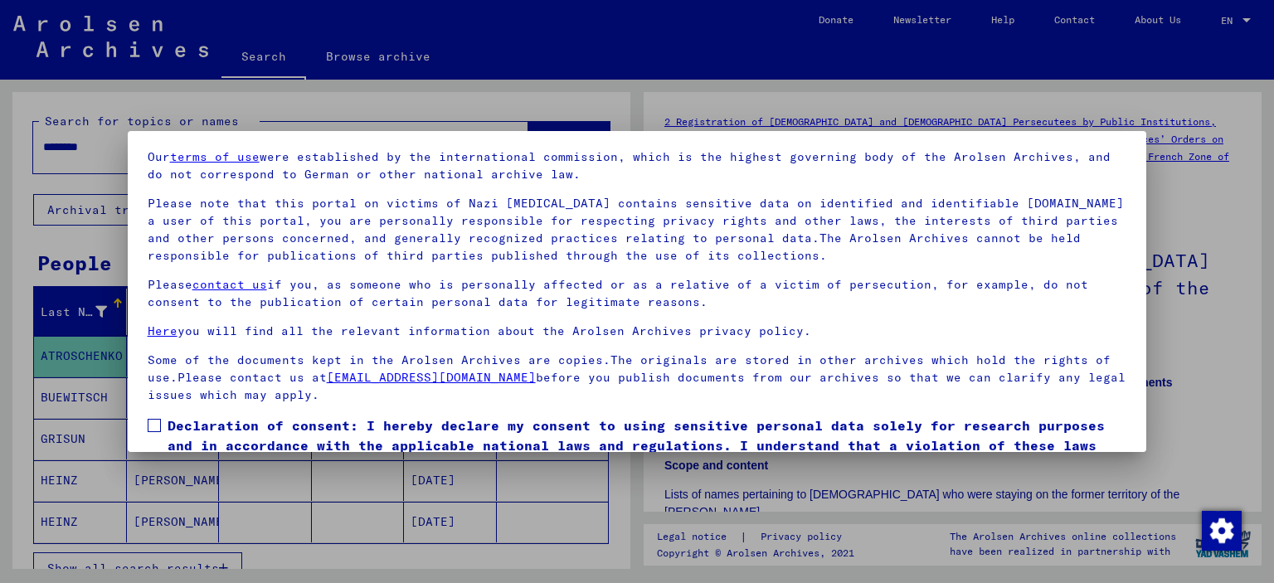
scroll to position [139, 0]
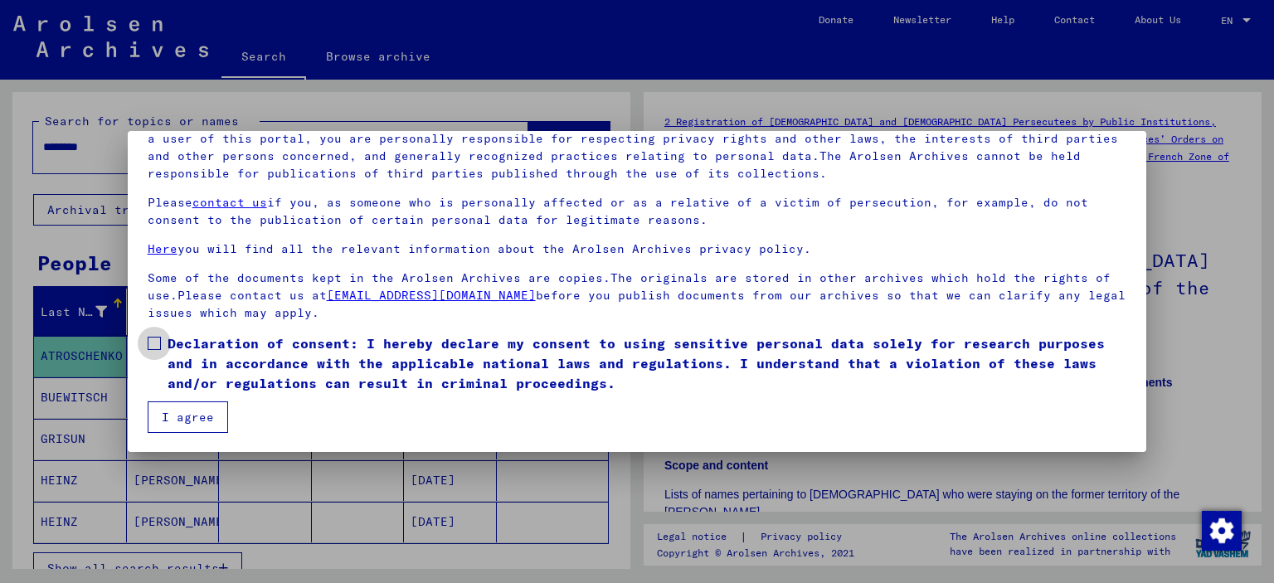
click at [204, 339] on span "Declaration of consent: I hereby declare my consent to using sensitive personal…" at bounding box center [648, 364] width 960 height 60
click at [192, 409] on button "I agree" at bounding box center [188, 418] width 80 height 32
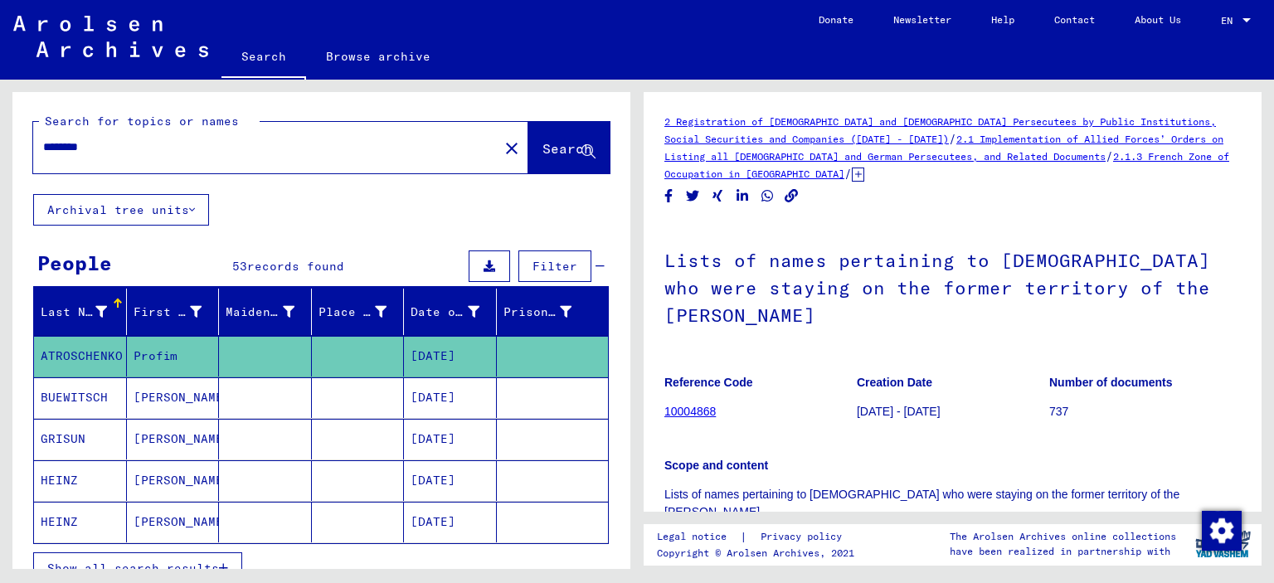
click at [103, 136] on div "********" at bounding box center [261, 147] width 456 height 37
drag, startPoint x: 115, startPoint y: 149, endPoint x: 15, endPoint y: 121, distance: 103.5
click at [15, 121] on div "Search for topics or names ******** close Search" at bounding box center [321, 143] width 618 height 102
type input "*****"
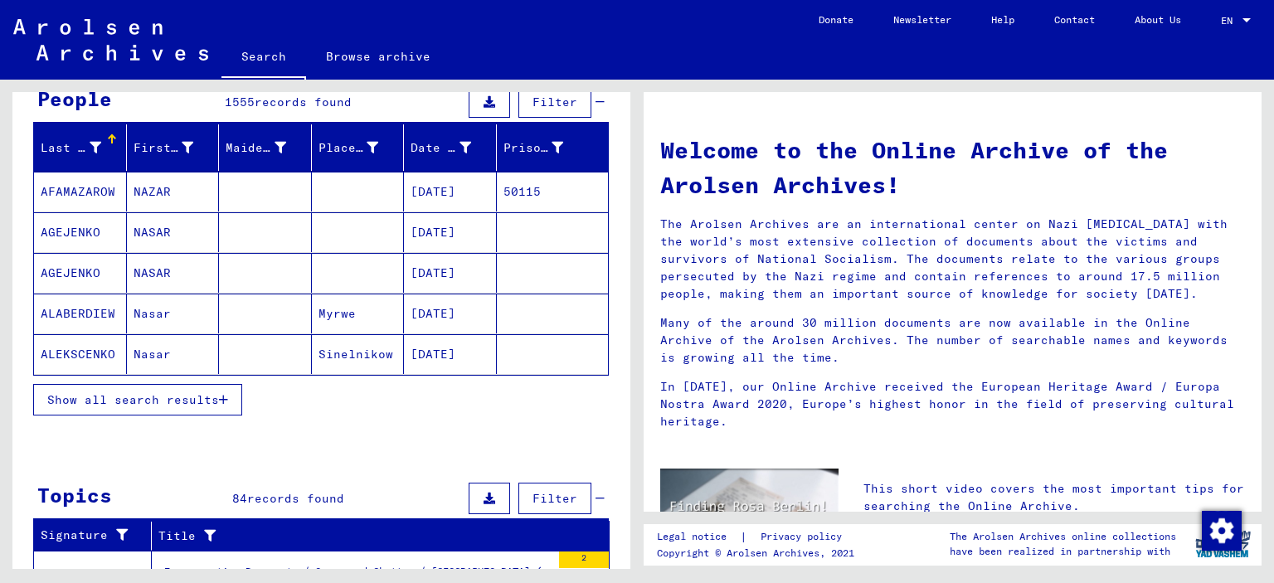
scroll to position [166, 0]
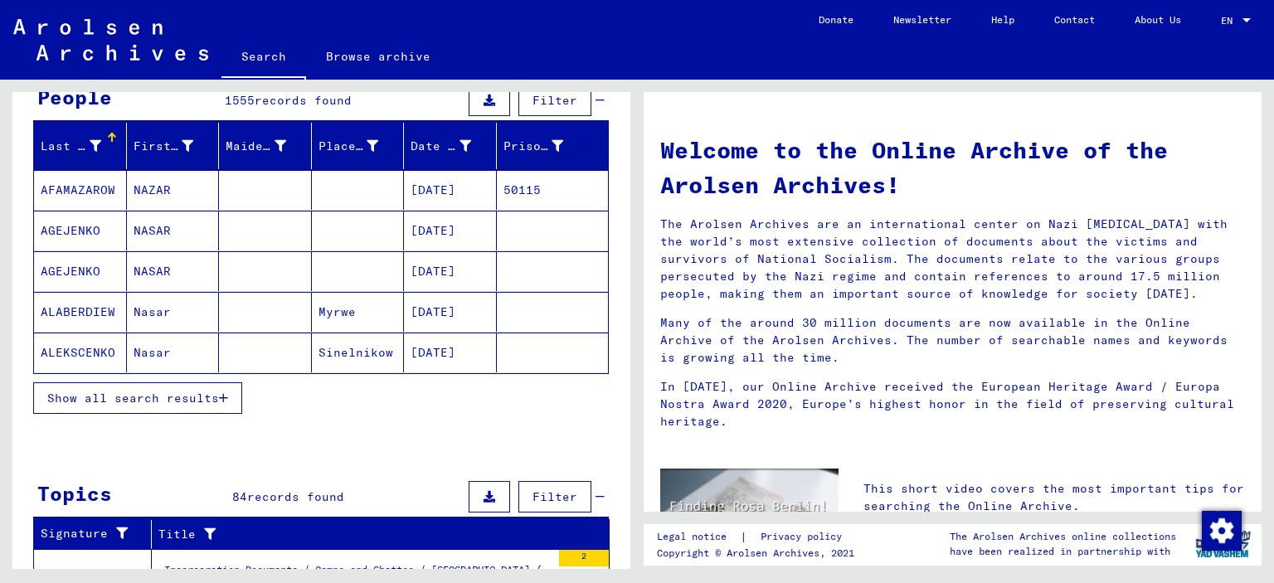
click at [202, 386] on button "Show all search results" at bounding box center [137, 399] width 209 height 32
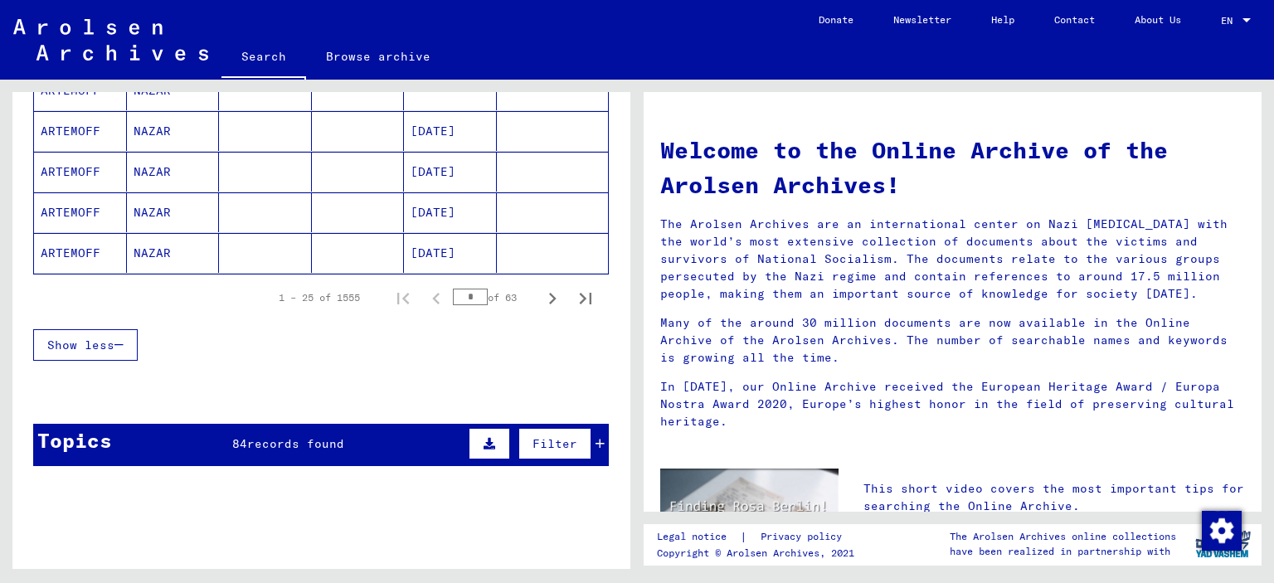
scroll to position [913, 0]
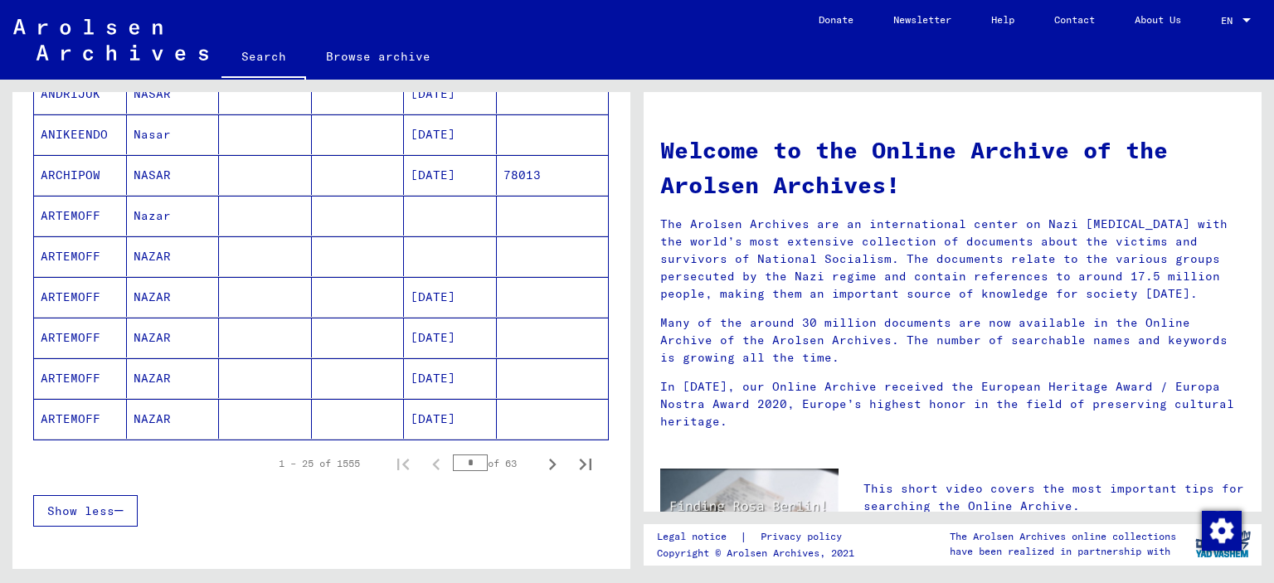
click at [461, 455] on input "*" at bounding box center [470, 463] width 35 height 17
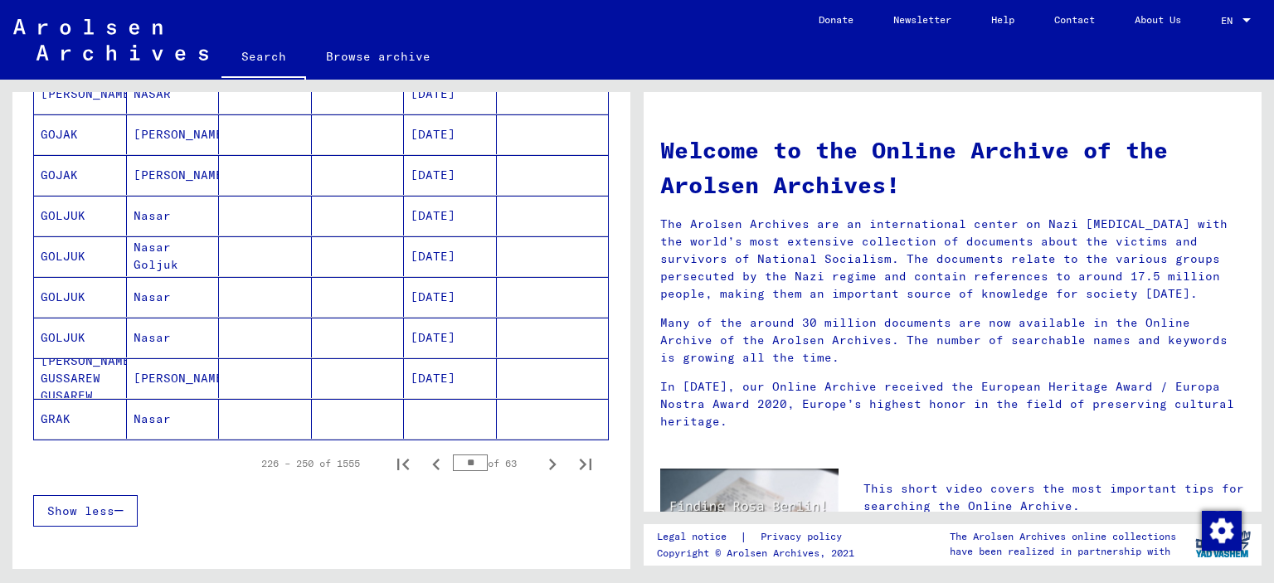
click at [453, 456] on input "**" at bounding box center [470, 463] width 35 height 17
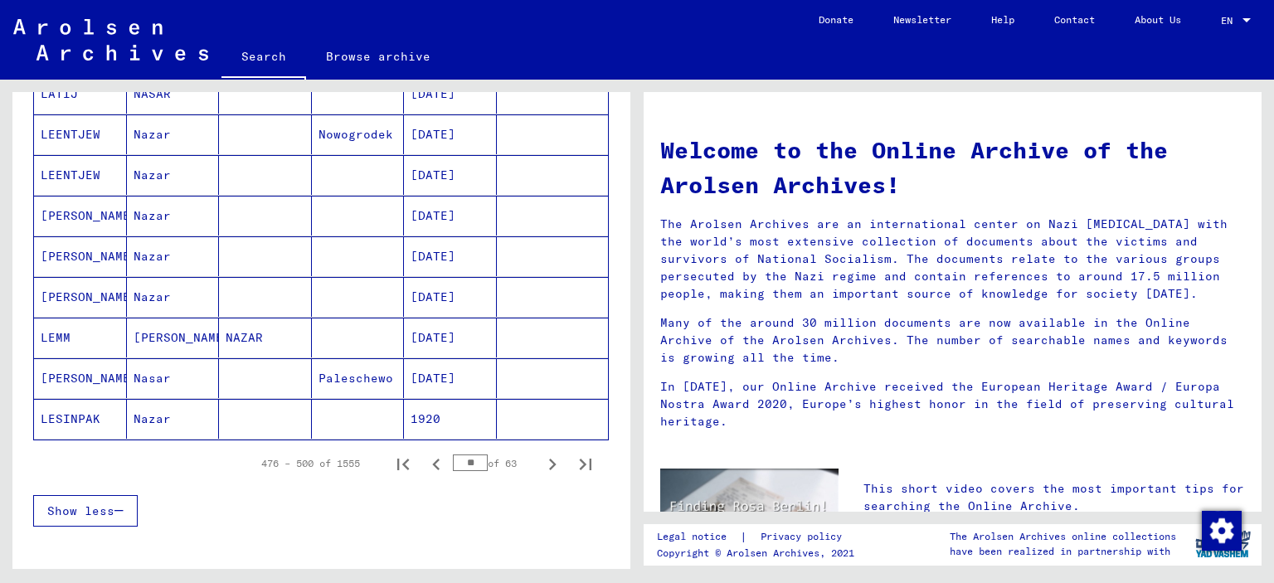
drag, startPoint x: 454, startPoint y: 453, endPoint x: 463, endPoint y: 454, distance: 9.2
click at [463, 455] on input "**" at bounding box center [470, 463] width 35 height 17
click at [461, 455] on input "**" at bounding box center [470, 463] width 35 height 17
drag, startPoint x: 461, startPoint y: 454, endPoint x: 470, endPoint y: 459, distance: 10.4
click at [470, 459] on input "**" at bounding box center [470, 463] width 35 height 17
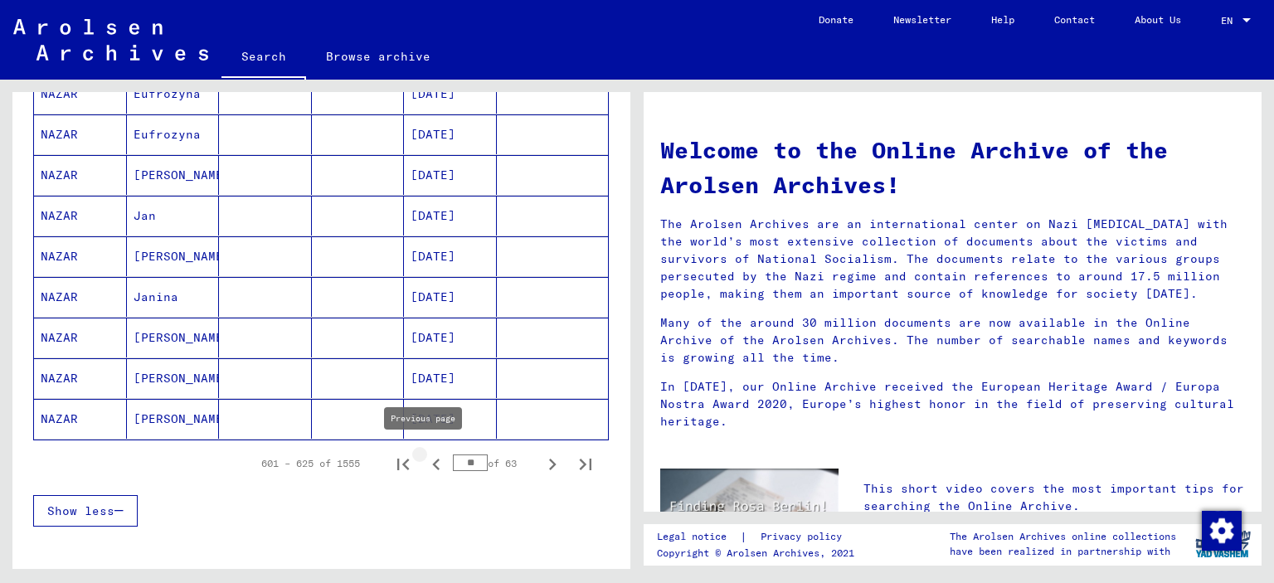
click at [427, 461] on icon "Previous page" at bounding box center [436, 464] width 23 height 23
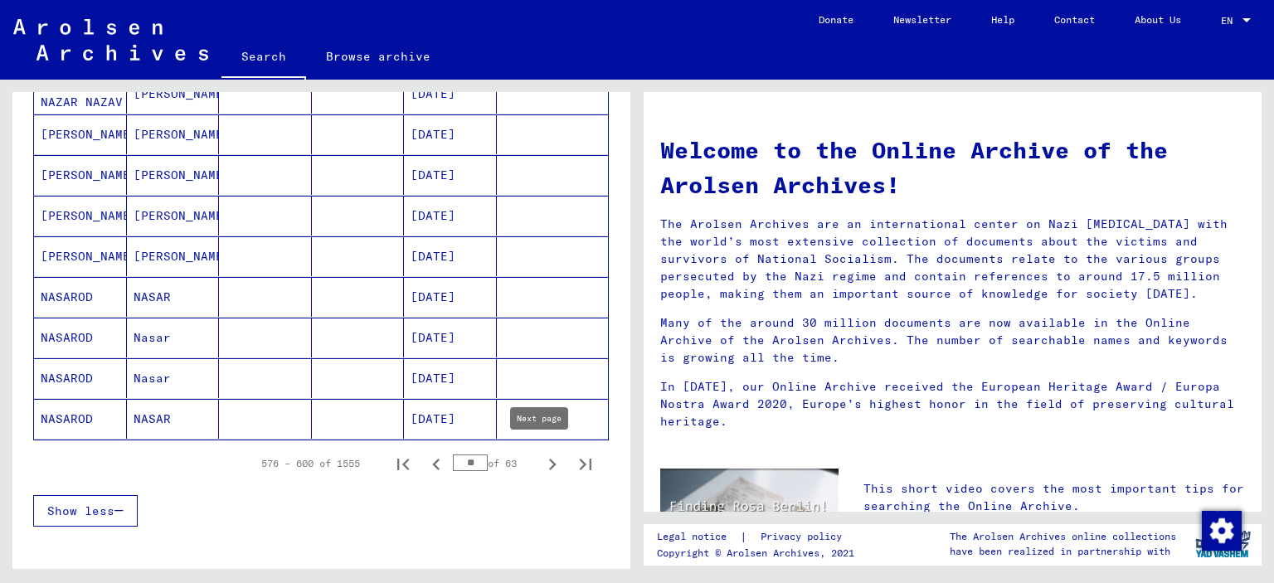
click at [541, 461] on icon "Next page" at bounding box center [552, 464] width 23 height 23
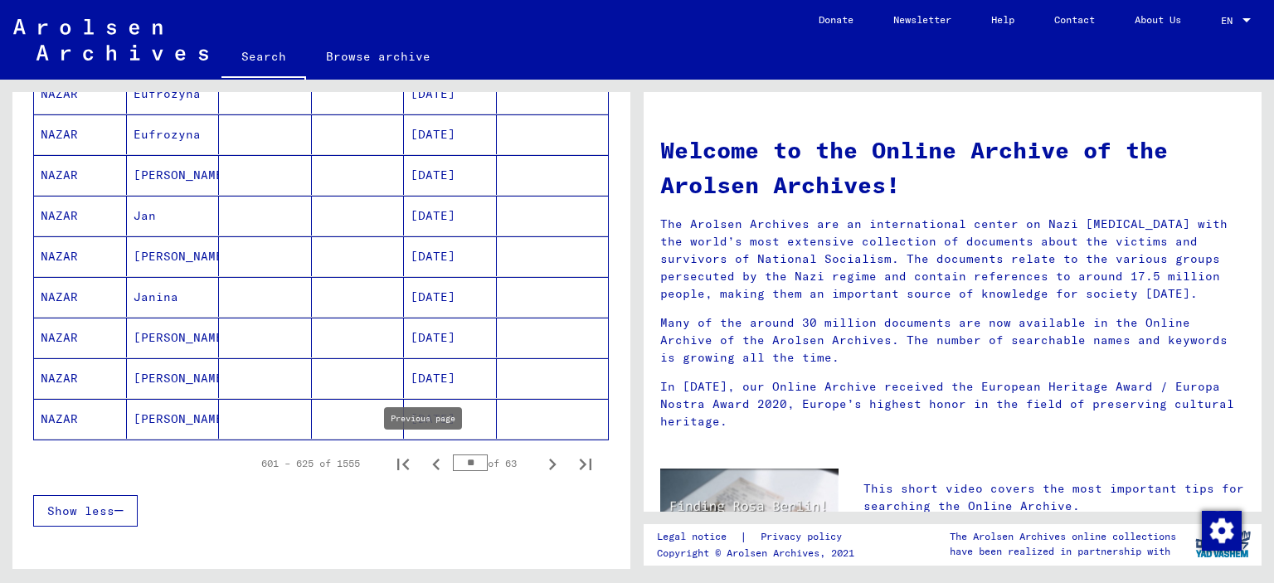
click at [426, 456] on icon "Previous page" at bounding box center [436, 464] width 23 height 23
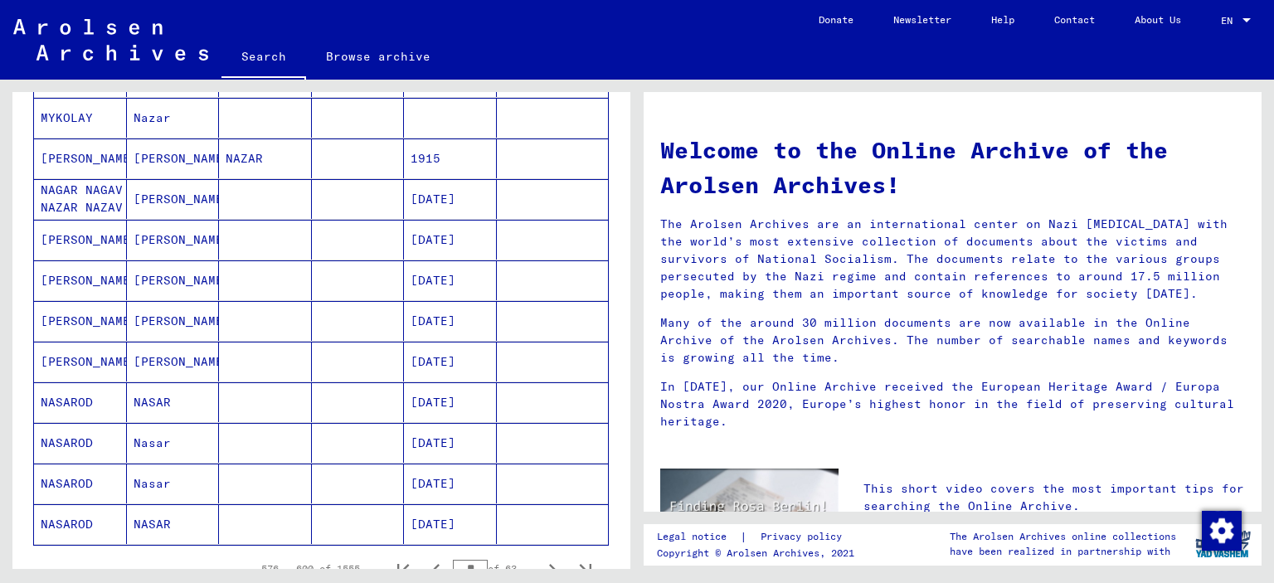
scroll to position [830, 0]
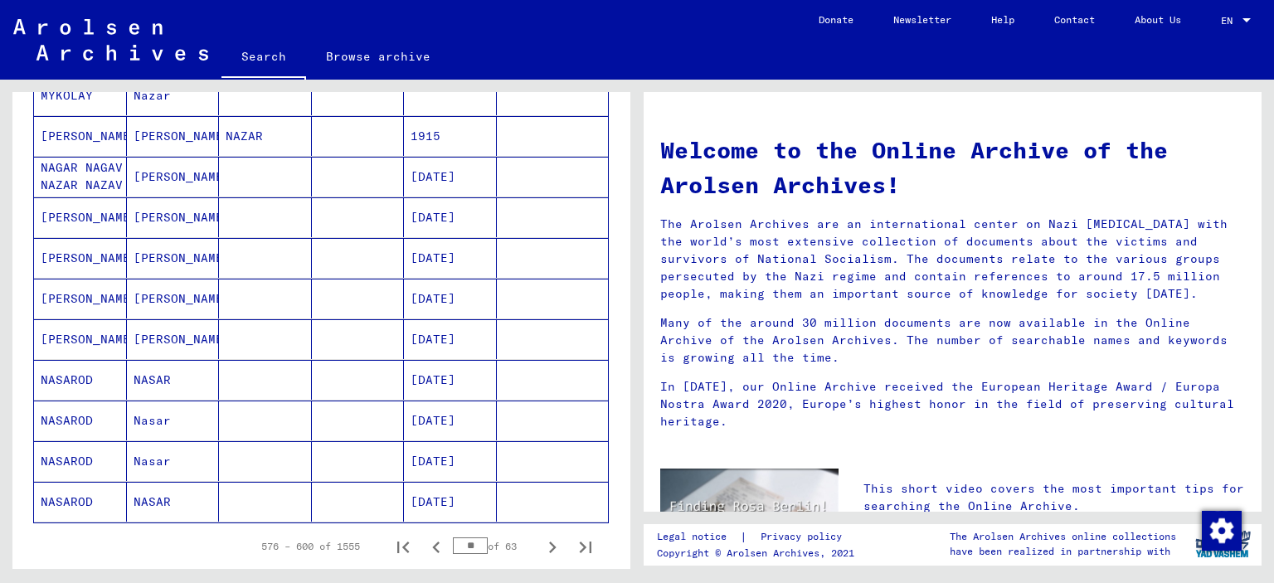
click at [150, 210] on mat-cell "[PERSON_NAME]" at bounding box center [173, 217] width 93 height 40
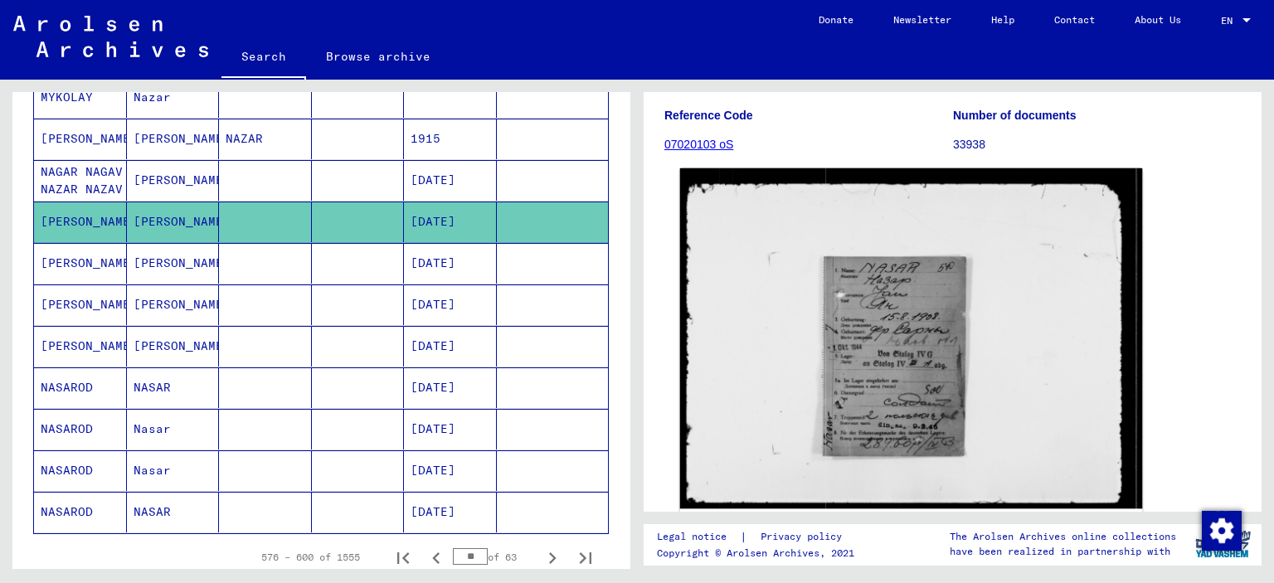
scroll to position [249, 0]
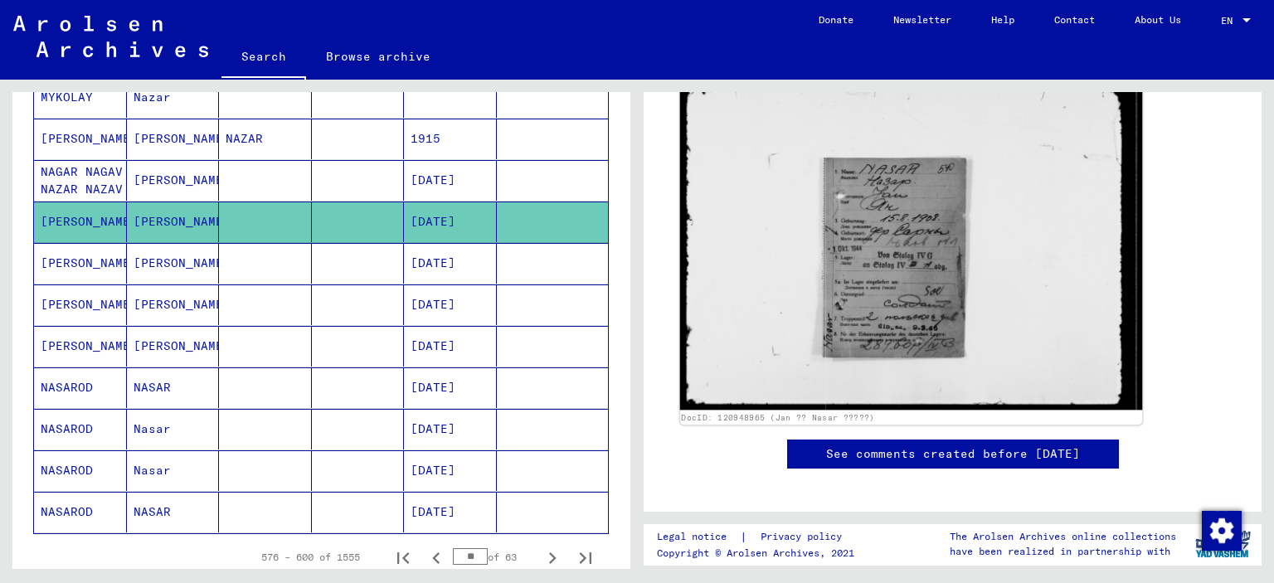
click at [859, 295] on img at bounding box center [911, 240] width 463 height 341
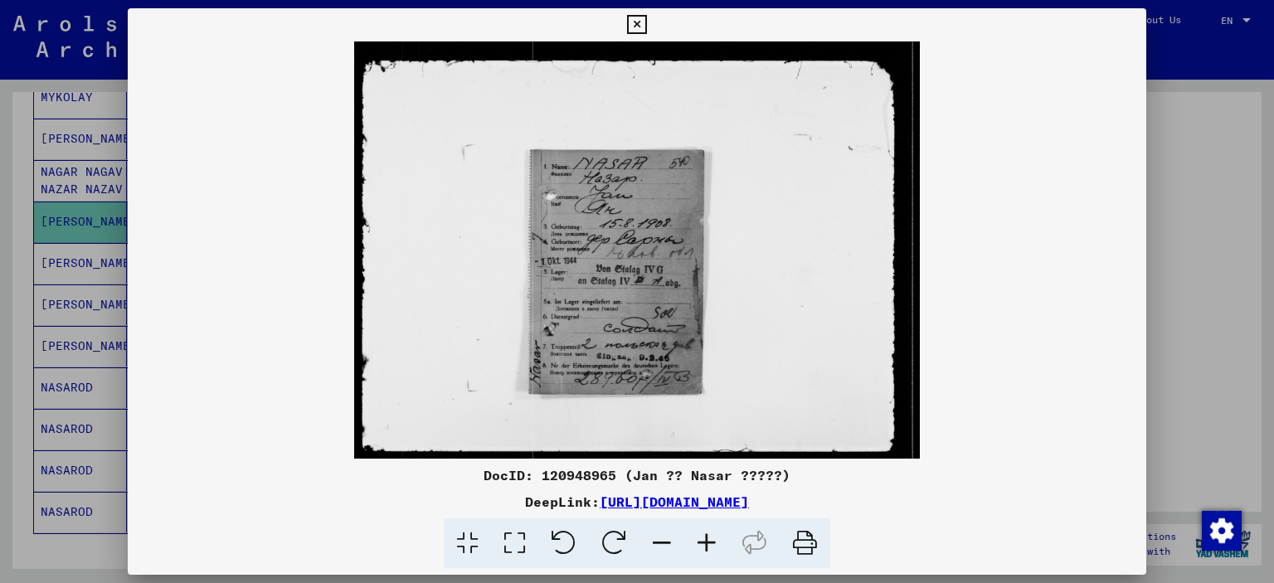
click at [645, 24] on icon at bounding box center [636, 25] width 19 height 20
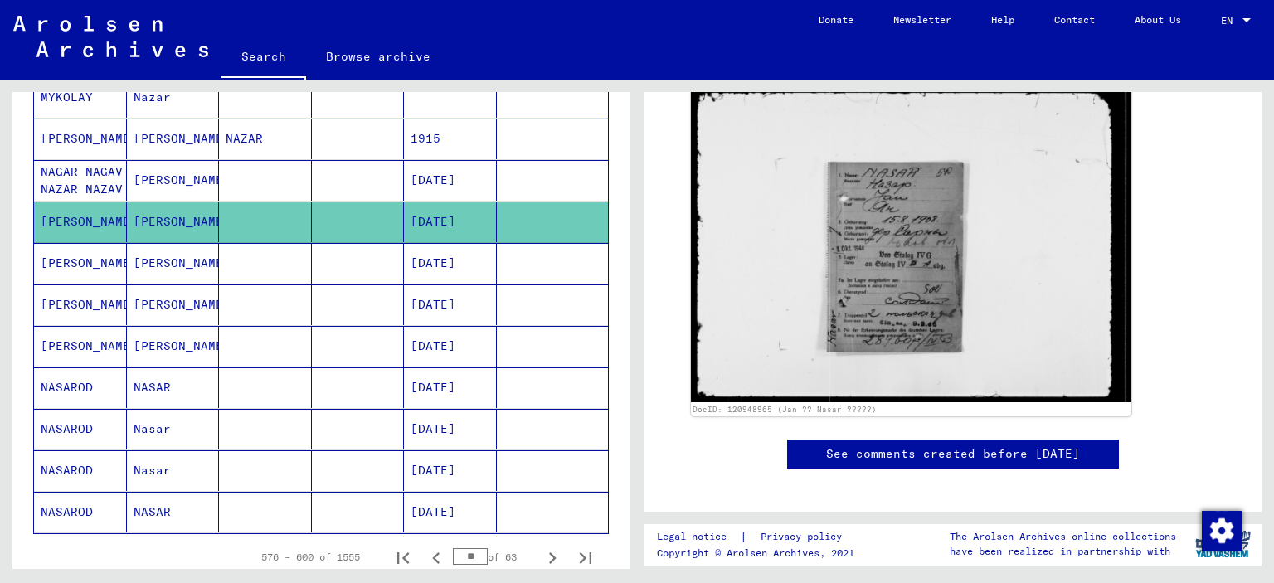
click at [176, 245] on mat-cell "[PERSON_NAME]" at bounding box center [173, 263] width 93 height 41
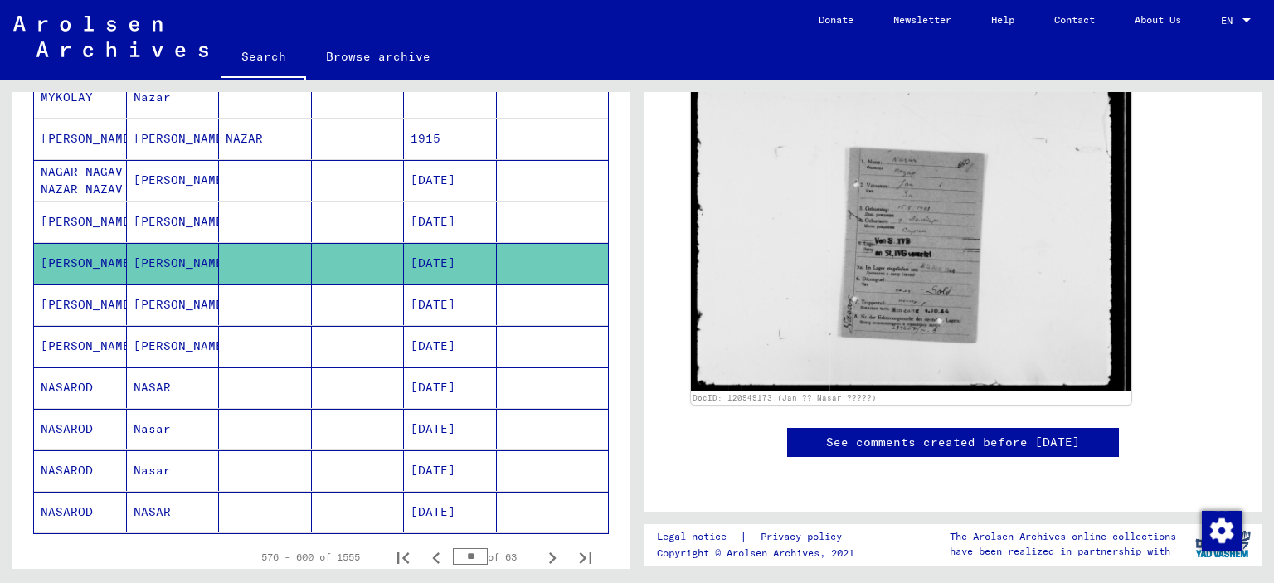
scroll to position [332, 0]
click at [139, 297] on mat-cell "[PERSON_NAME]" at bounding box center [173, 305] width 93 height 41
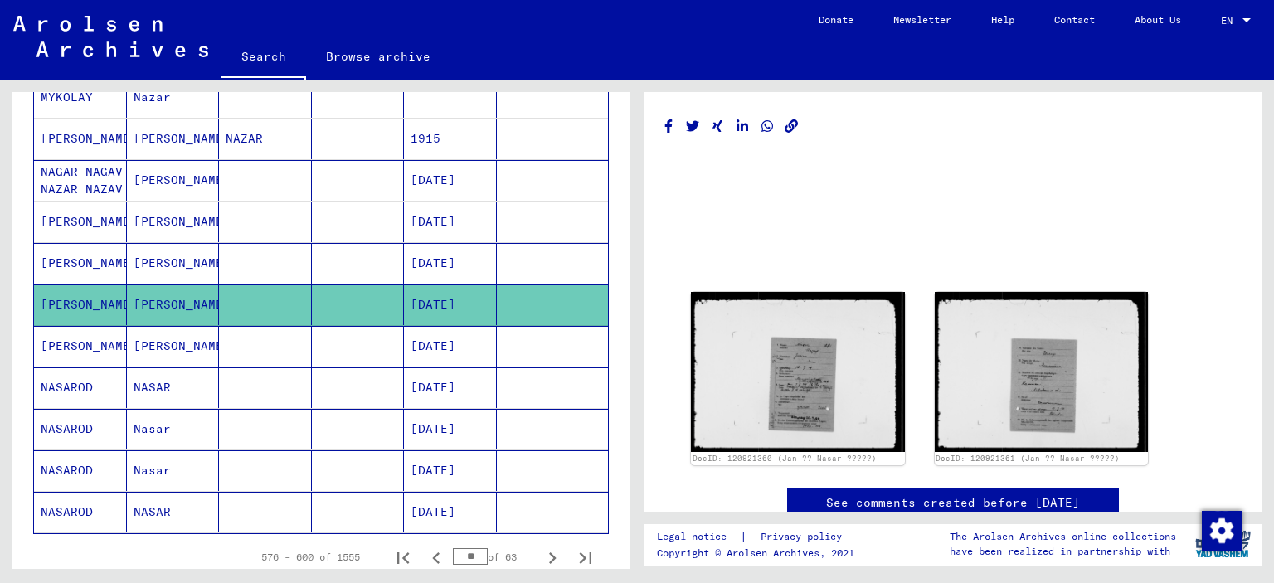
click at [162, 336] on mat-cell "[PERSON_NAME]" at bounding box center [173, 346] width 93 height 41
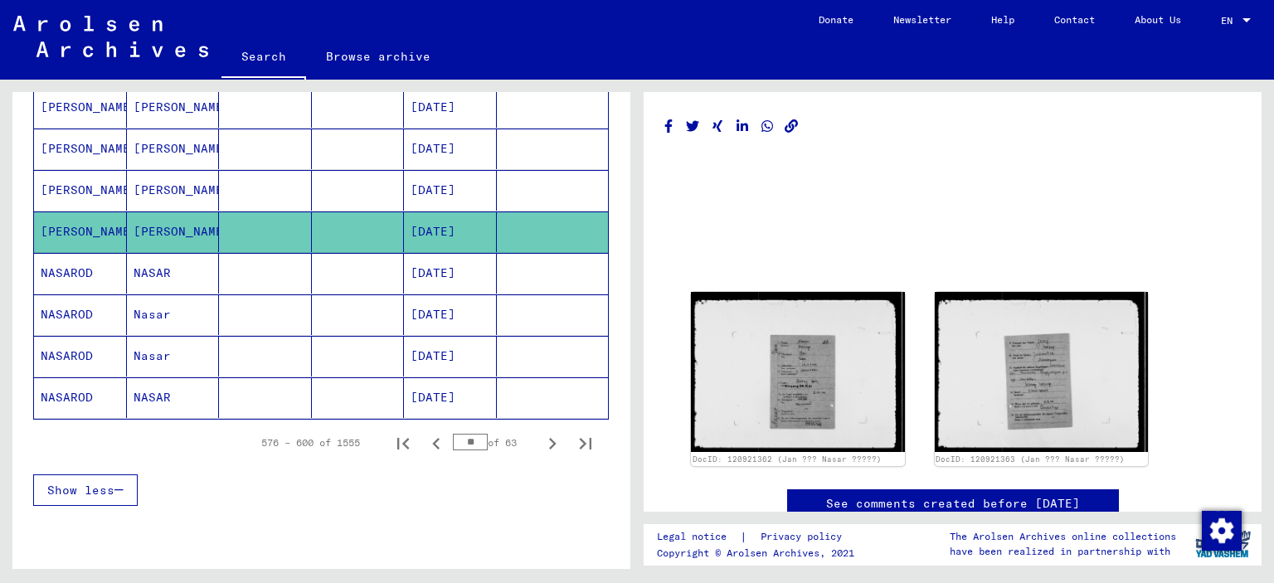
scroll to position [1006, 0]
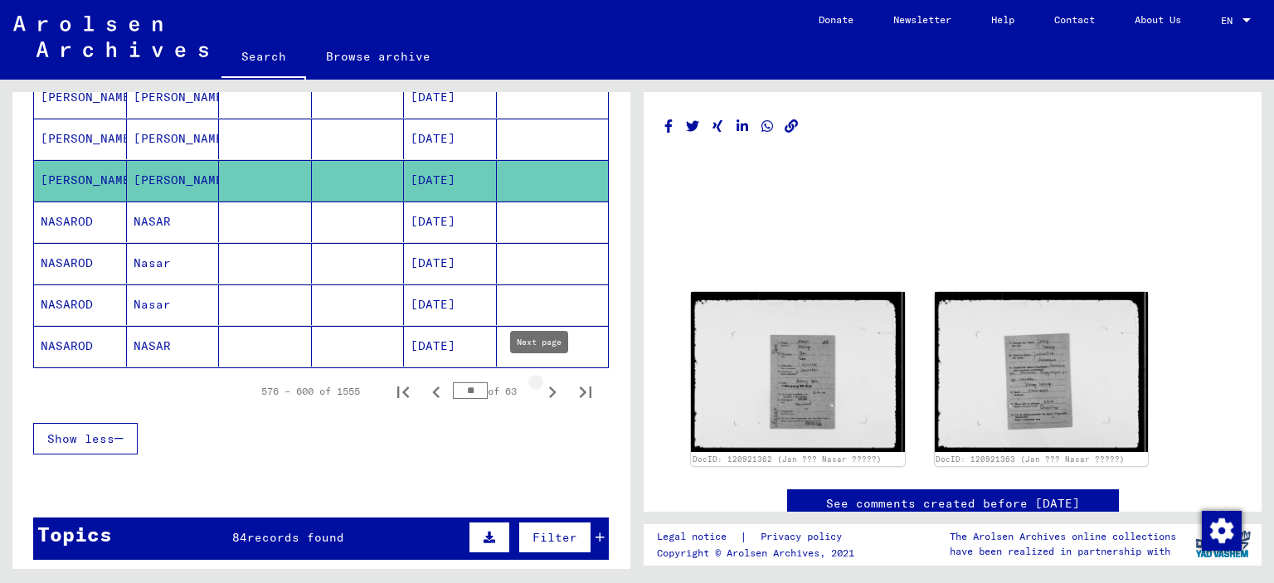
click at [541, 384] on icon "Next page" at bounding box center [552, 392] width 23 height 23
type input "**"
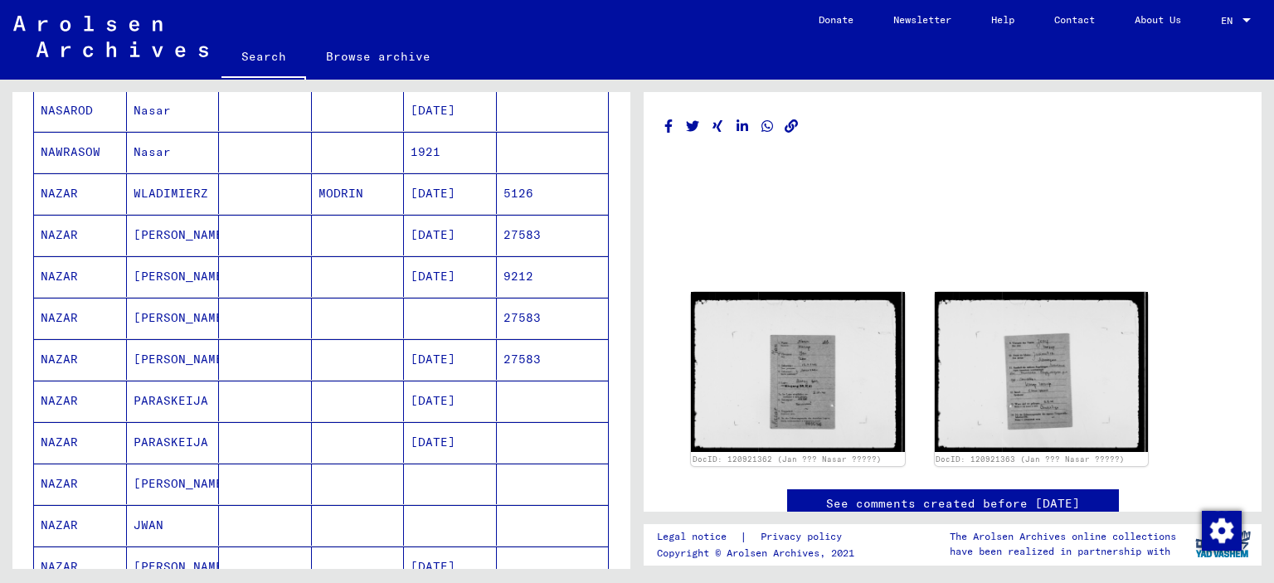
scroll to position [249, 0]
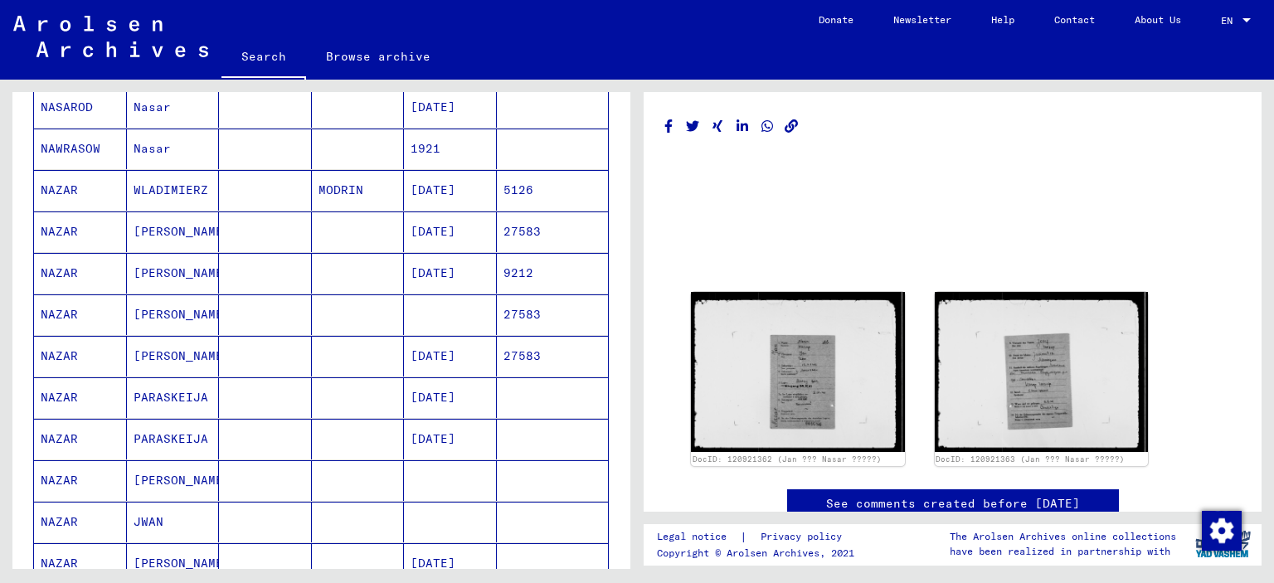
click at [162, 187] on mat-cell "WLADIMIERZ" at bounding box center [173, 190] width 93 height 41
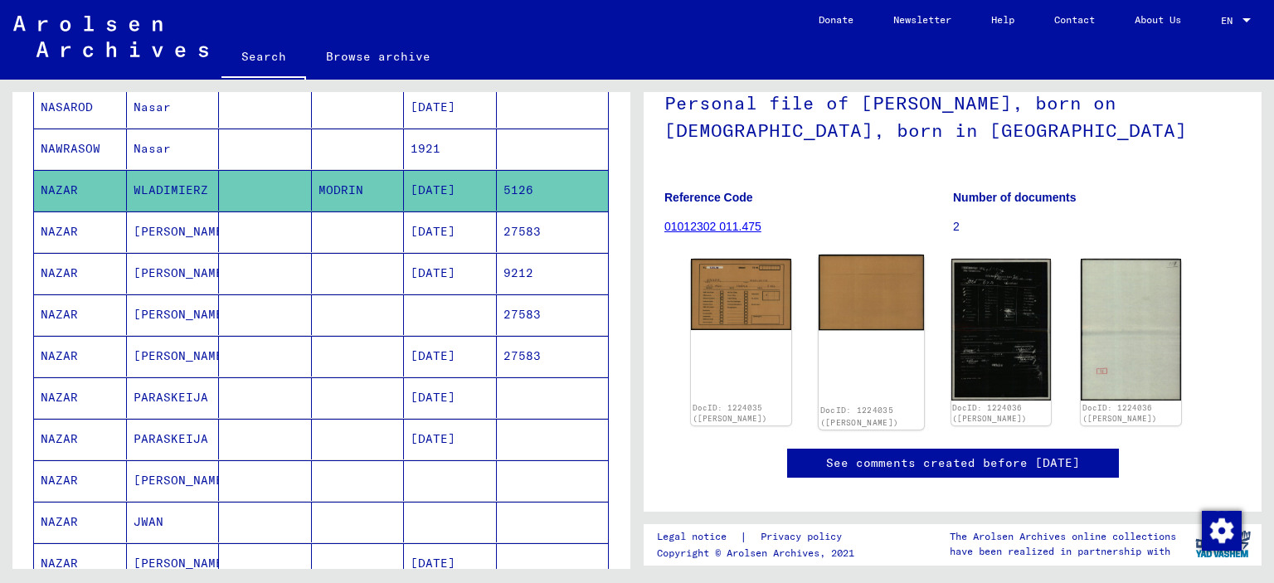
scroll to position [166, 0]
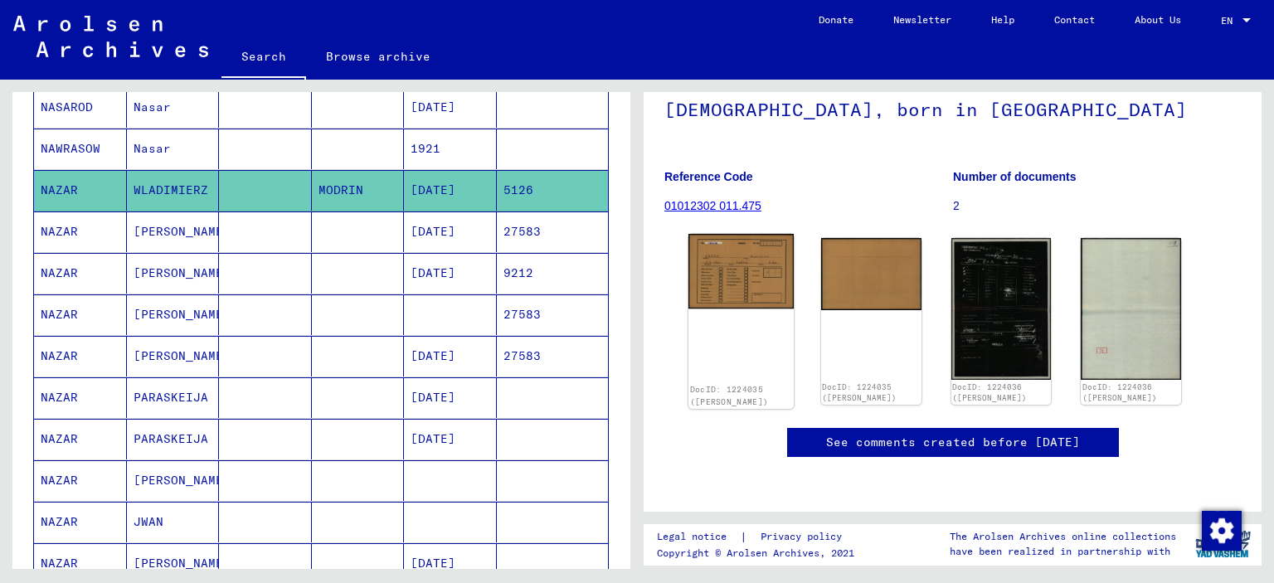
click at [743, 262] on img at bounding box center [741, 271] width 105 height 75
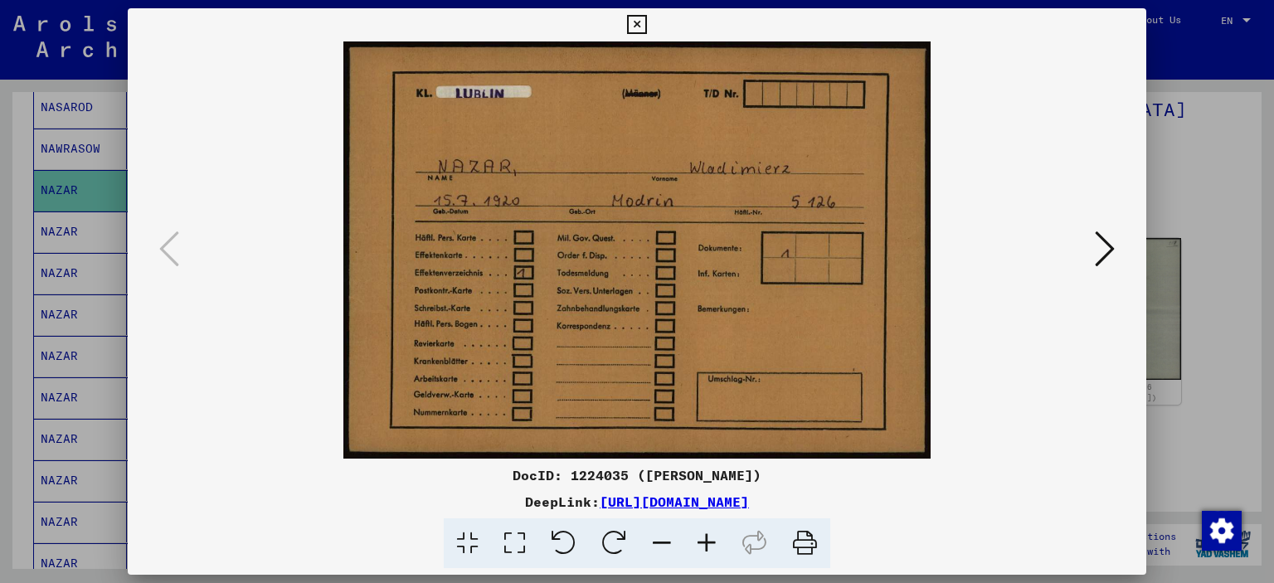
click at [1100, 253] on icon at bounding box center [1105, 249] width 20 height 40
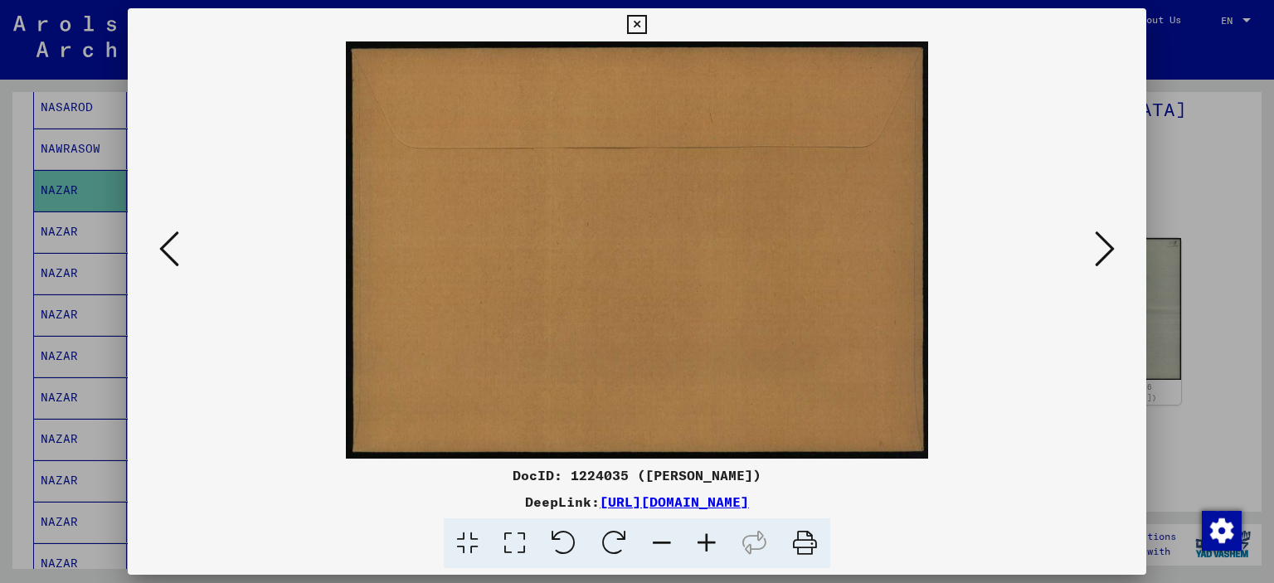
click at [1100, 253] on icon at bounding box center [1105, 249] width 20 height 40
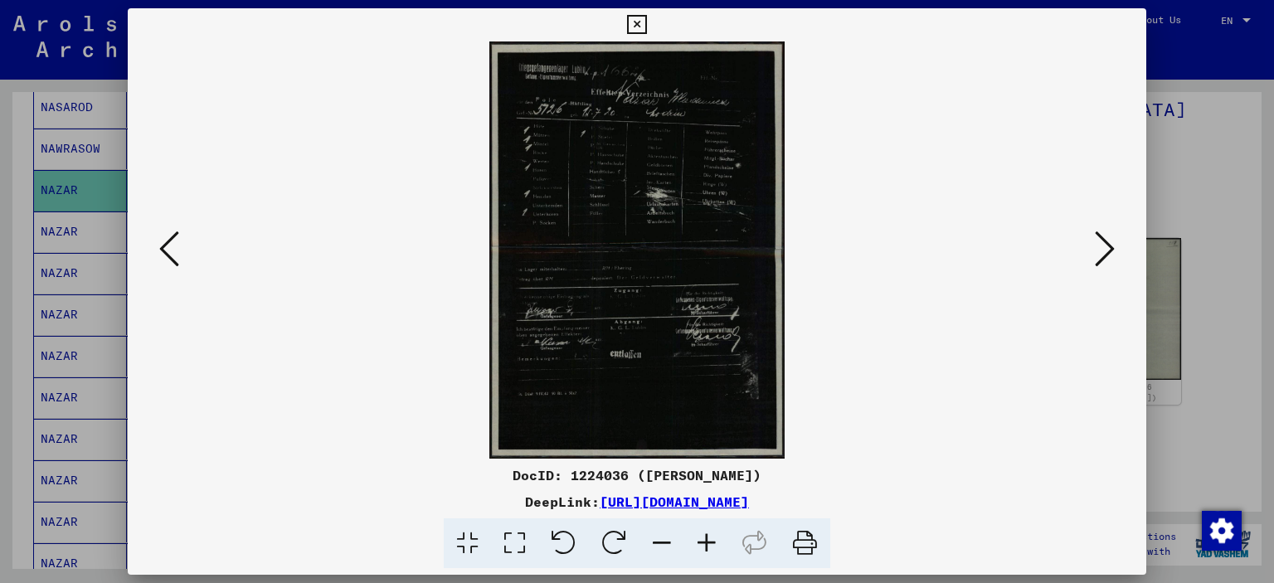
click at [1100, 253] on icon at bounding box center [1105, 249] width 20 height 40
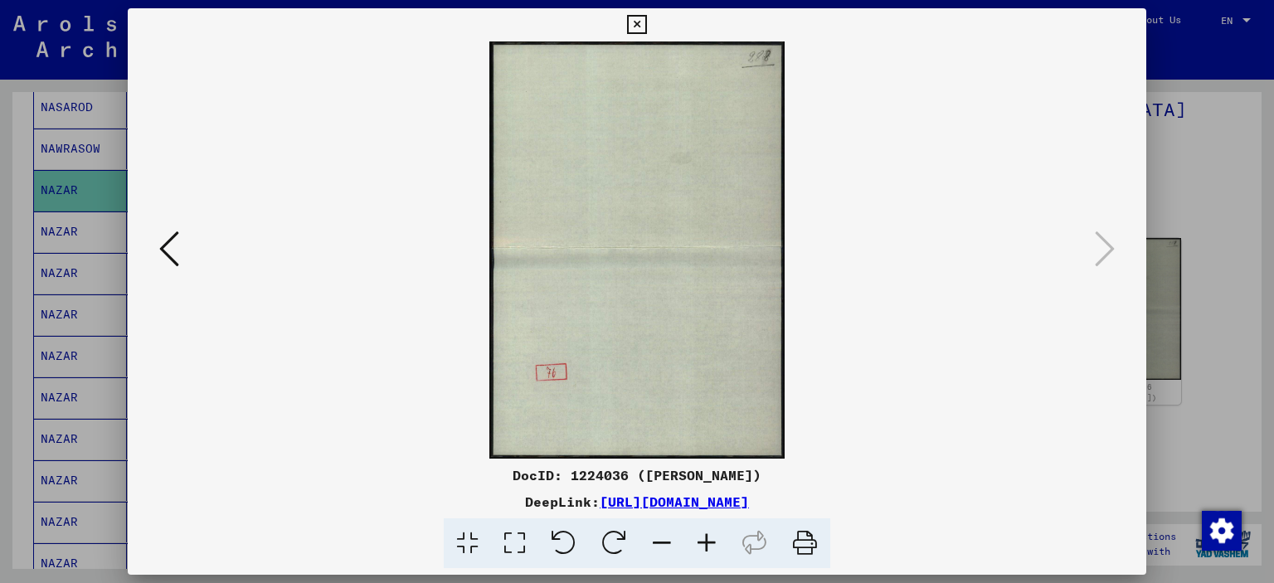
click at [634, 20] on icon at bounding box center [636, 25] width 19 height 20
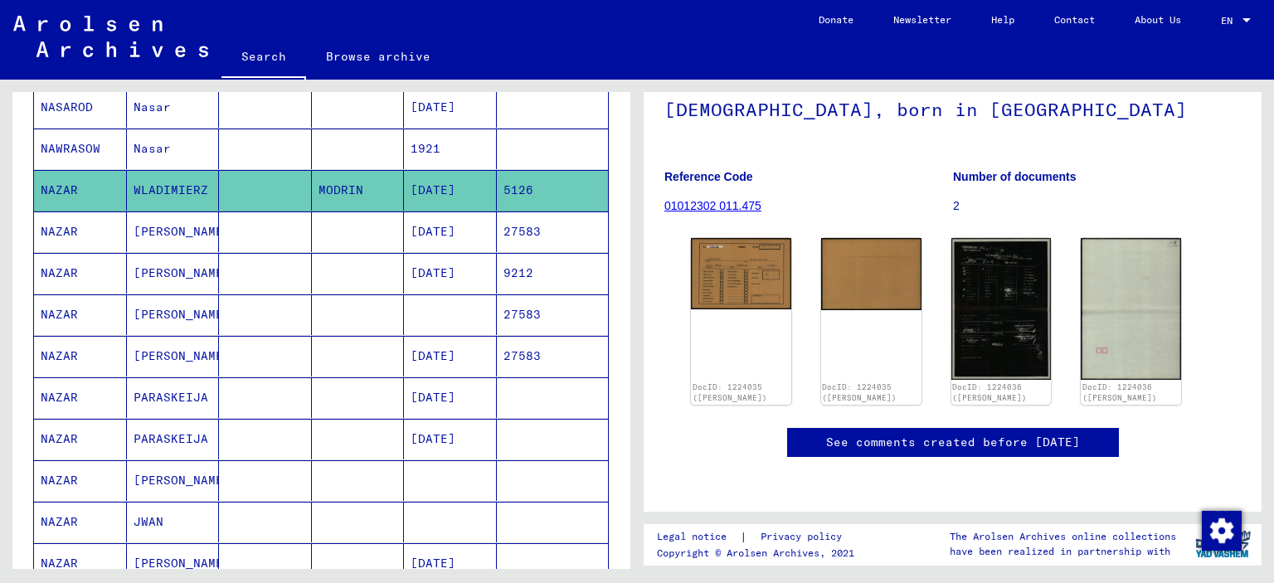
click at [149, 238] on mat-cell "[PERSON_NAME]" at bounding box center [173, 232] width 93 height 41
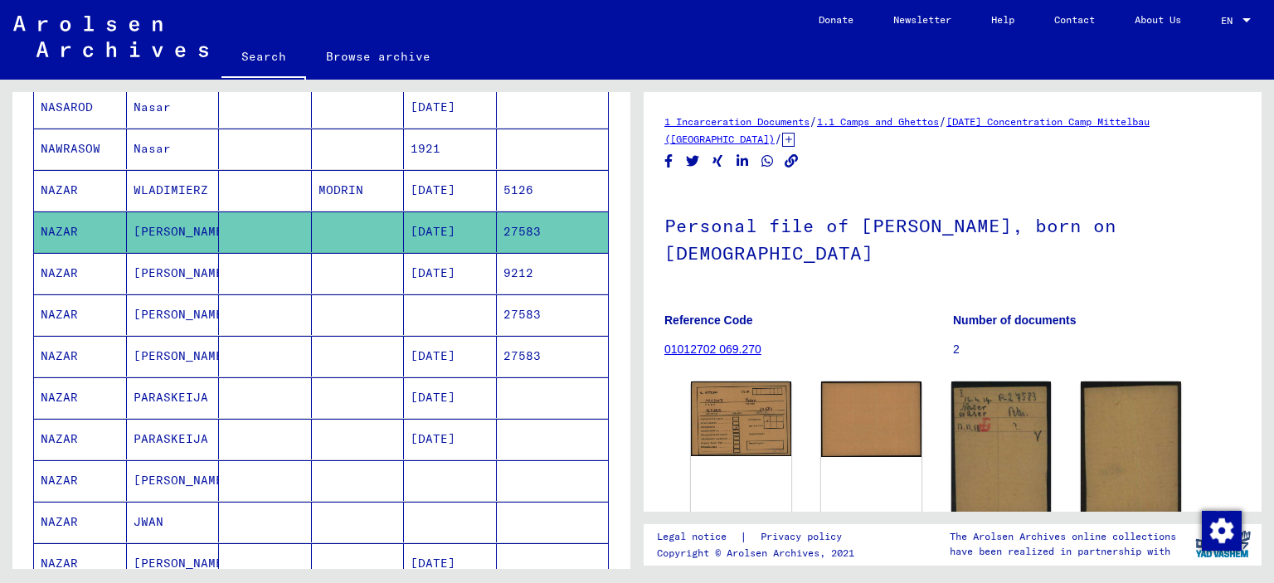
scroll to position [83, 0]
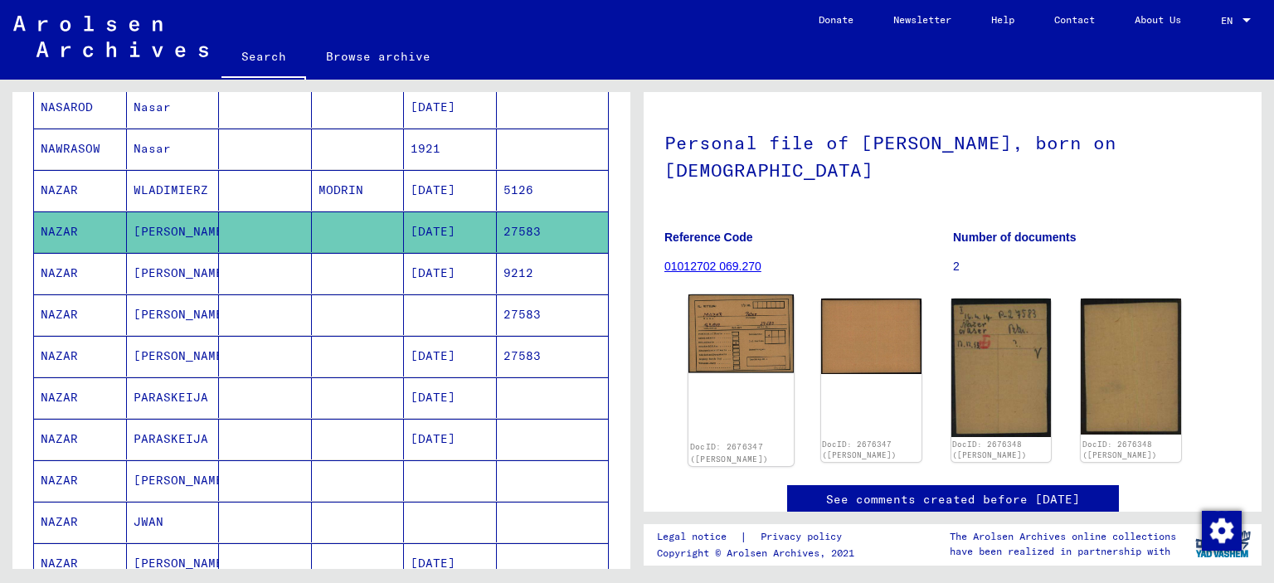
click at [734, 324] on img at bounding box center [741, 334] width 105 height 79
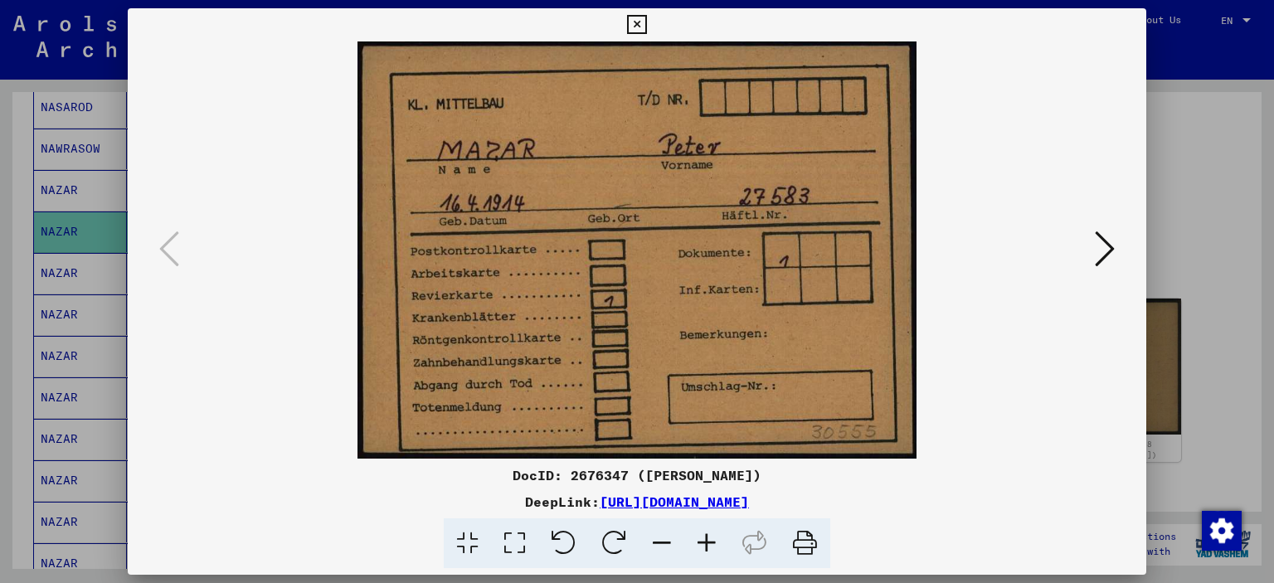
click at [1102, 247] on icon at bounding box center [1105, 249] width 20 height 40
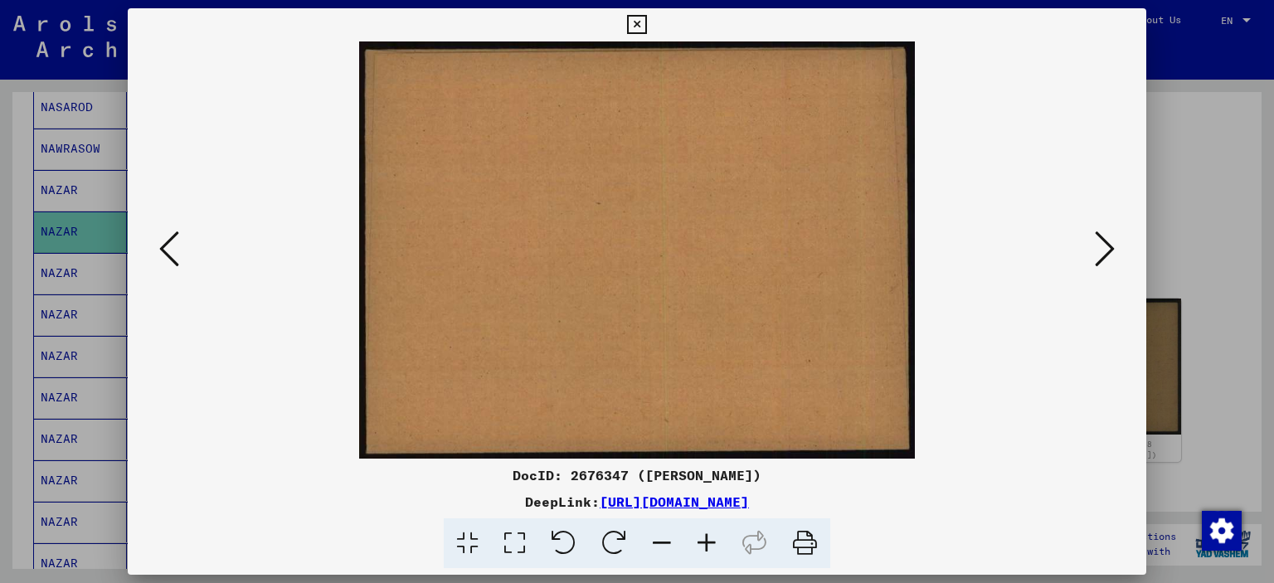
click at [628, 24] on icon at bounding box center [636, 25] width 19 height 20
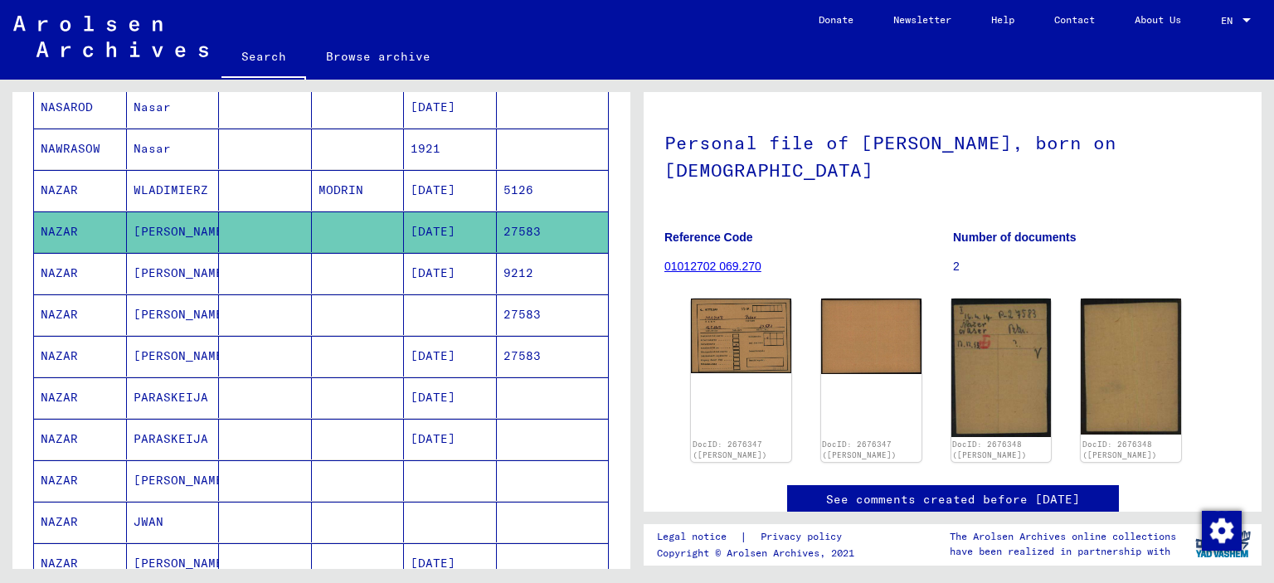
click at [169, 266] on mat-cell "[PERSON_NAME]" at bounding box center [173, 273] width 93 height 41
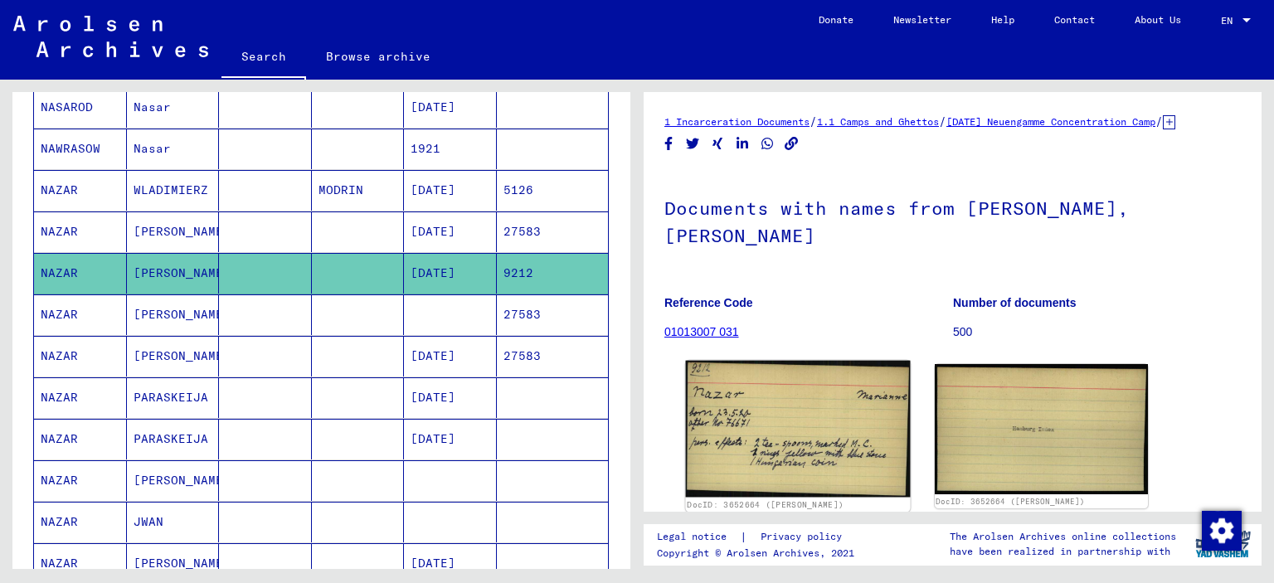
click at [859, 444] on img at bounding box center [798, 429] width 224 height 137
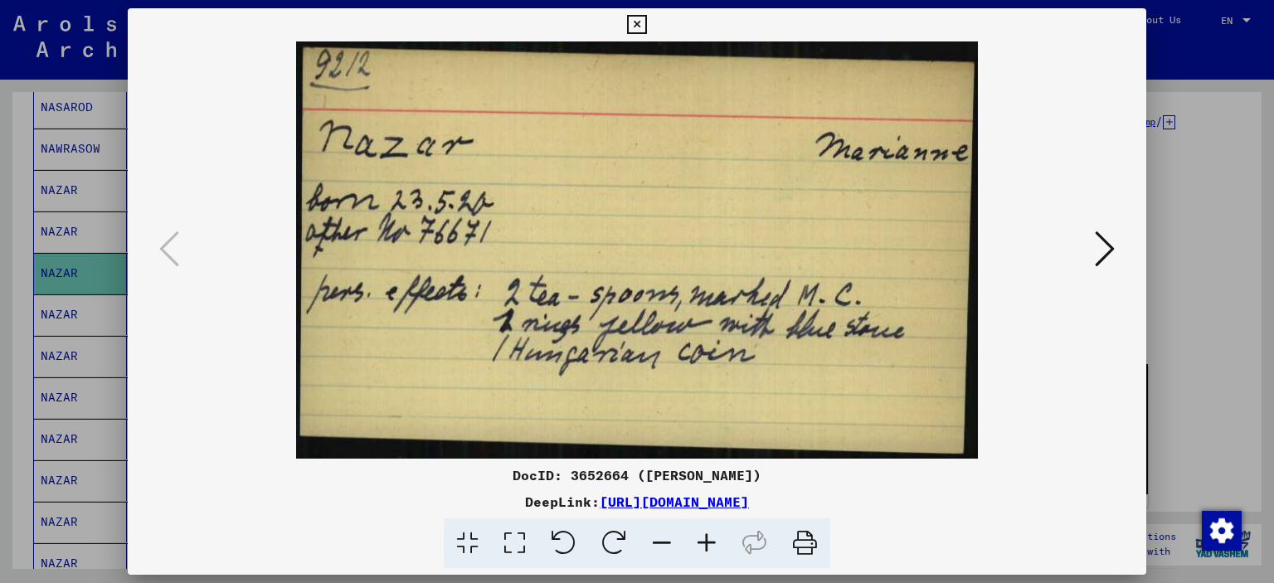
click at [631, 23] on icon at bounding box center [636, 25] width 19 height 20
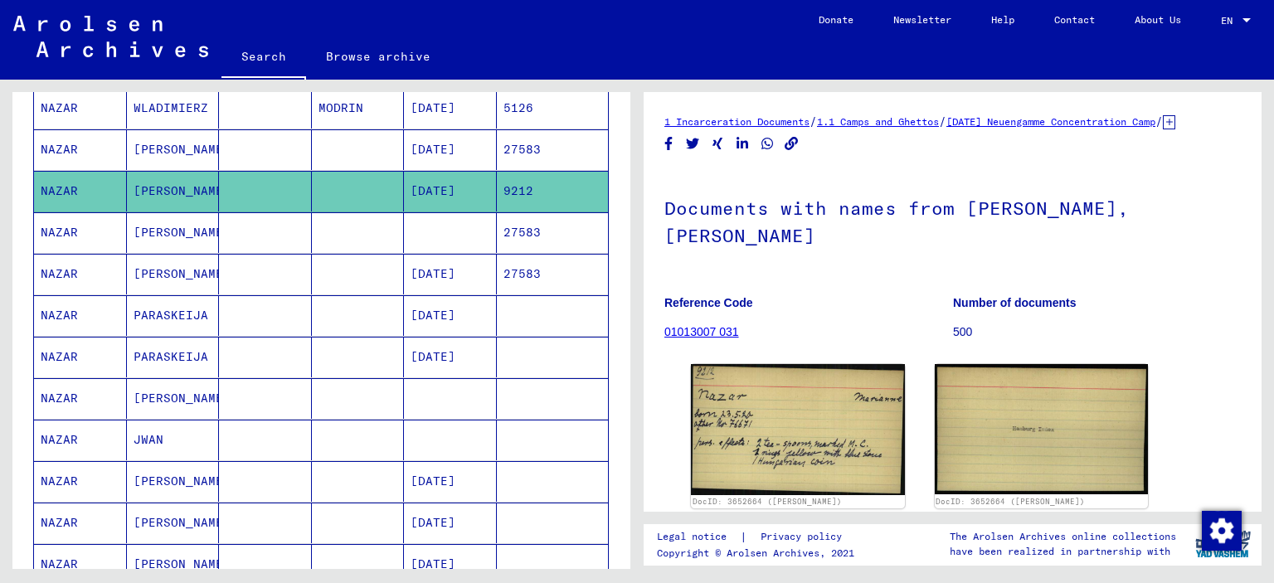
scroll to position [332, 0]
click at [149, 227] on mat-cell "[PERSON_NAME]" at bounding box center [173, 232] width 93 height 41
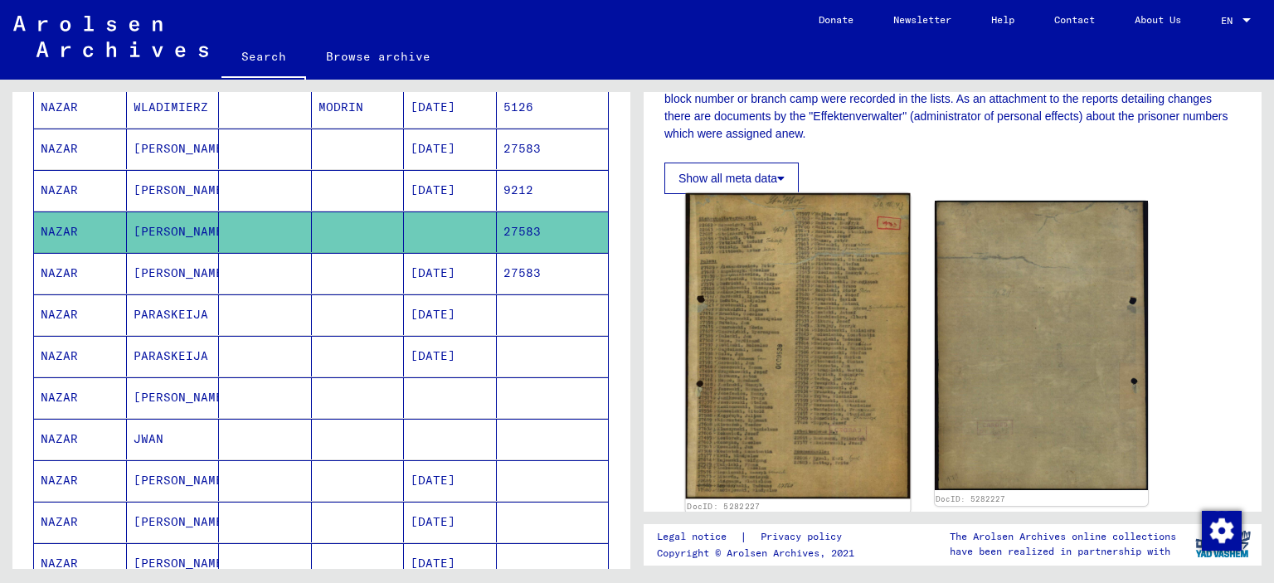
scroll to position [415, 0]
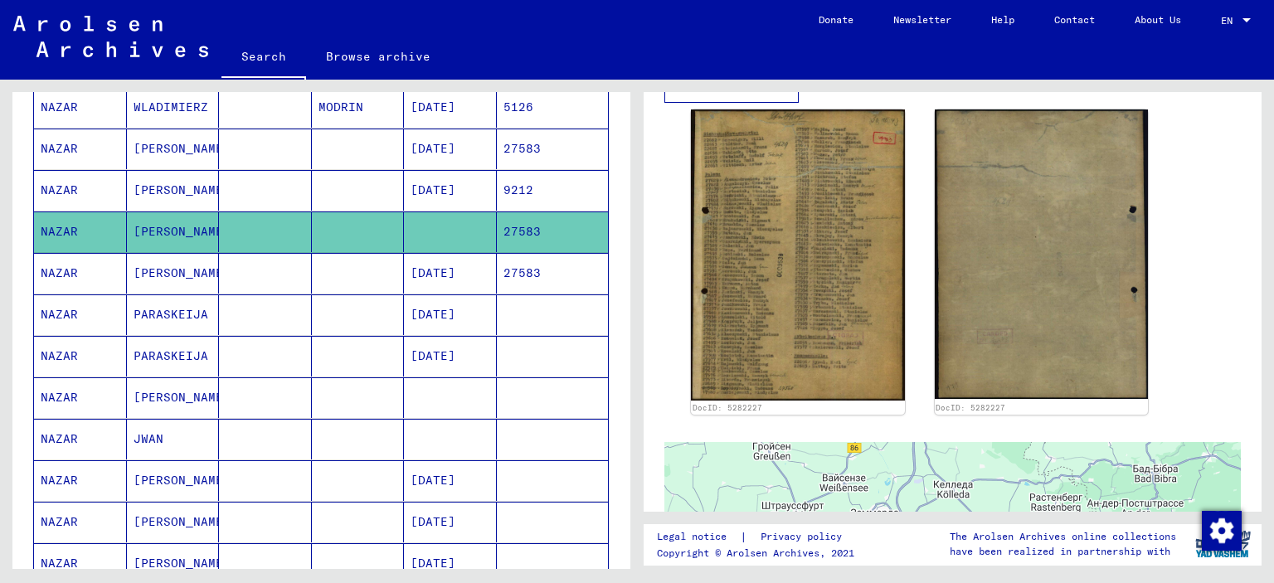
click at [150, 264] on mat-cell "[PERSON_NAME]" at bounding box center [173, 273] width 93 height 41
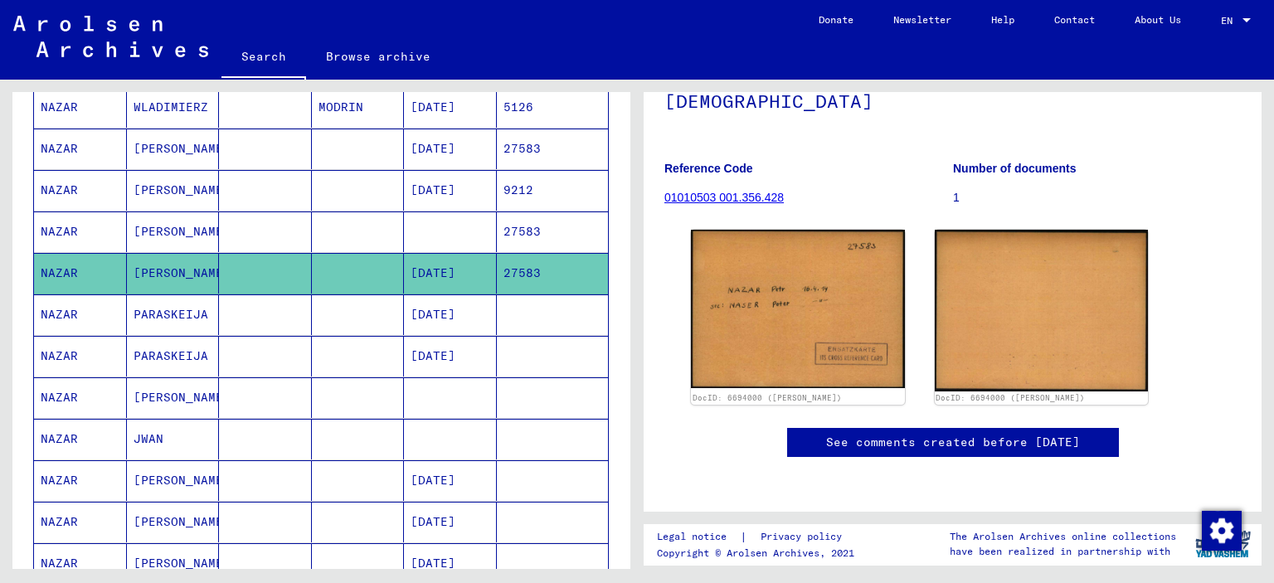
click at [174, 317] on mat-cell "PARASKEIJA" at bounding box center [173, 315] width 93 height 41
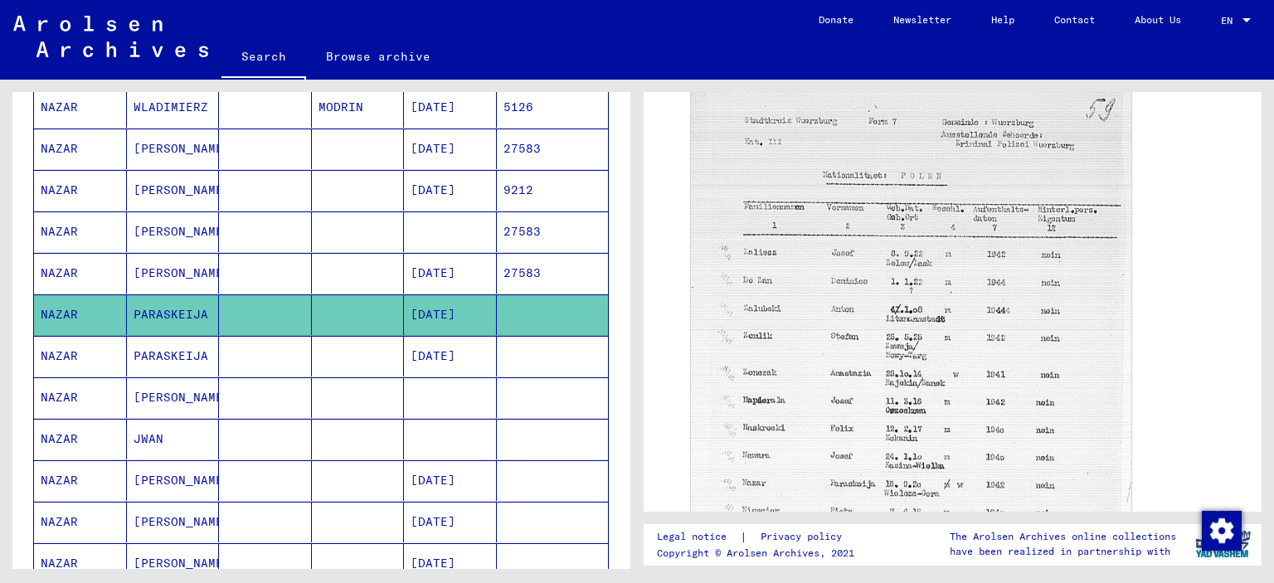
click at [179, 389] on mat-cell "[PERSON_NAME]" at bounding box center [173, 398] width 93 height 41
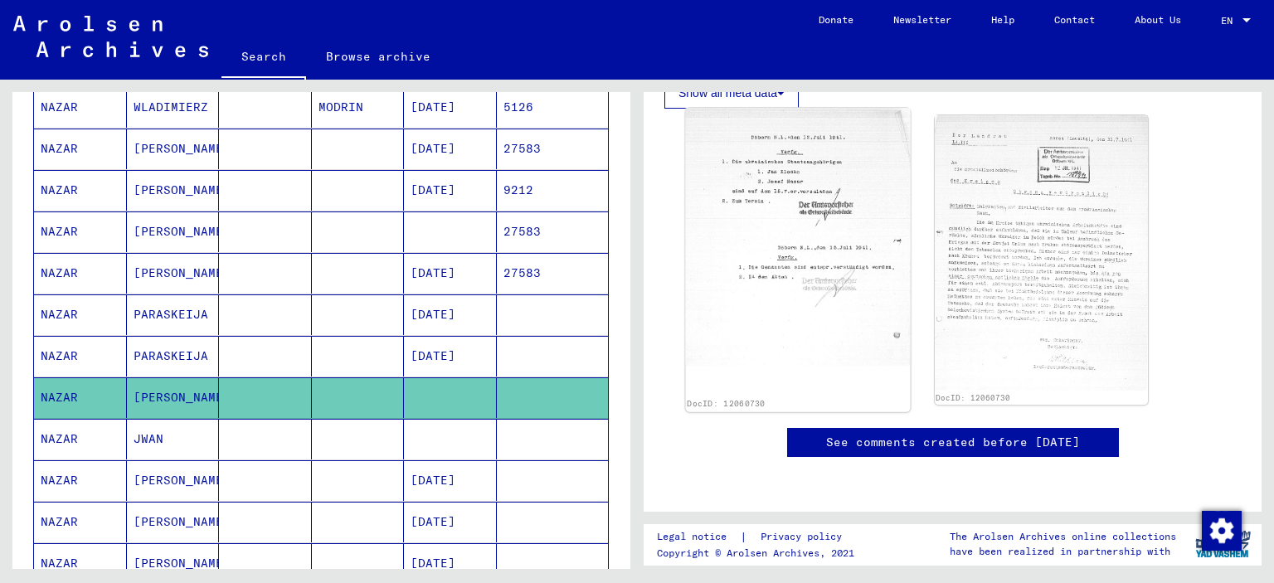
click at [820, 198] on img at bounding box center [798, 238] width 224 height 258
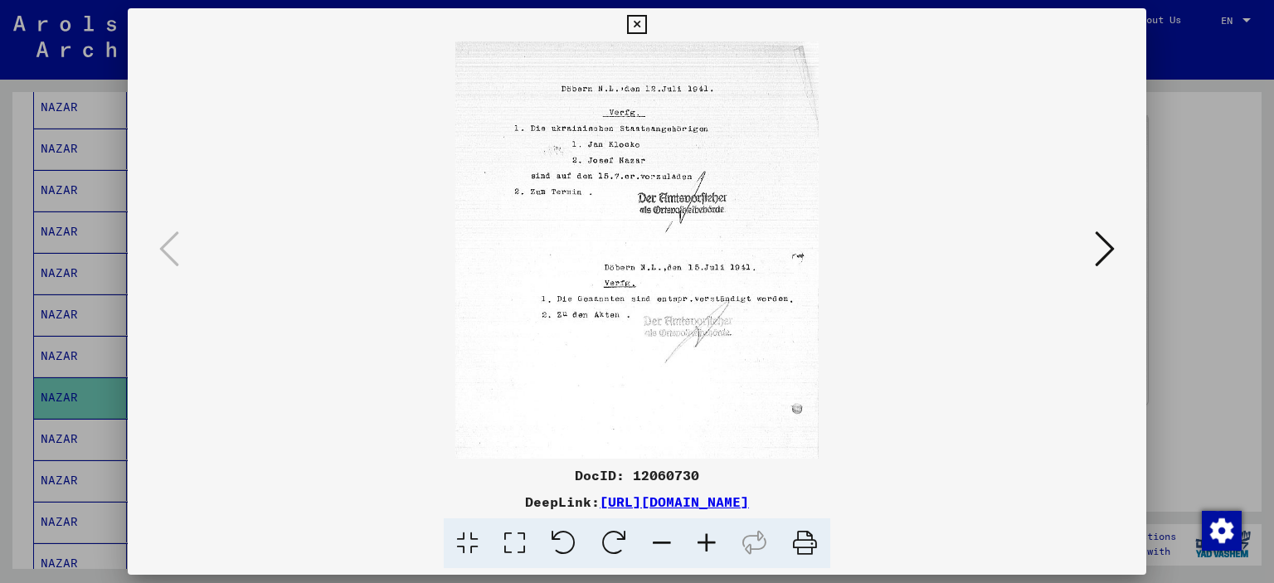
click at [1096, 246] on icon at bounding box center [1105, 249] width 20 height 40
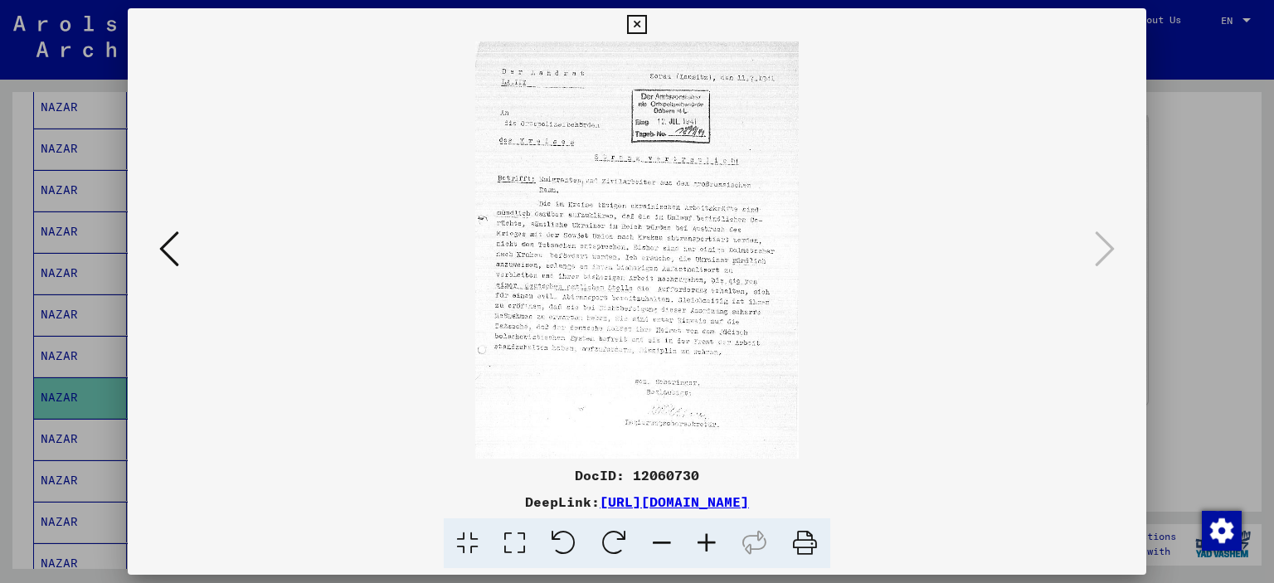
click at [640, 22] on icon at bounding box center [636, 25] width 19 height 20
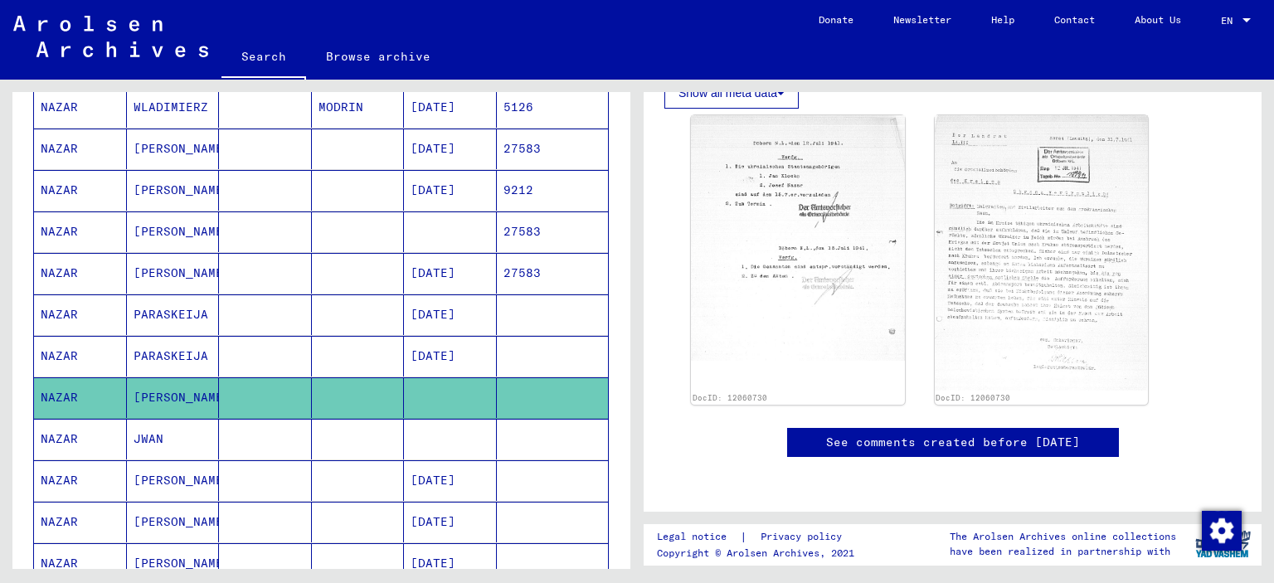
click at [147, 434] on mat-cell "JWAN" at bounding box center [173, 439] width 93 height 41
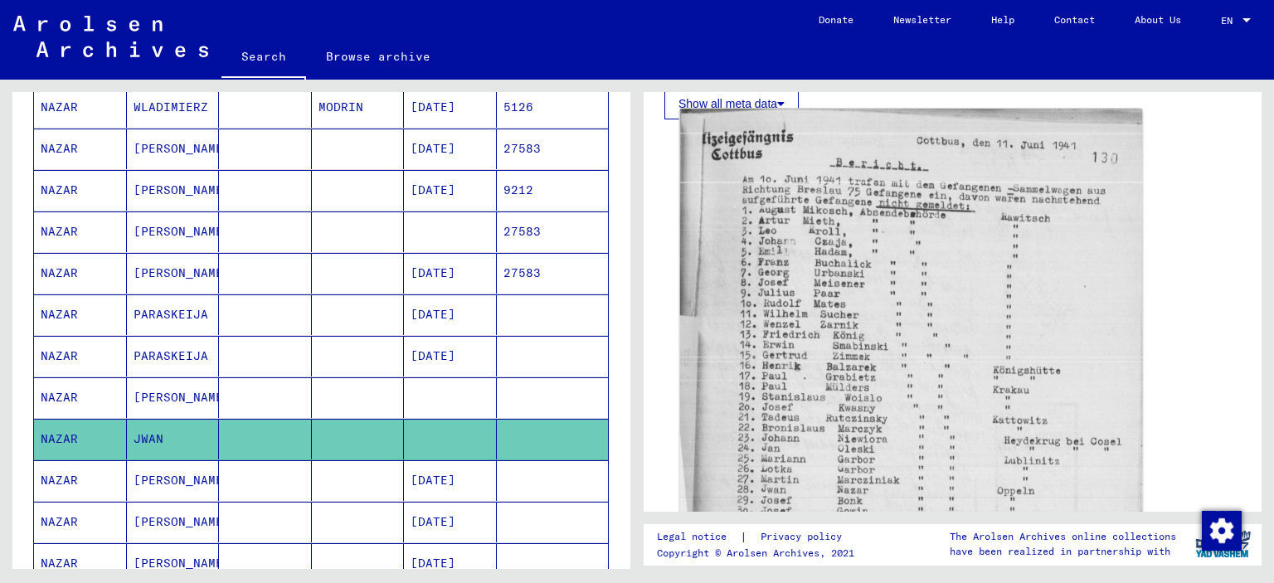
scroll to position [581, 0]
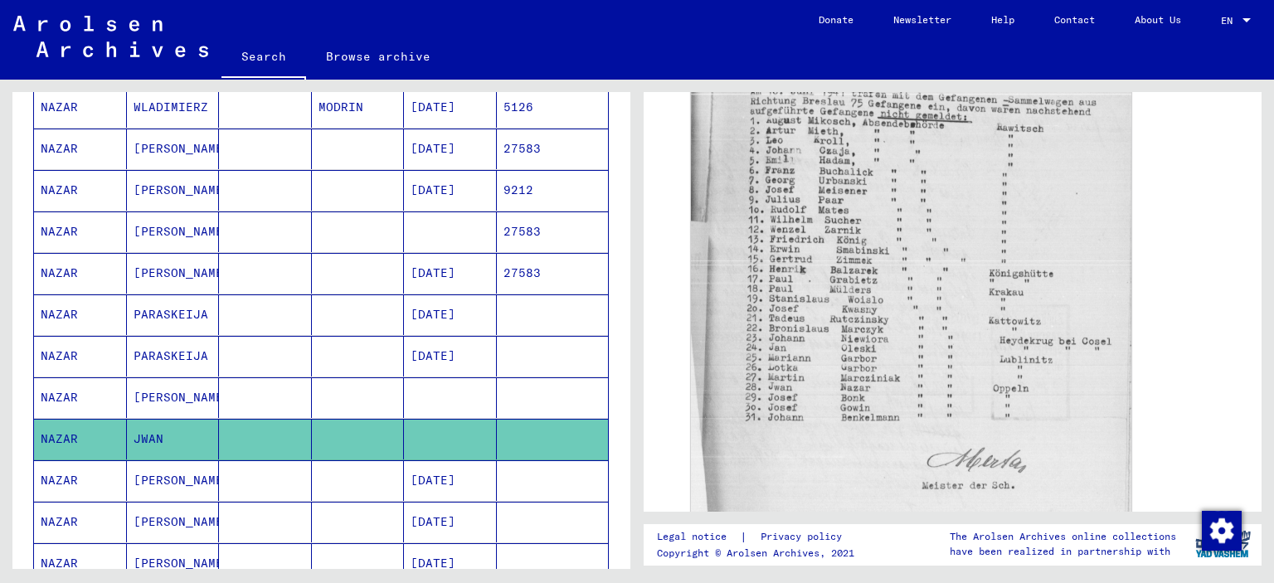
click at [167, 461] on mat-cell "[PERSON_NAME]" at bounding box center [173, 481] width 93 height 41
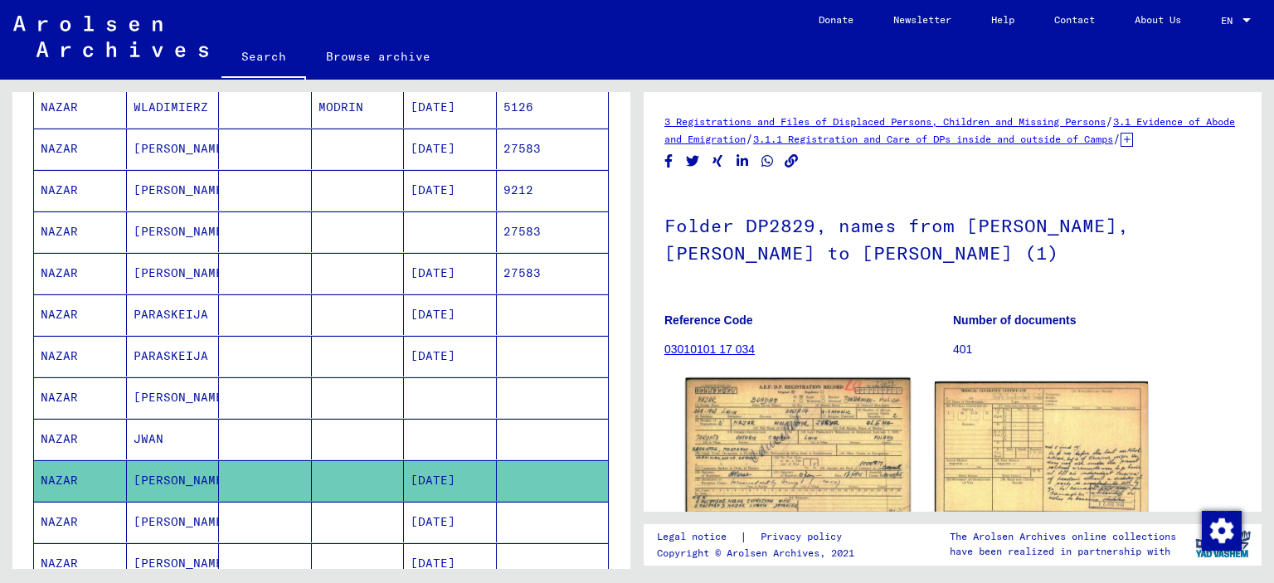
scroll to position [166, 0]
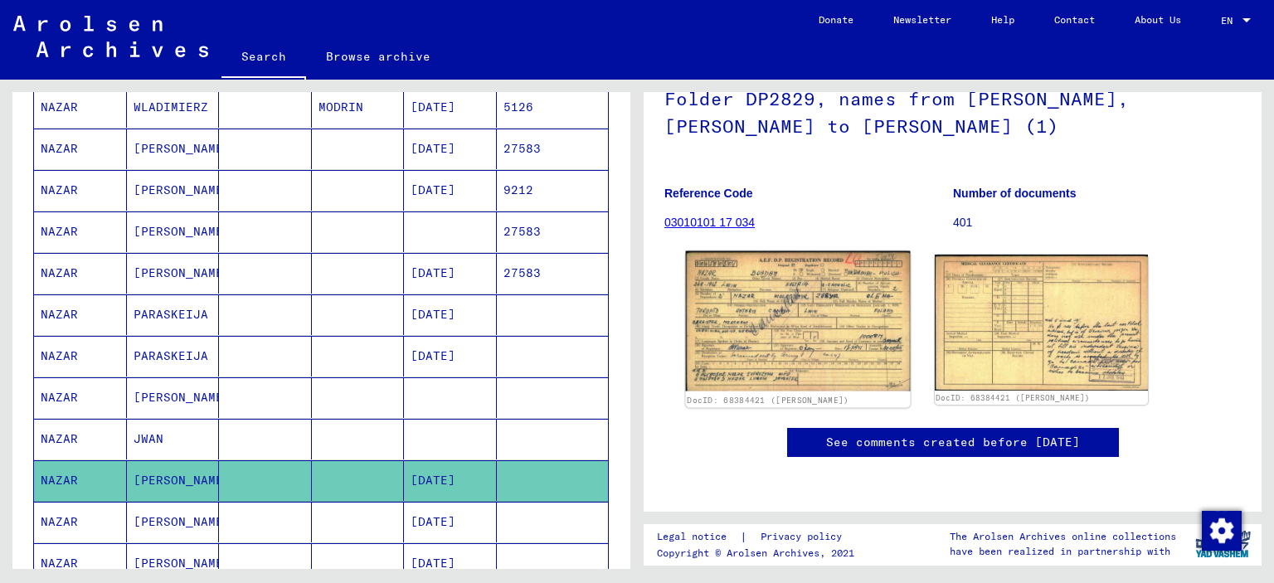
click at [771, 311] on img at bounding box center [798, 321] width 224 height 140
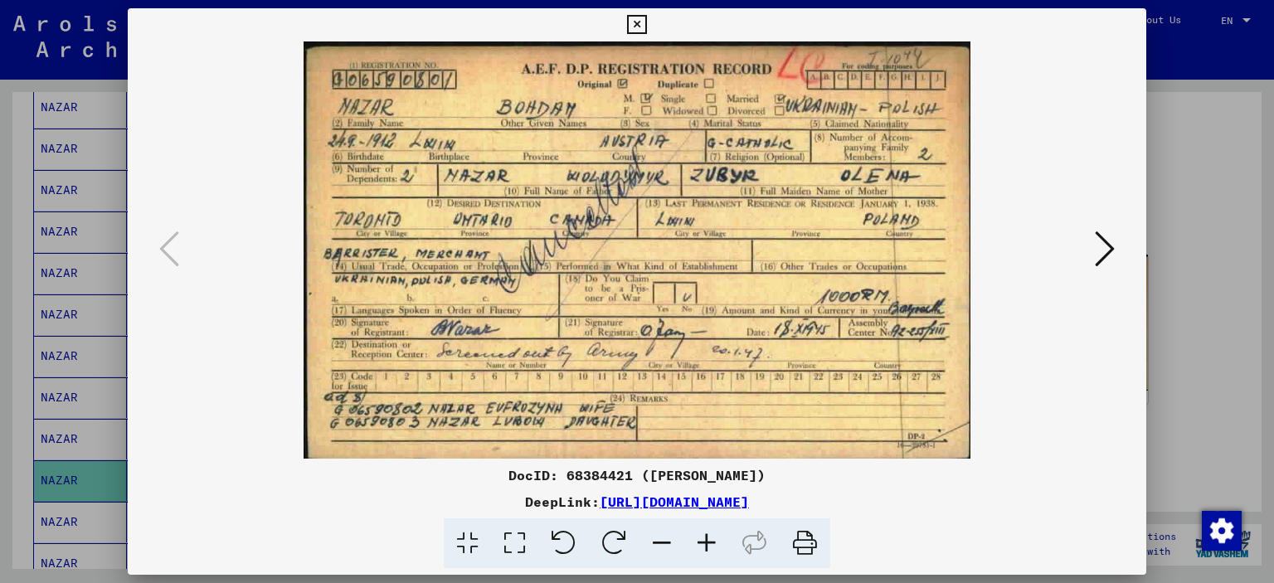
click at [1102, 241] on icon at bounding box center [1105, 249] width 20 height 40
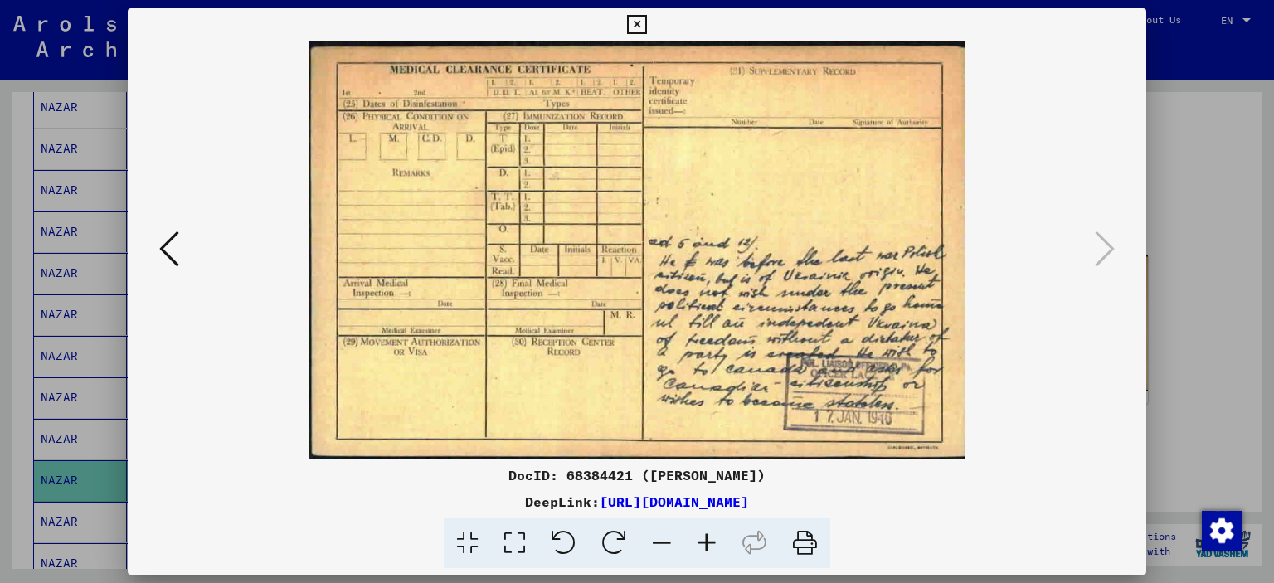
click at [644, 24] on icon at bounding box center [636, 25] width 19 height 20
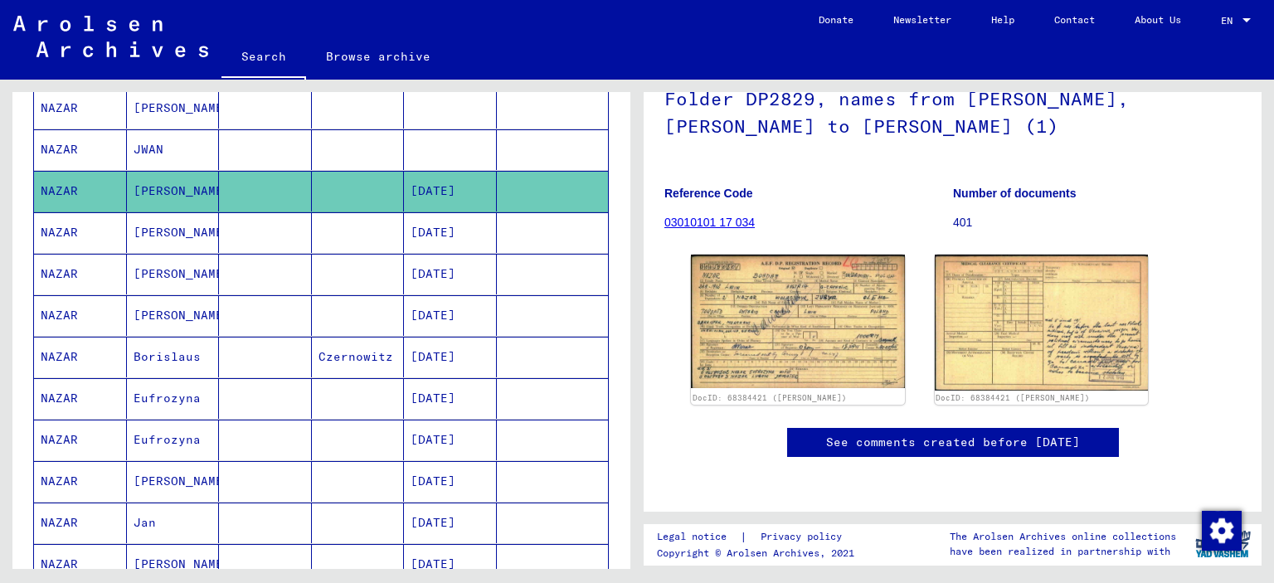
scroll to position [664, 0]
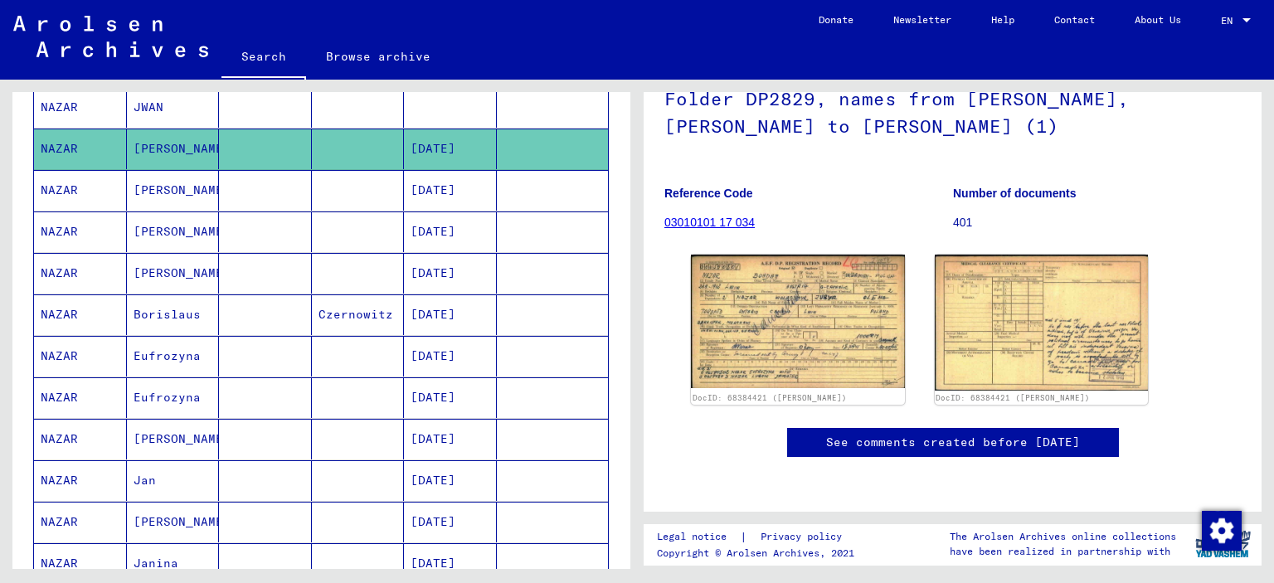
click at [160, 183] on mat-cell "[PERSON_NAME]" at bounding box center [173, 190] width 93 height 41
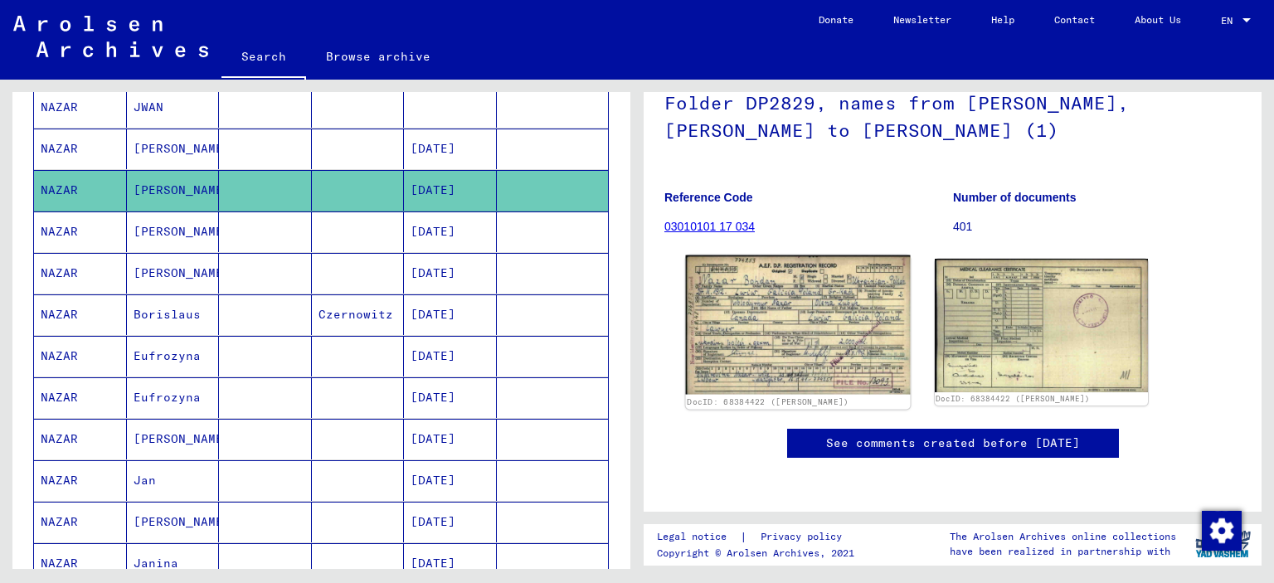
scroll to position [166, 0]
click at [776, 323] on img at bounding box center [798, 324] width 224 height 139
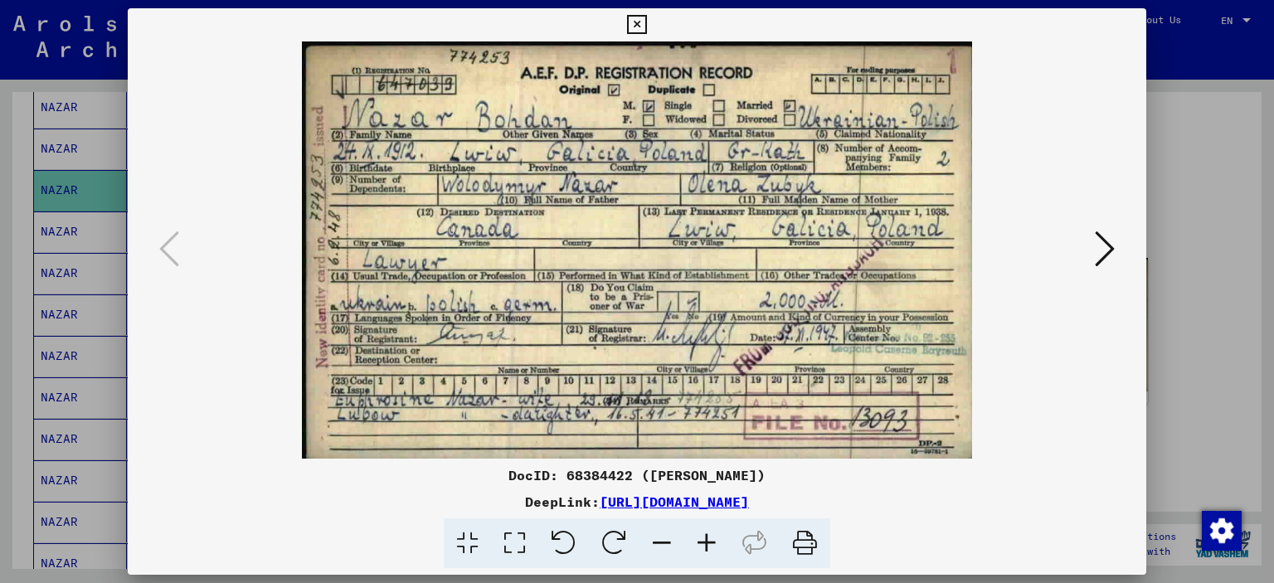
click at [1102, 250] on icon at bounding box center [1105, 249] width 20 height 40
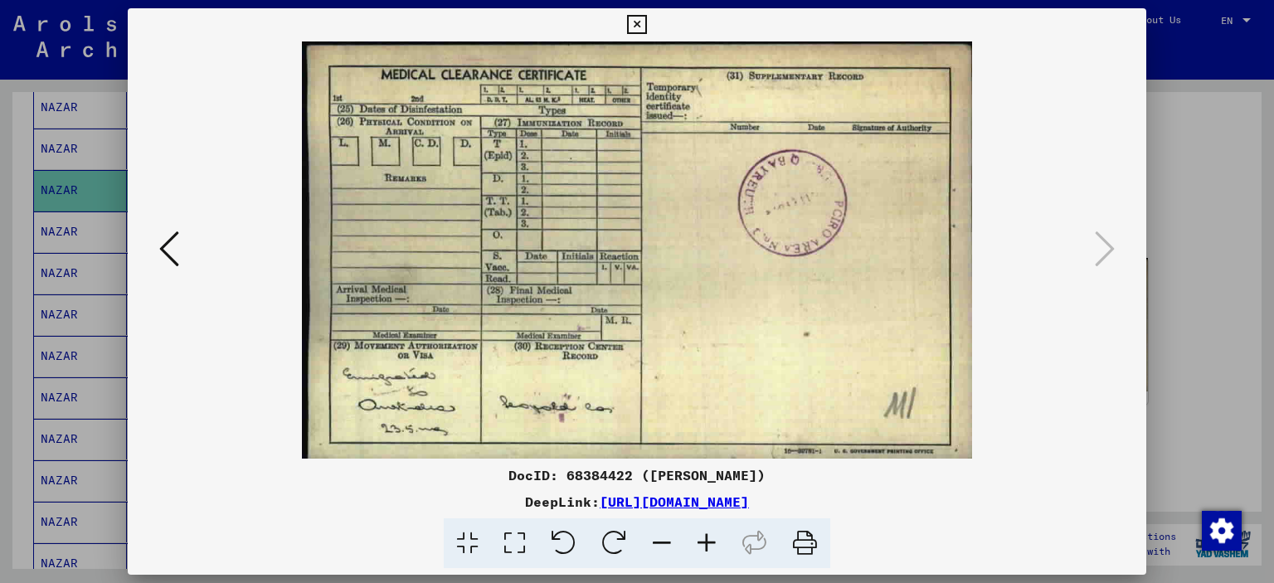
click at [635, 22] on icon at bounding box center [636, 25] width 19 height 20
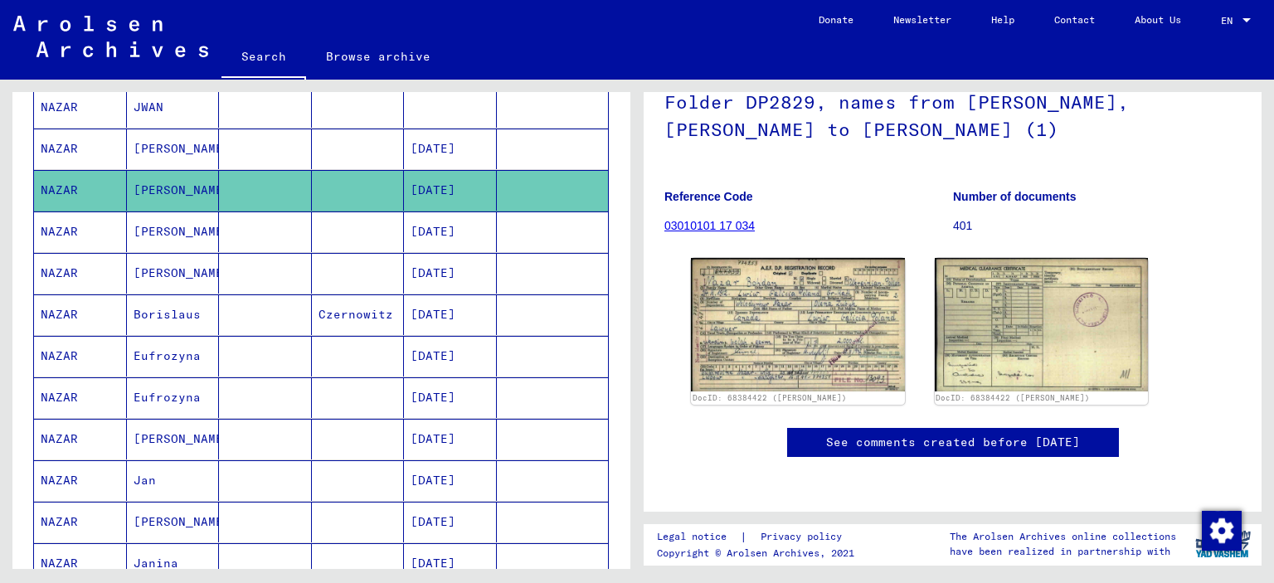
click at [169, 228] on mat-cell "[PERSON_NAME]" at bounding box center [173, 232] width 93 height 41
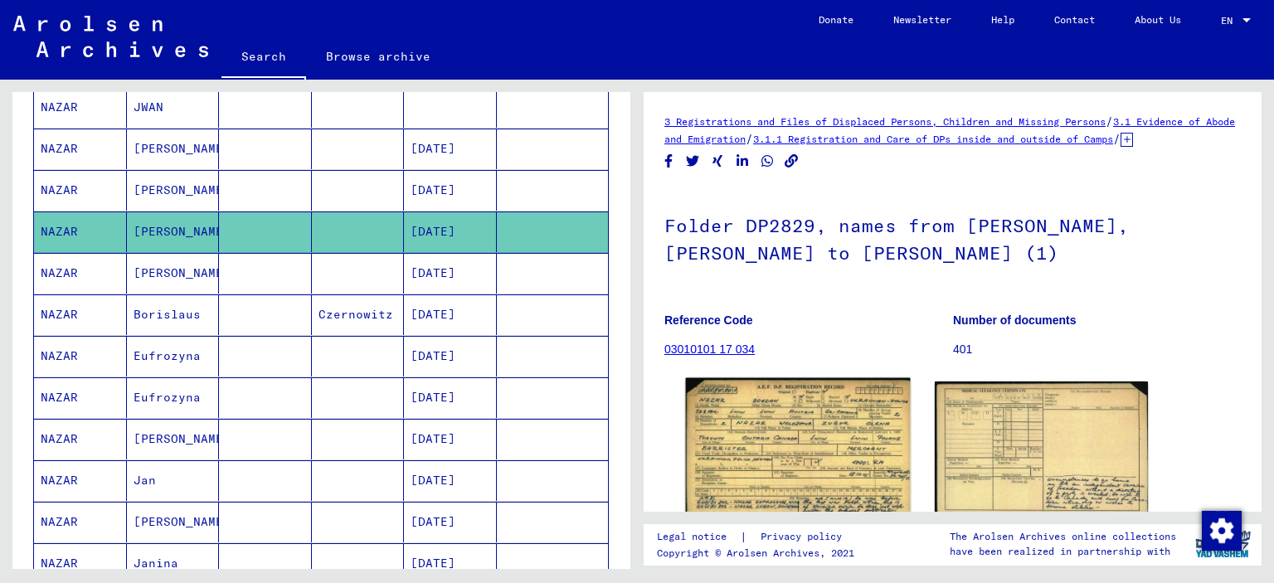
click at [782, 441] on img at bounding box center [798, 449] width 224 height 142
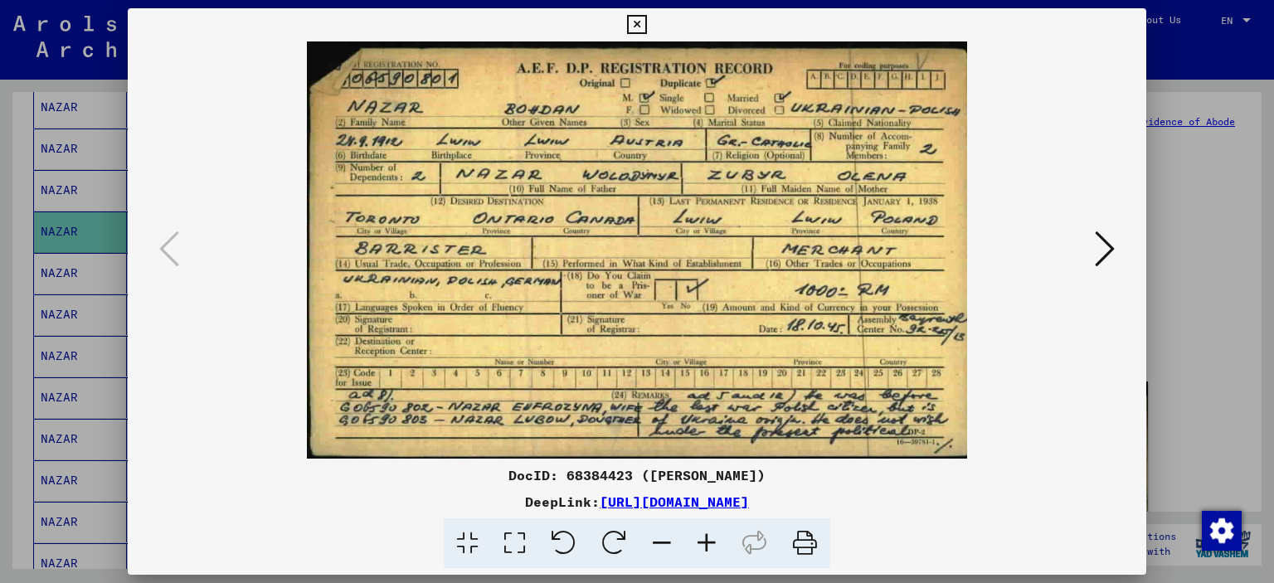
click at [707, 547] on icon at bounding box center [707, 544] width 45 height 51
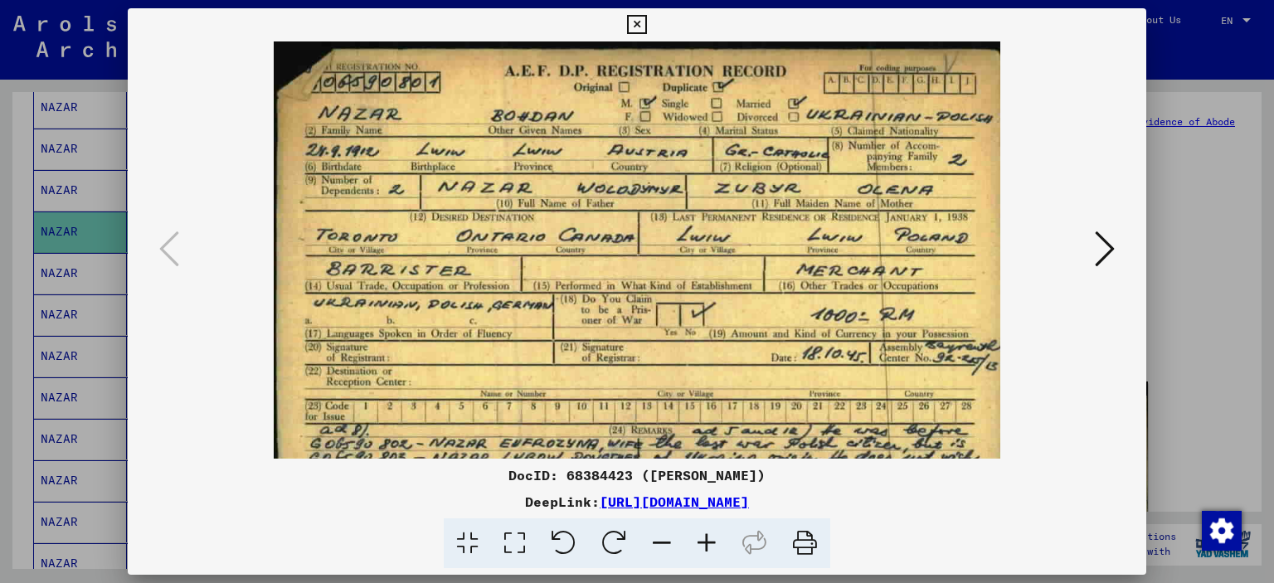
click at [707, 547] on icon at bounding box center [707, 544] width 45 height 51
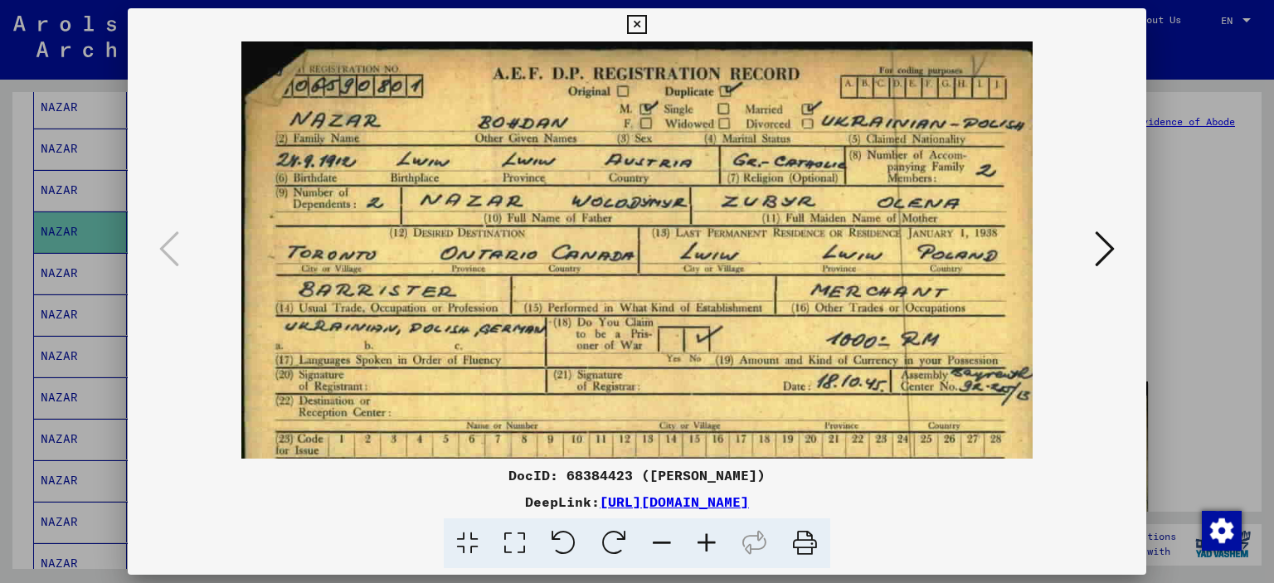
click at [707, 547] on icon at bounding box center [707, 544] width 45 height 51
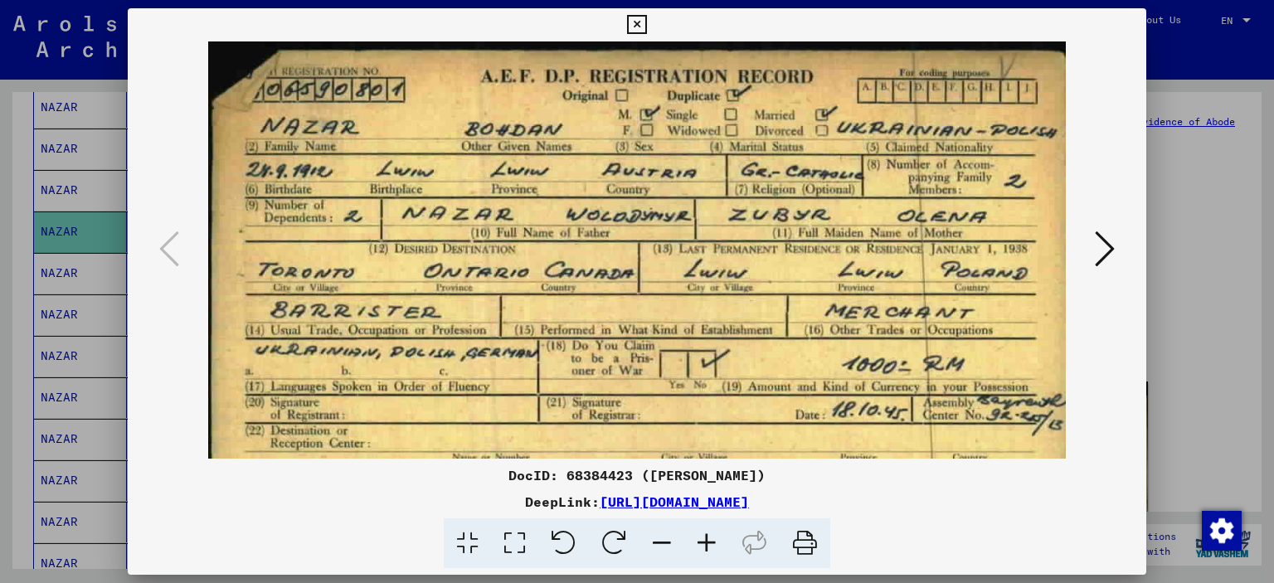
click at [707, 547] on icon at bounding box center [707, 544] width 45 height 51
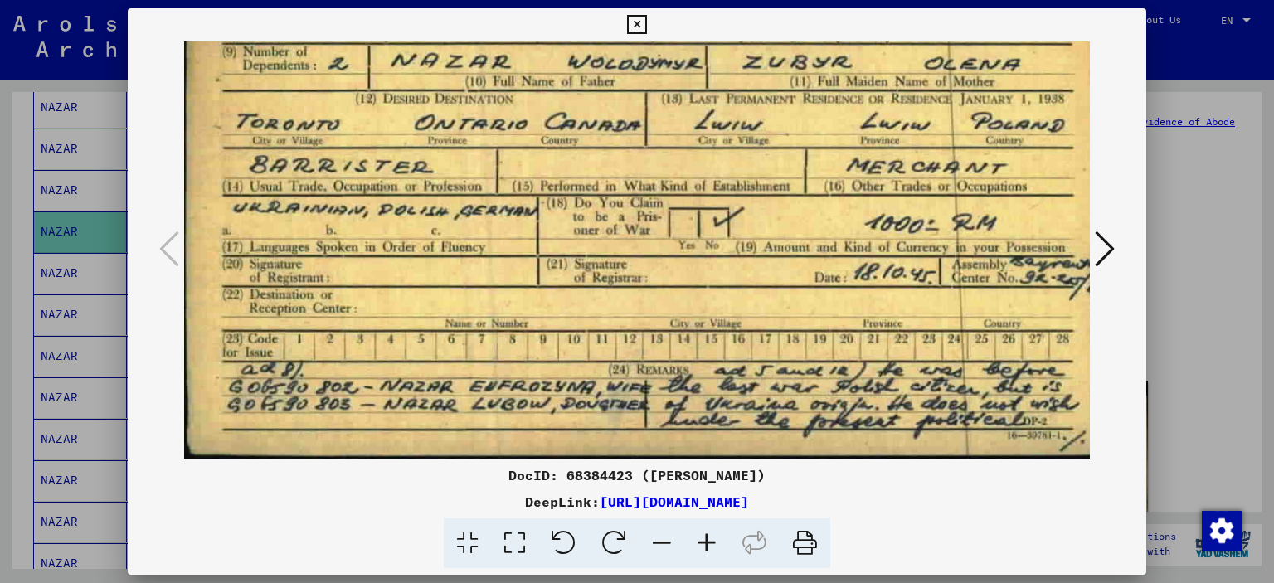
scroll to position [166, 0]
drag, startPoint x: 729, startPoint y: 383, endPoint x: 738, endPoint y: 173, distance: 210.1
click at [738, 173] on img at bounding box center [646, 167] width 924 height 583
click at [1100, 263] on icon at bounding box center [1105, 249] width 20 height 40
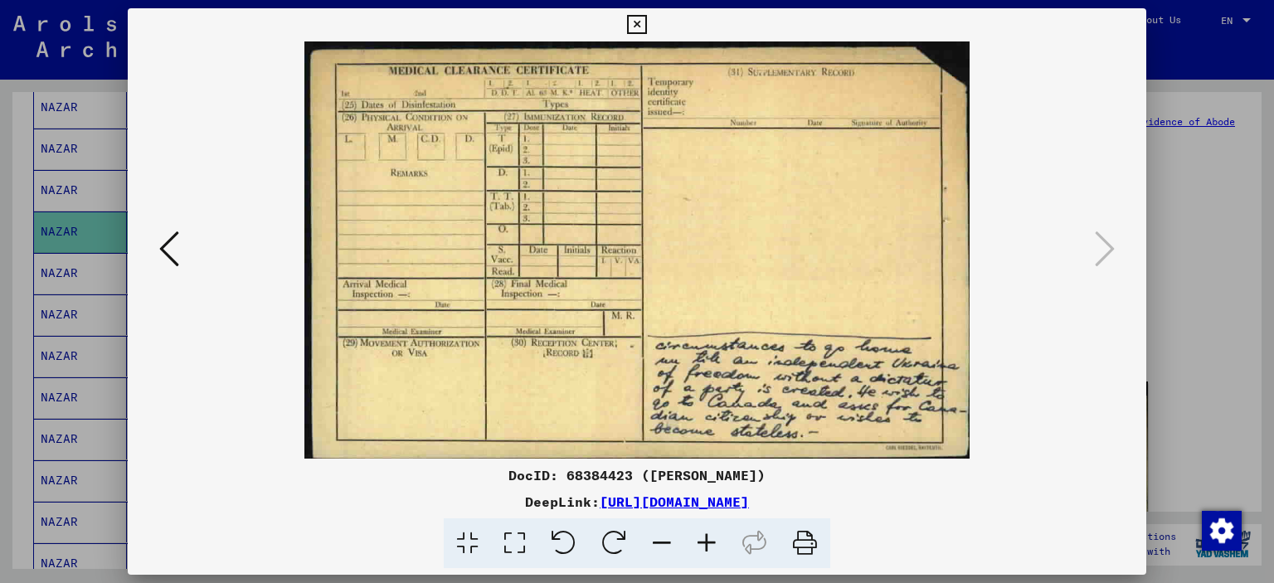
click at [641, 31] on icon at bounding box center [636, 25] width 19 height 20
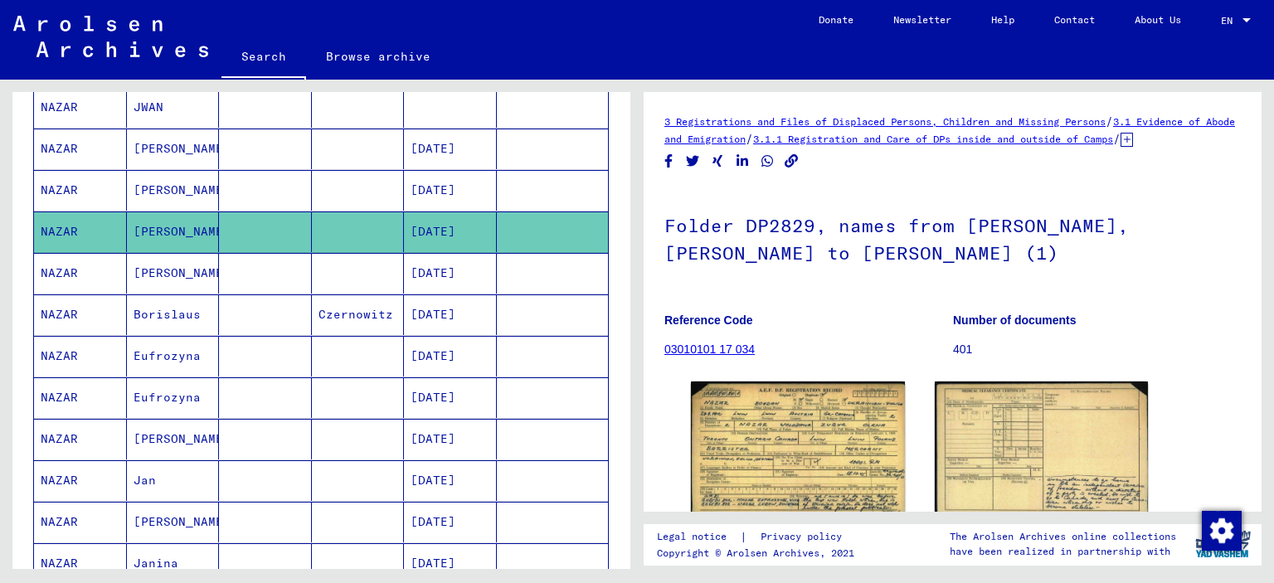
click at [174, 256] on mat-cell "[PERSON_NAME]" at bounding box center [173, 273] width 93 height 41
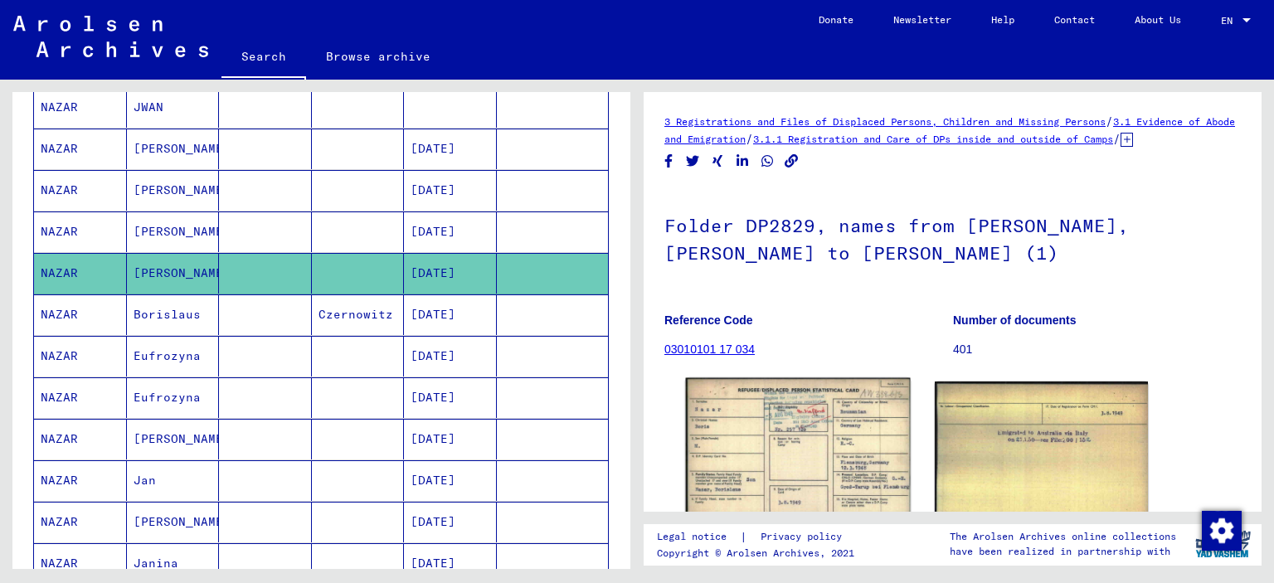
click at [782, 471] on img at bounding box center [798, 448] width 224 height 141
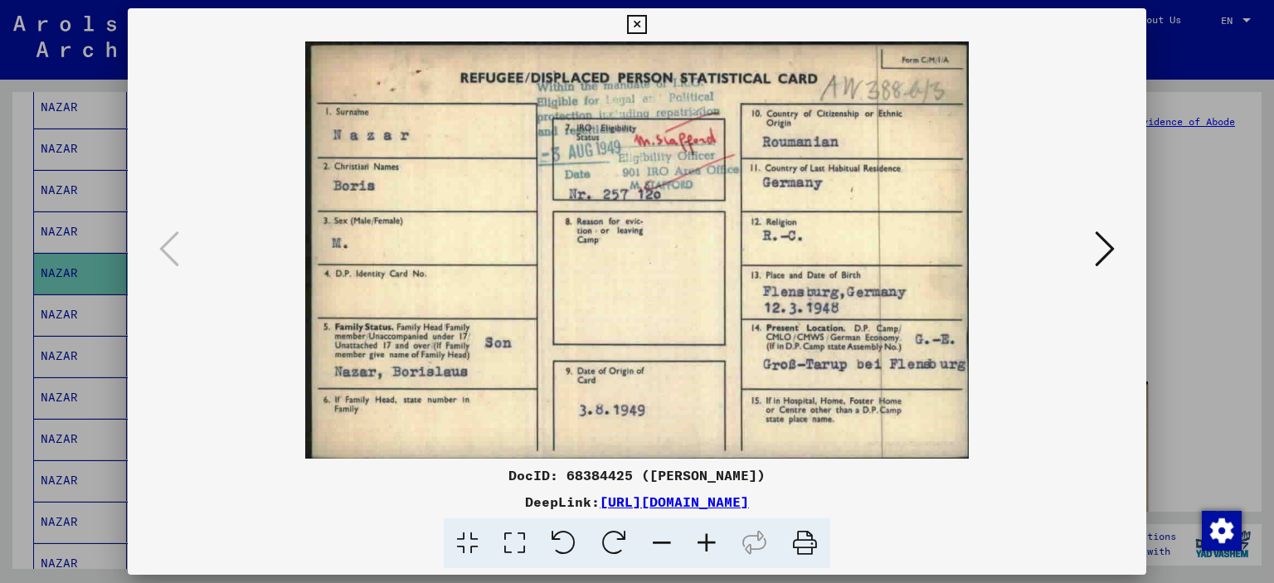
click at [650, 26] on button at bounding box center [636, 24] width 29 height 33
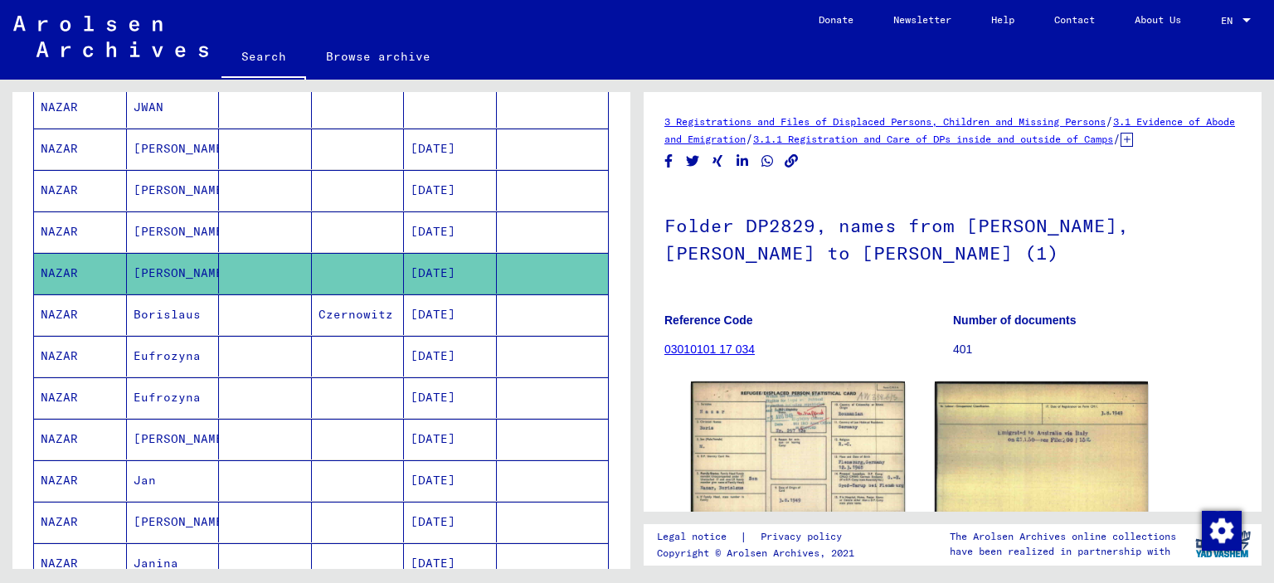
click at [173, 296] on mat-cell "Borislaus" at bounding box center [173, 315] width 93 height 41
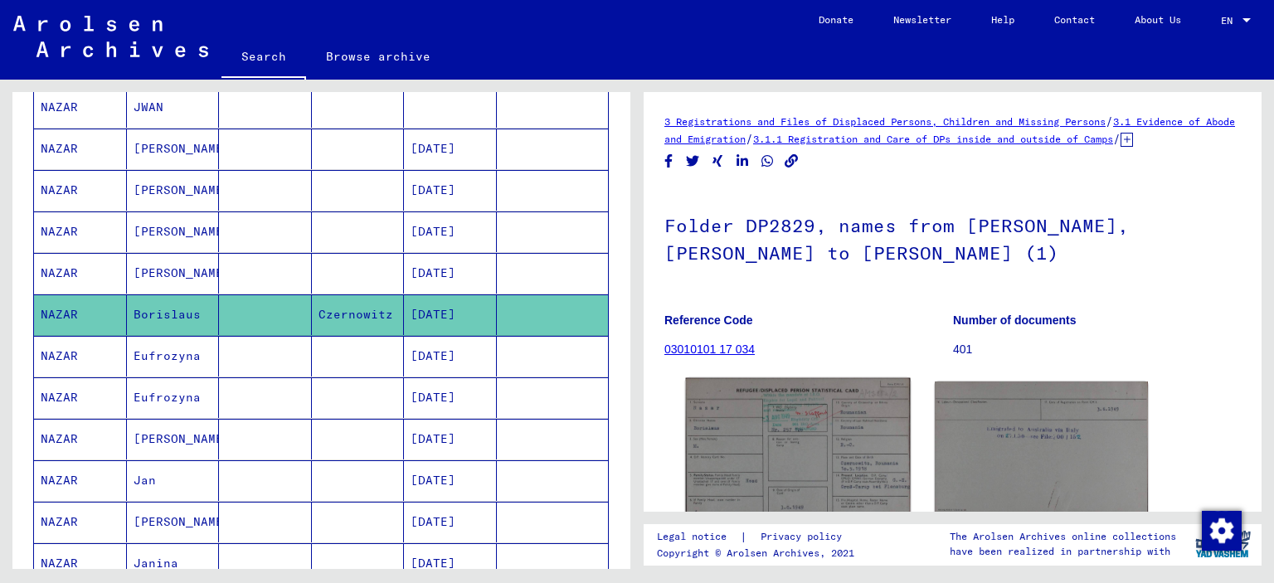
click at [787, 475] on img at bounding box center [798, 448] width 224 height 141
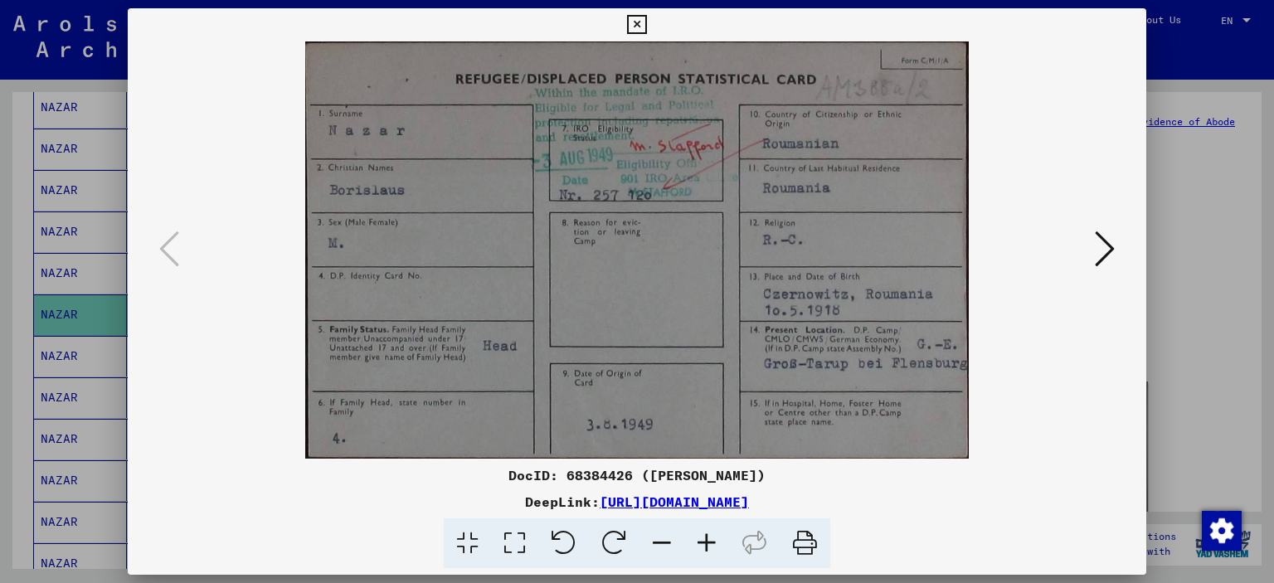
click at [640, 27] on icon at bounding box center [636, 25] width 19 height 20
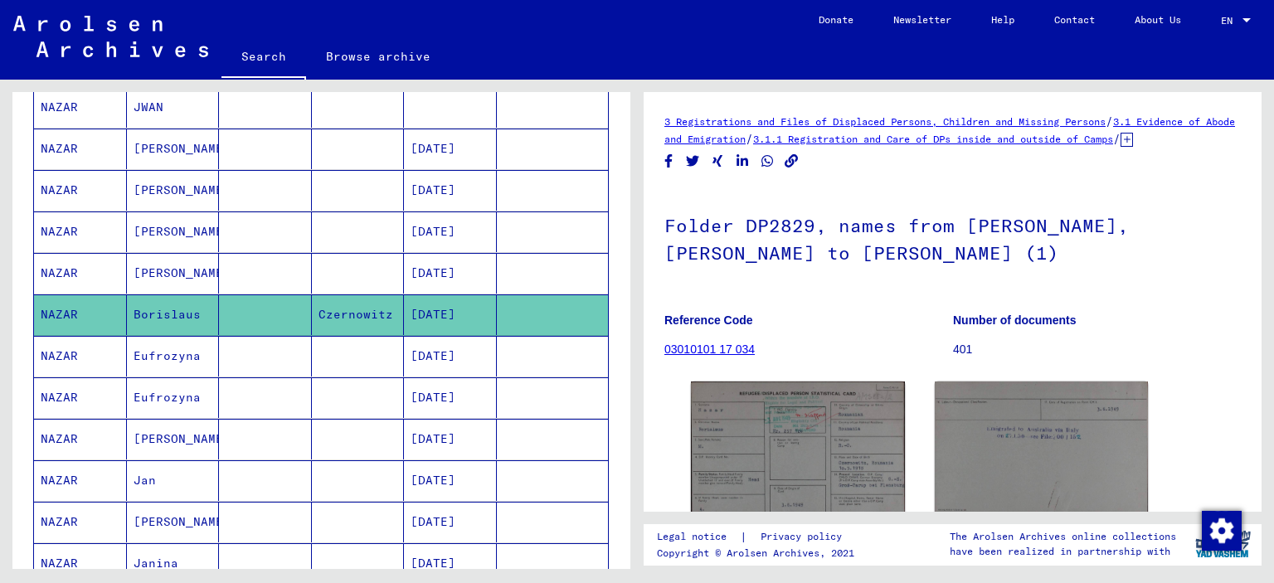
click at [173, 346] on mat-cell "Eufrozyna" at bounding box center [173, 356] width 93 height 41
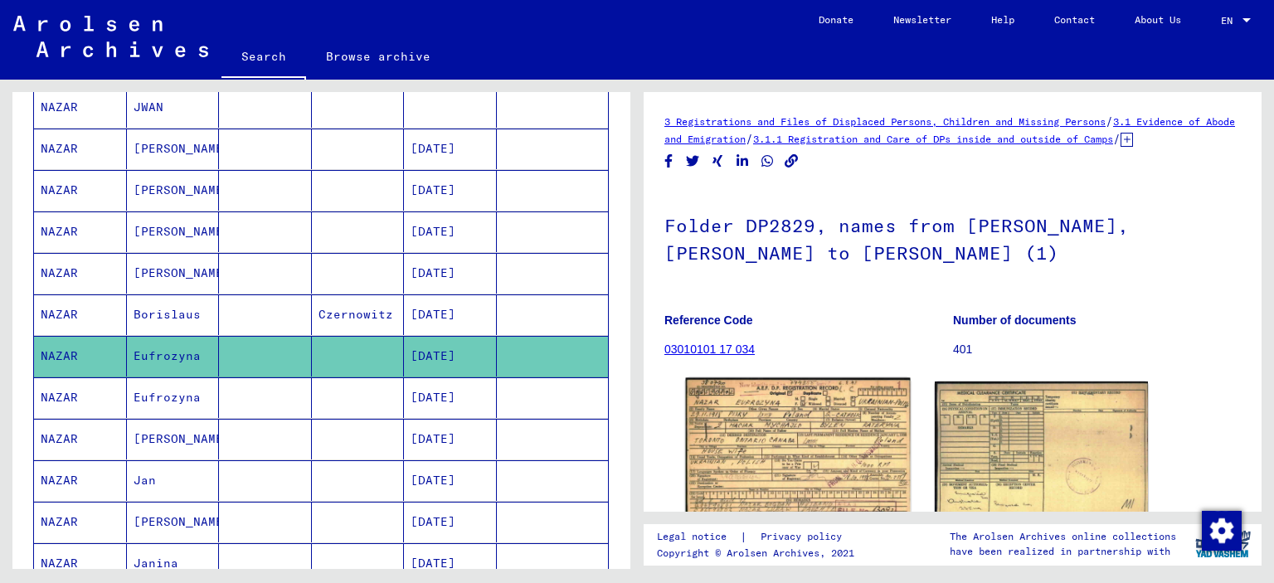
click at [791, 460] on img at bounding box center [798, 450] width 224 height 145
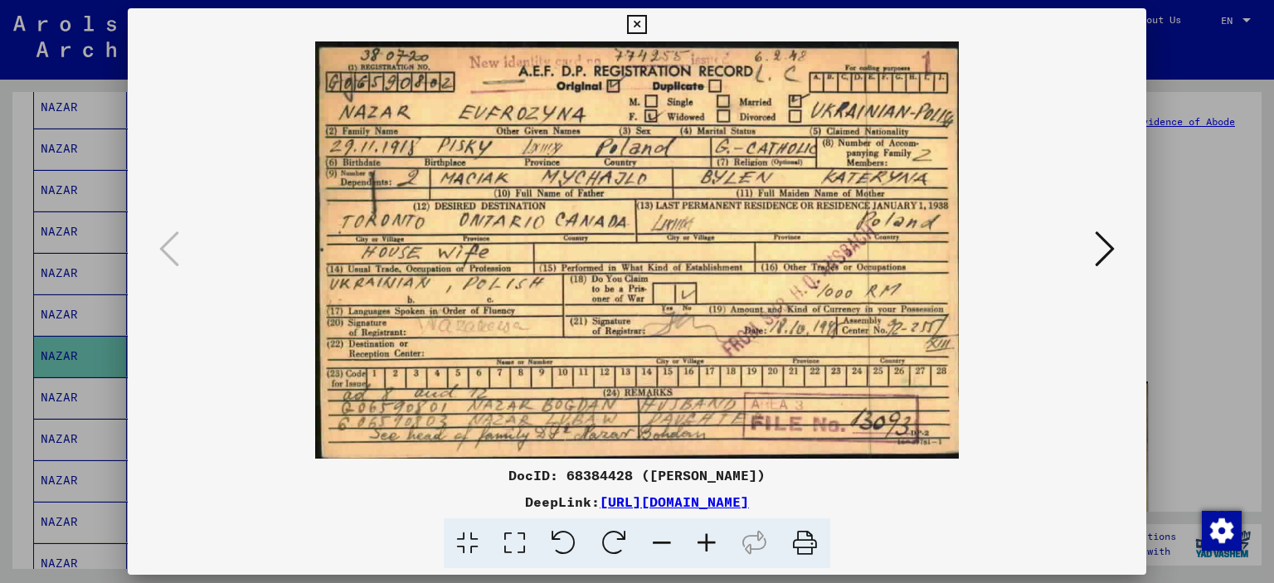
click at [1099, 252] on icon at bounding box center [1105, 249] width 20 height 40
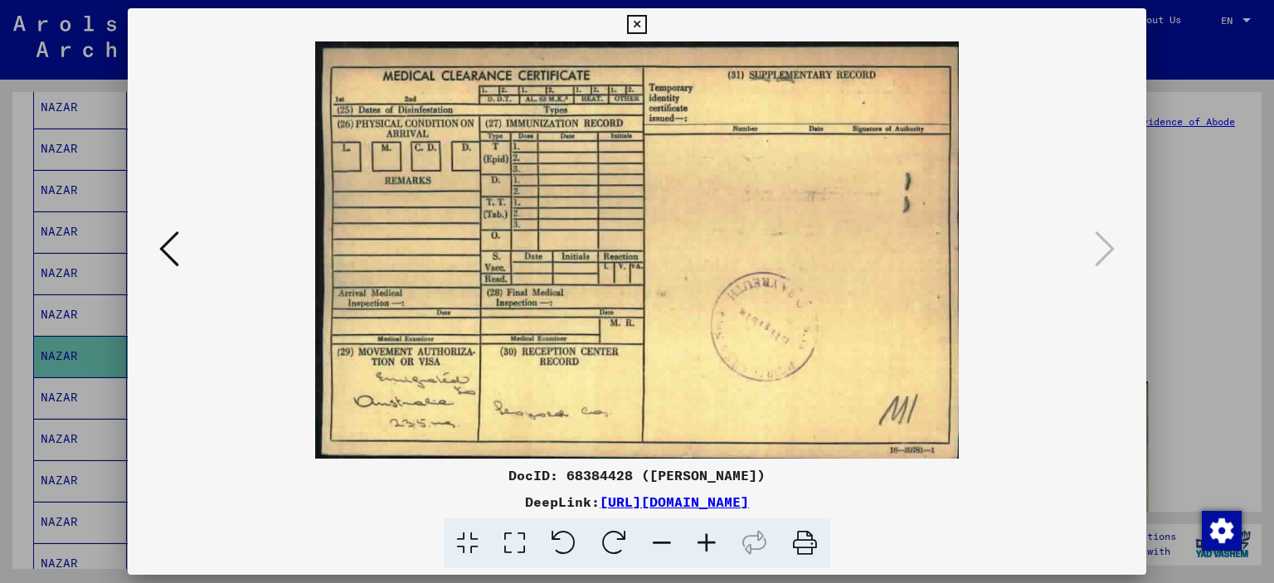
click at [638, 22] on icon at bounding box center [636, 25] width 19 height 20
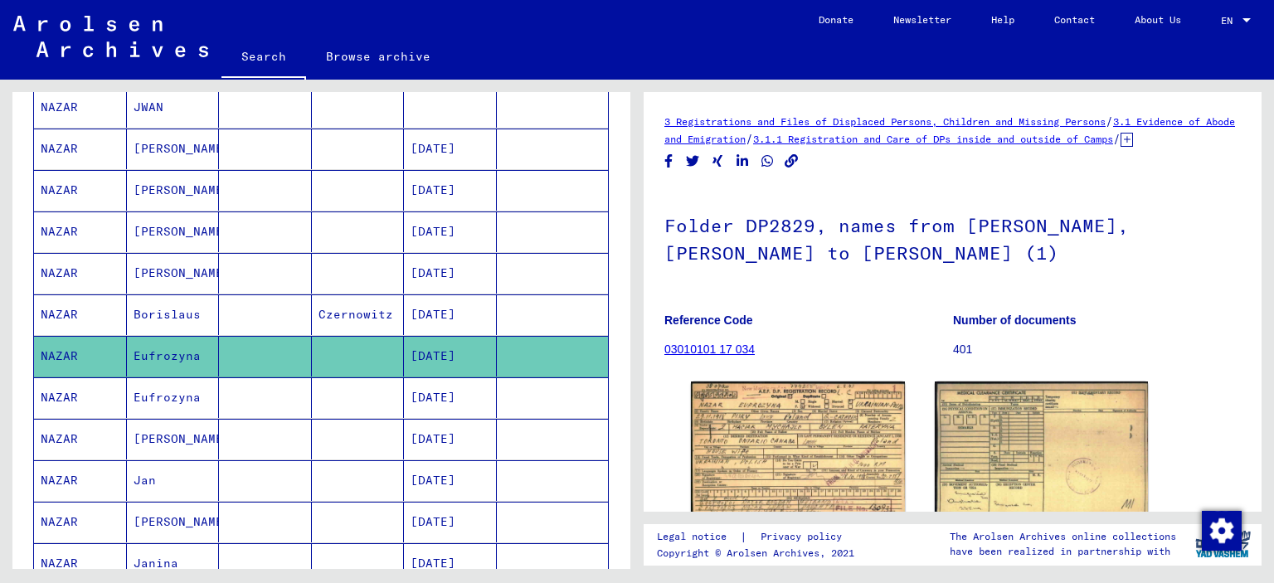
click at [173, 395] on mat-cell "Eufrozyna" at bounding box center [173, 398] width 93 height 41
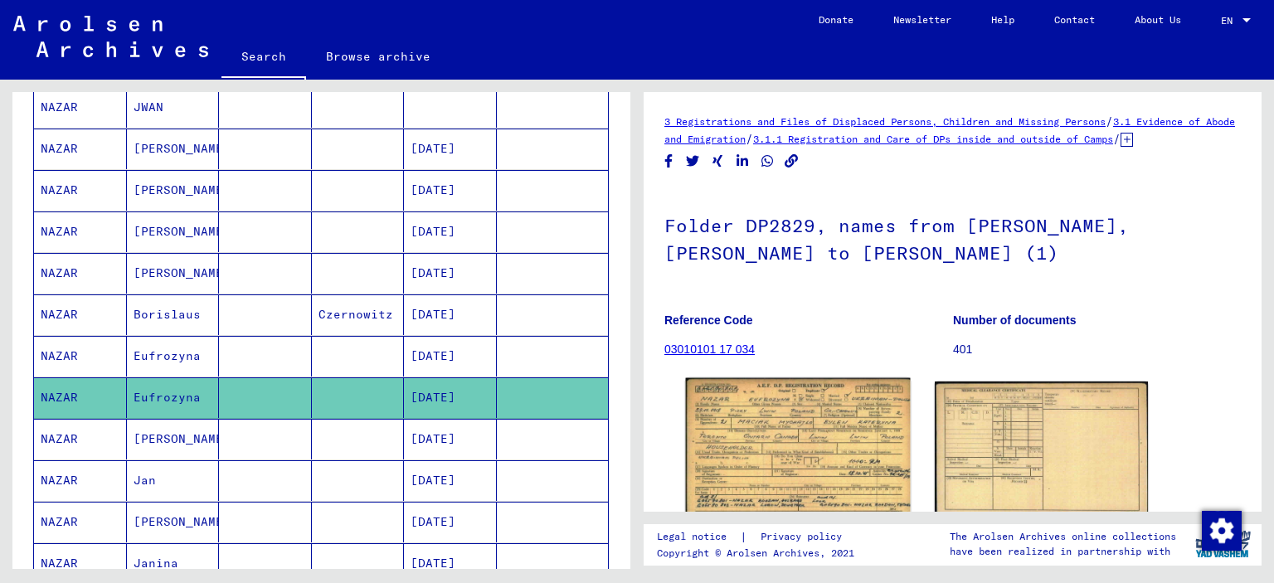
click at [774, 438] on img at bounding box center [798, 448] width 224 height 140
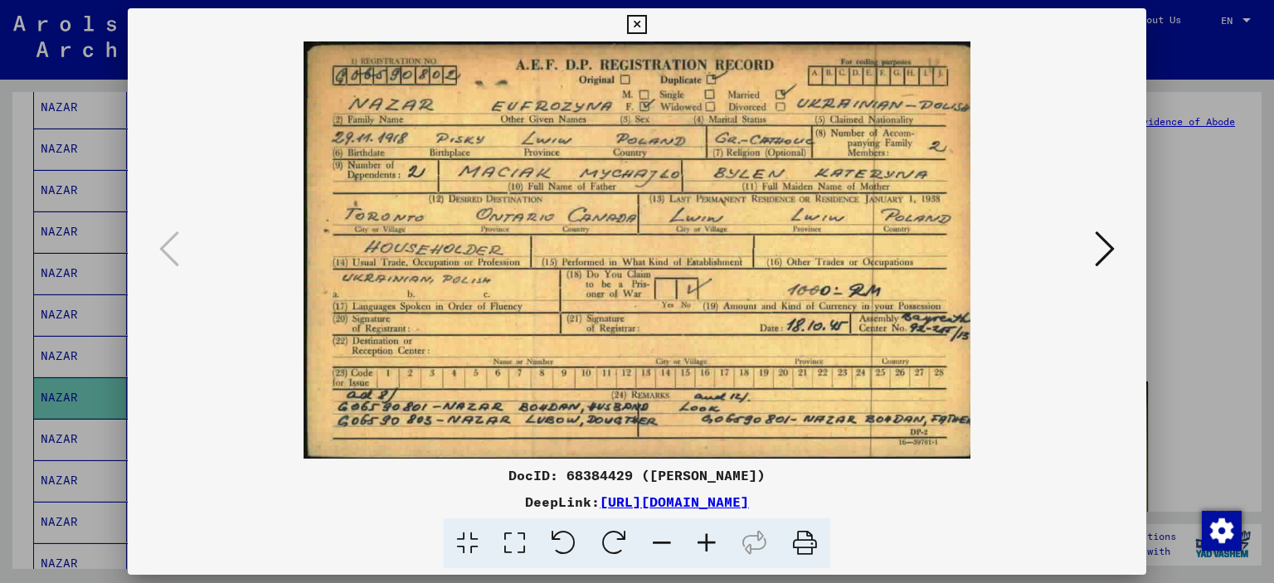
click at [635, 22] on icon at bounding box center [636, 25] width 19 height 20
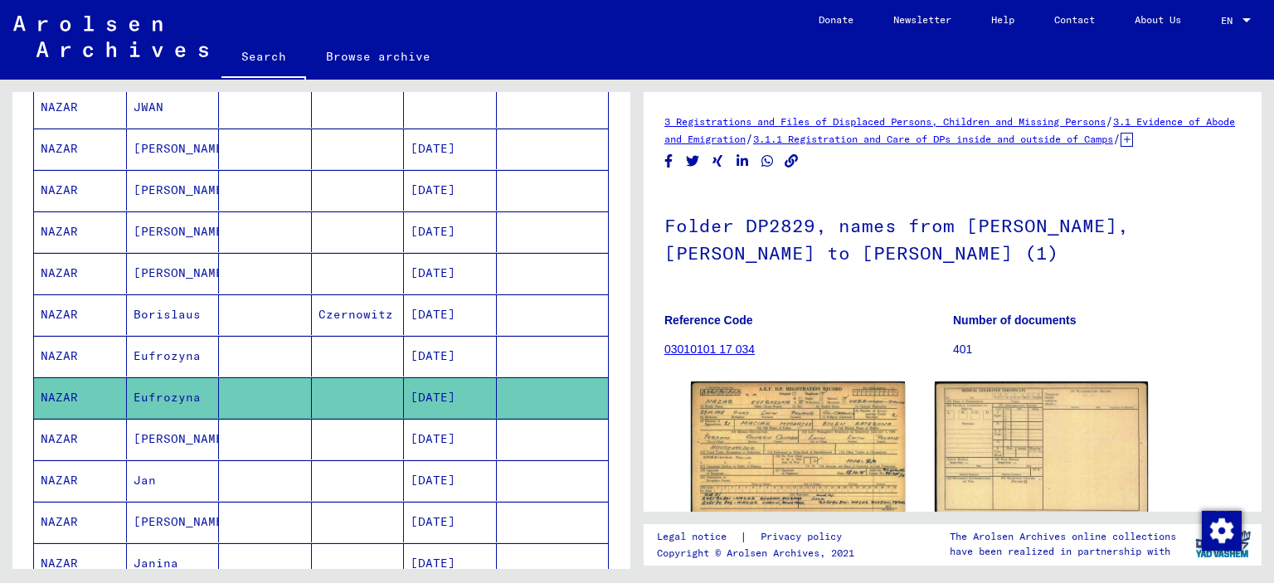
click at [163, 433] on mat-cell "[PERSON_NAME]" at bounding box center [173, 439] width 93 height 41
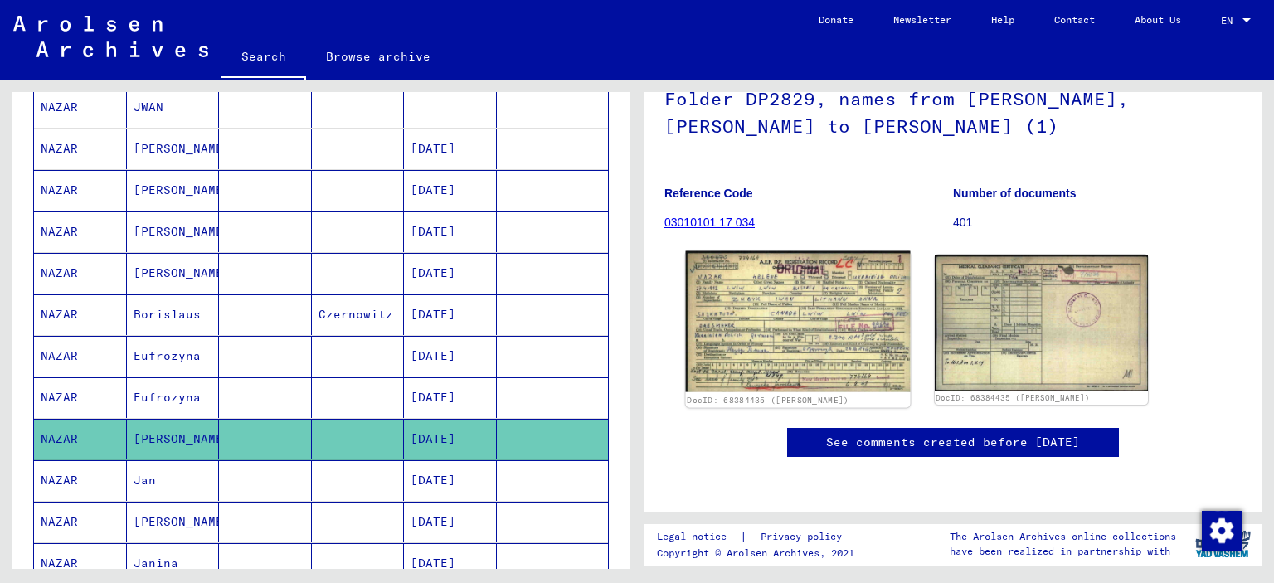
scroll to position [166, 0]
click at [724, 336] on img at bounding box center [798, 321] width 224 height 141
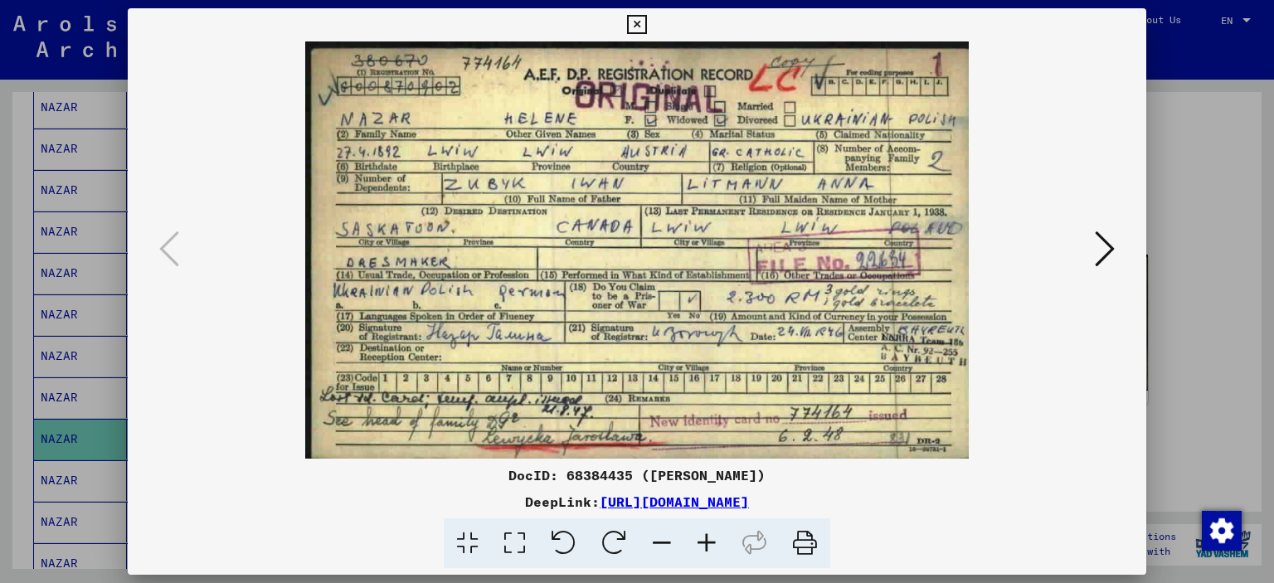
click at [1094, 238] on button at bounding box center [1105, 250] width 30 height 47
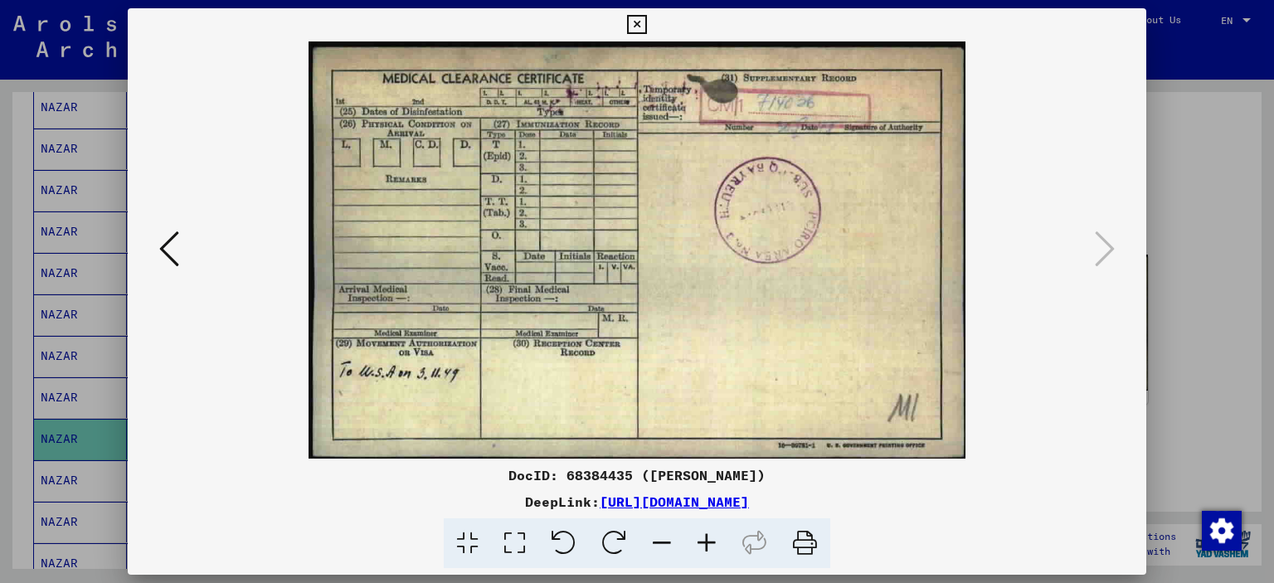
click at [646, 23] on icon at bounding box center [636, 25] width 19 height 20
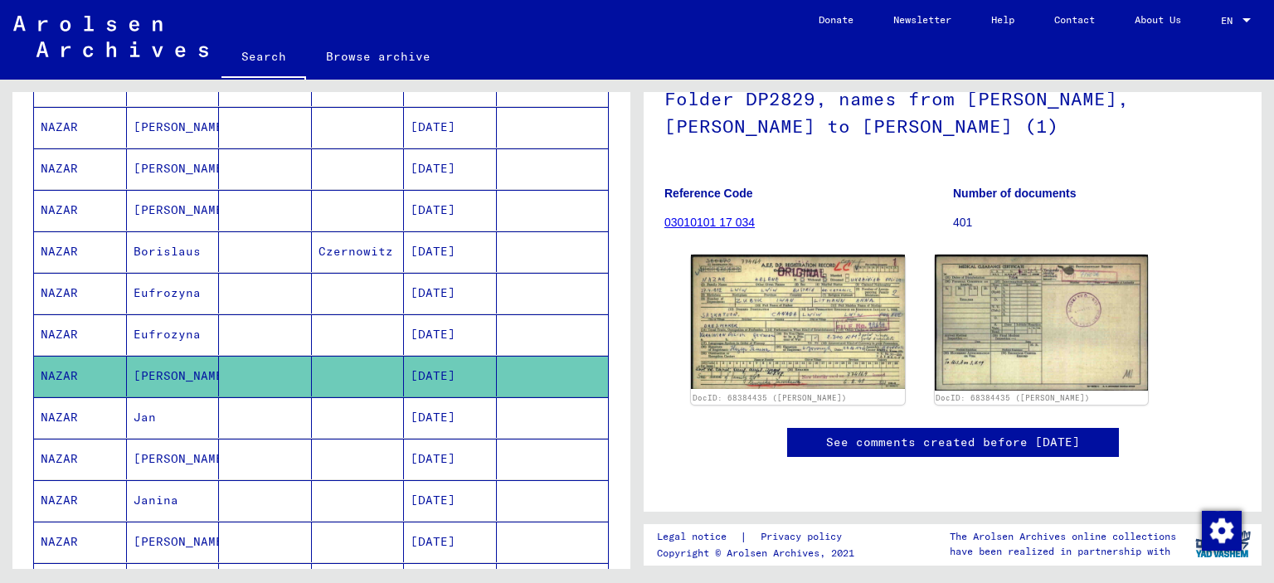
scroll to position [830, 0]
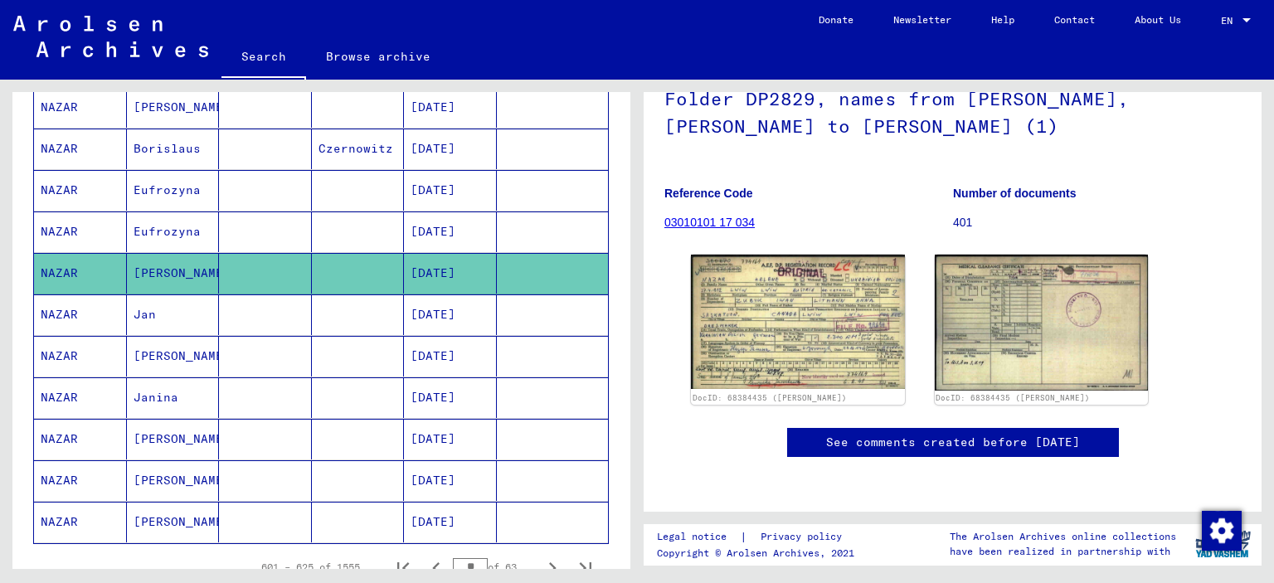
click at [139, 305] on mat-cell "Jan" at bounding box center [173, 315] width 93 height 41
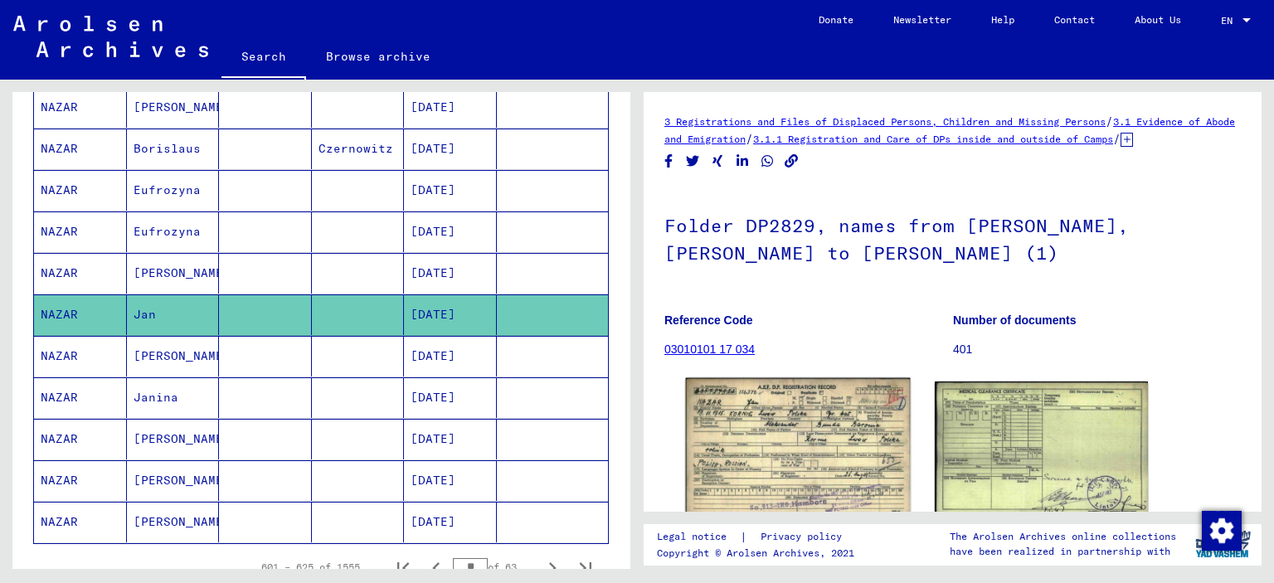
click at [749, 441] on img at bounding box center [798, 448] width 224 height 140
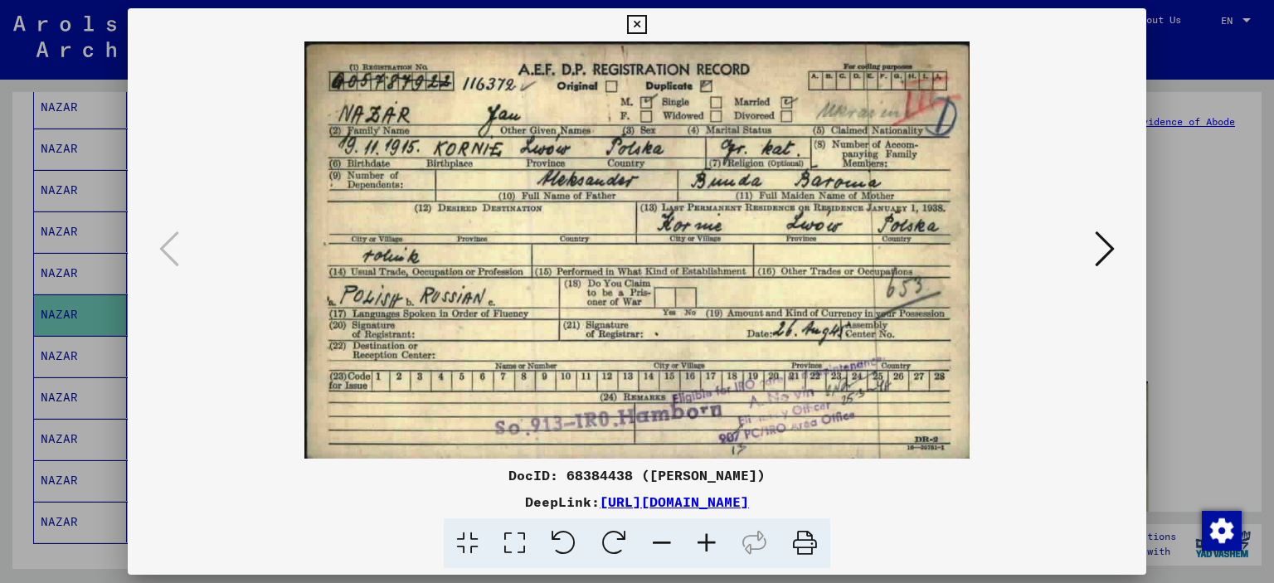
click at [1092, 251] on button at bounding box center [1105, 250] width 30 height 47
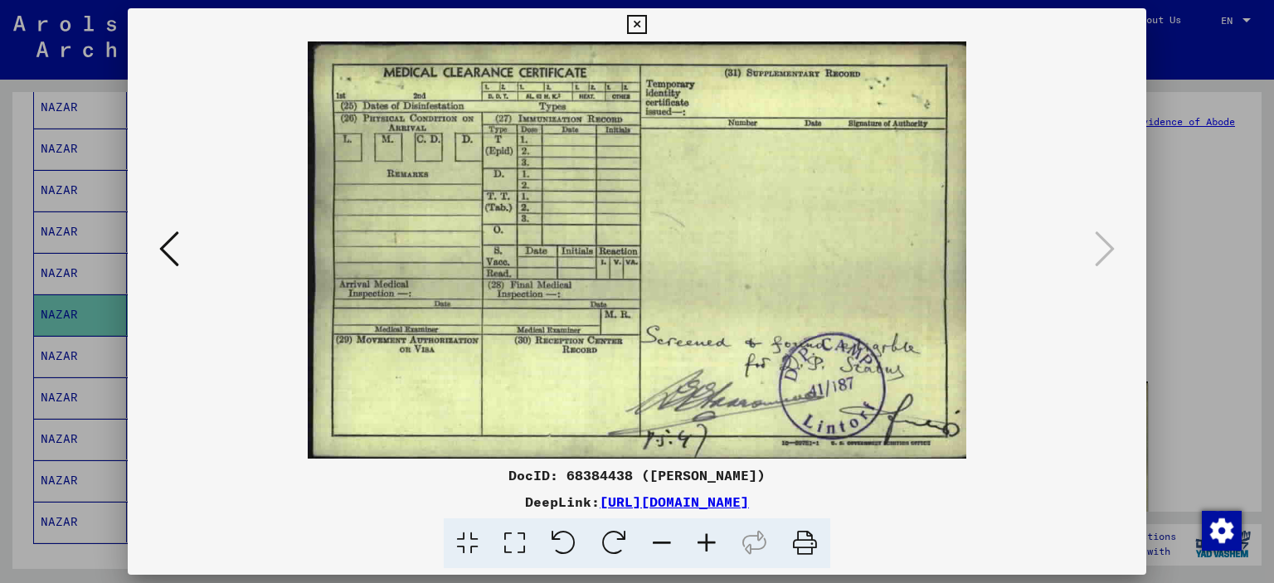
click at [635, 26] on icon at bounding box center [636, 25] width 19 height 20
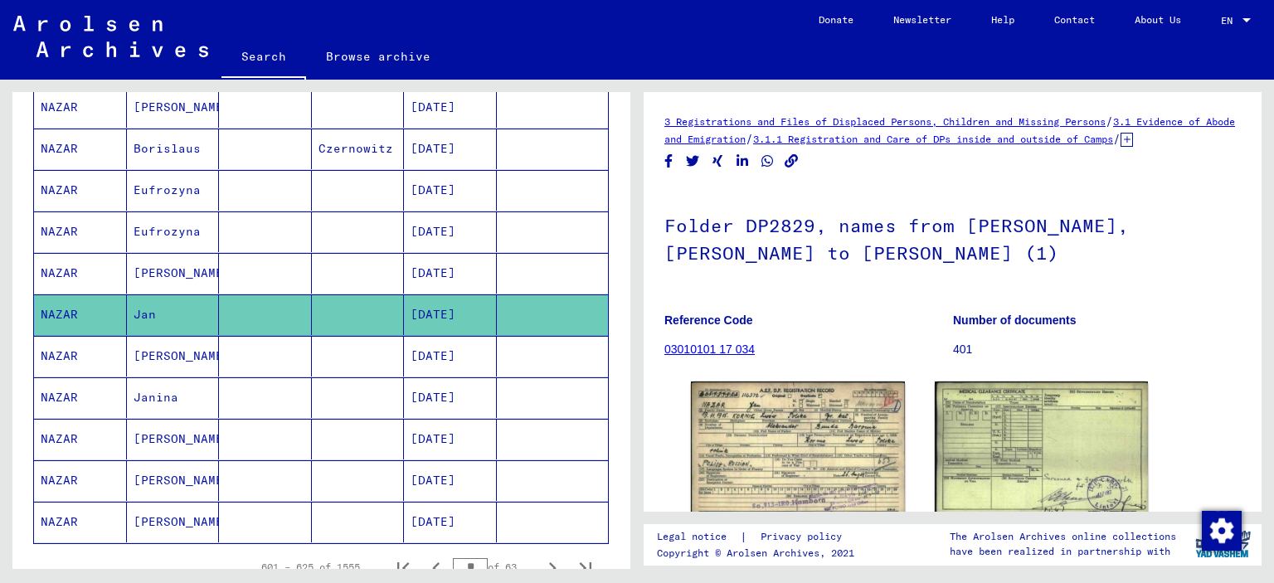
click at [53, 353] on mat-cell "NAZAR" at bounding box center [80, 356] width 93 height 41
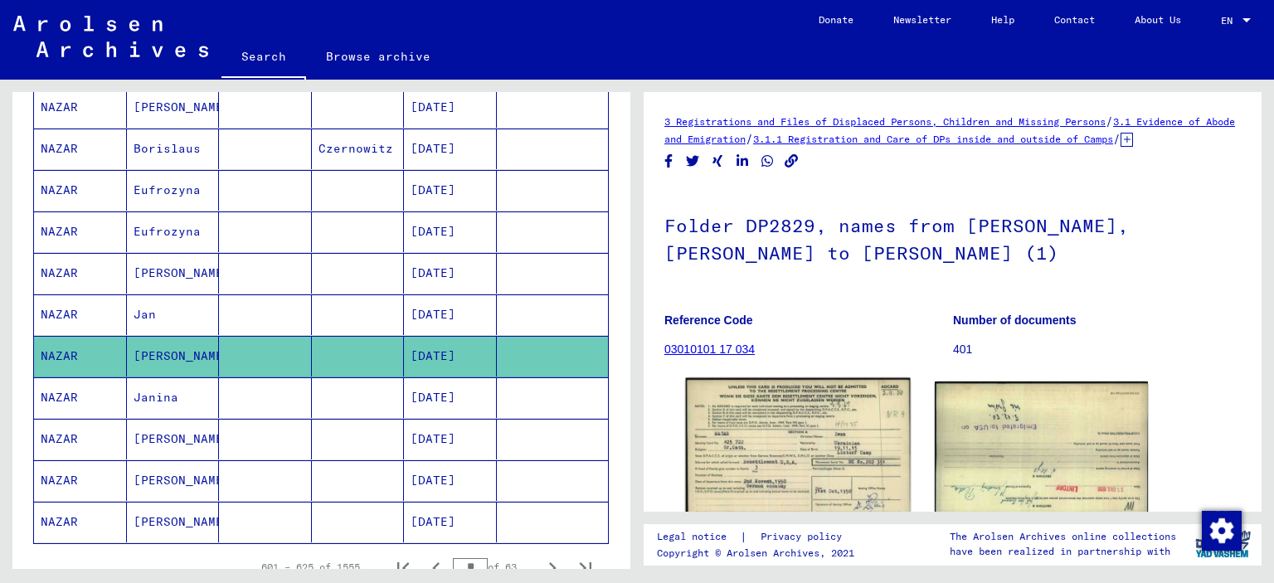
click at [770, 444] on img at bounding box center [798, 448] width 224 height 140
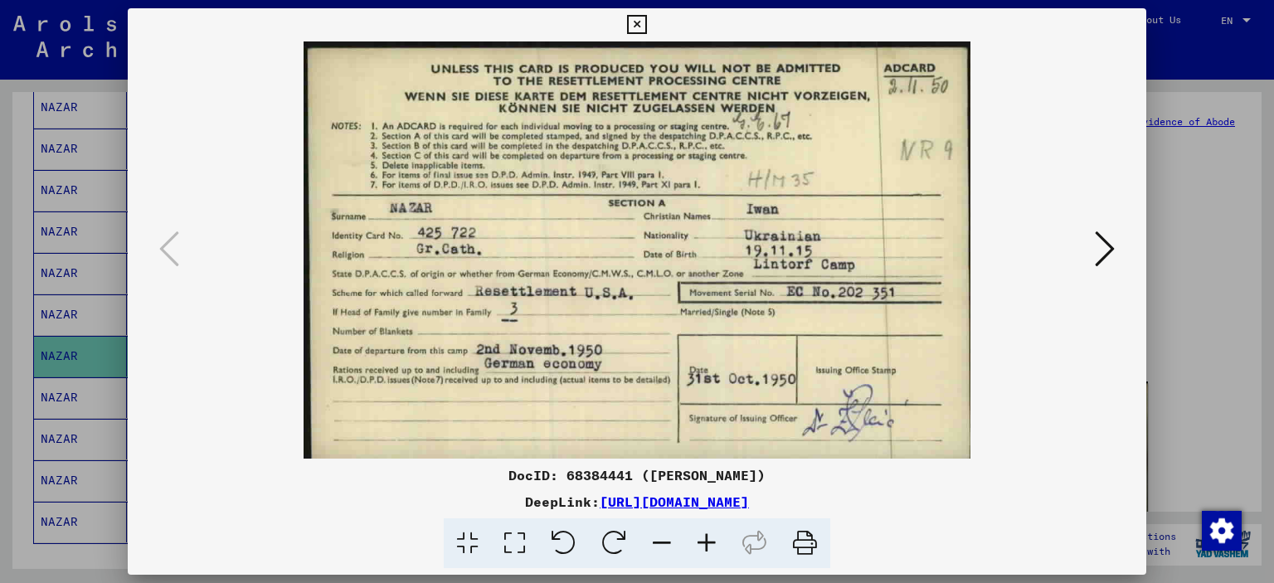
click at [1092, 244] on button at bounding box center [1105, 250] width 30 height 47
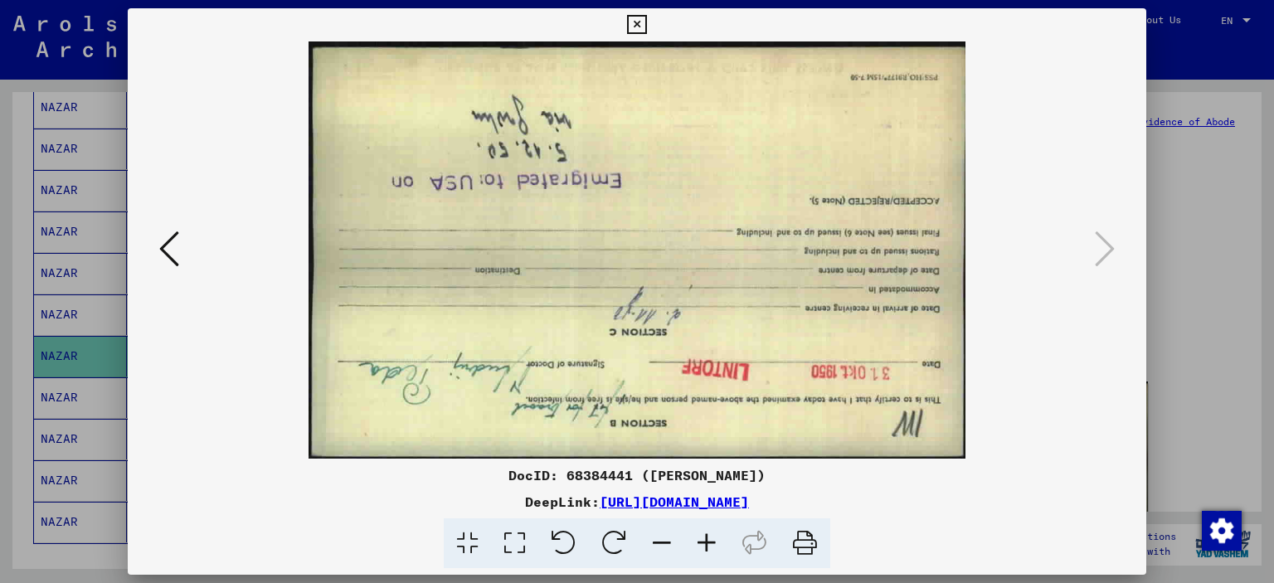
click at [614, 547] on icon at bounding box center [614, 544] width 51 height 51
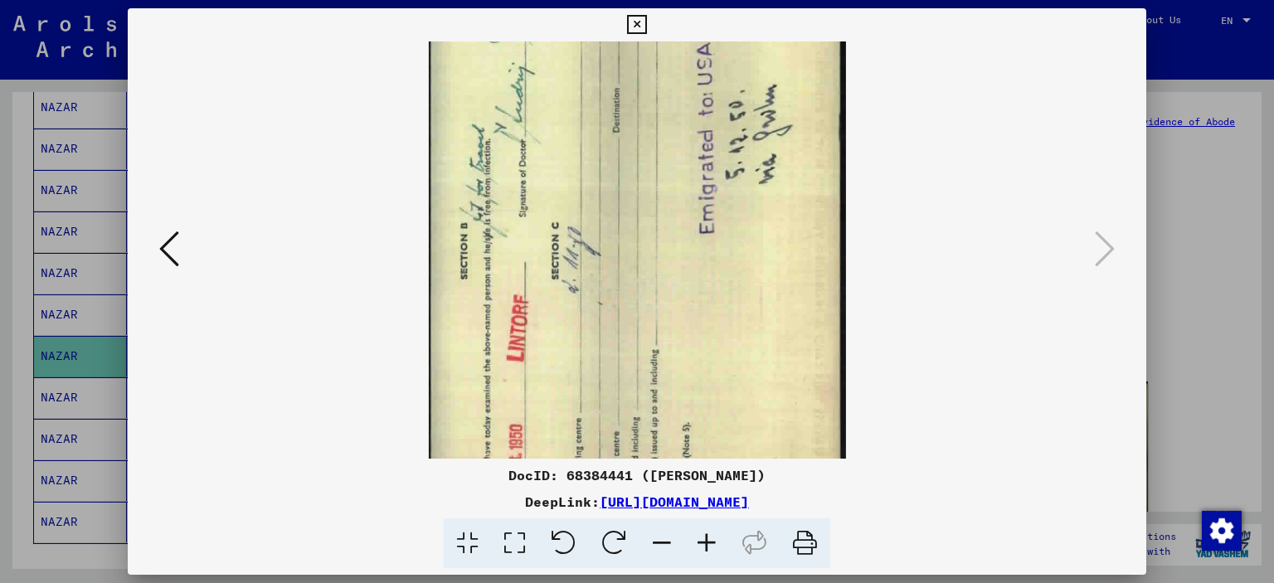
click at [614, 547] on icon at bounding box center [614, 544] width 51 height 51
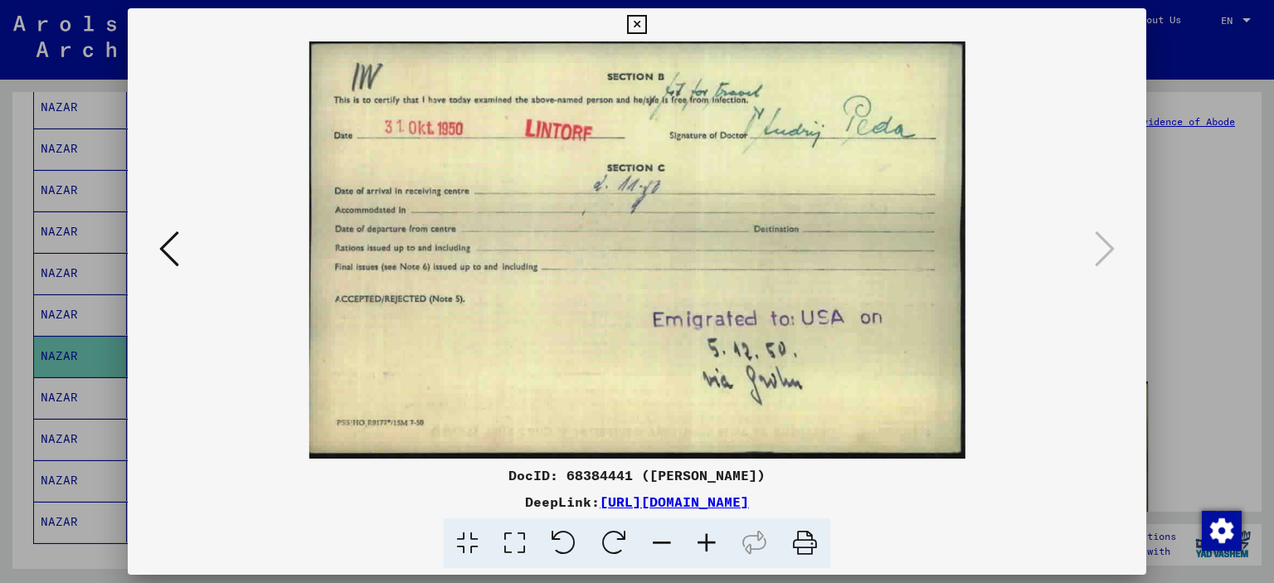
click at [627, 31] on button at bounding box center [636, 24] width 29 height 33
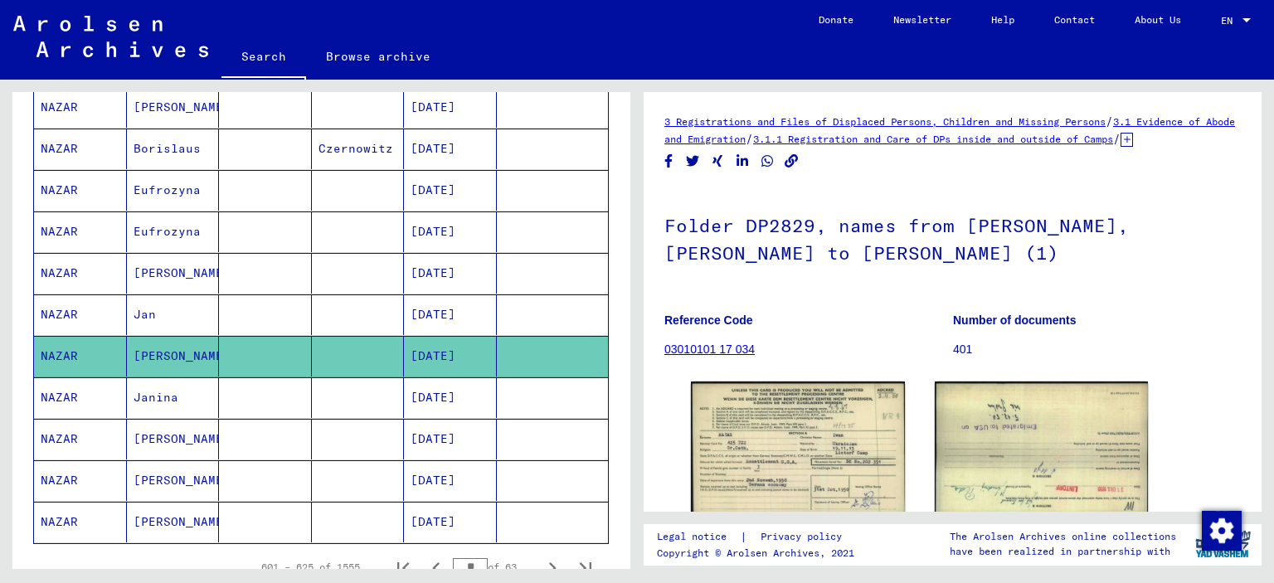
click at [144, 387] on mat-cell "Janina" at bounding box center [173, 398] width 93 height 41
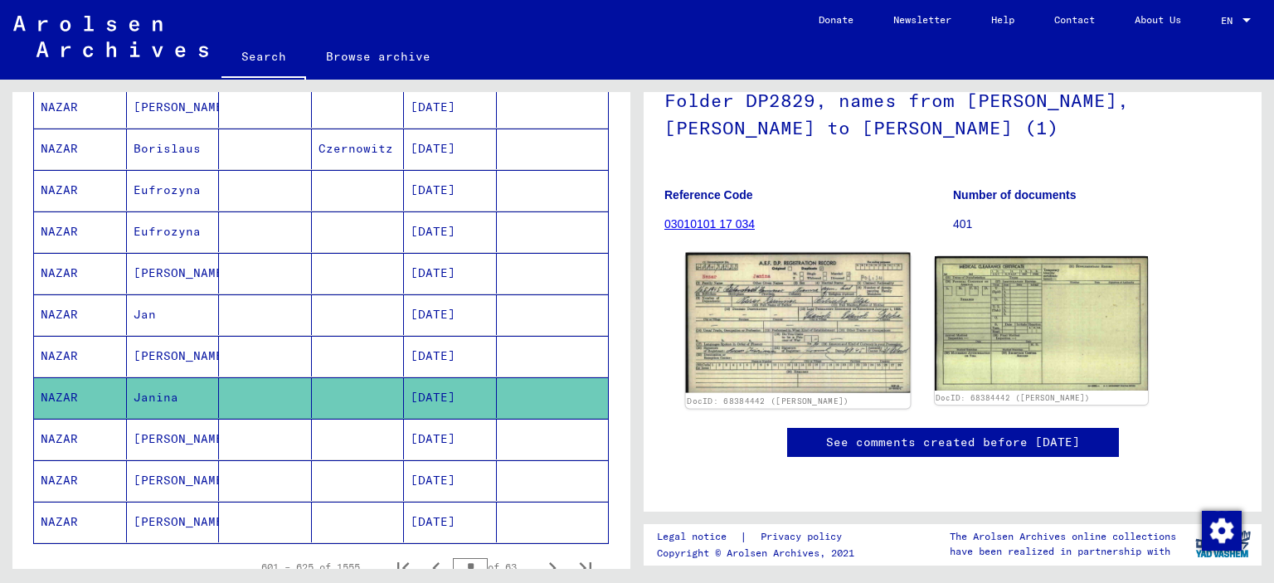
click at [780, 288] on img at bounding box center [798, 323] width 224 height 140
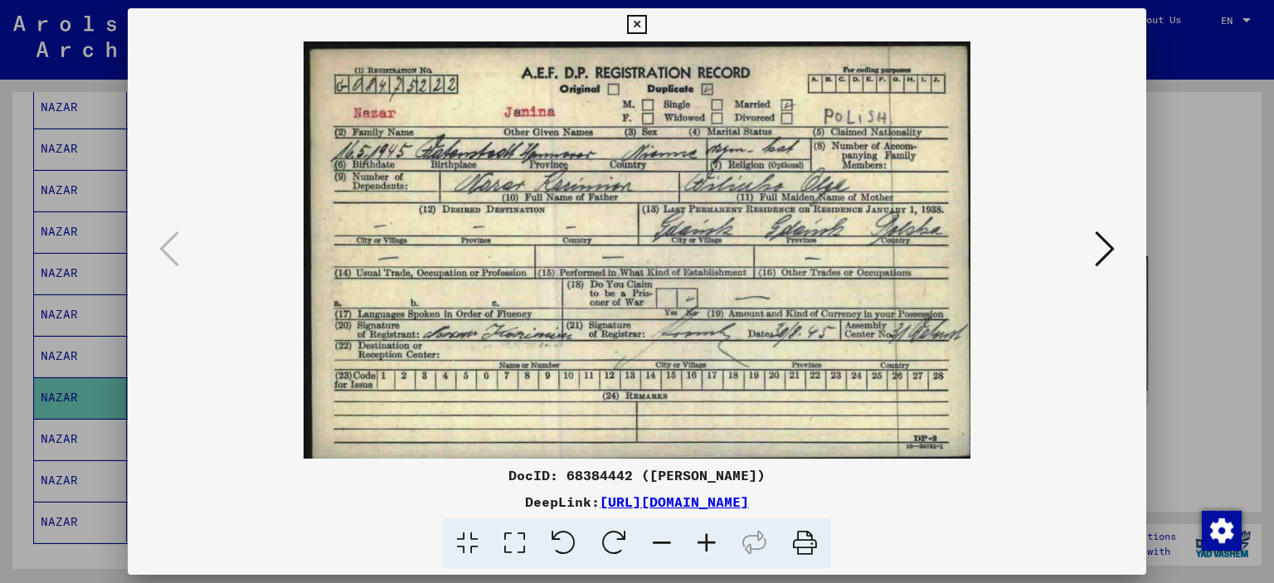
click at [706, 540] on icon at bounding box center [707, 544] width 45 height 51
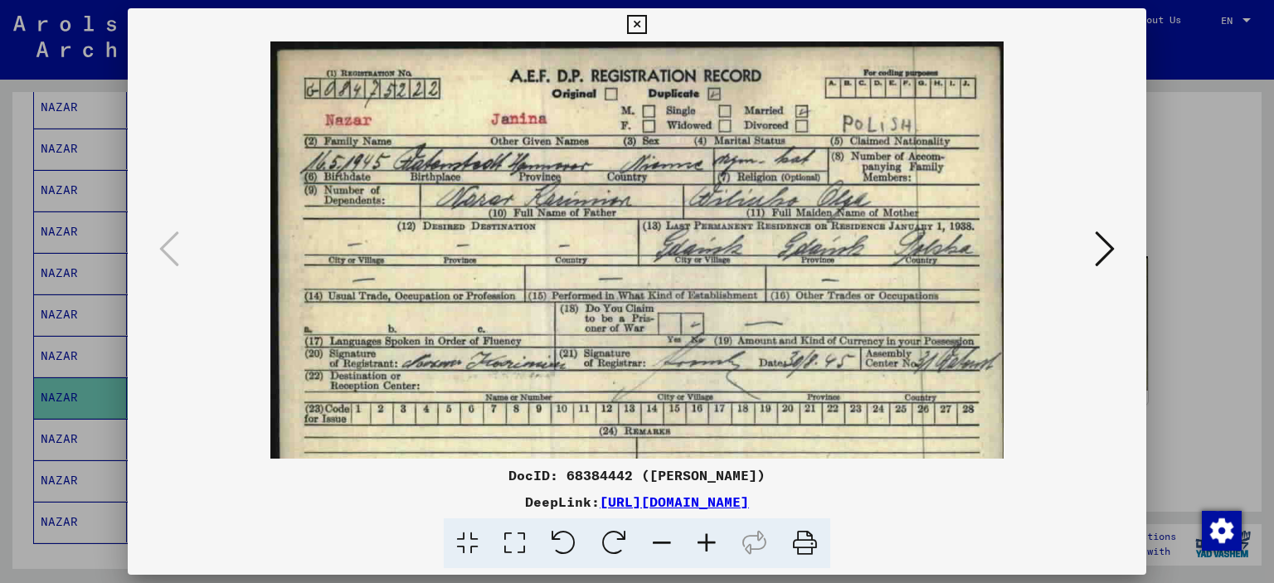
click at [706, 540] on icon at bounding box center [707, 544] width 45 height 51
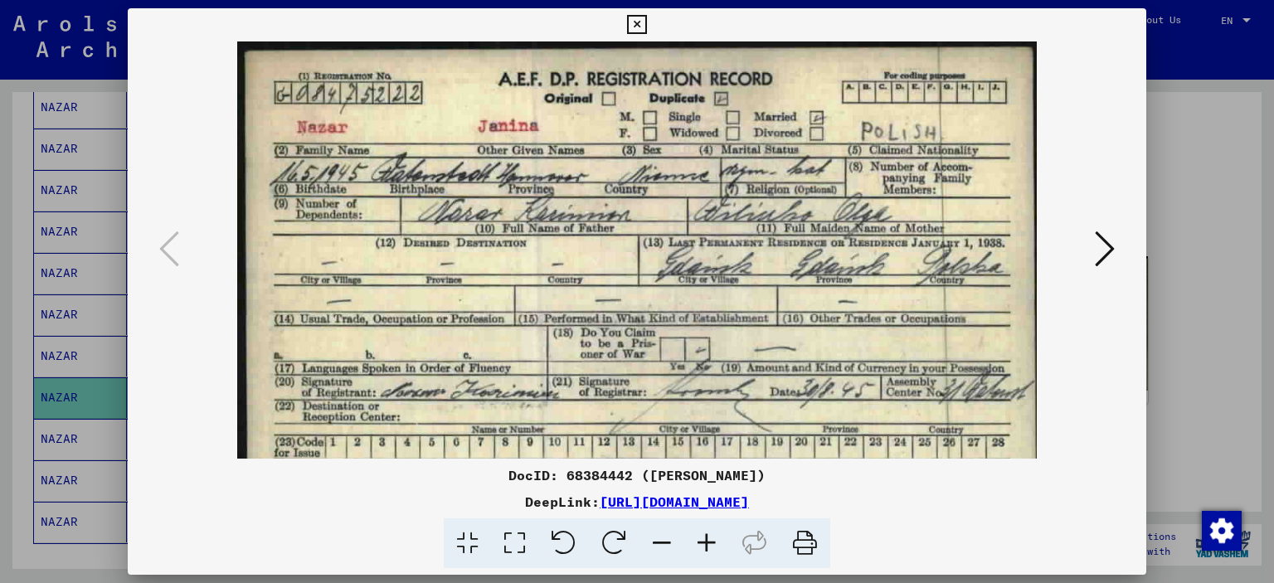
click at [706, 540] on icon at bounding box center [707, 544] width 45 height 51
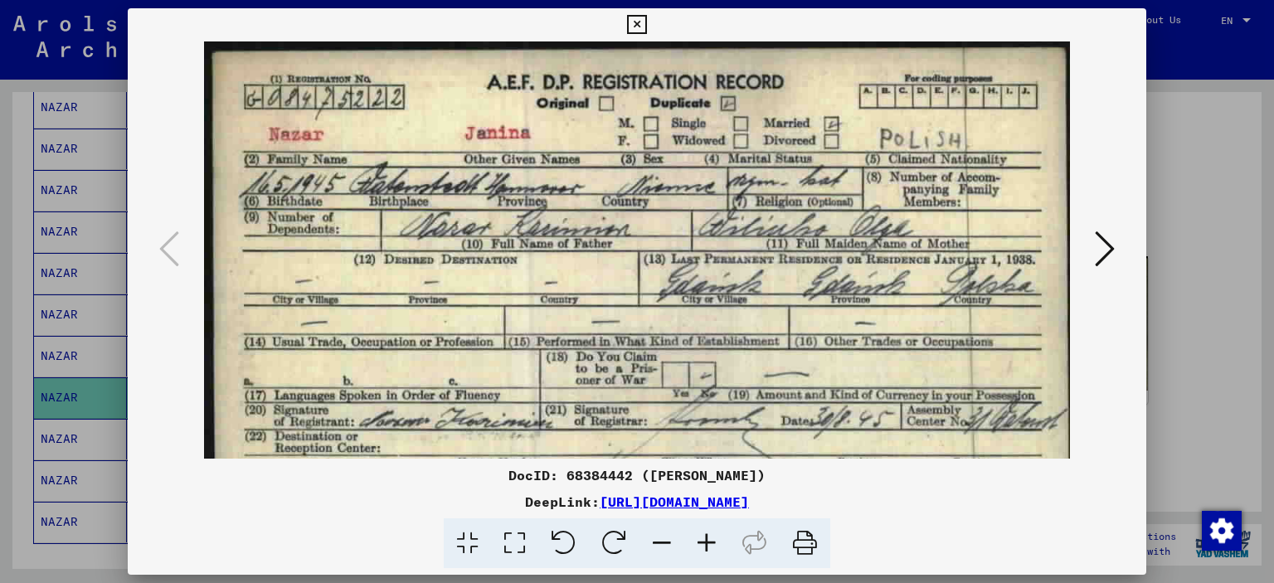
click at [706, 540] on icon at bounding box center [707, 544] width 45 height 51
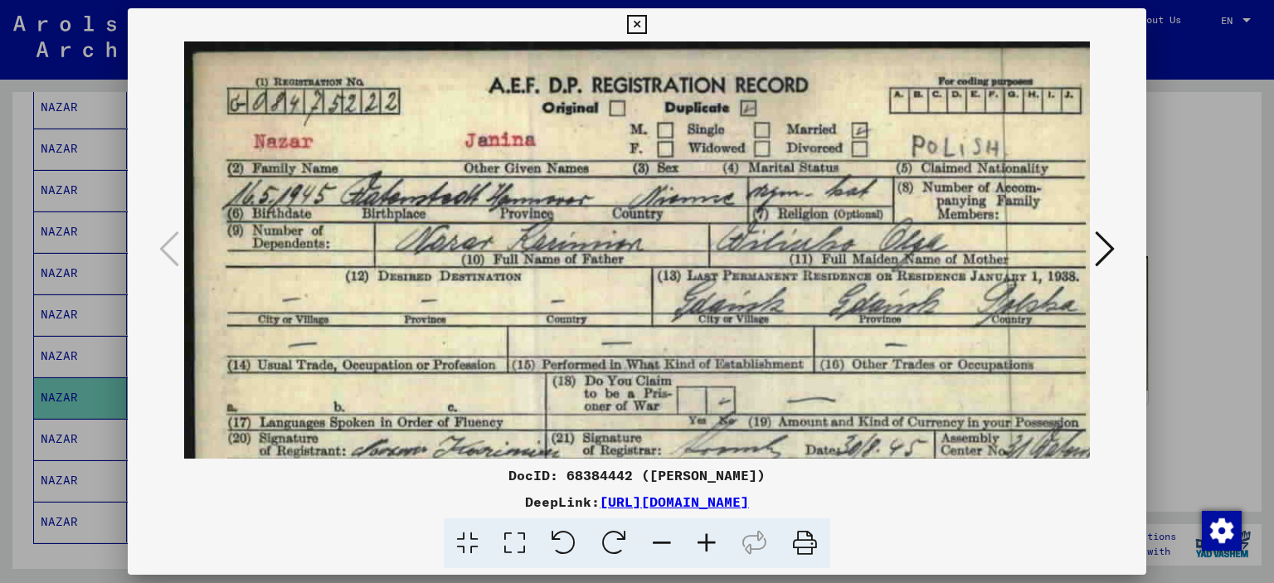
click at [633, 23] on icon at bounding box center [636, 25] width 19 height 20
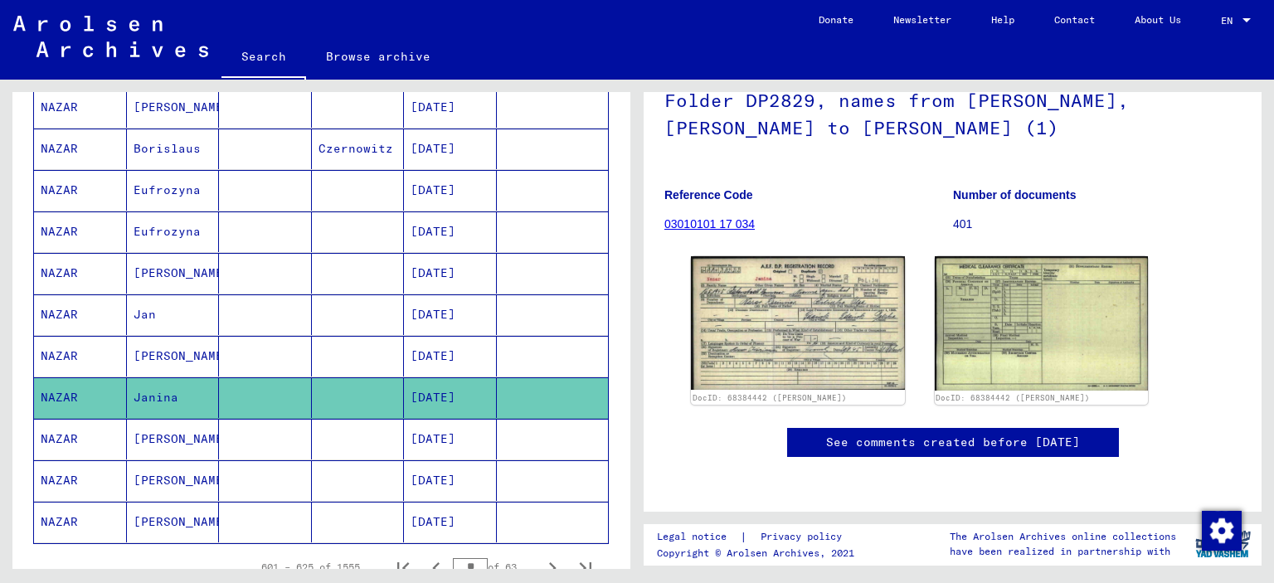
click at [154, 426] on mat-cell "[PERSON_NAME]" at bounding box center [173, 439] width 93 height 41
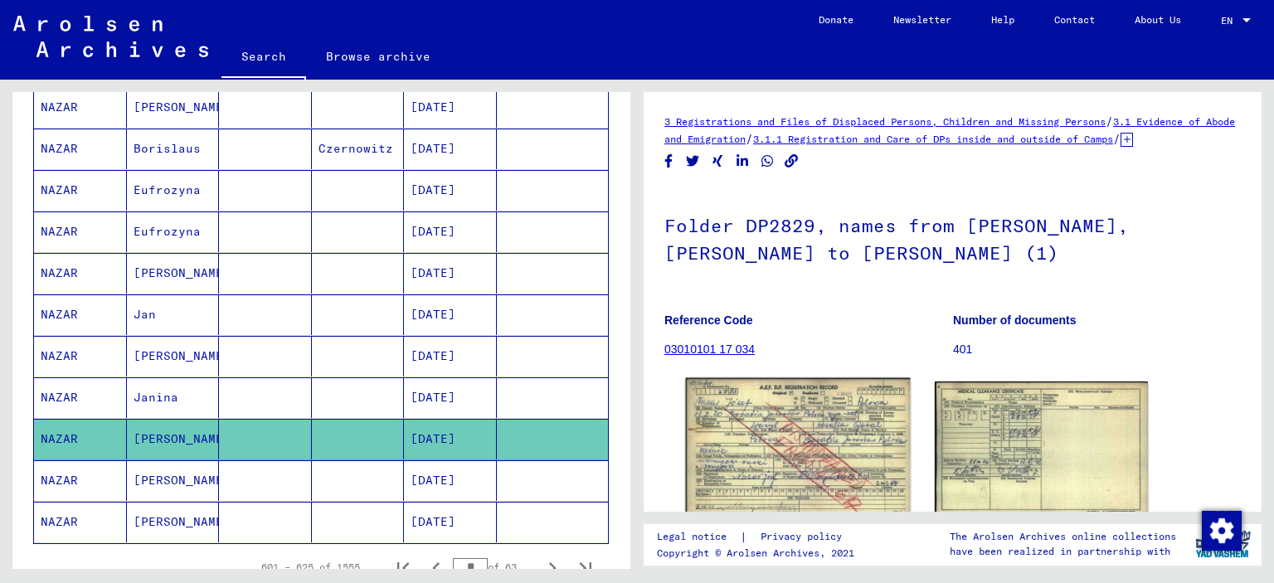
click at [831, 470] on img at bounding box center [798, 449] width 224 height 142
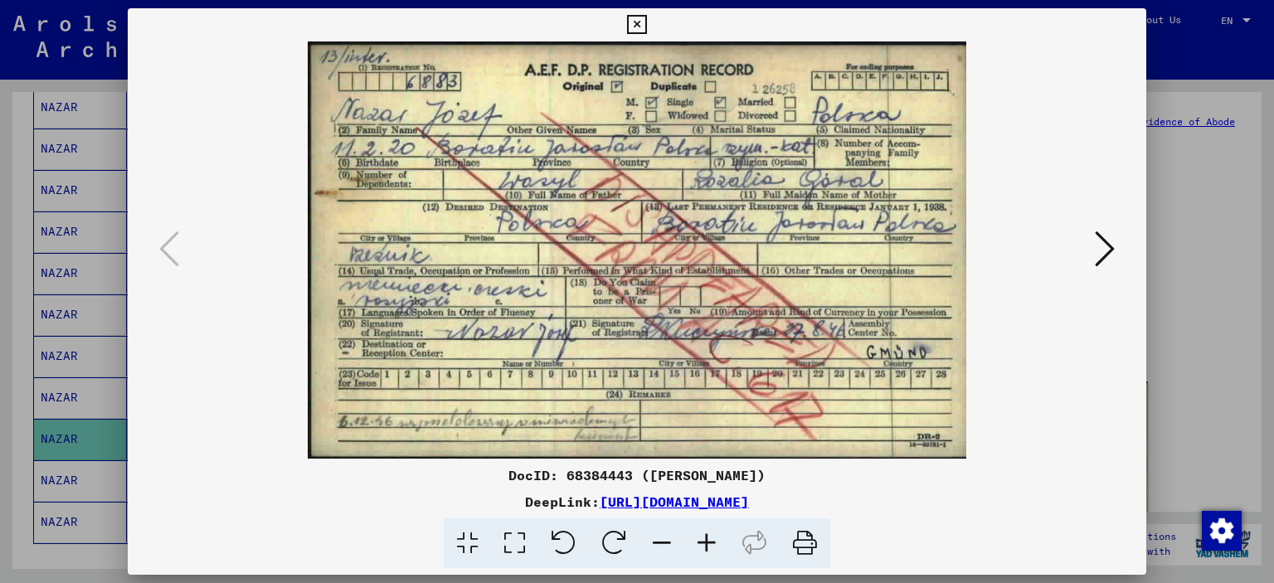
click at [631, 22] on icon at bounding box center [636, 25] width 19 height 20
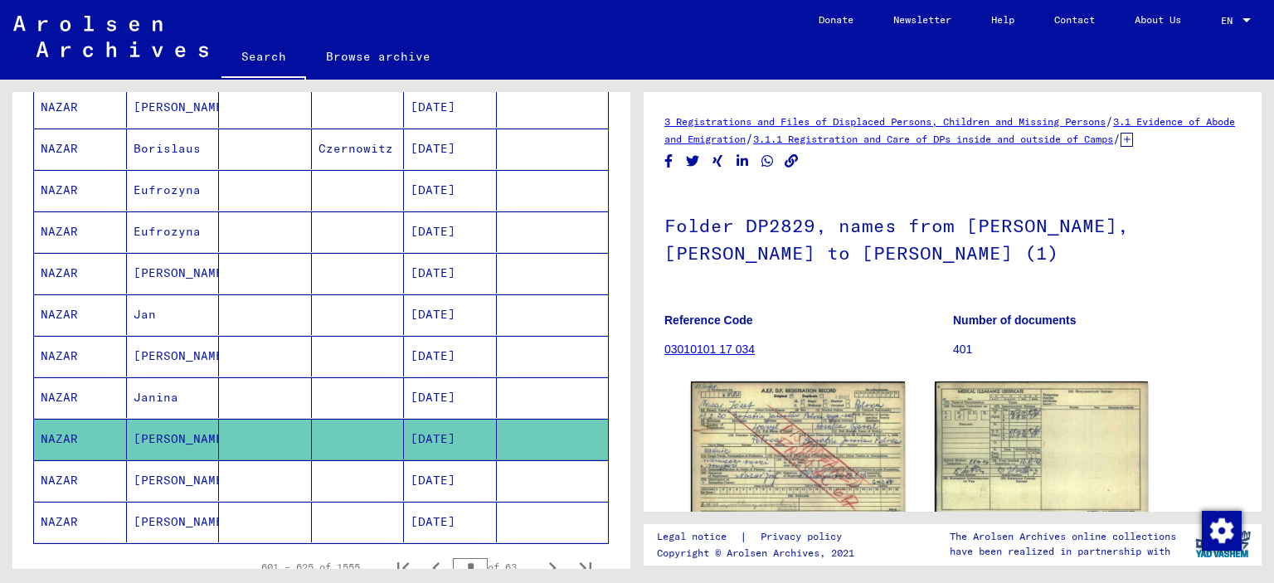
click at [175, 461] on mat-cell "[PERSON_NAME]" at bounding box center [173, 481] width 93 height 41
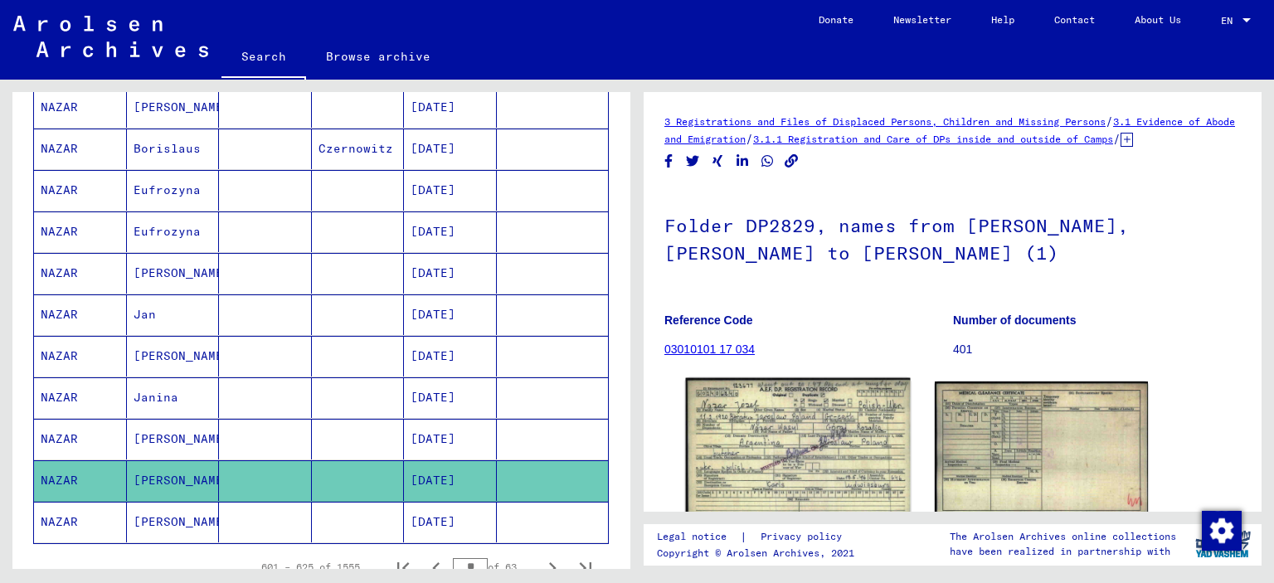
click at [728, 467] on img at bounding box center [798, 448] width 224 height 141
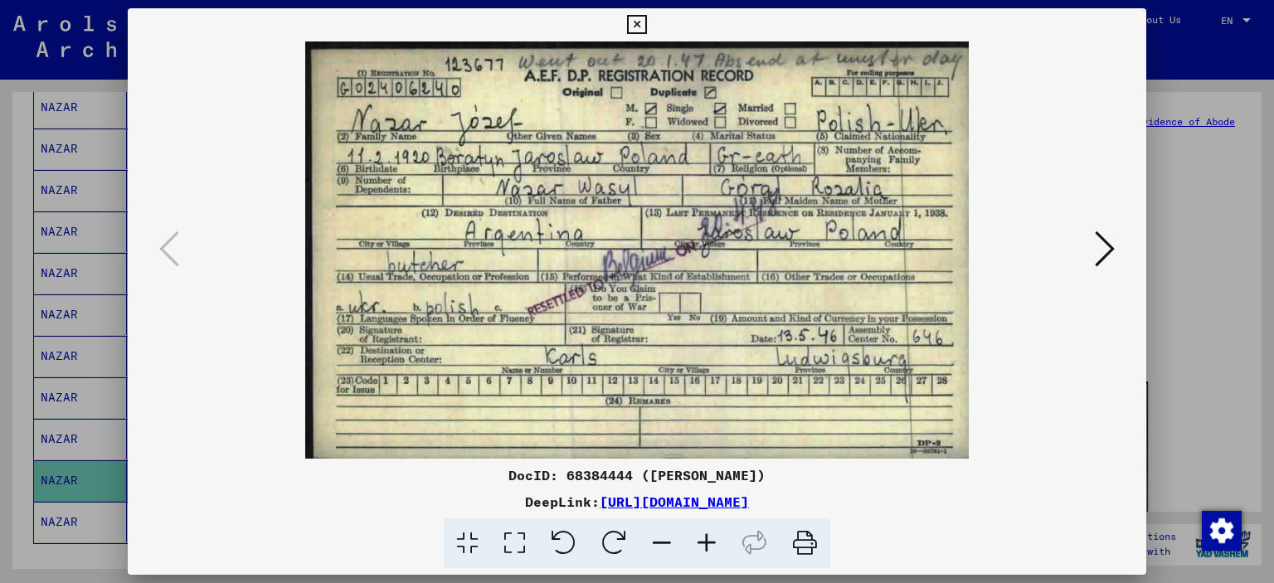
click at [1104, 264] on icon at bounding box center [1105, 249] width 20 height 40
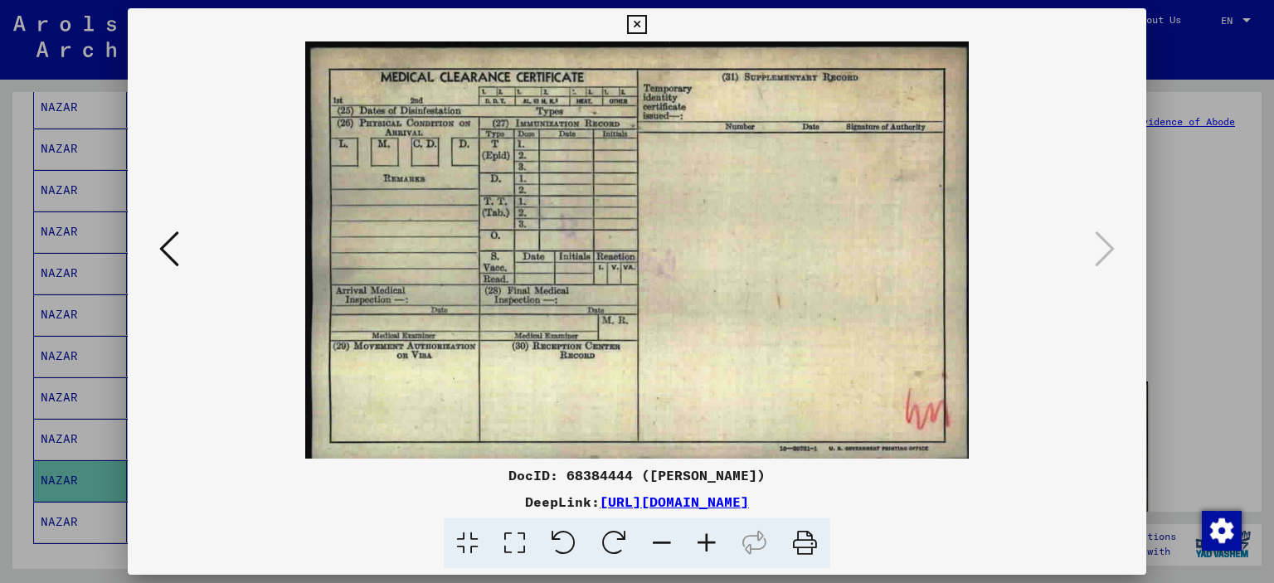
click at [640, 23] on icon at bounding box center [636, 25] width 19 height 20
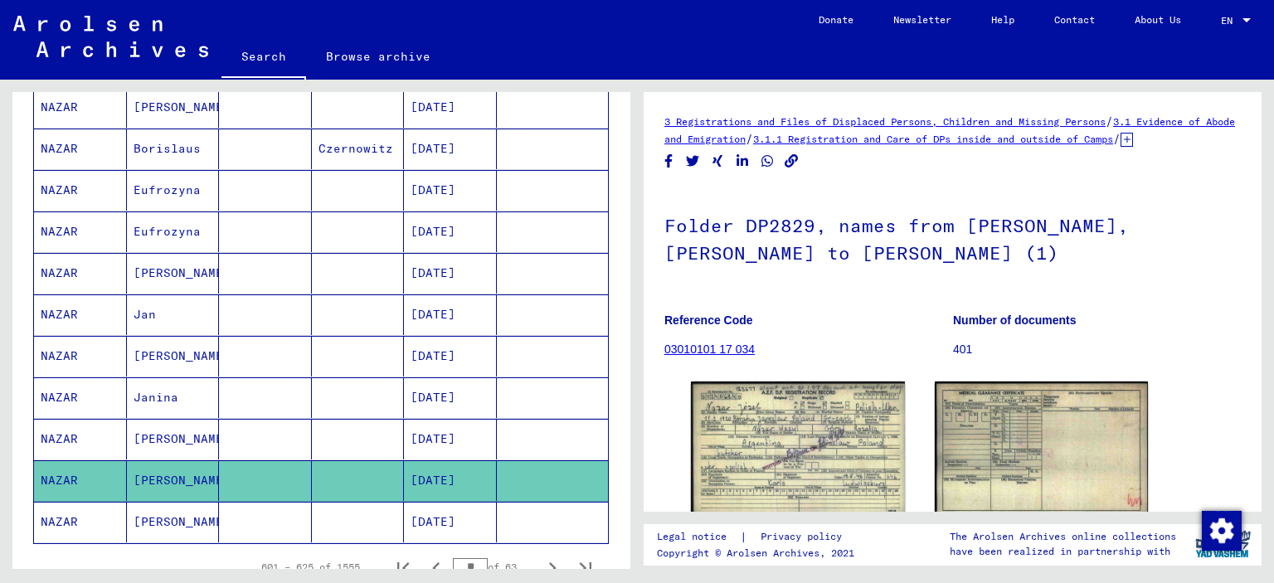
click at [147, 510] on mat-cell "[PERSON_NAME]" at bounding box center [173, 522] width 93 height 41
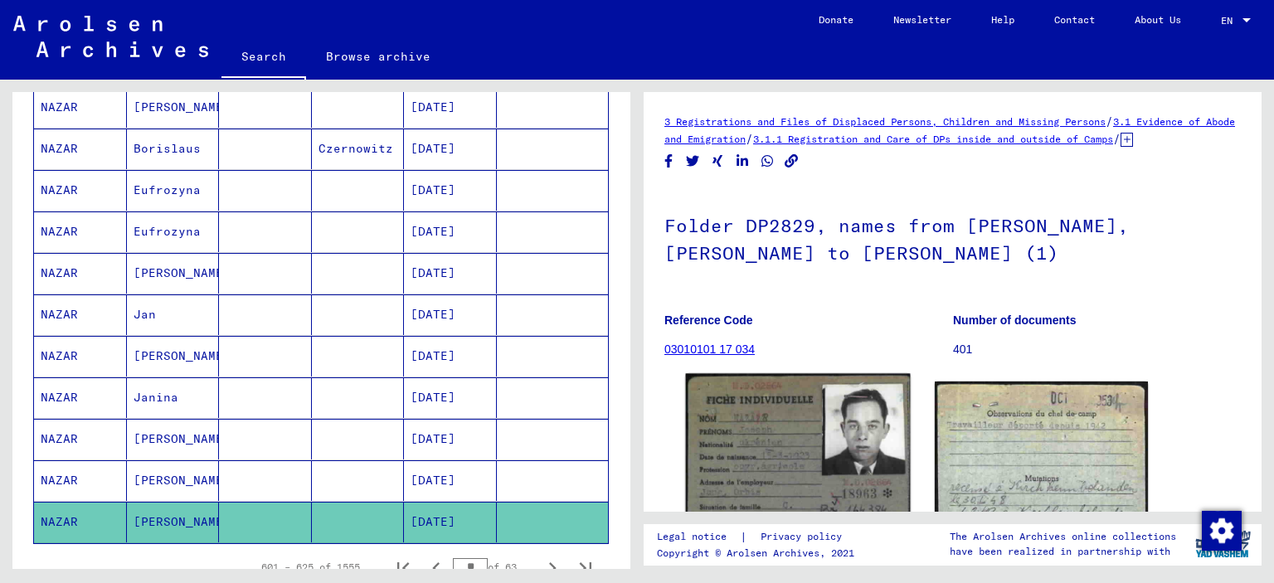
click at [757, 439] on img at bounding box center [798, 534] width 224 height 321
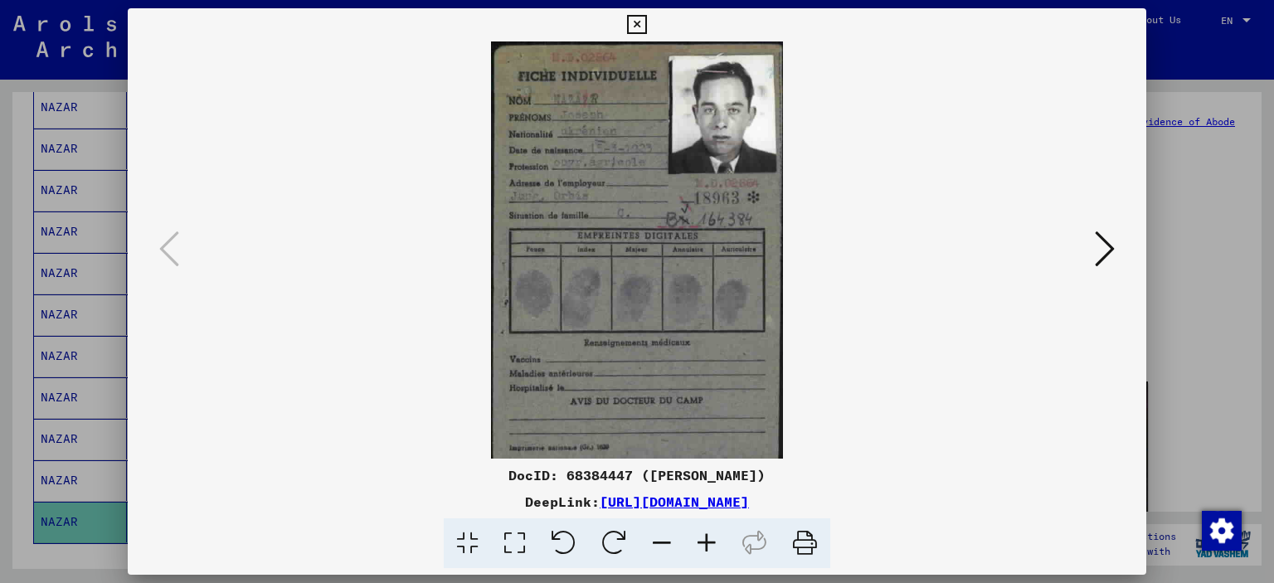
click at [714, 549] on icon at bounding box center [707, 544] width 45 height 51
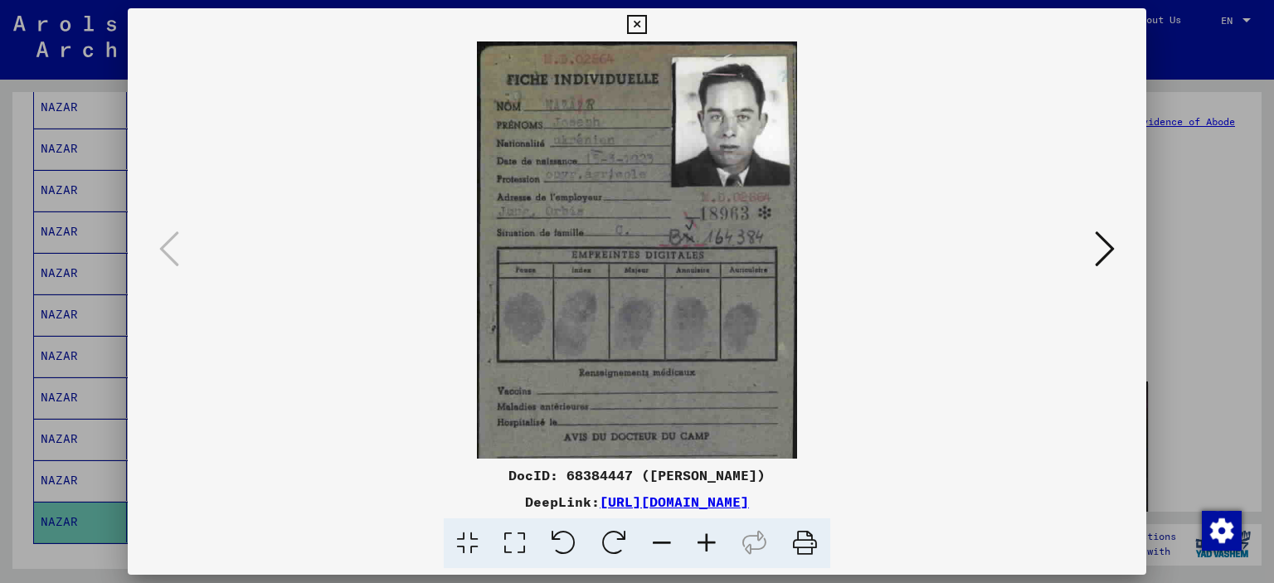
click at [714, 549] on icon at bounding box center [707, 544] width 45 height 51
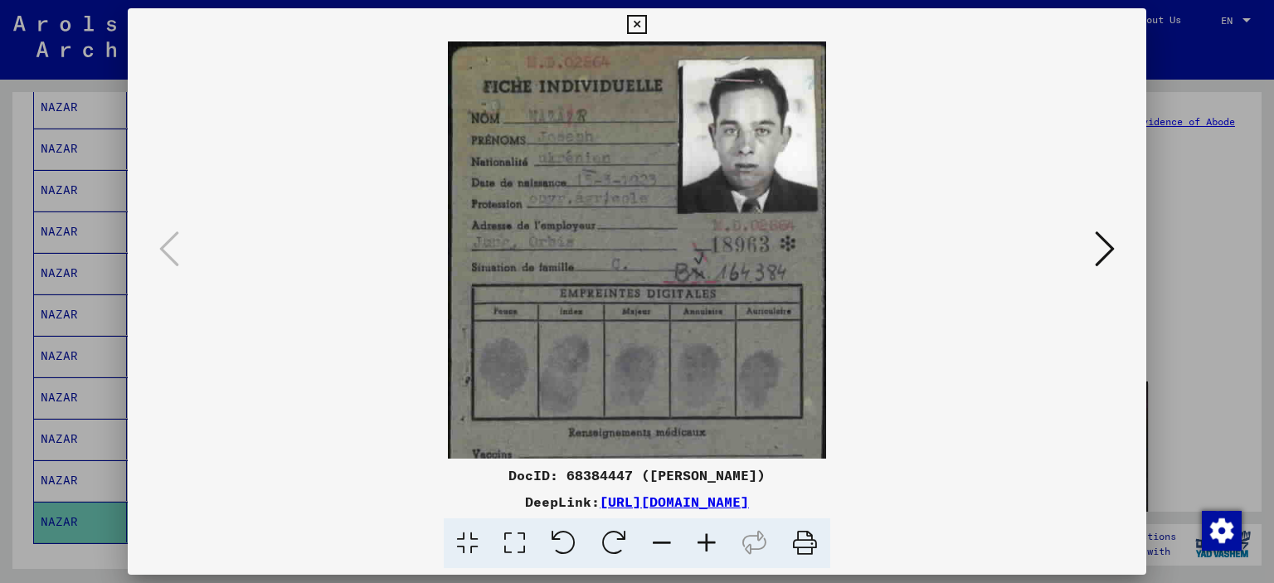
click at [714, 549] on icon at bounding box center [707, 544] width 45 height 51
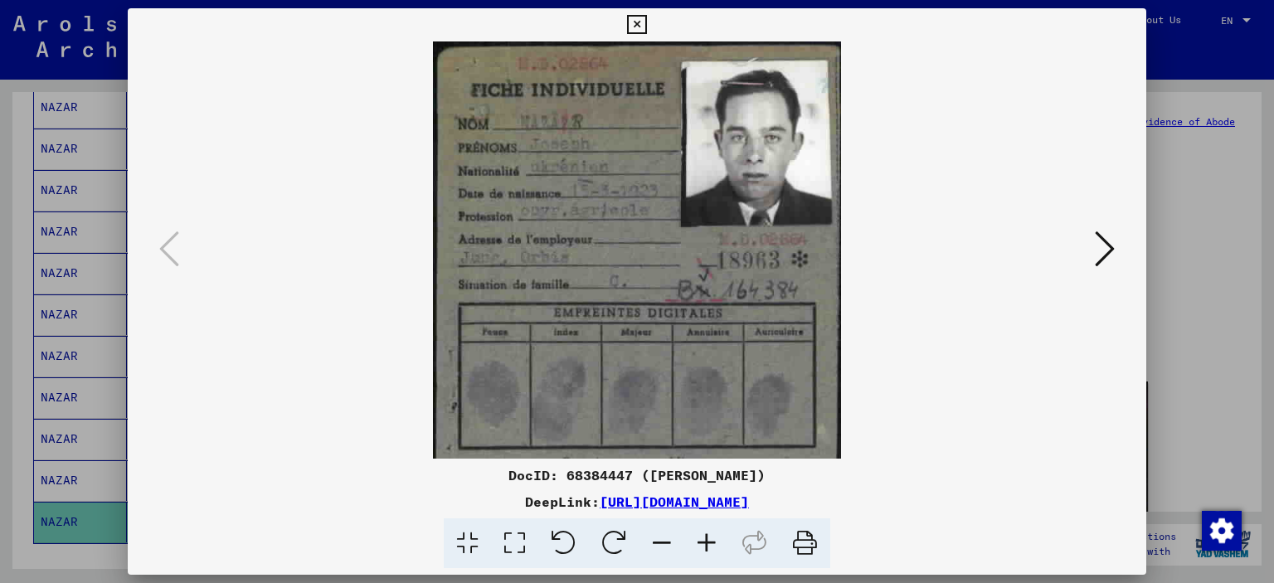
click at [714, 549] on icon at bounding box center [707, 544] width 45 height 51
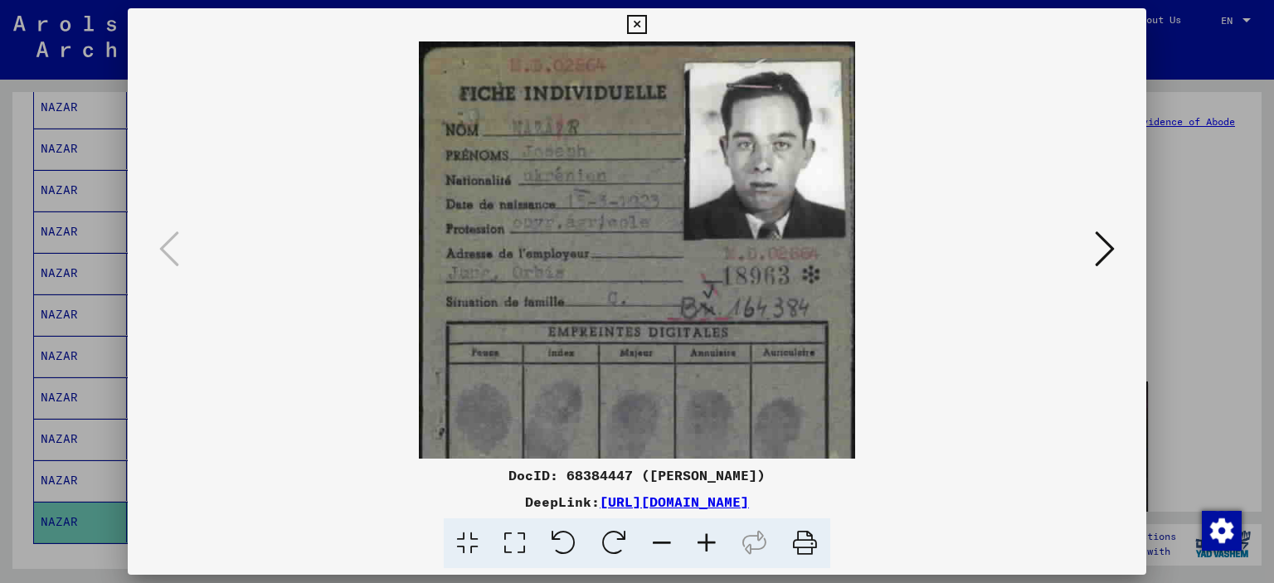
click at [714, 549] on icon at bounding box center [707, 544] width 45 height 51
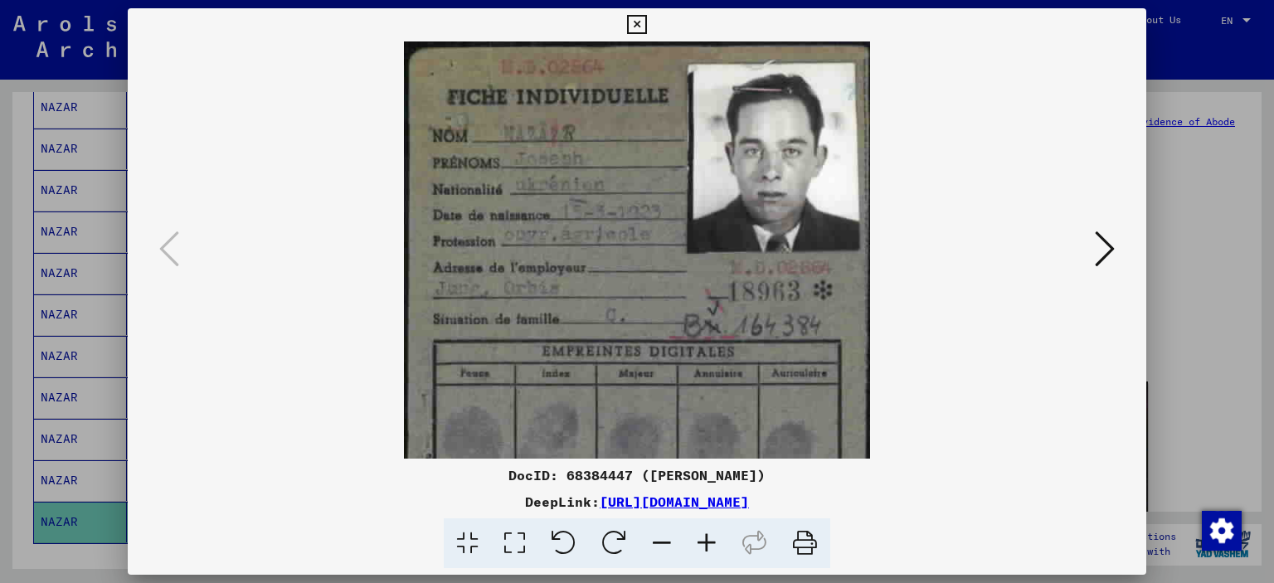
click at [714, 549] on icon at bounding box center [707, 544] width 45 height 51
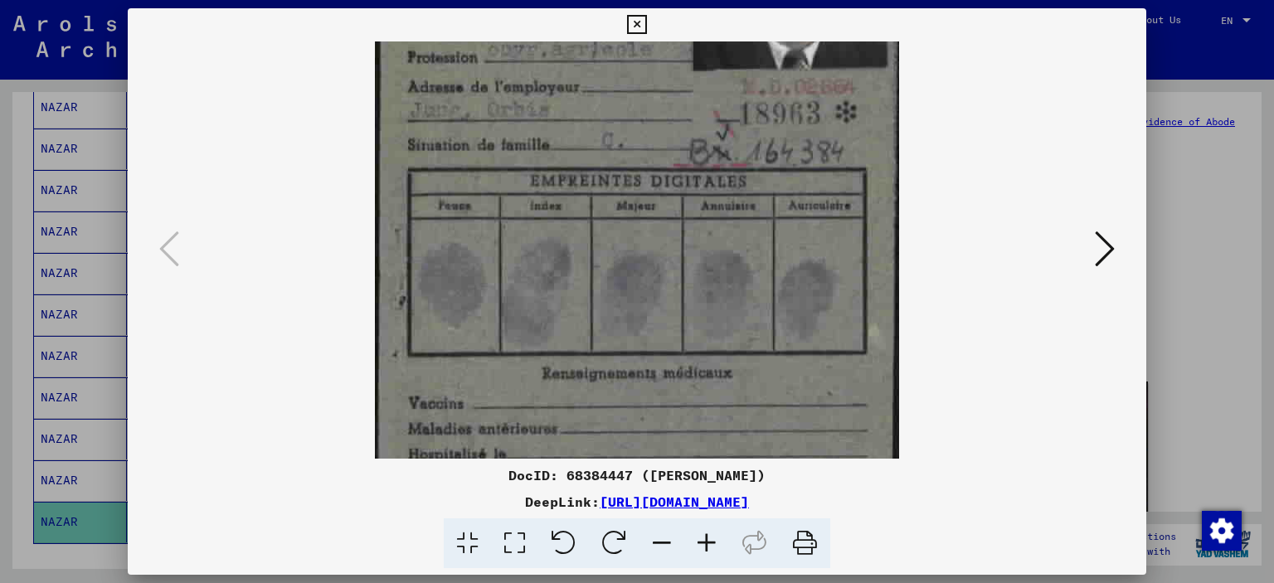
scroll to position [332, 0]
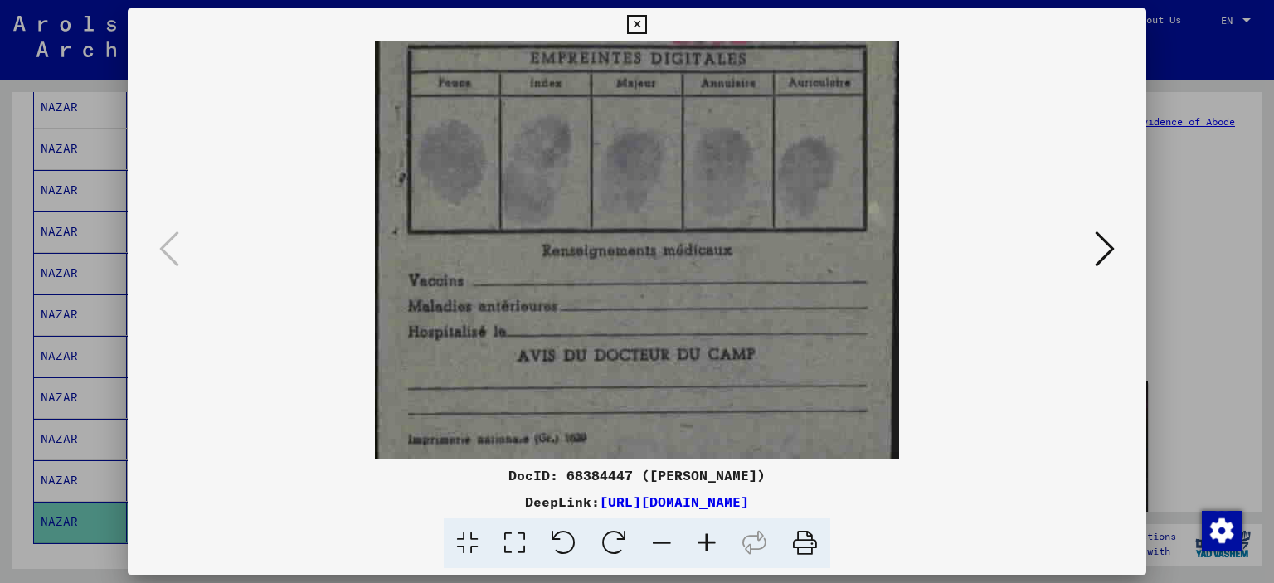
drag, startPoint x: 641, startPoint y: 344, endPoint x: 627, endPoint y: 0, distance: 344.6
click at [627, 0] on div "DocID: 68384447 ([PERSON_NAME]) DeepLink: [URL][DOMAIN_NAME]" at bounding box center [637, 291] width 1274 height 583
click at [1102, 246] on icon at bounding box center [1105, 249] width 20 height 40
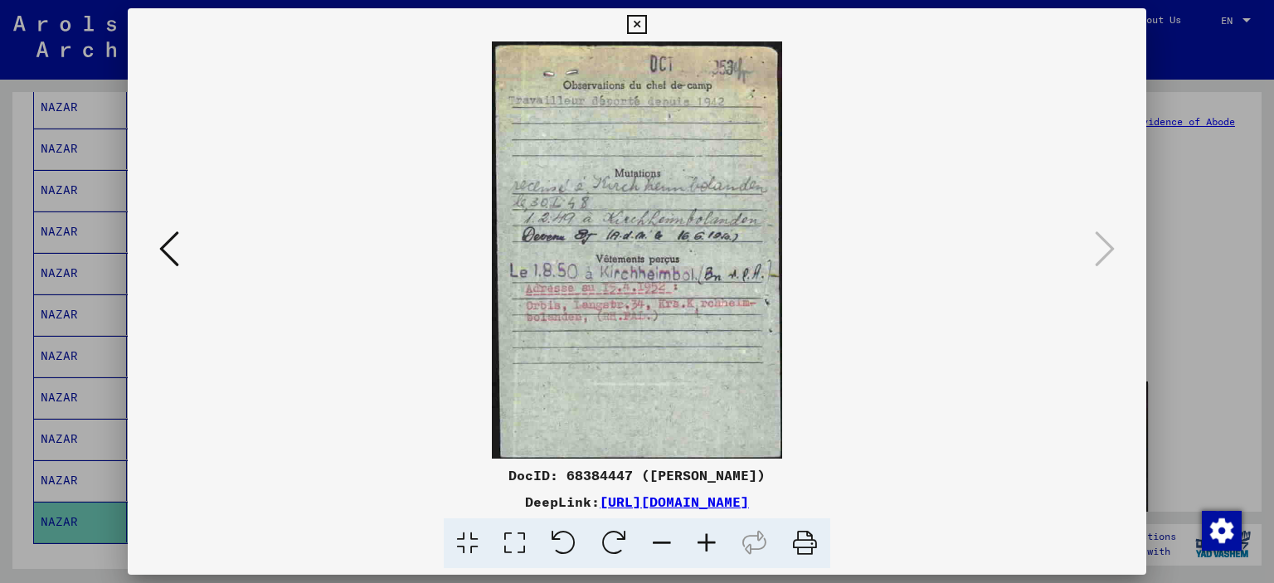
click at [704, 540] on icon at bounding box center [707, 544] width 45 height 51
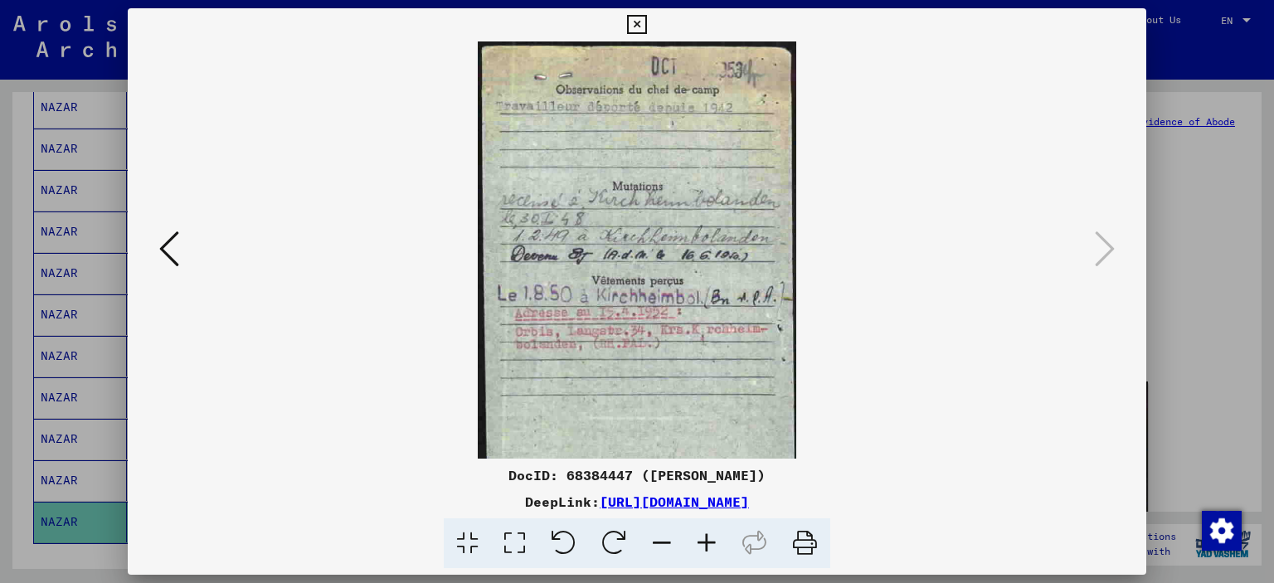
click at [704, 540] on icon at bounding box center [707, 544] width 45 height 51
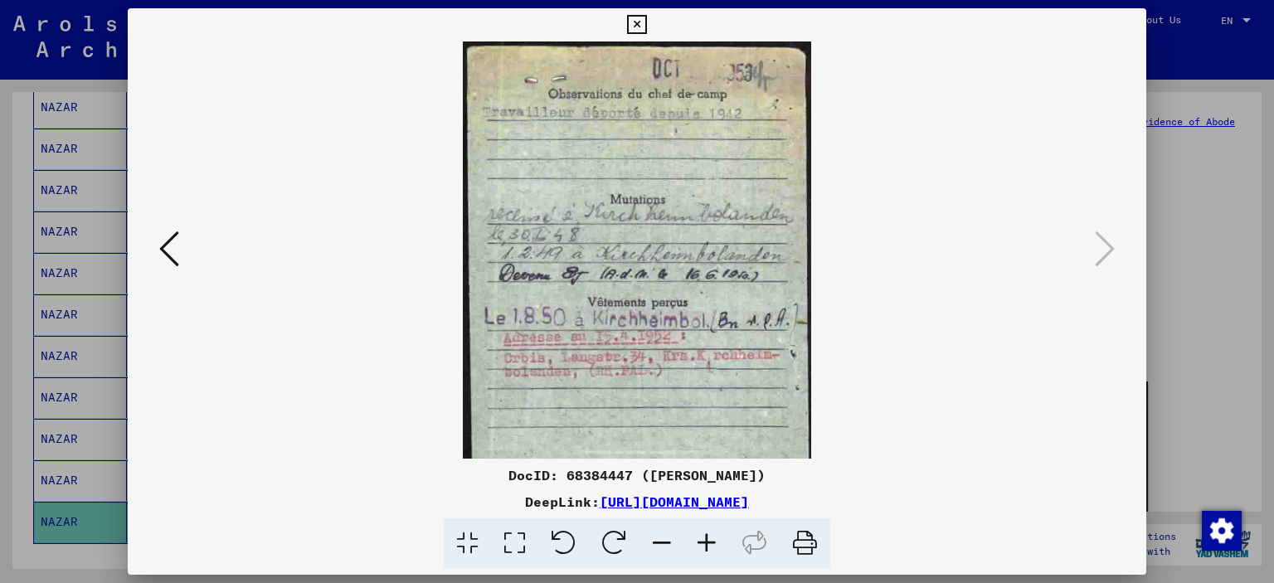
click at [704, 540] on icon at bounding box center [707, 544] width 45 height 51
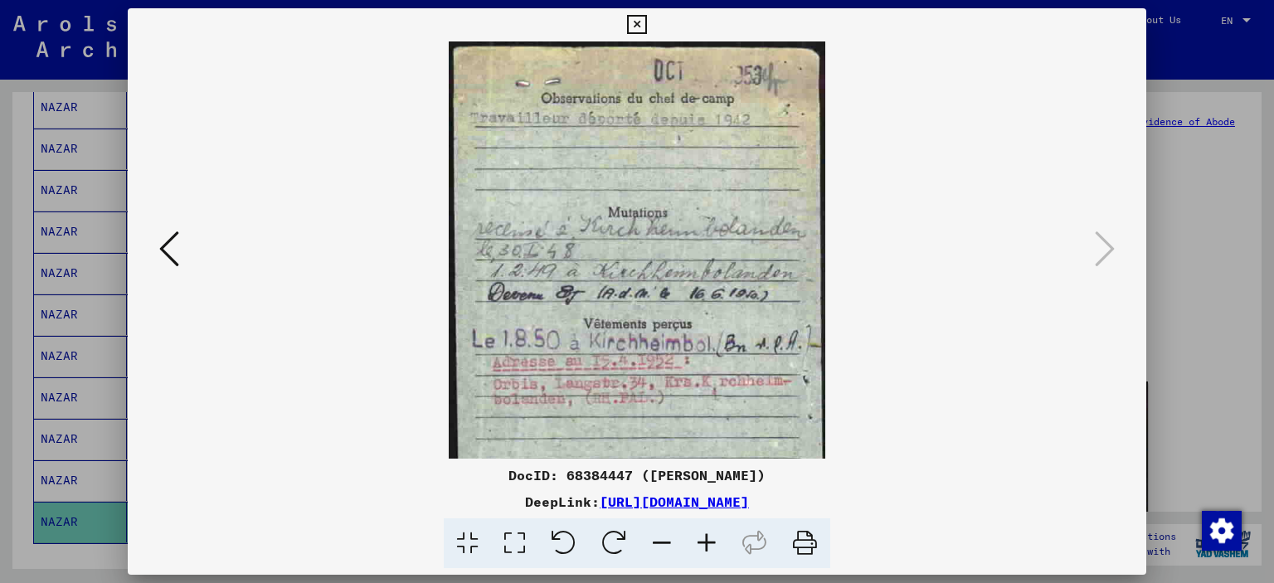
click at [704, 540] on icon at bounding box center [707, 544] width 45 height 51
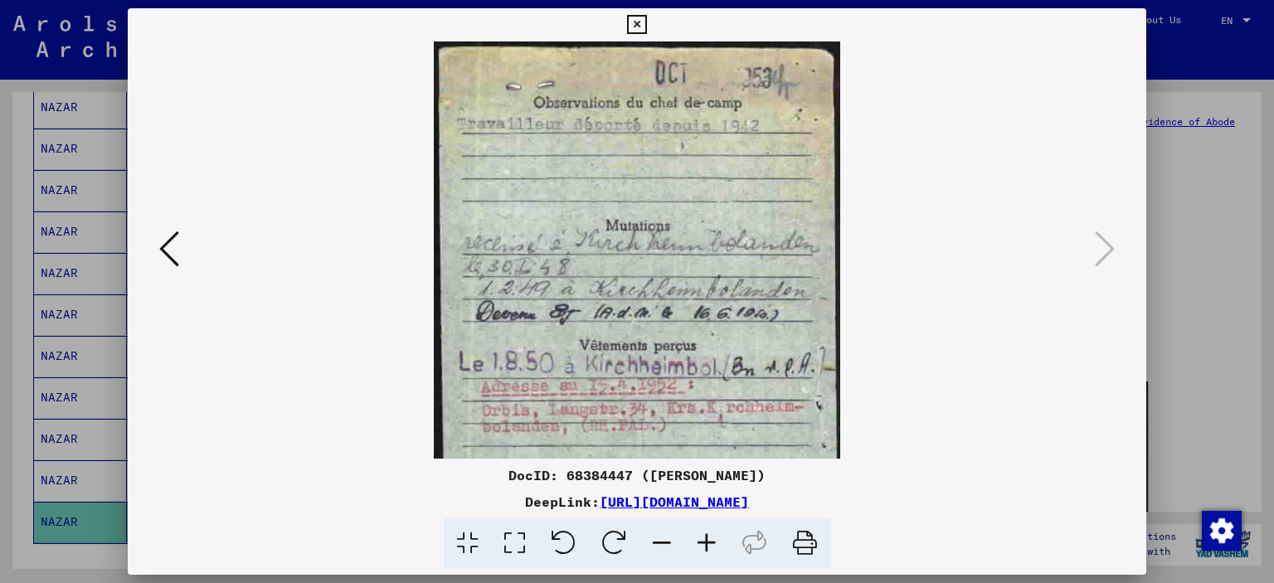
click at [704, 540] on icon at bounding box center [707, 544] width 45 height 51
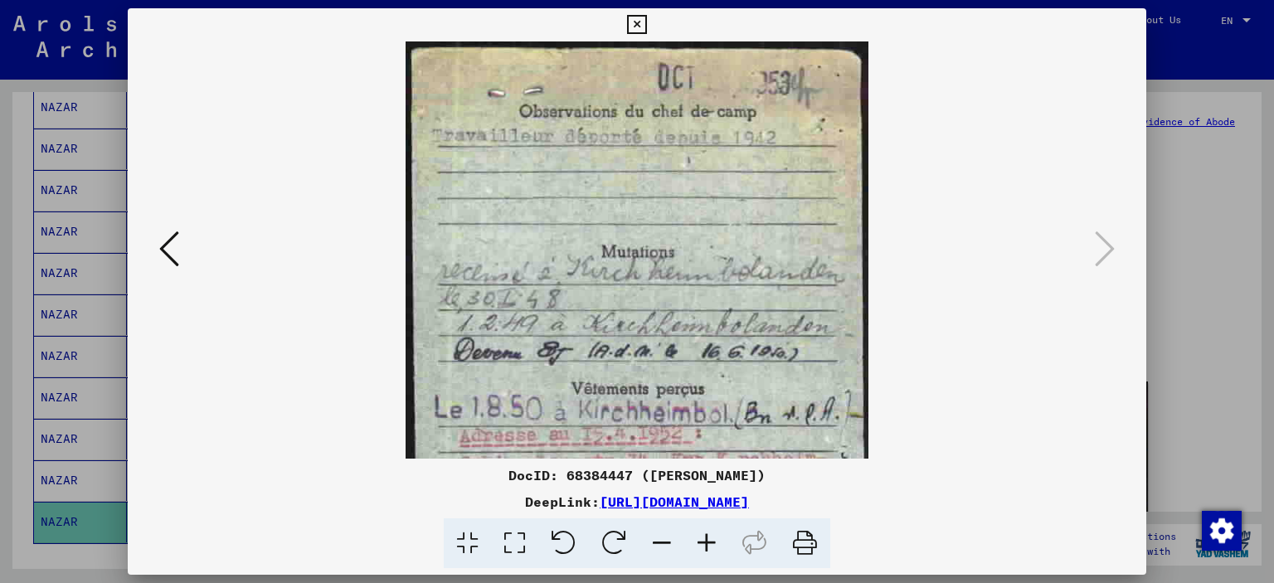
click at [704, 540] on icon at bounding box center [707, 544] width 45 height 51
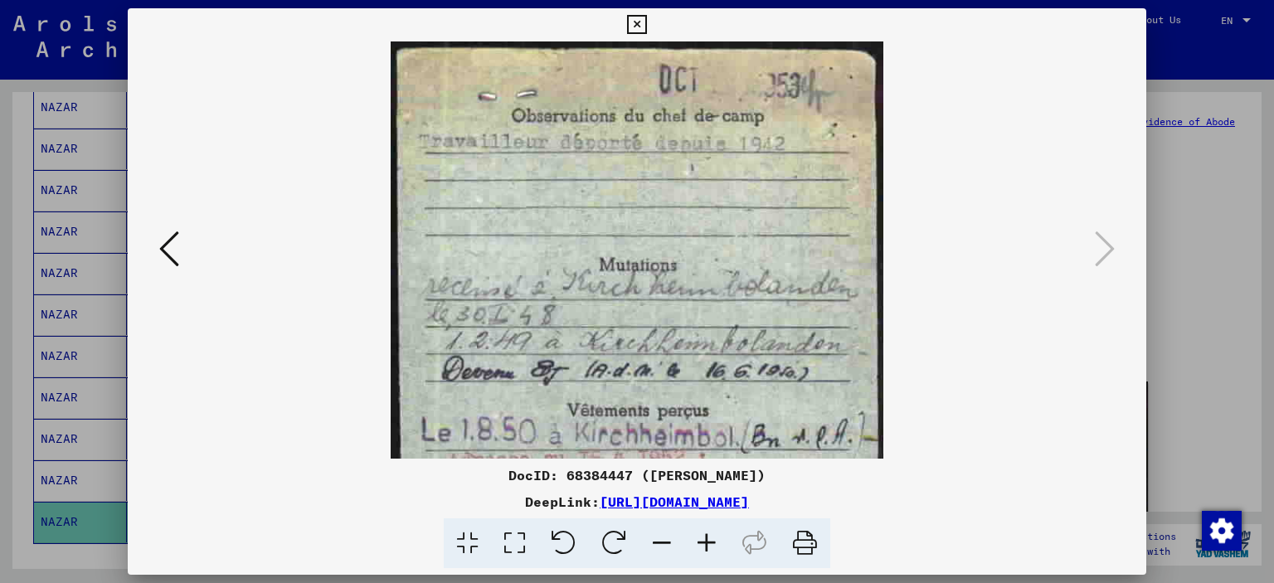
click at [704, 540] on icon at bounding box center [707, 544] width 45 height 51
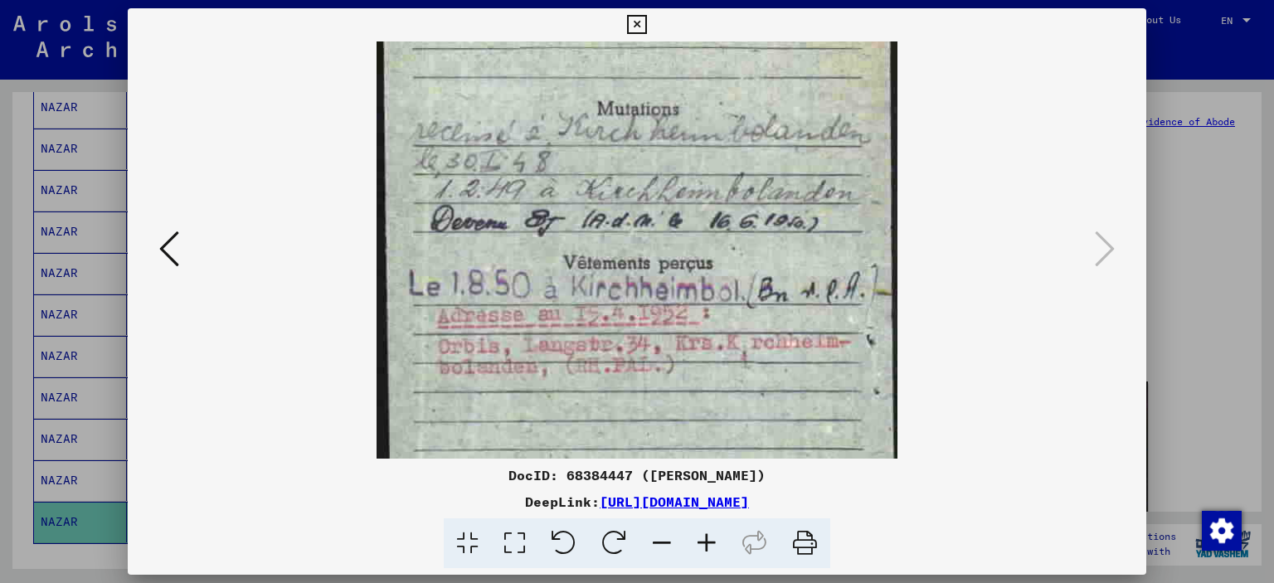
scroll to position [174, 0]
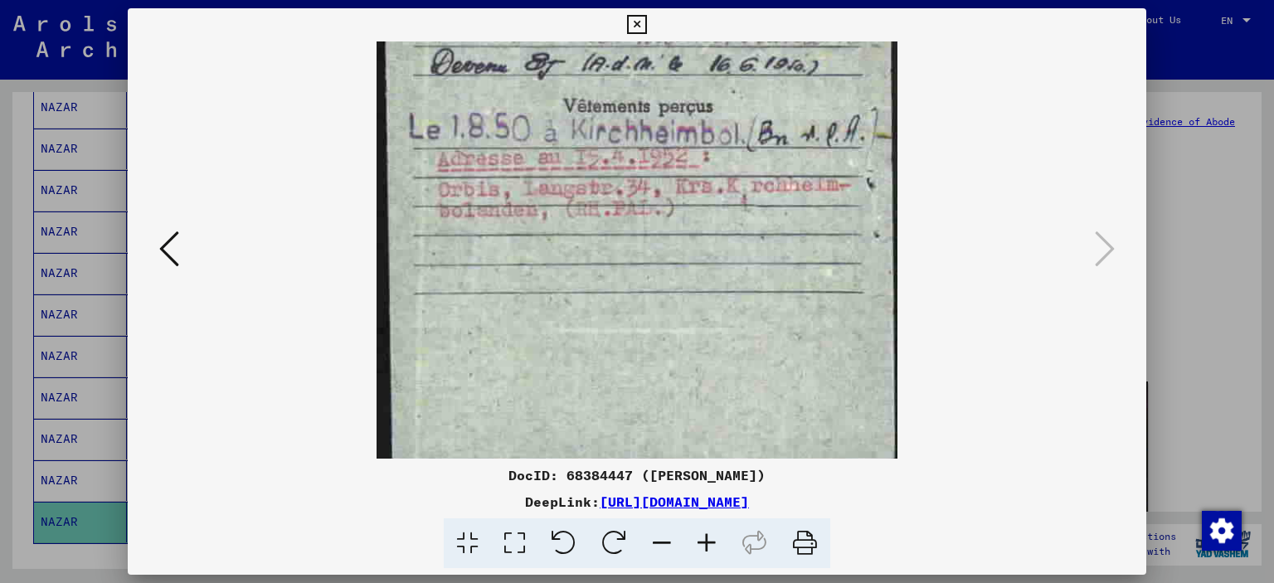
drag, startPoint x: 591, startPoint y: 374, endPoint x: 597, endPoint y: 54, distance: 320.3
click at [596, 56] on img at bounding box center [637, 89] width 521 height 749
click at [634, 17] on icon at bounding box center [636, 25] width 19 height 20
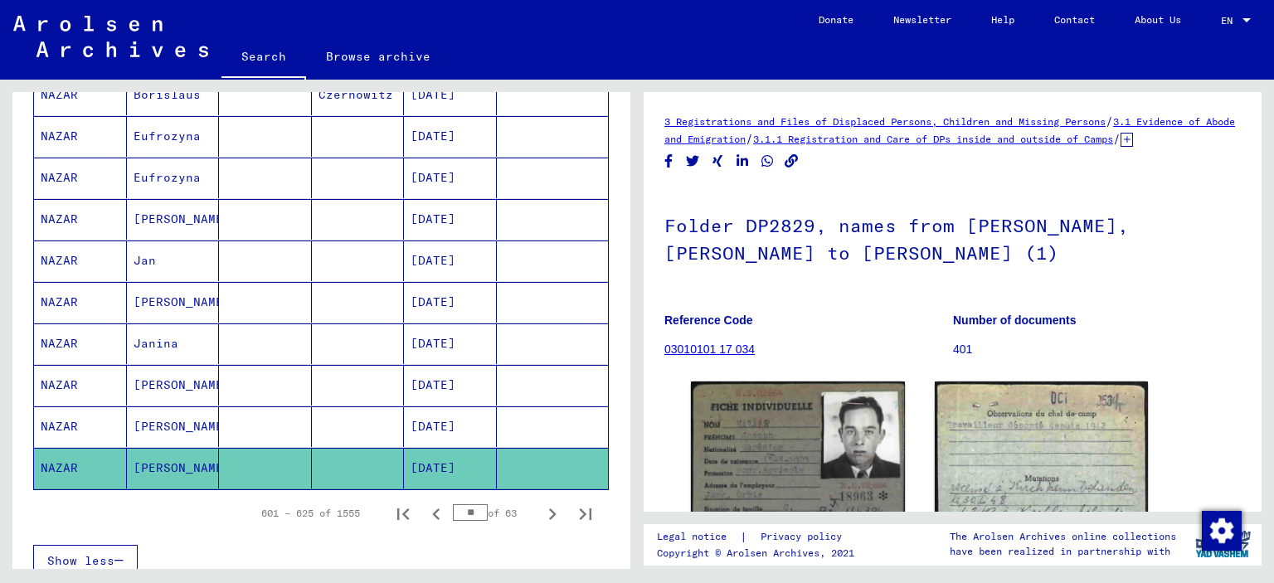
scroll to position [913, 0]
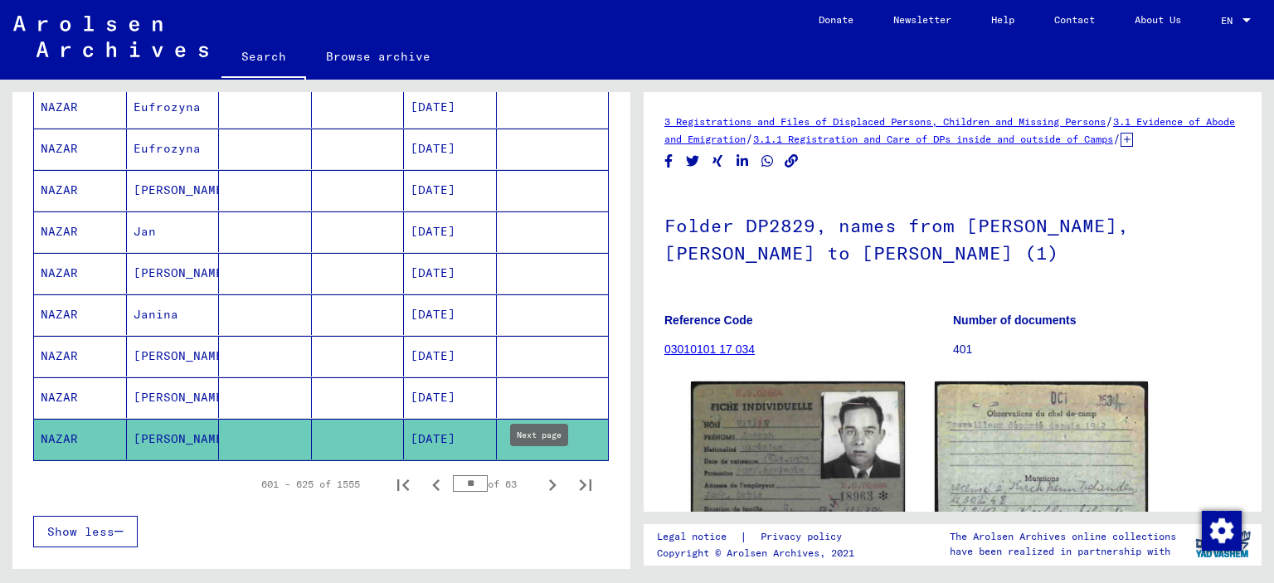
click at [541, 475] on icon "Next page" at bounding box center [552, 485] width 23 height 23
type input "**"
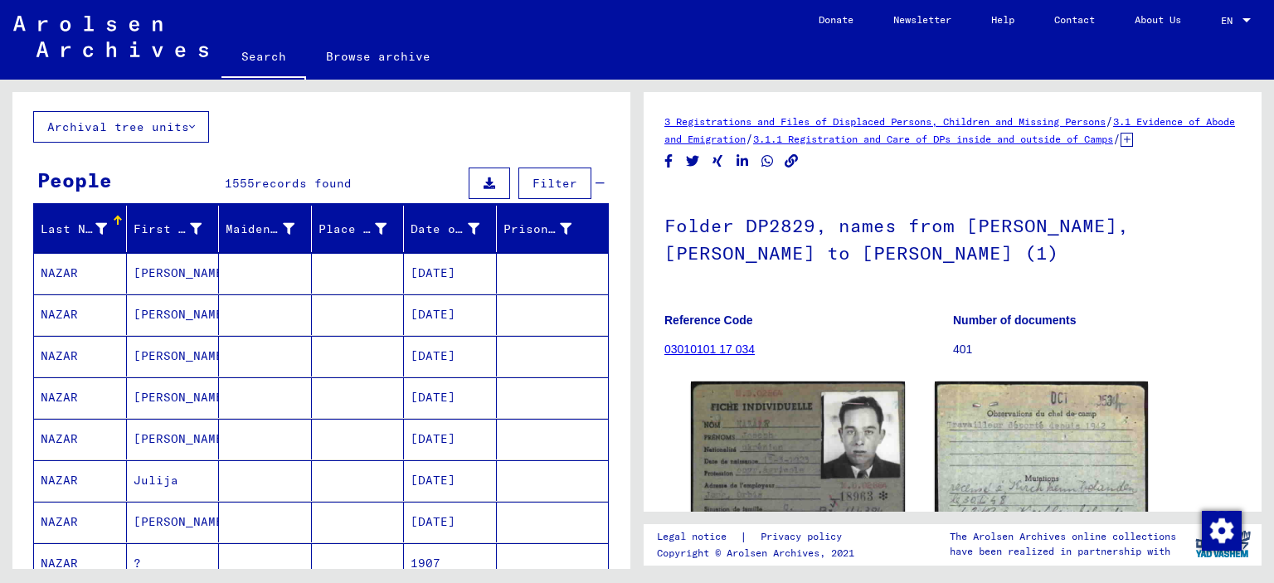
scroll to position [166, 0]
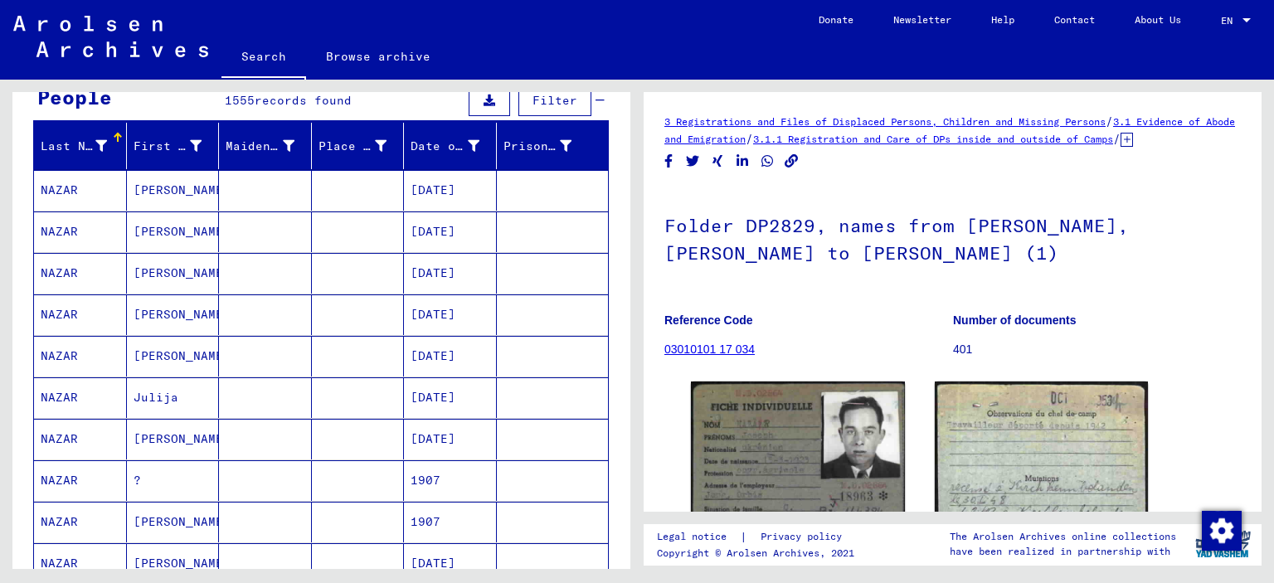
click at [166, 189] on mat-cell "[PERSON_NAME]" at bounding box center [173, 190] width 93 height 41
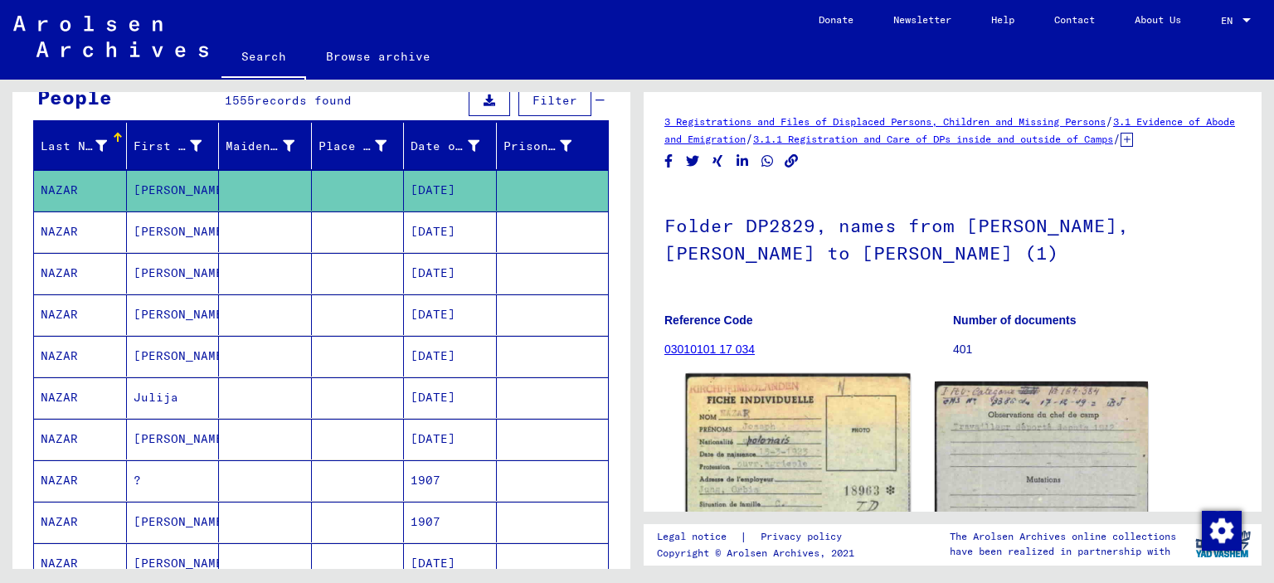
click at [783, 432] on img at bounding box center [798, 533] width 224 height 318
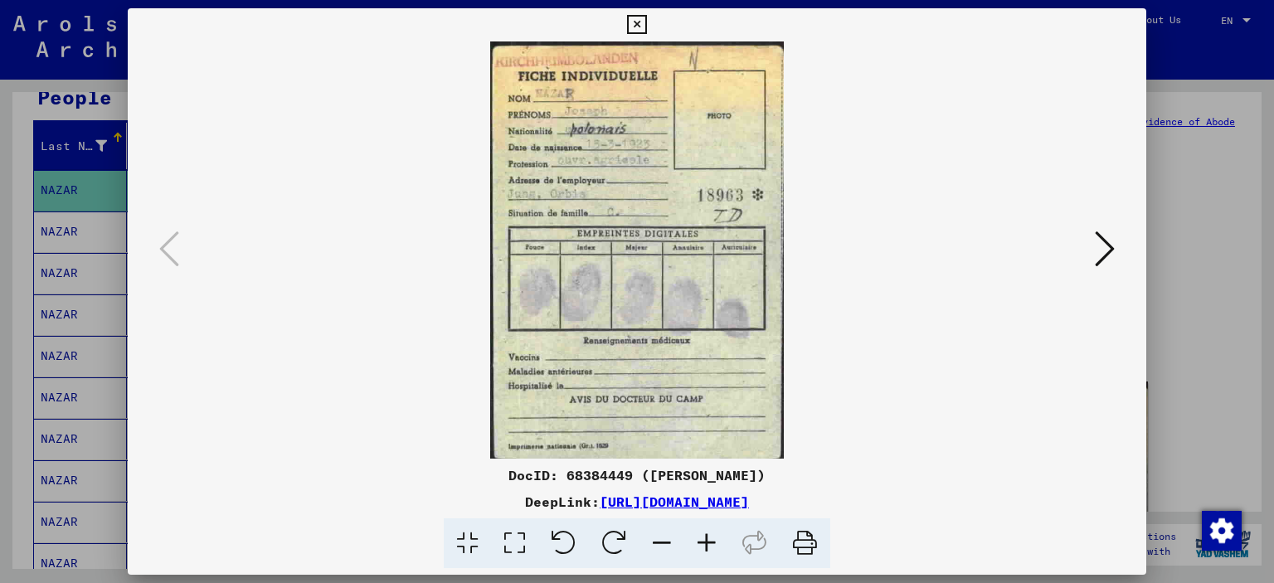
click at [700, 544] on icon at bounding box center [707, 544] width 45 height 51
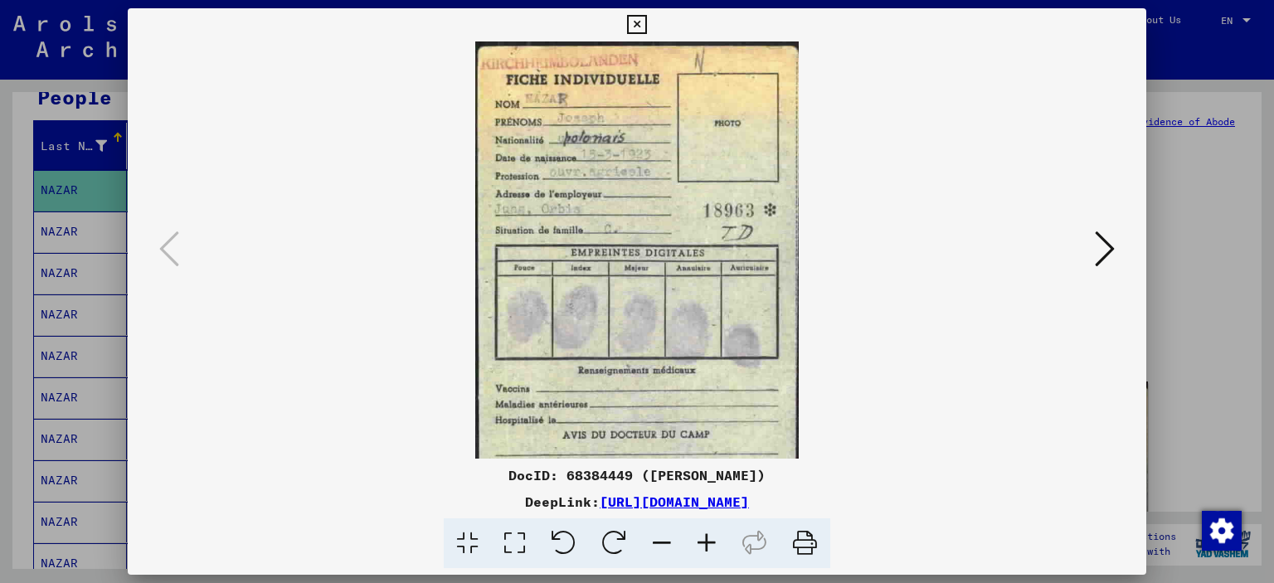
click at [700, 544] on icon at bounding box center [707, 544] width 45 height 51
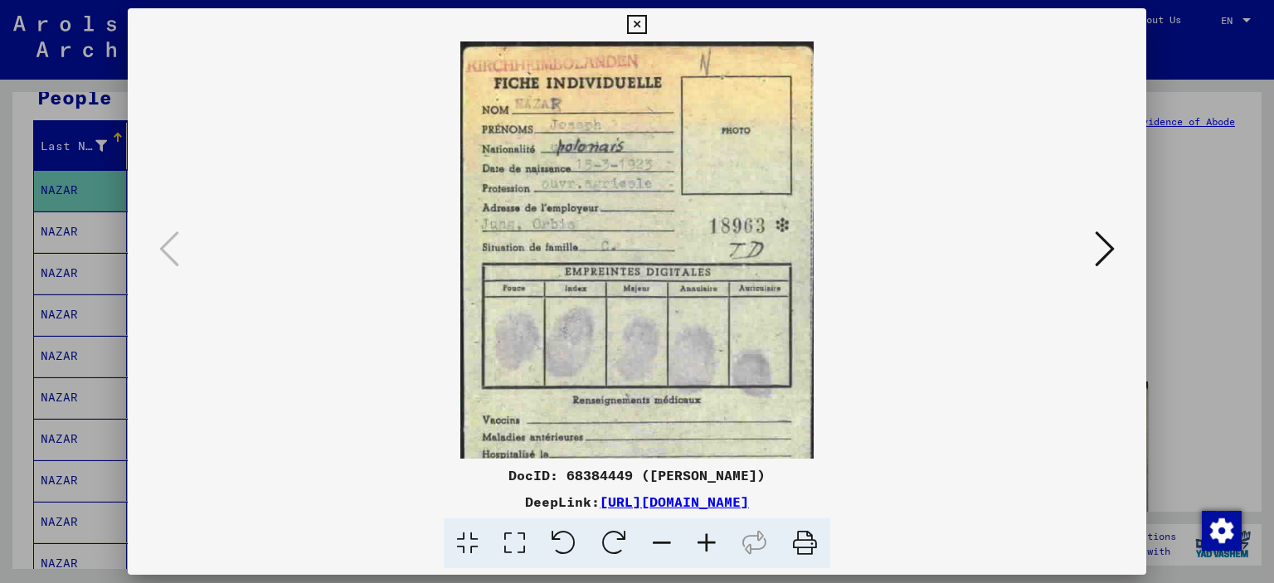
click at [700, 544] on icon at bounding box center [707, 544] width 45 height 51
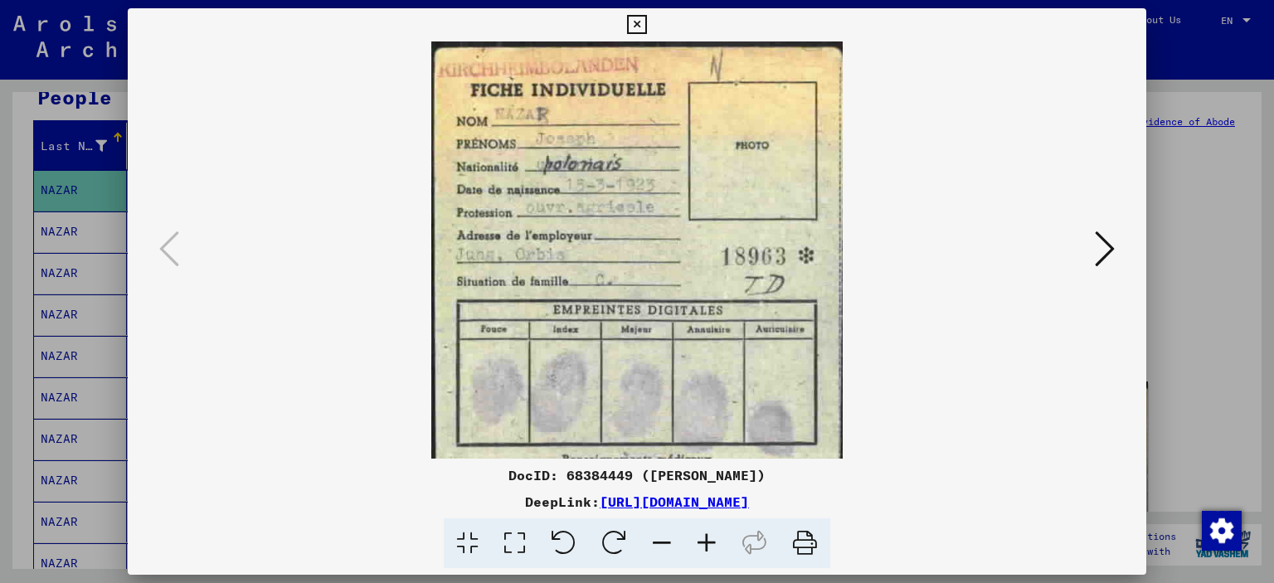
click at [700, 544] on icon at bounding box center [707, 544] width 45 height 51
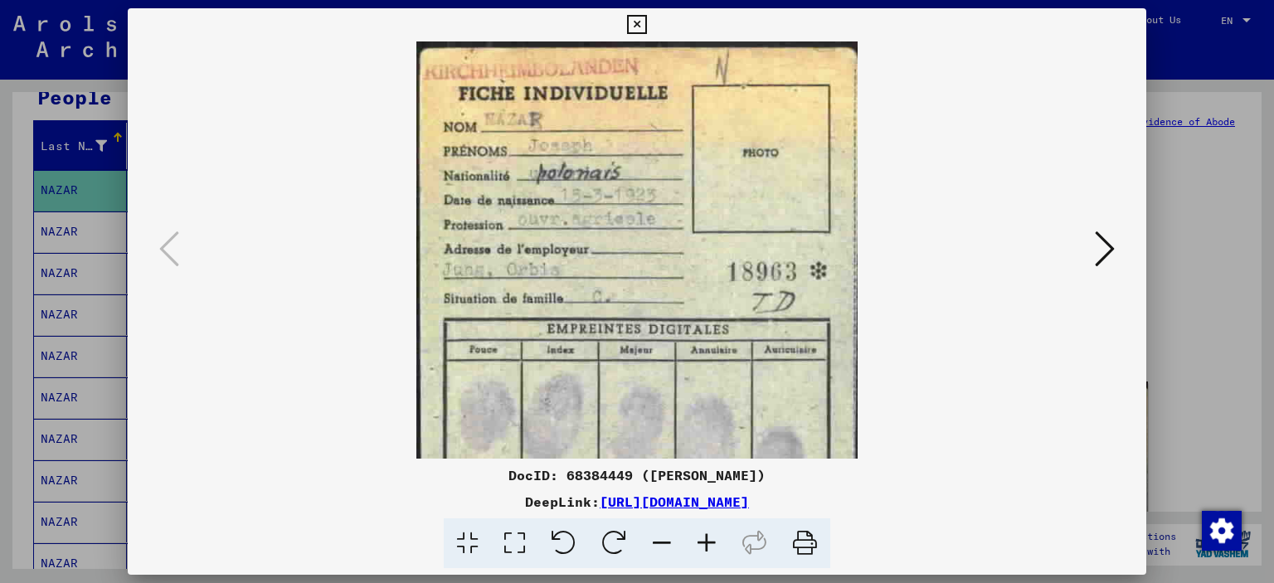
click at [700, 544] on icon at bounding box center [707, 544] width 45 height 51
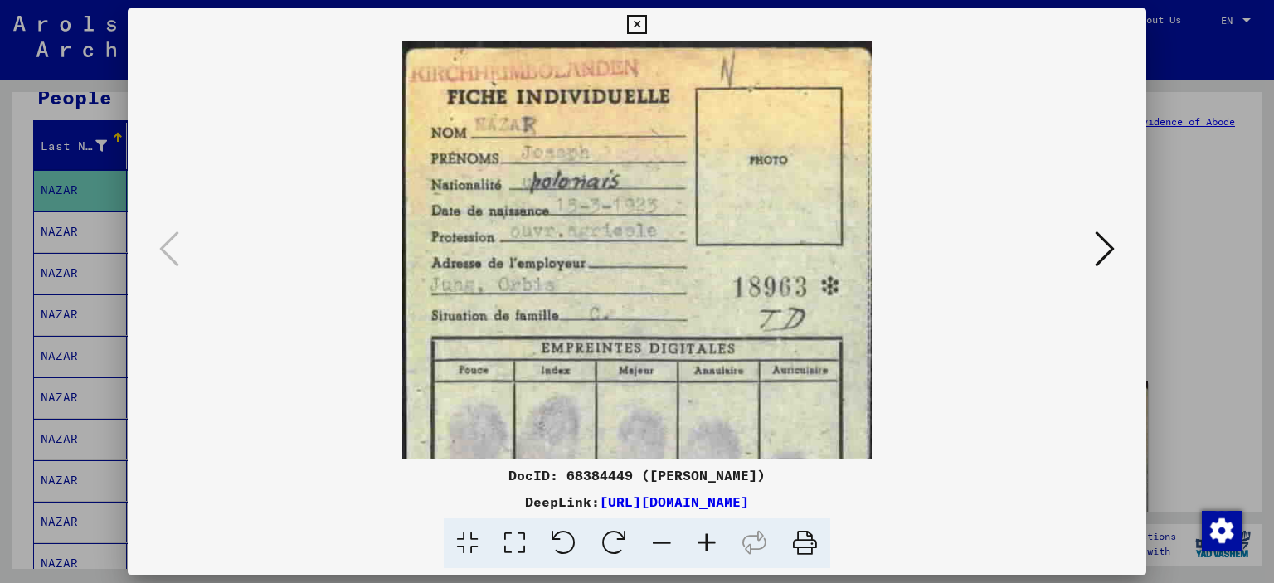
scroll to position [249, 0]
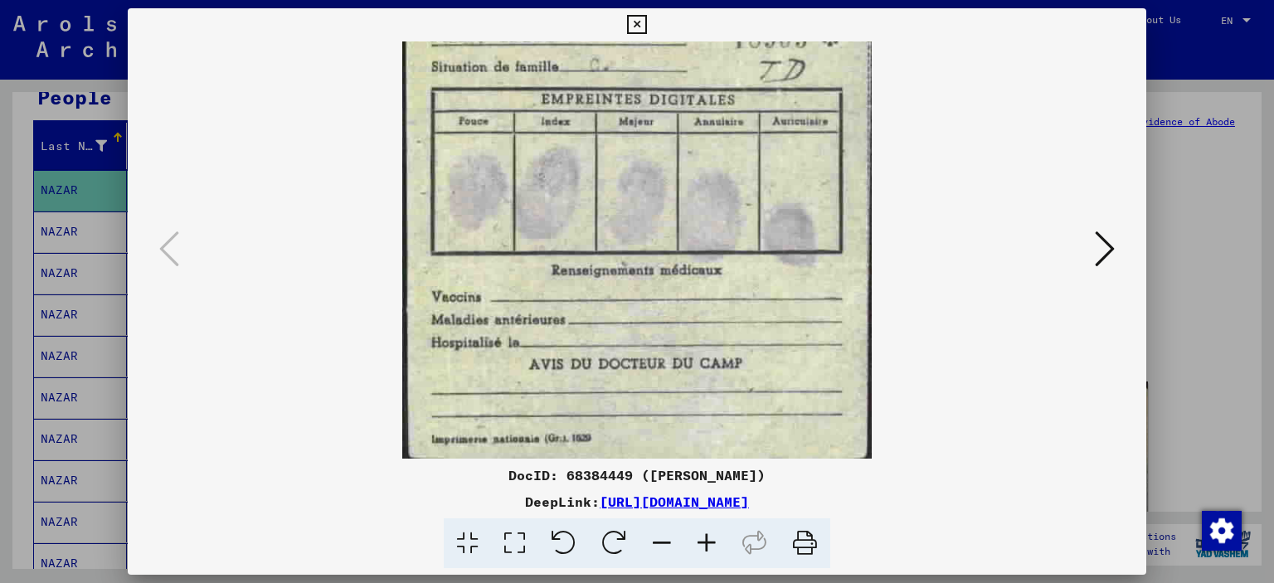
drag, startPoint x: 691, startPoint y: 338, endPoint x: 721, endPoint y: 17, distance: 322.5
click at [721, 17] on div "DocID: 68384449 ([PERSON_NAME]) DeepLink: [URL][DOMAIN_NAME]" at bounding box center [638, 288] width 1020 height 561
click at [637, 25] on icon at bounding box center [636, 25] width 19 height 20
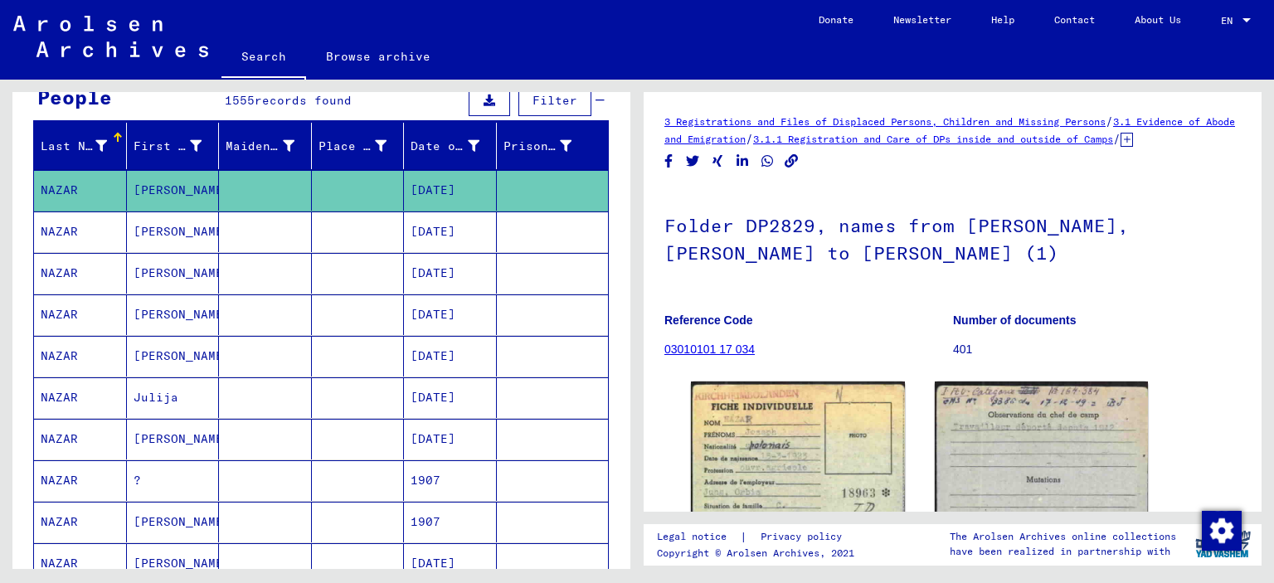
click at [158, 227] on mat-cell "[PERSON_NAME]" at bounding box center [173, 232] width 93 height 41
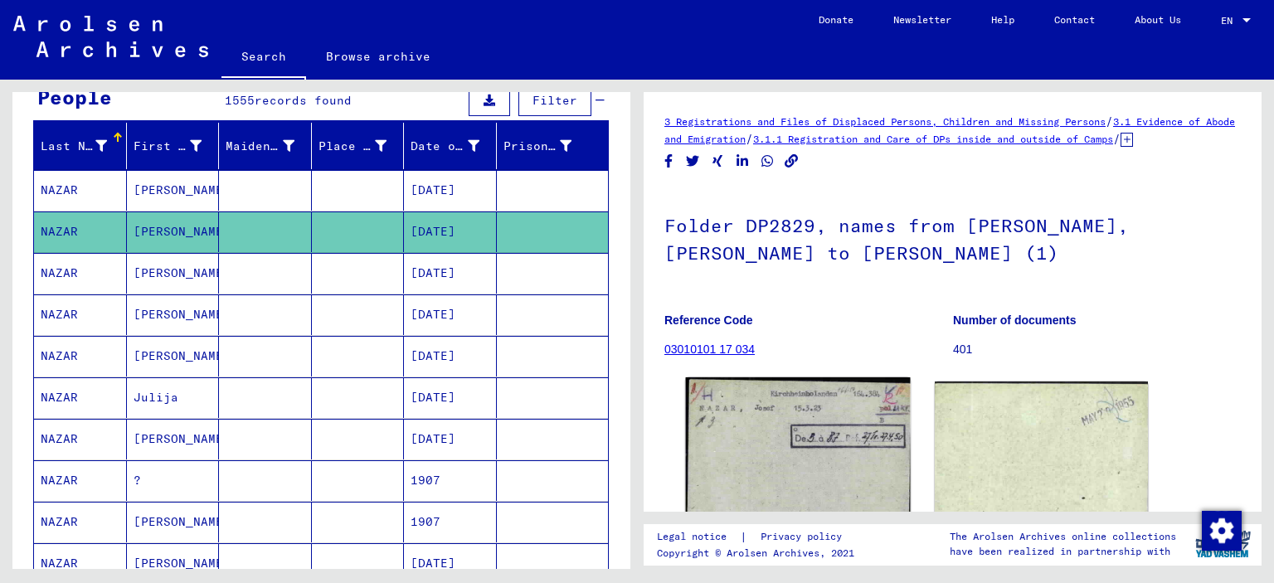
scroll to position [166, 0]
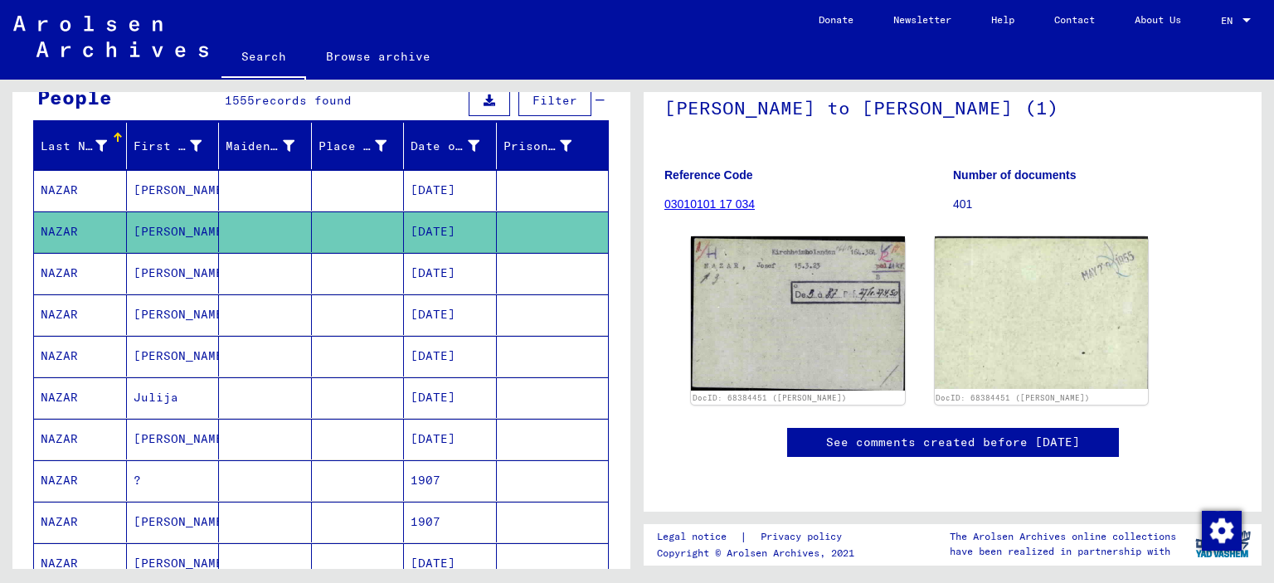
click at [163, 263] on mat-cell "[PERSON_NAME]" at bounding box center [173, 273] width 93 height 41
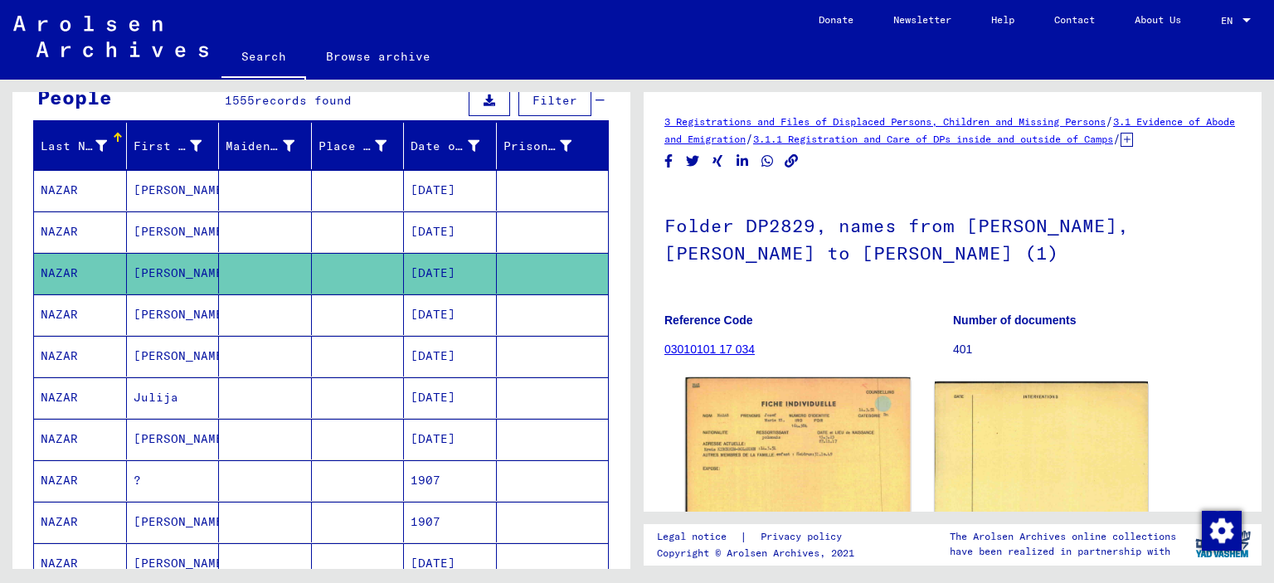
scroll to position [83, 0]
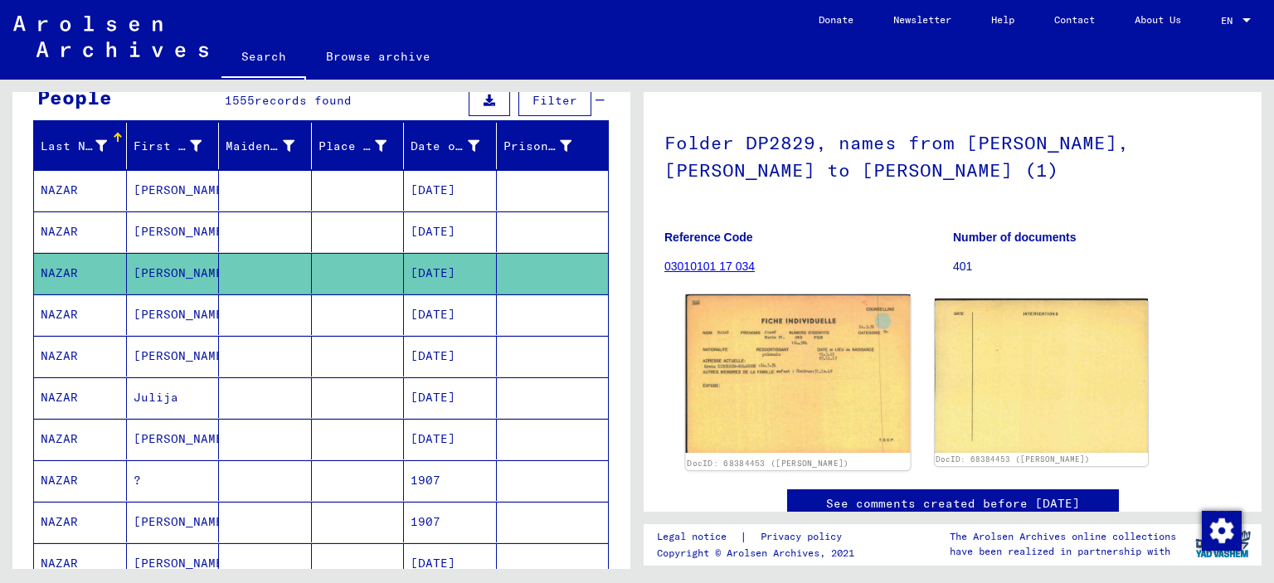
click at [750, 365] on img at bounding box center [798, 374] width 224 height 158
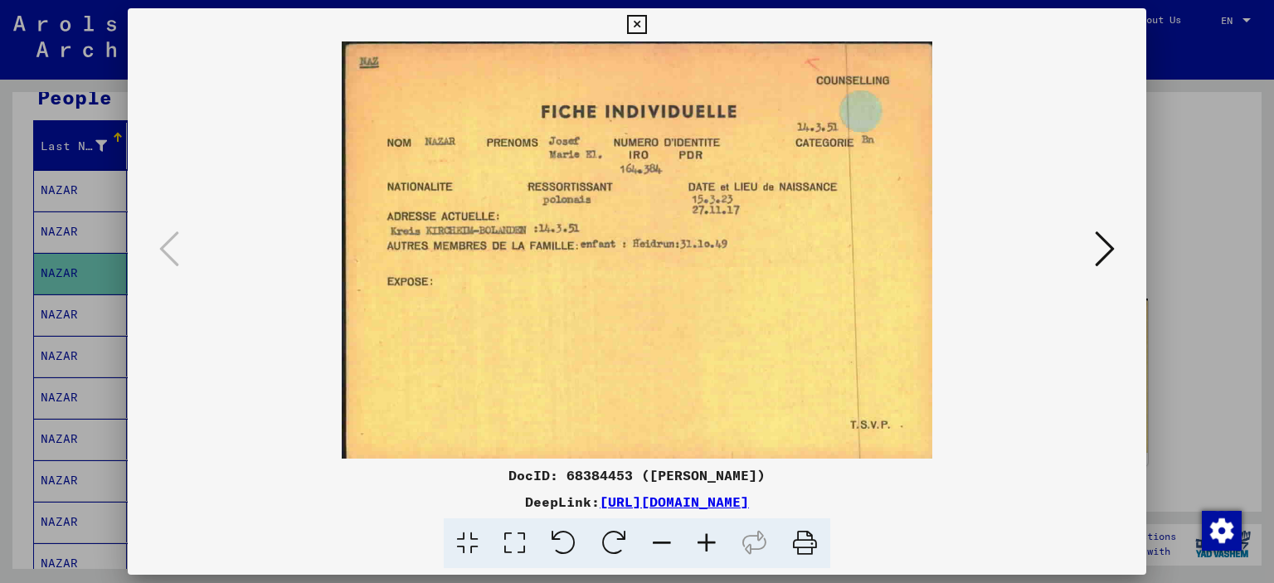
click at [632, 31] on icon at bounding box center [636, 25] width 19 height 20
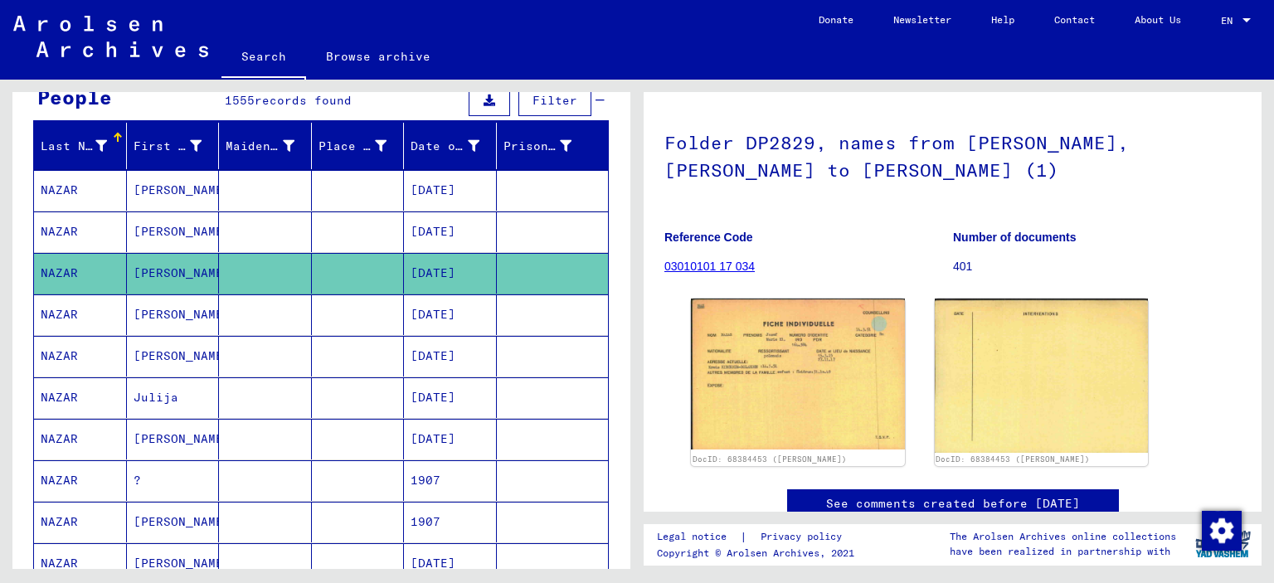
click at [149, 318] on mat-cell "[PERSON_NAME]." at bounding box center [173, 315] width 93 height 41
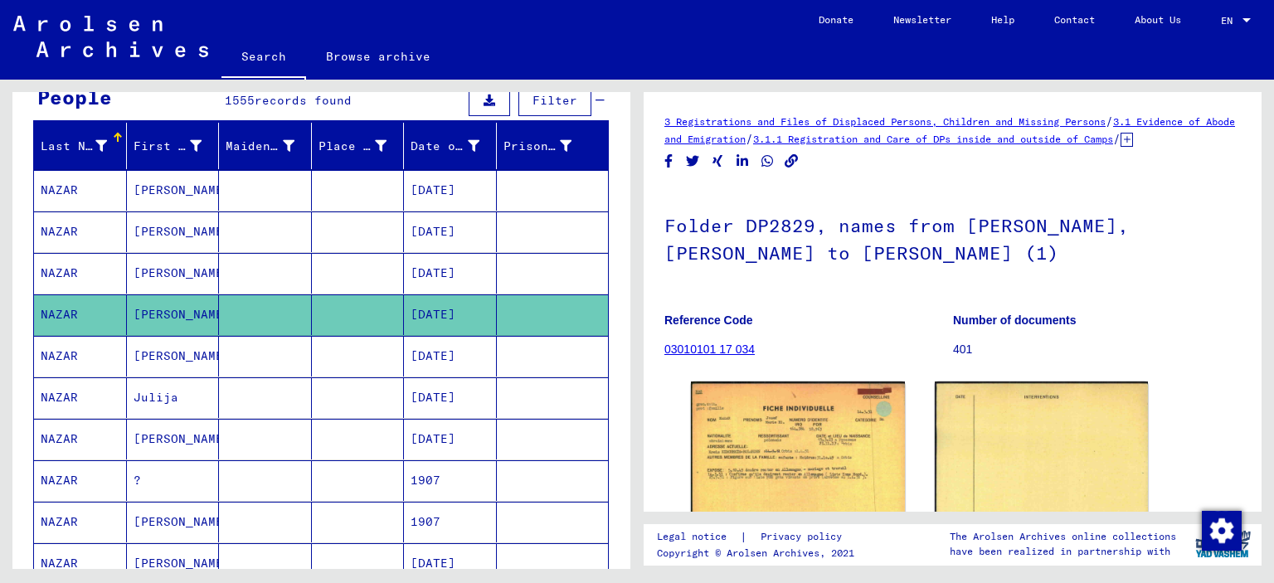
click at [139, 341] on mat-cell "[PERSON_NAME]" at bounding box center [173, 356] width 93 height 41
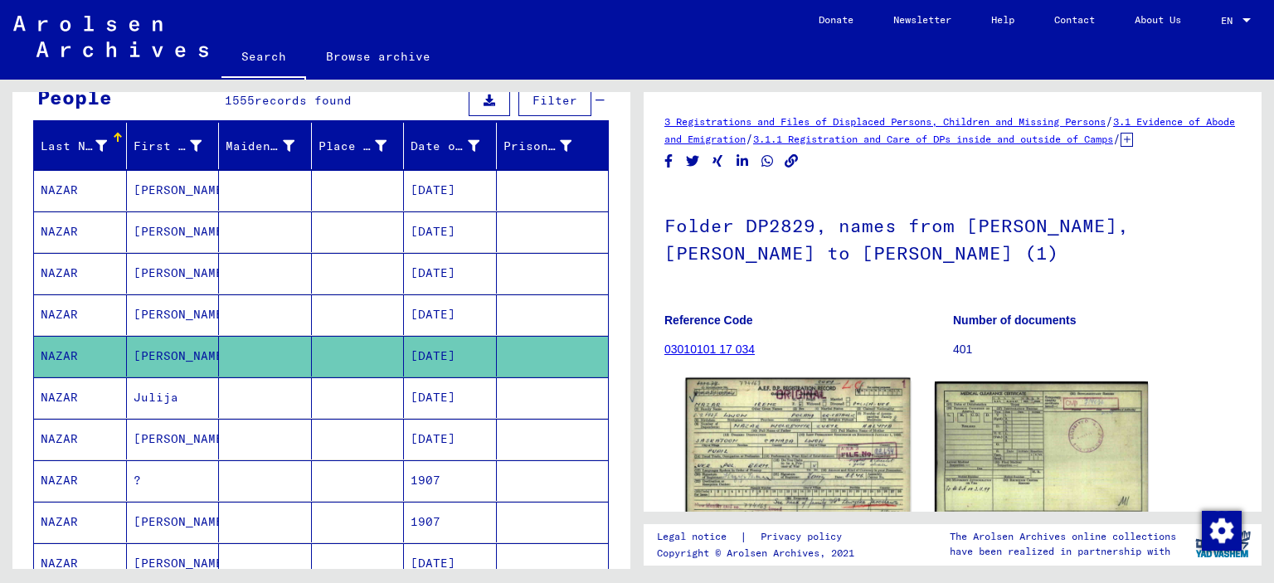
click at [740, 479] on img at bounding box center [798, 448] width 224 height 141
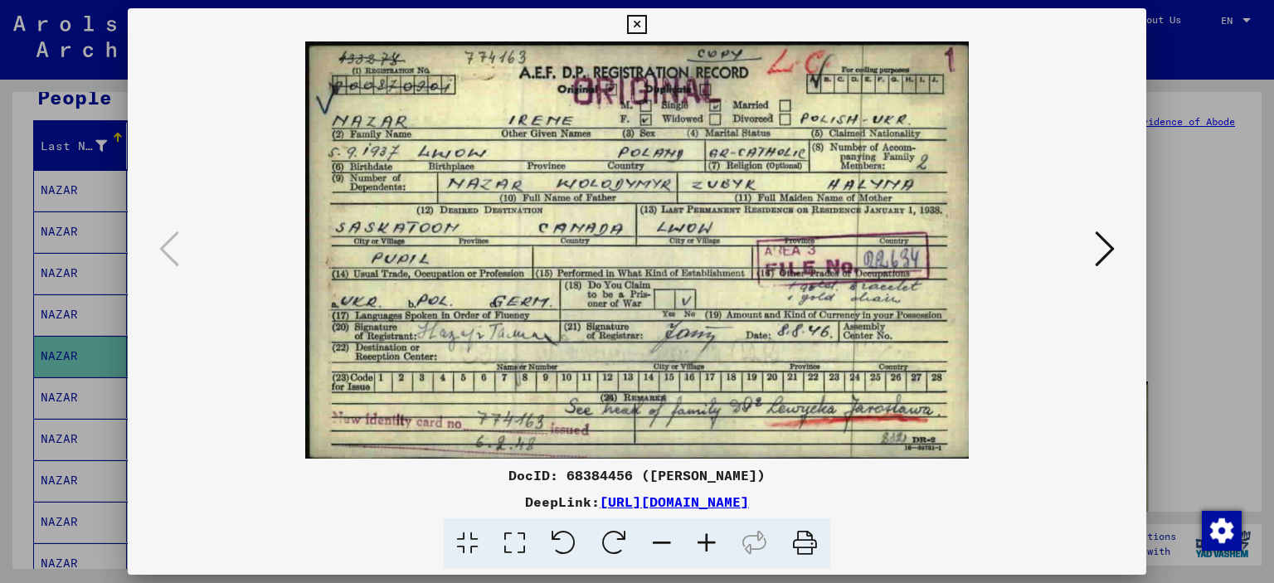
click at [1091, 241] on button at bounding box center [1105, 250] width 30 height 47
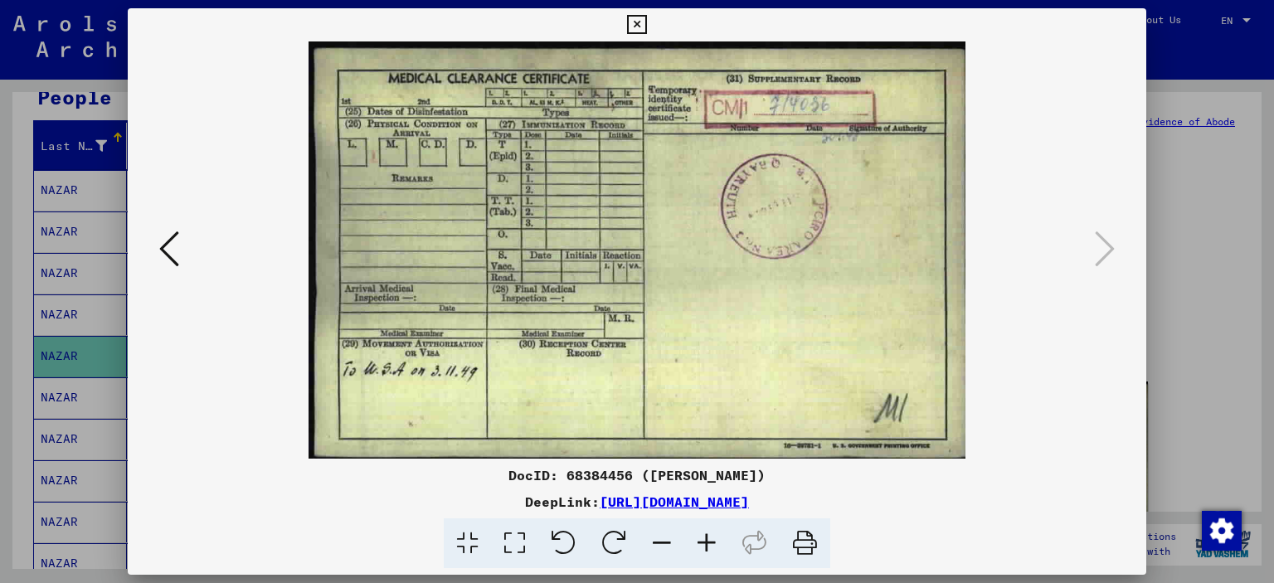
click at [631, 26] on icon at bounding box center [636, 25] width 19 height 20
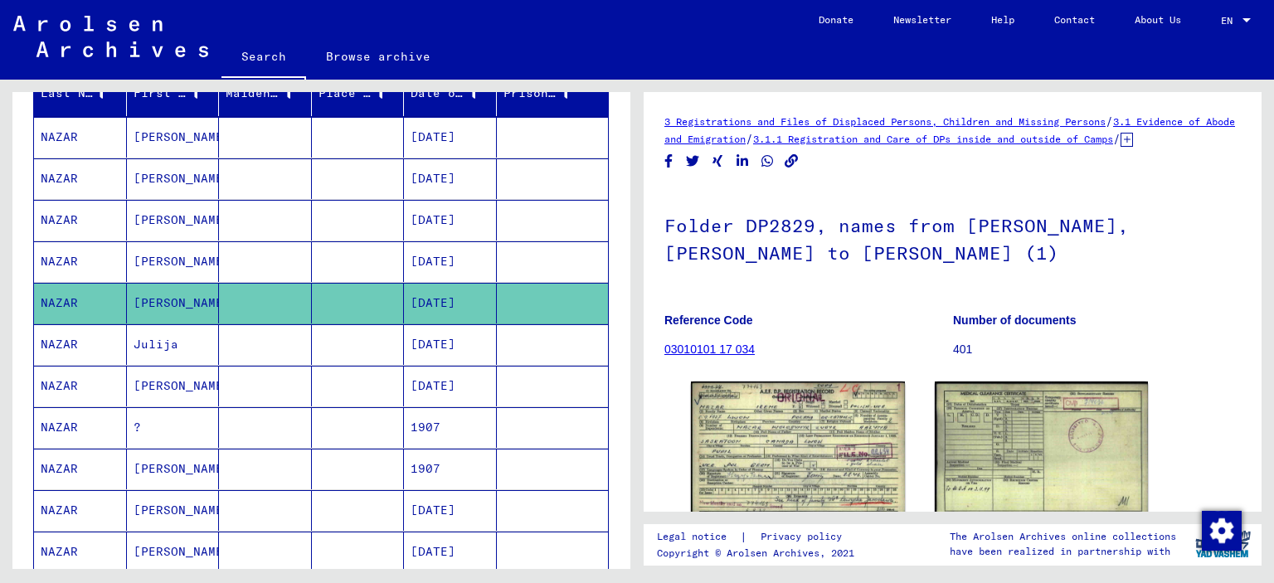
scroll to position [249, 0]
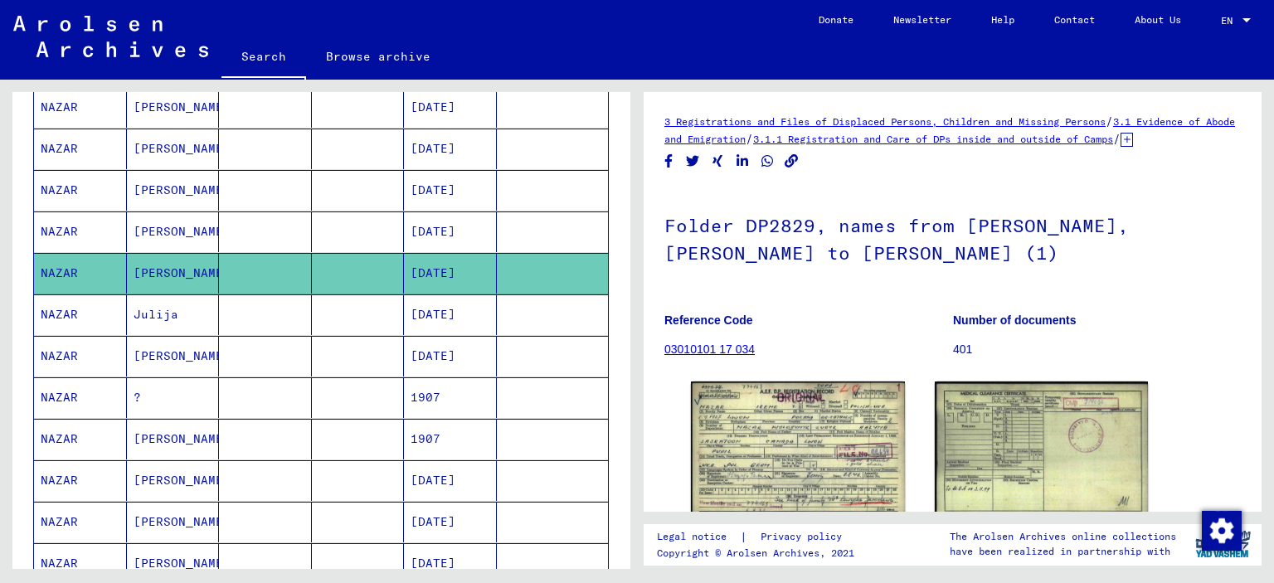
click at [154, 309] on mat-cell "Julija" at bounding box center [173, 315] width 93 height 41
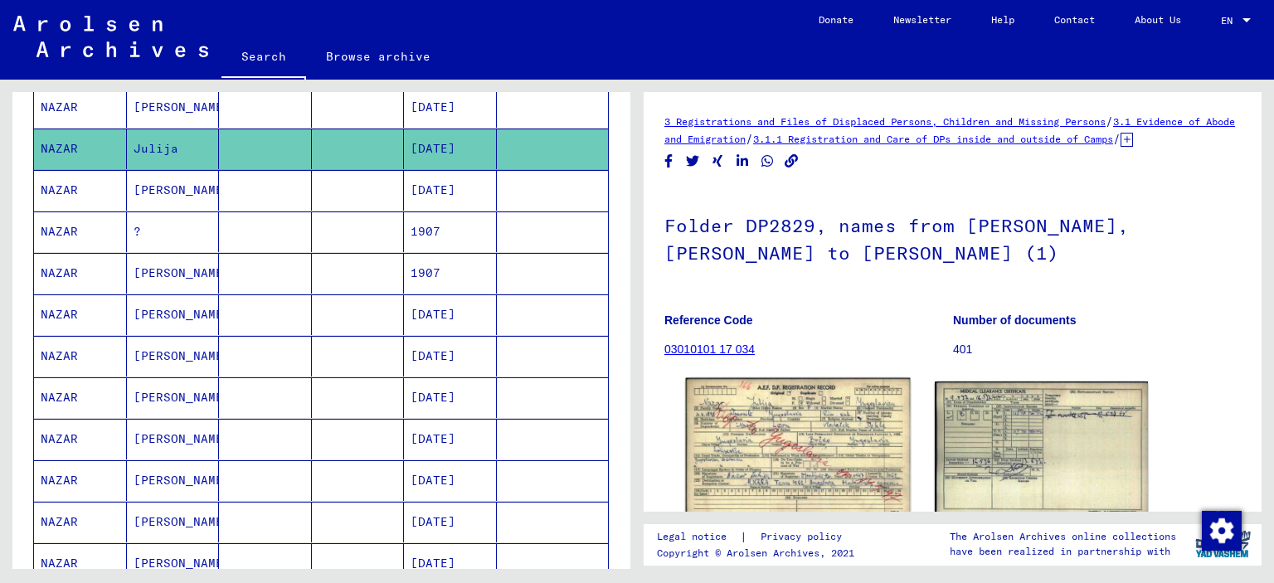
click at [778, 446] on img at bounding box center [798, 448] width 224 height 141
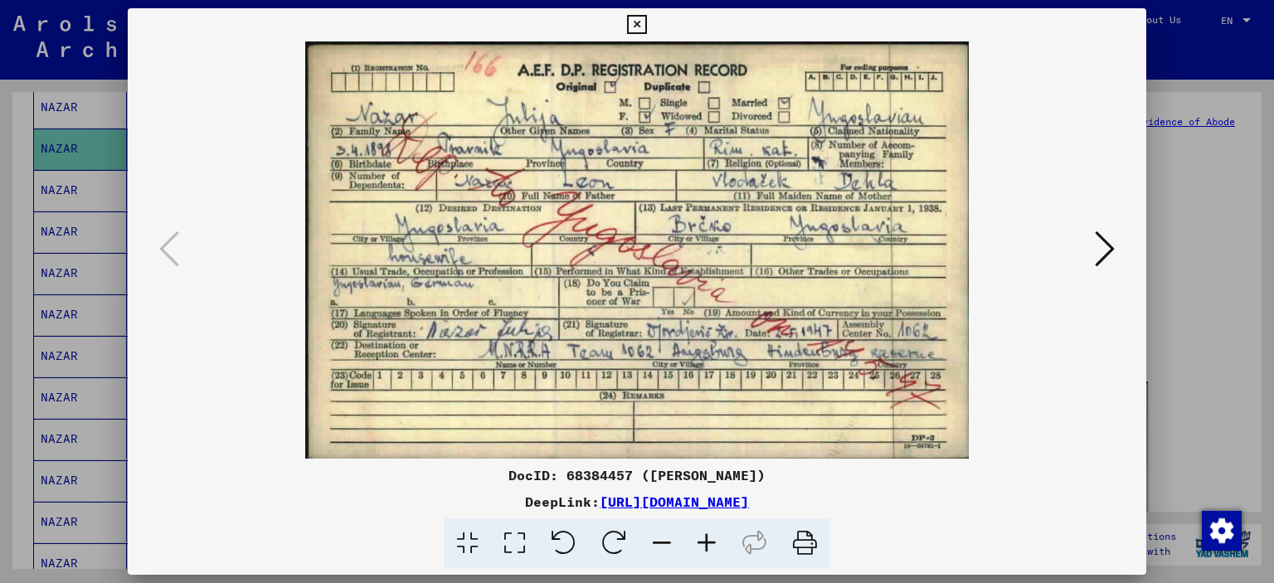
click at [631, 18] on icon at bounding box center [636, 25] width 19 height 20
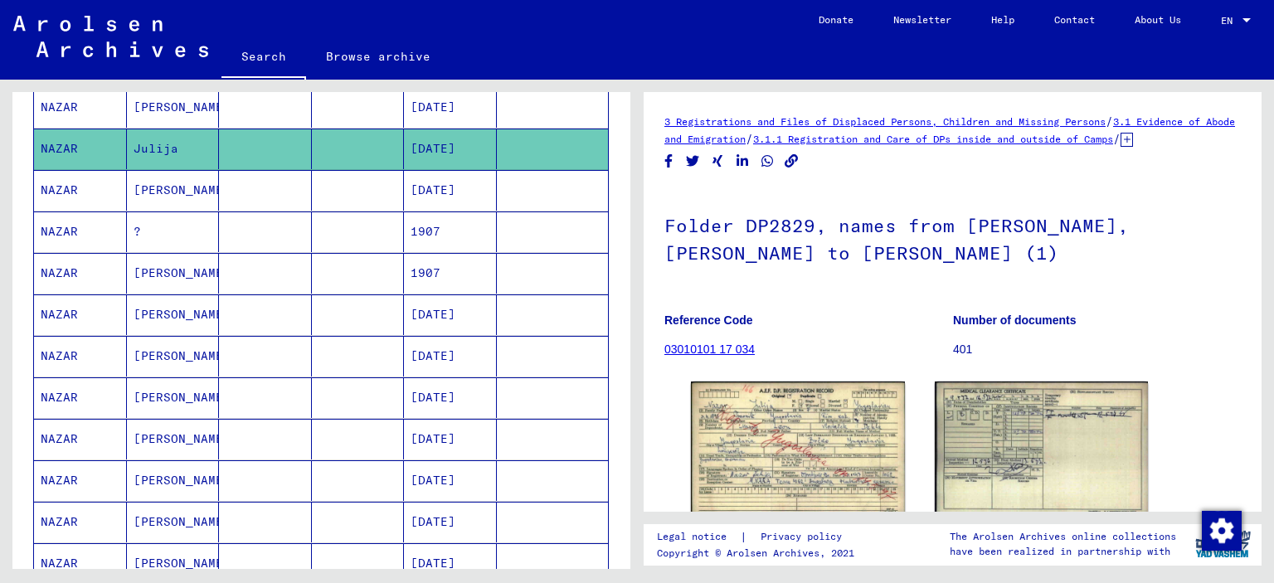
click at [159, 190] on mat-cell "[PERSON_NAME]" at bounding box center [173, 190] width 93 height 41
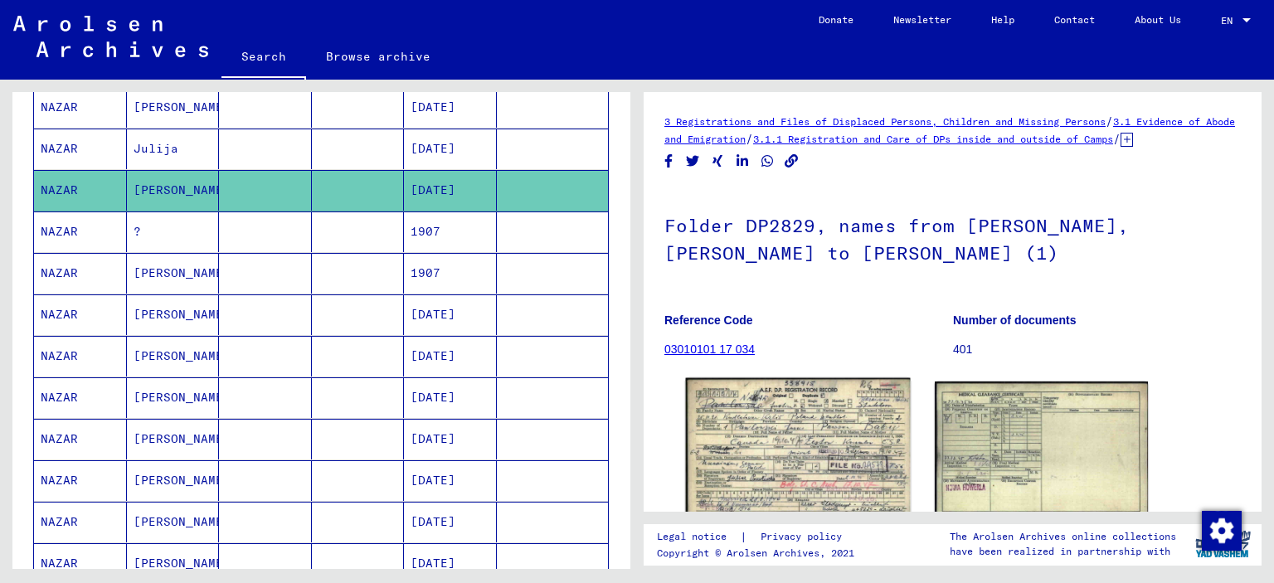
click at [850, 460] on img at bounding box center [798, 448] width 224 height 141
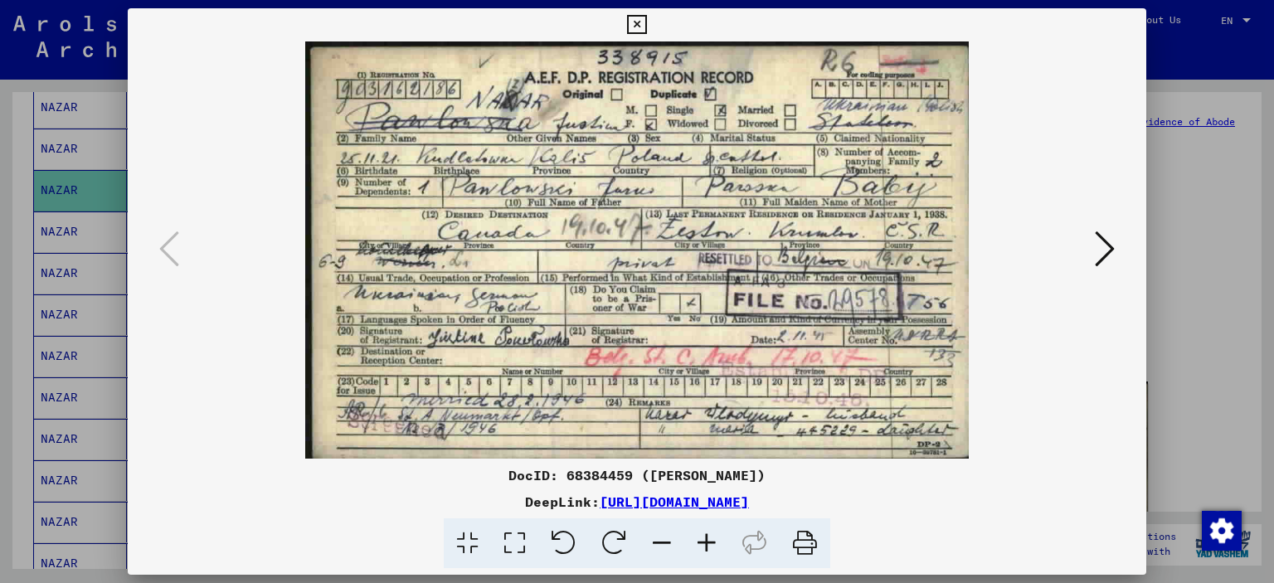
click at [691, 543] on icon at bounding box center [707, 544] width 45 height 51
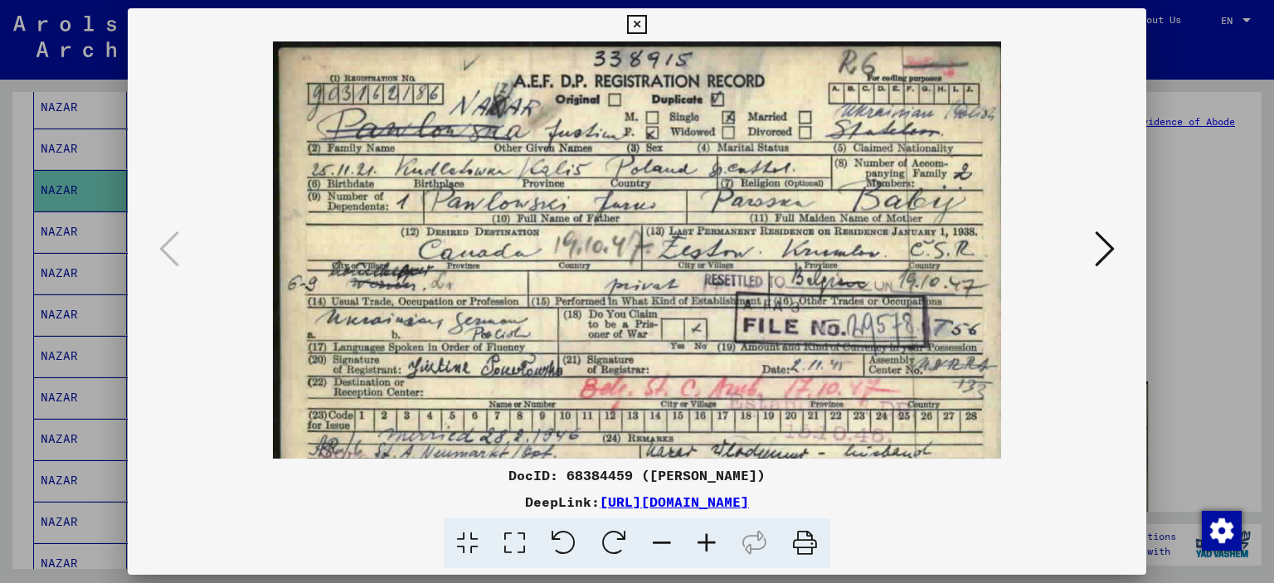
click at [709, 538] on icon at bounding box center [707, 544] width 45 height 51
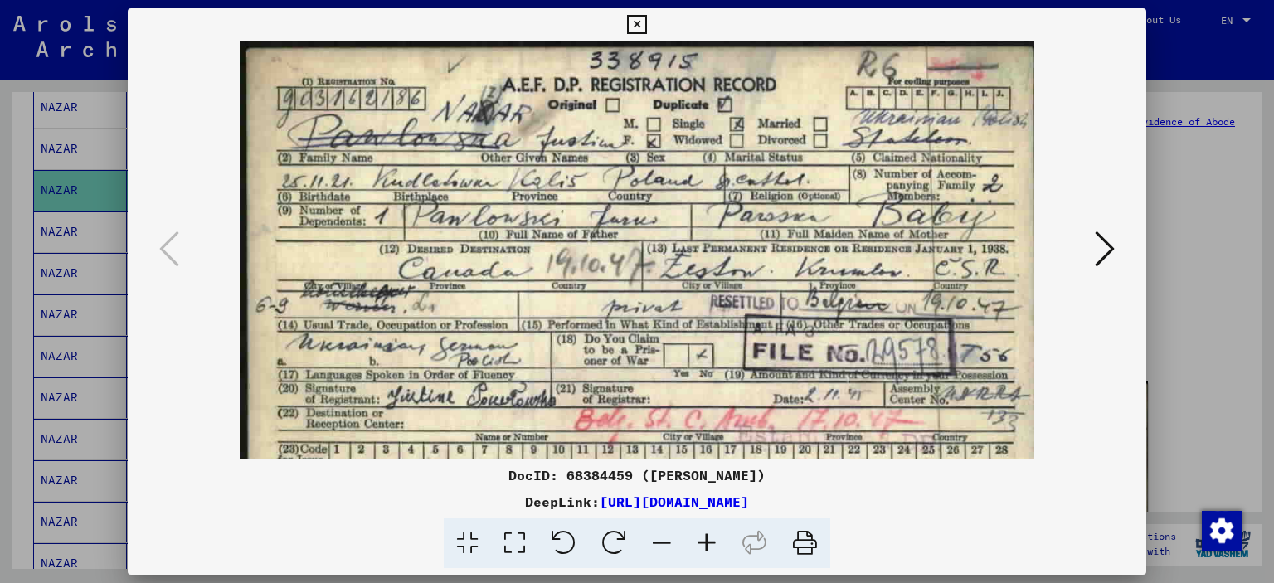
click at [709, 537] on icon at bounding box center [707, 544] width 45 height 51
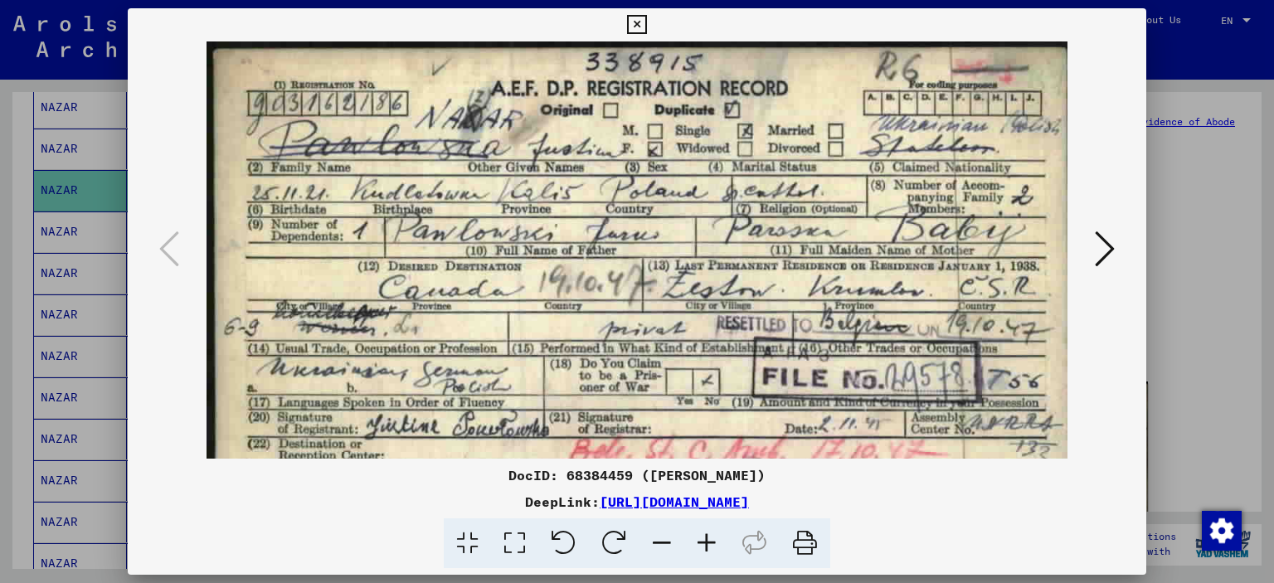
scroll to position [124, 0]
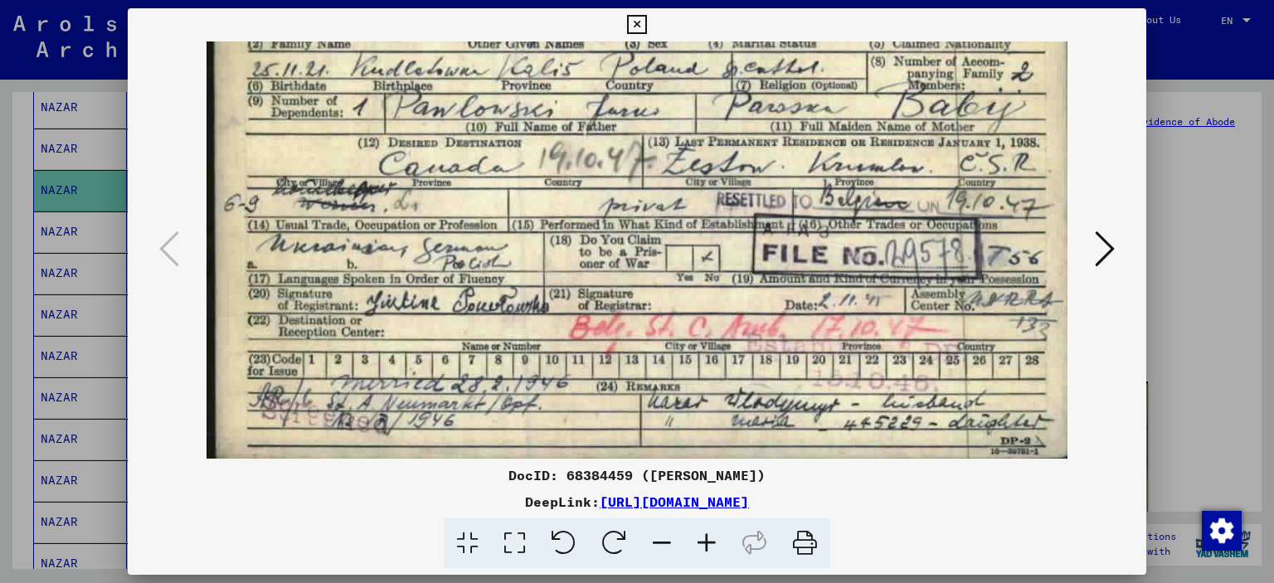
drag, startPoint x: 659, startPoint y: 354, endPoint x: 620, endPoint y: 65, distance: 292.2
click at [620, 65] on img at bounding box center [637, 189] width 861 height 542
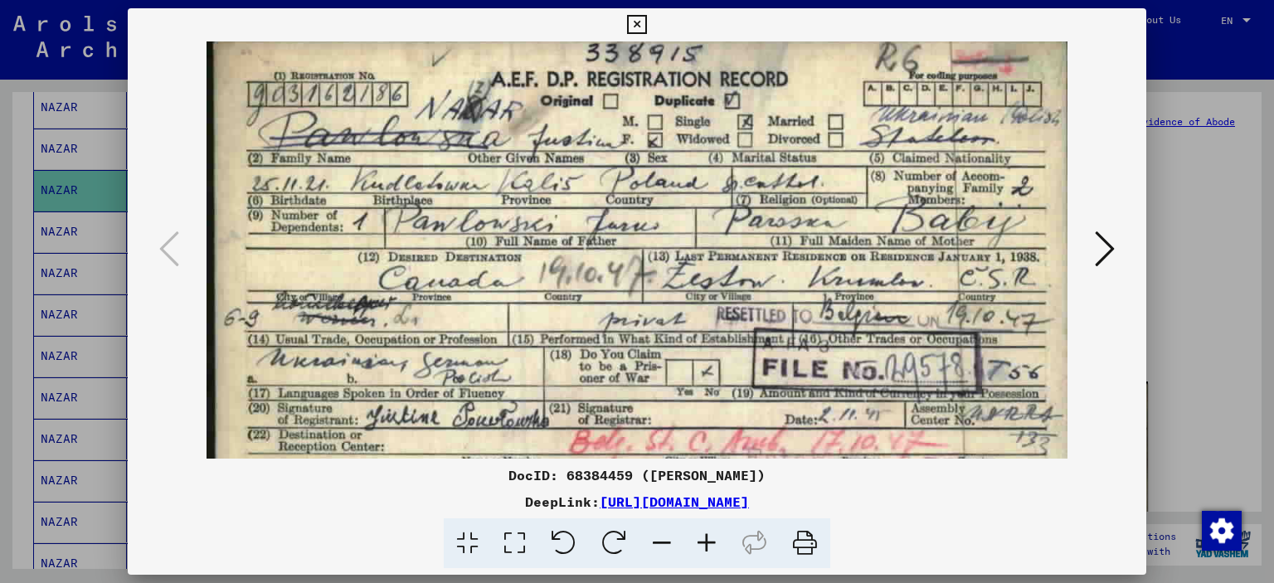
drag, startPoint x: 621, startPoint y: 99, endPoint x: 612, endPoint y: 214, distance: 115.7
click at [612, 214] on img at bounding box center [637, 303] width 861 height 542
click at [633, 26] on icon at bounding box center [636, 25] width 19 height 20
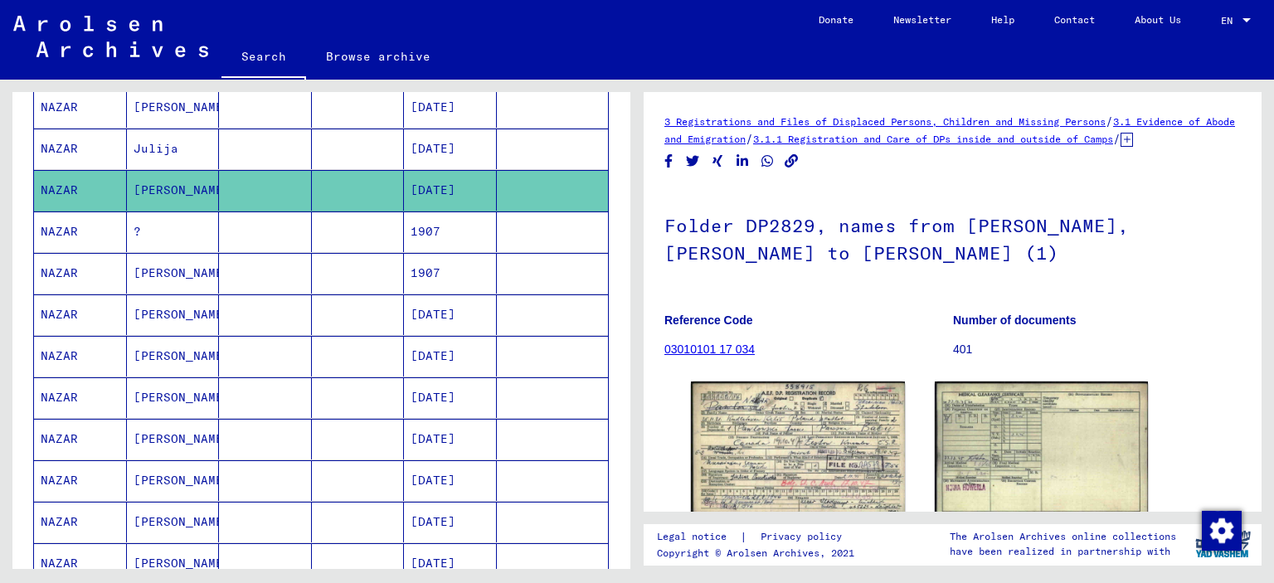
click at [59, 224] on mat-cell "NAZAR" at bounding box center [80, 232] width 93 height 41
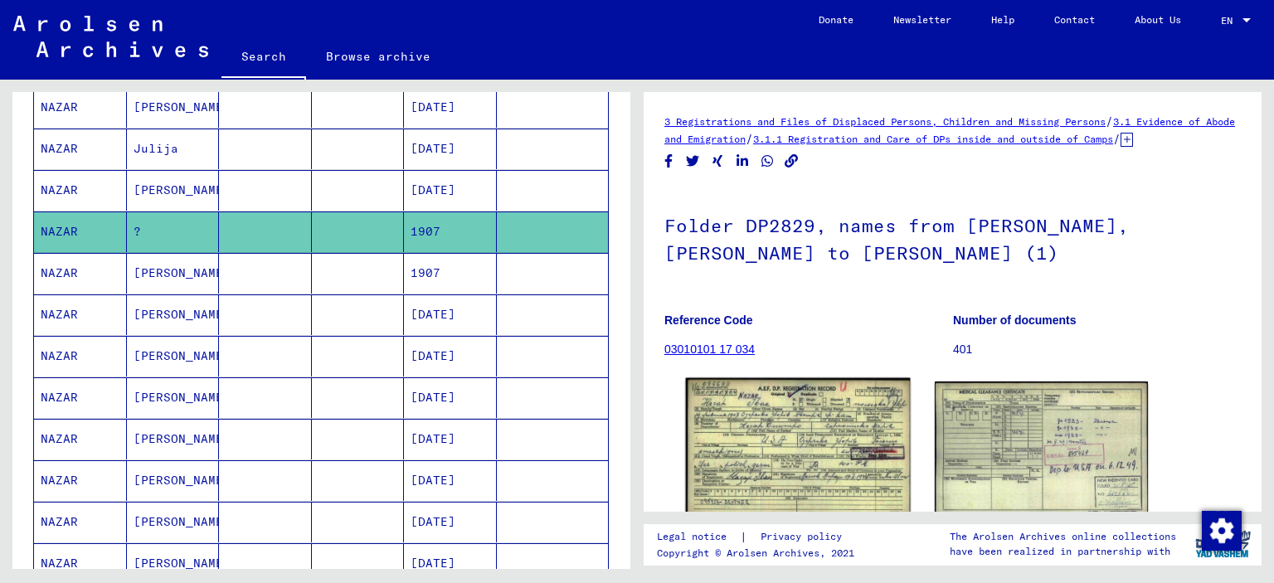
click at [806, 449] on img at bounding box center [798, 448] width 224 height 141
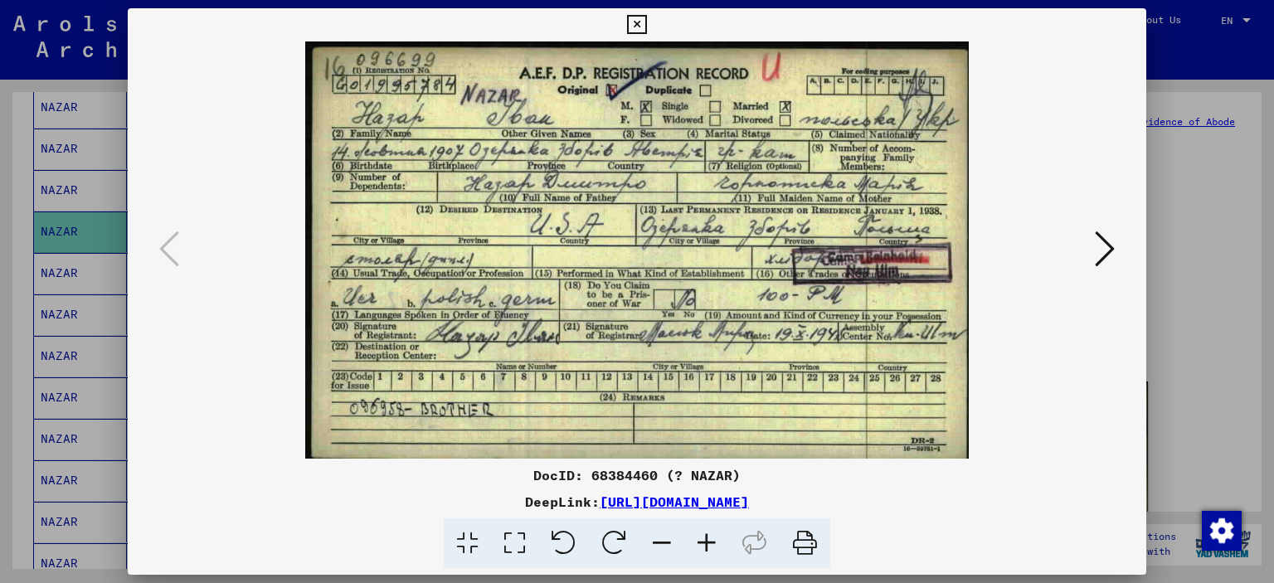
click at [700, 548] on icon at bounding box center [707, 544] width 45 height 51
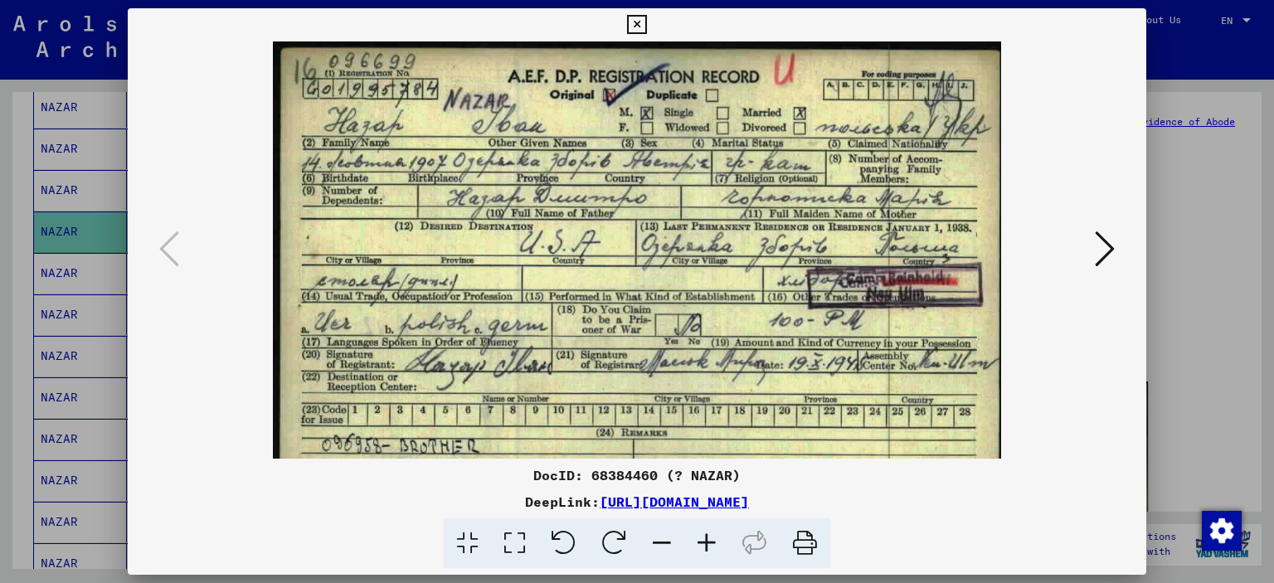
click at [700, 548] on icon at bounding box center [707, 544] width 45 height 51
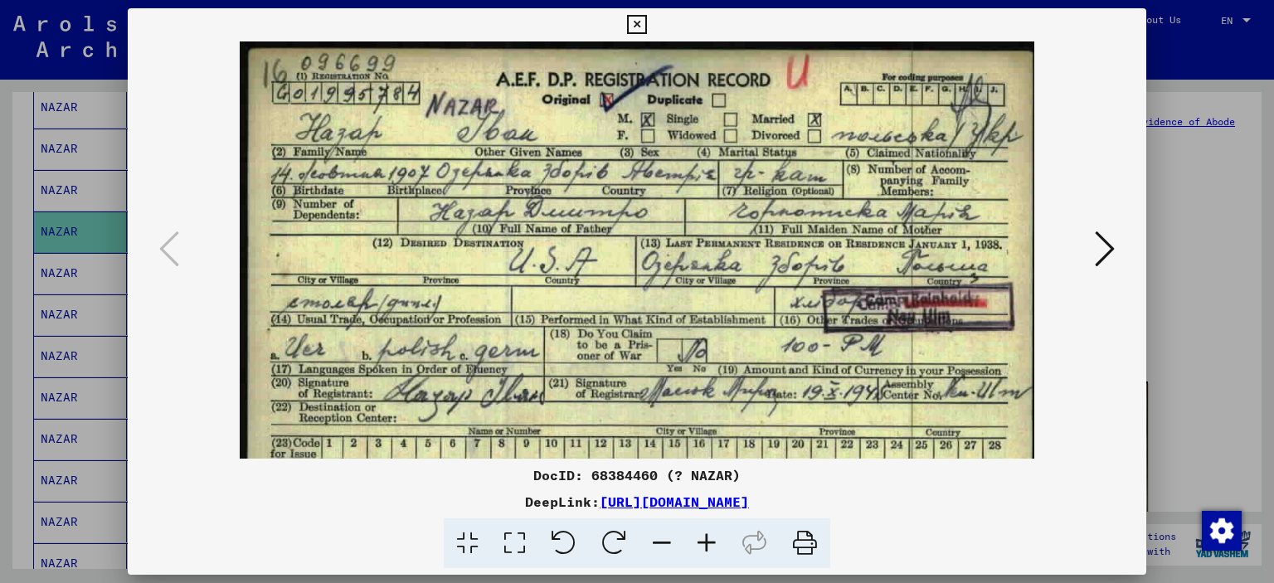
click at [700, 548] on icon at bounding box center [707, 544] width 45 height 51
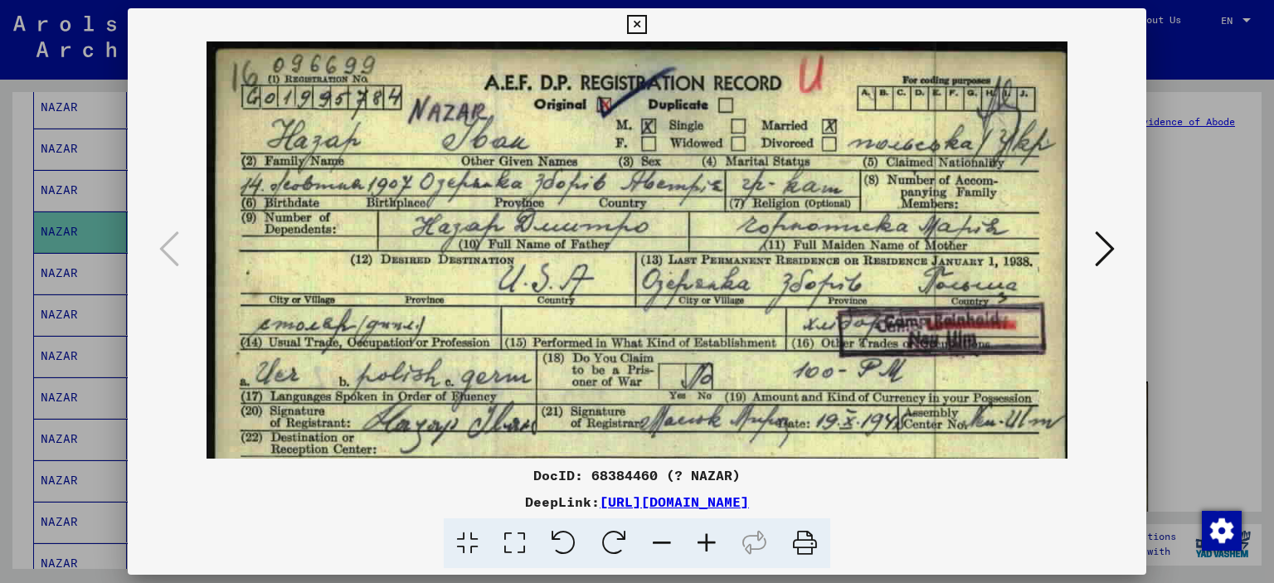
click at [700, 547] on icon at bounding box center [707, 544] width 45 height 51
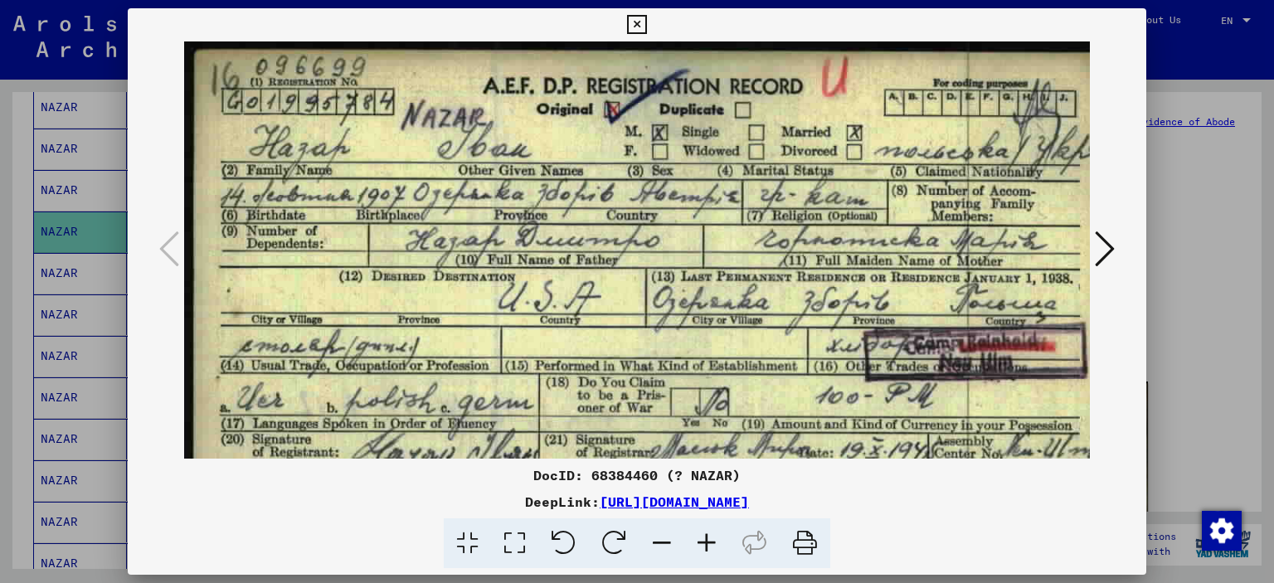
click at [700, 547] on icon at bounding box center [707, 544] width 45 height 51
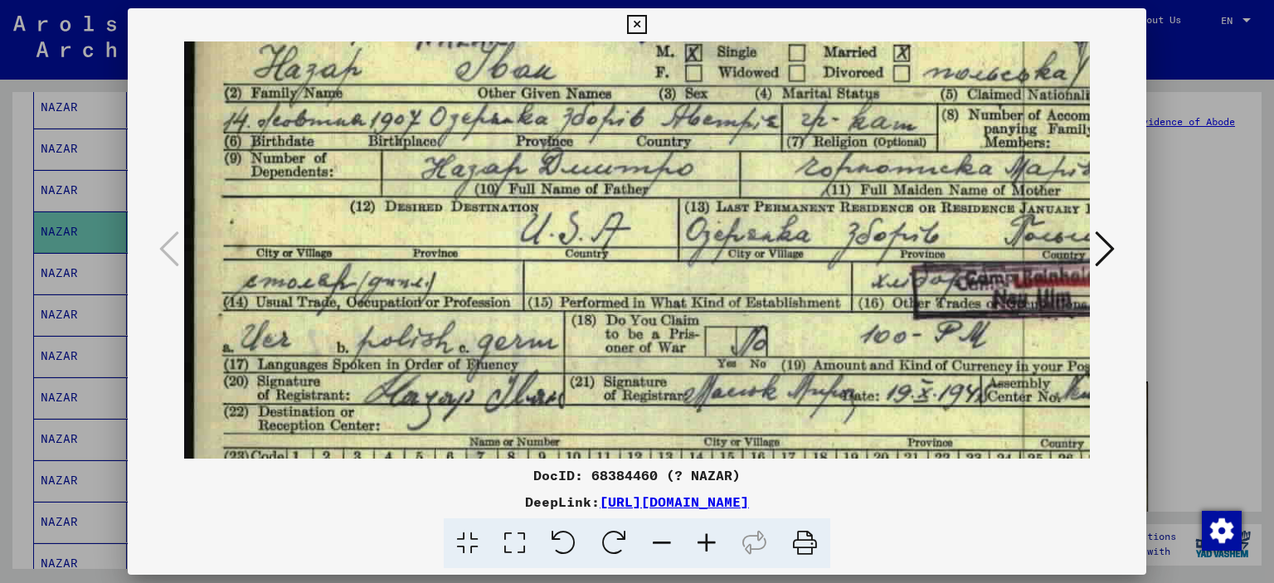
scroll to position [86, 0]
drag, startPoint x: 634, startPoint y: 373, endPoint x: 637, endPoint y: 288, distance: 85.5
click at [637, 288] on img at bounding box center [680, 267] width 993 height 625
click at [666, 547] on icon at bounding box center [662, 544] width 45 height 51
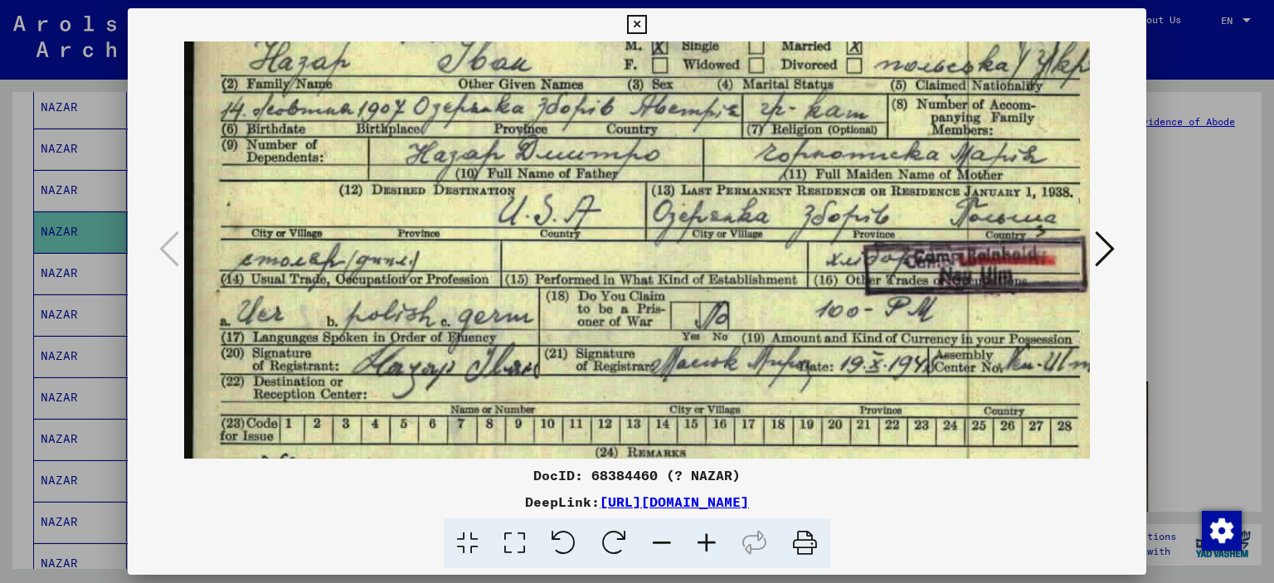
click at [666, 547] on icon at bounding box center [662, 544] width 45 height 51
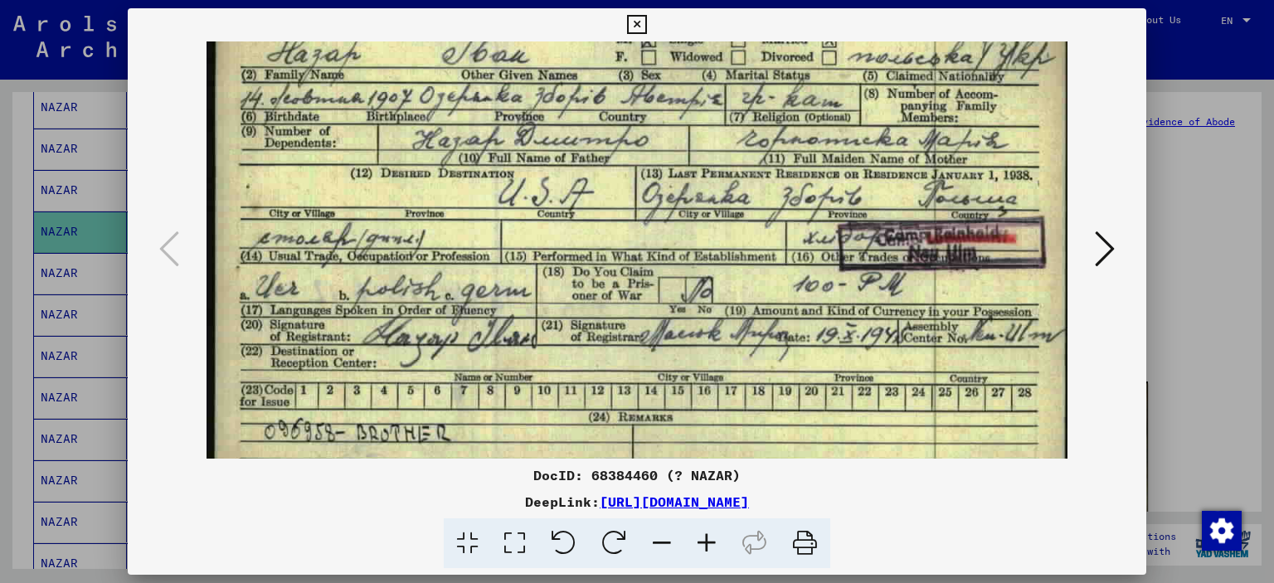
click at [666, 547] on icon at bounding box center [662, 544] width 45 height 51
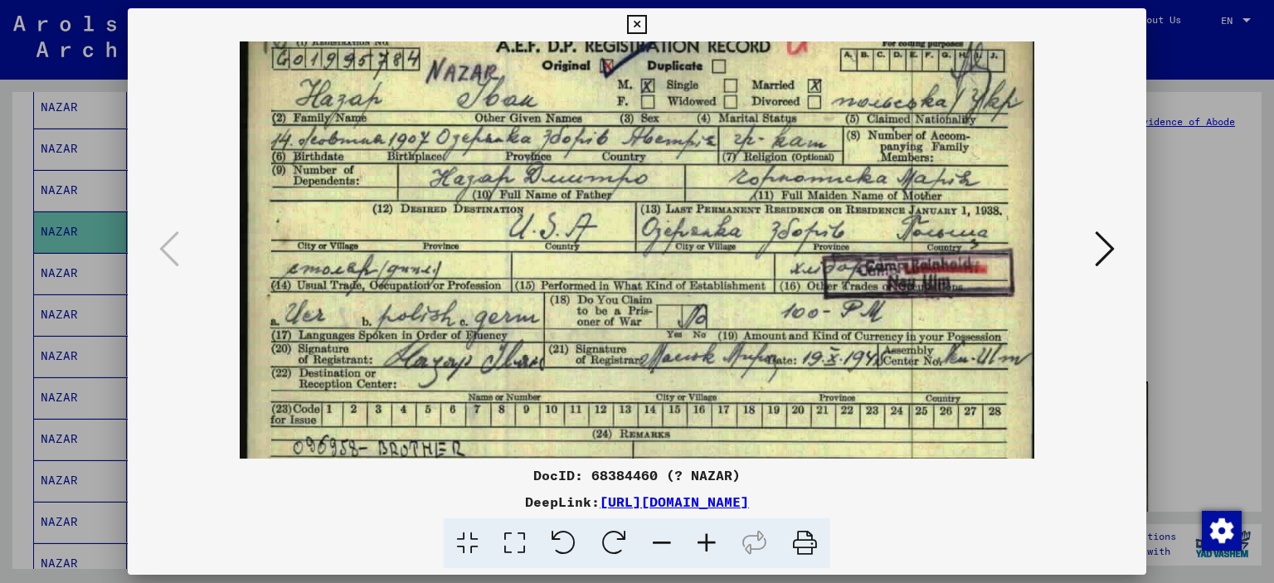
scroll to position [33, 0]
drag, startPoint x: 709, startPoint y: 212, endPoint x: 710, endPoint y: 270, distance: 58.1
click at [710, 270] on img at bounding box center [637, 258] width 795 height 500
click at [1081, 232] on viewer-one-image at bounding box center [637, 216] width 907 height 417
click at [1098, 248] on icon at bounding box center [1105, 249] width 20 height 40
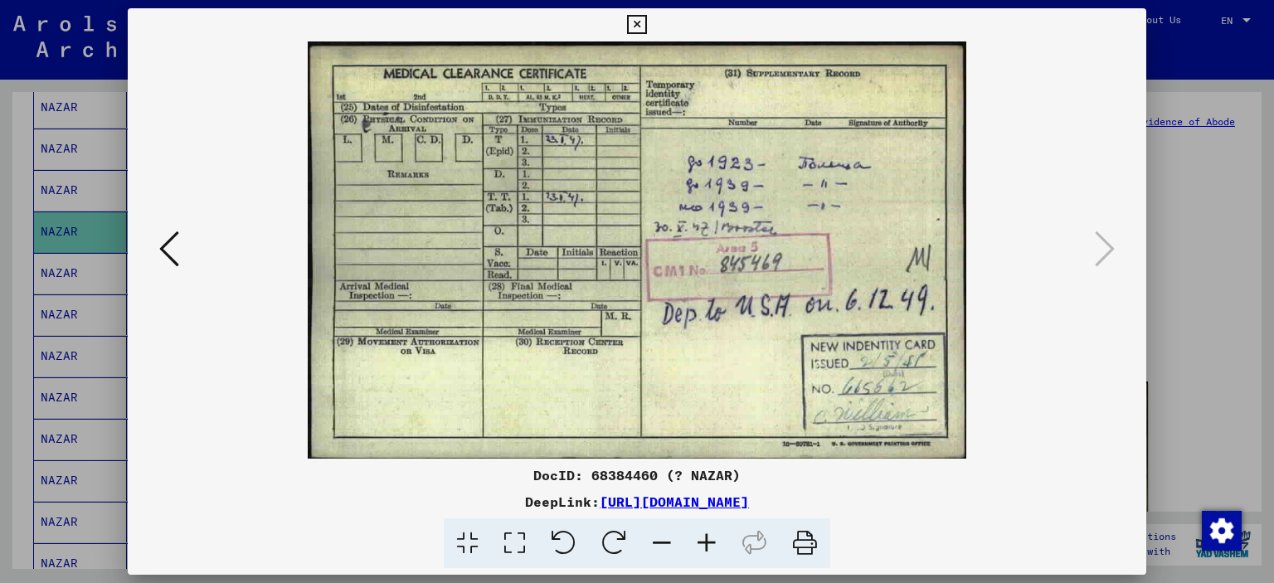
scroll to position [0, 0]
click at [704, 540] on icon at bounding box center [707, 544] width 45 height 51
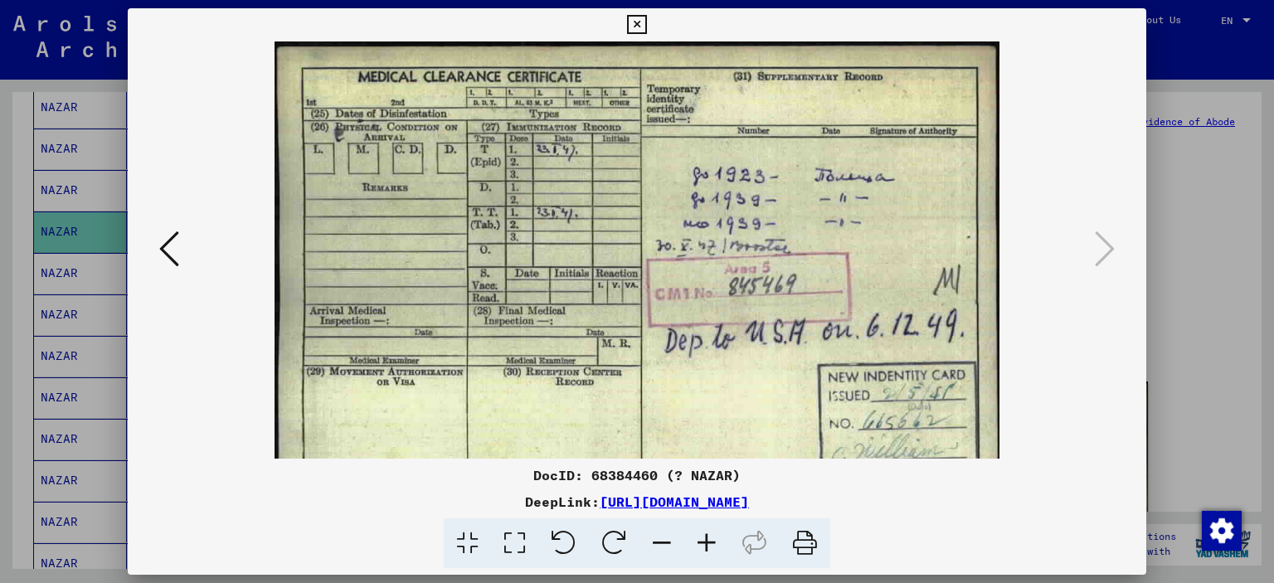
click at [704, 541] on icon at bounding box center [707, 544] width 45 height 51
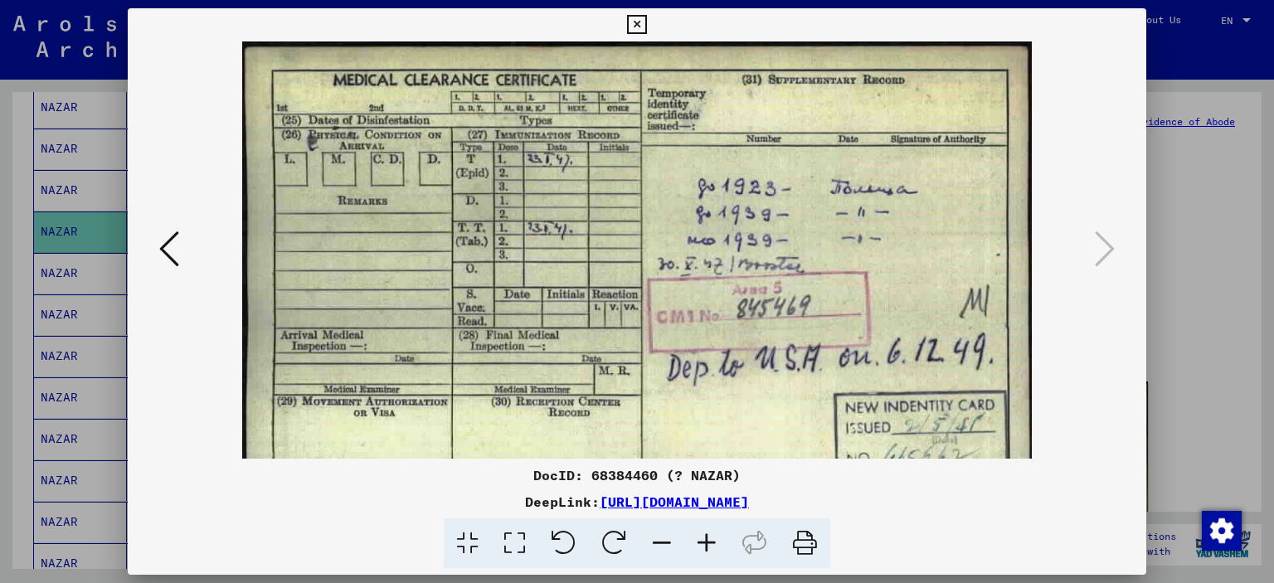
click at [704, 541] on icon at bounding box center [707, 544] width 45 height 51
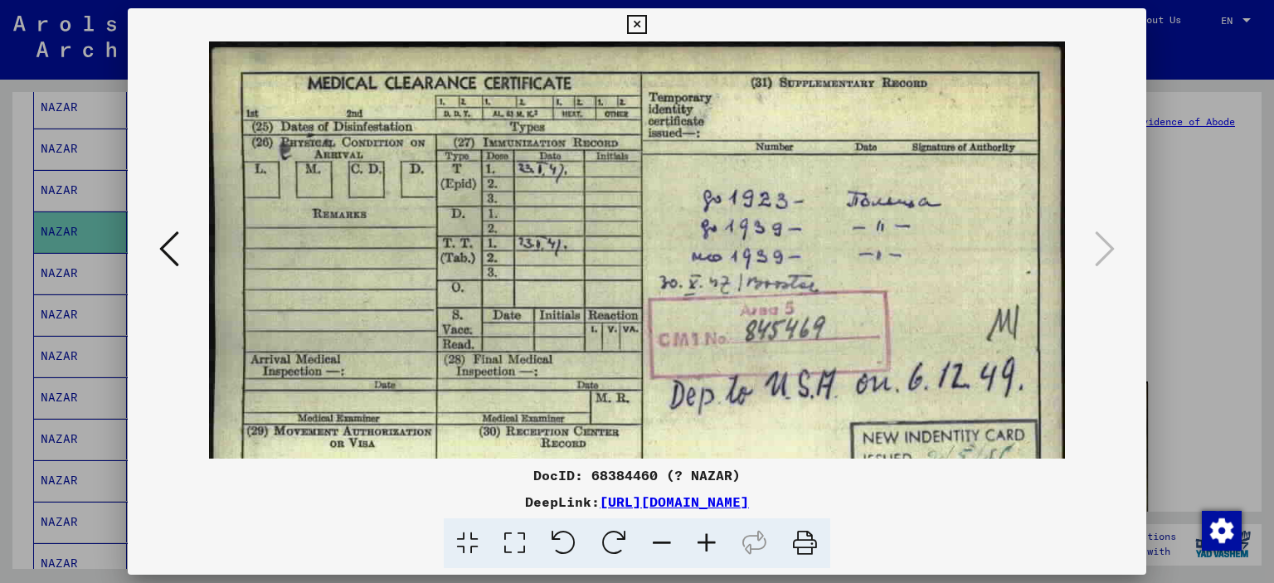
click at [704, 541] on icon at bounding box center [707, 544] width 45 height 51
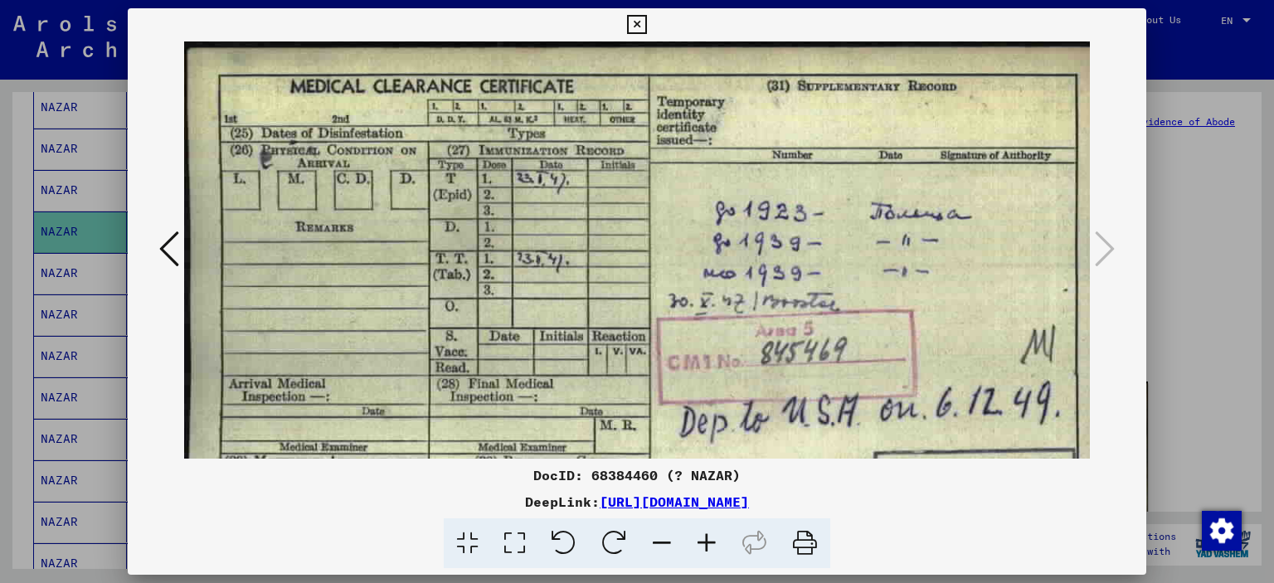
click at [704, 540] on icon at bounding box center [707, 544] width 45 height 51
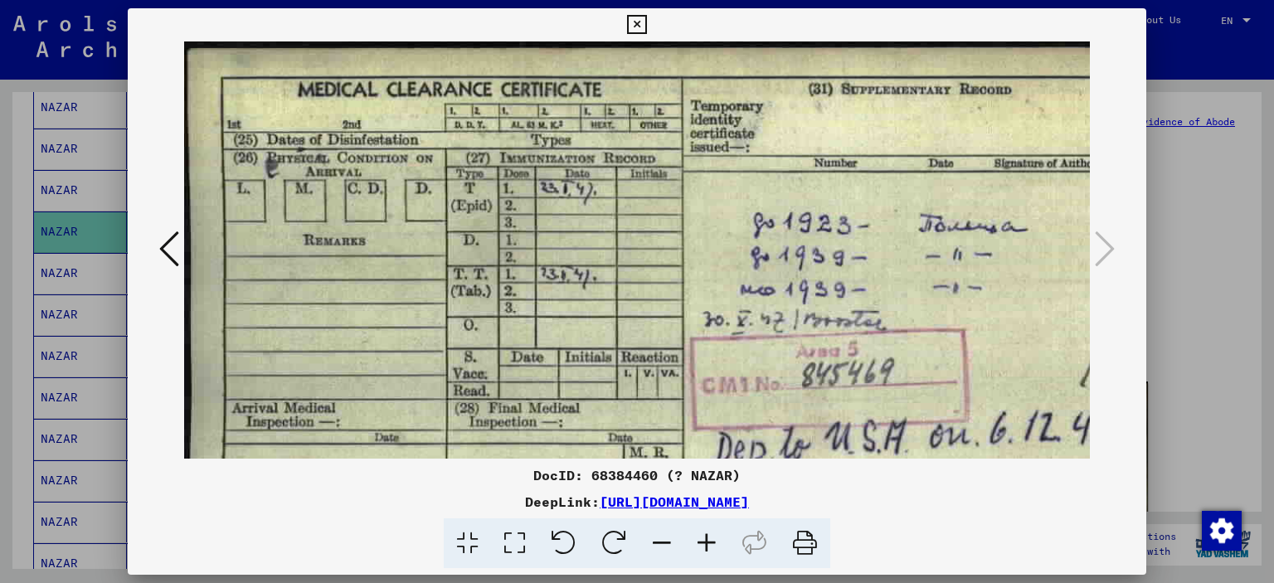
click at [636, 23] on icon at bounding box center [636, 25] width 19 height 20
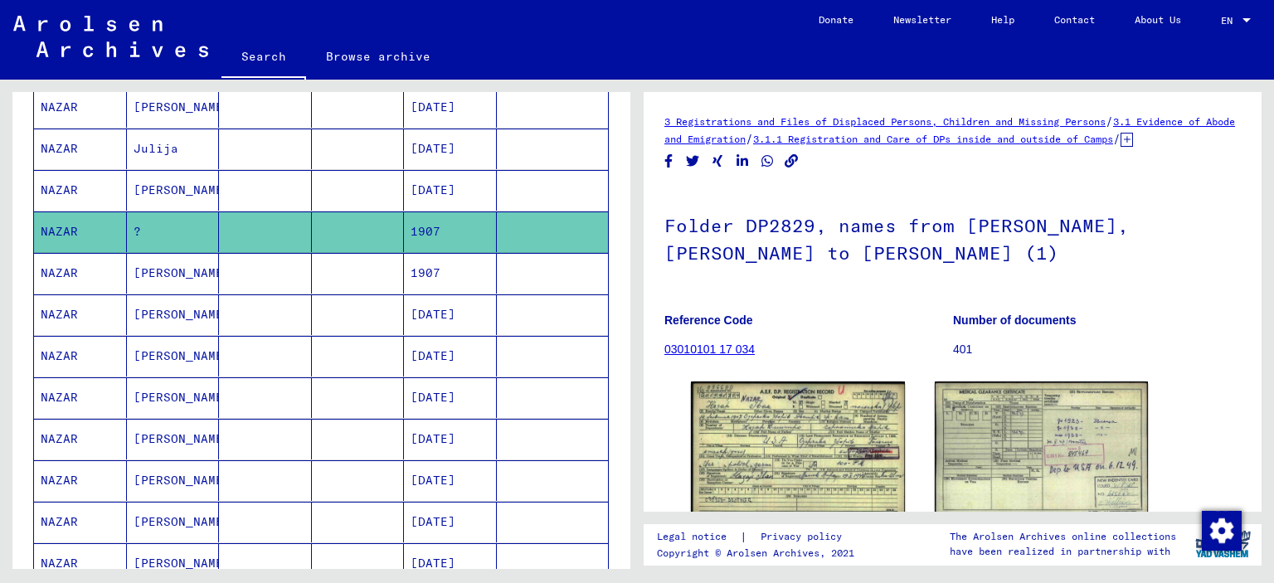
click at [142, 272] on mat-cell "[PERSON_NAME]" at bounding box center [173, 273] width 93 height 41
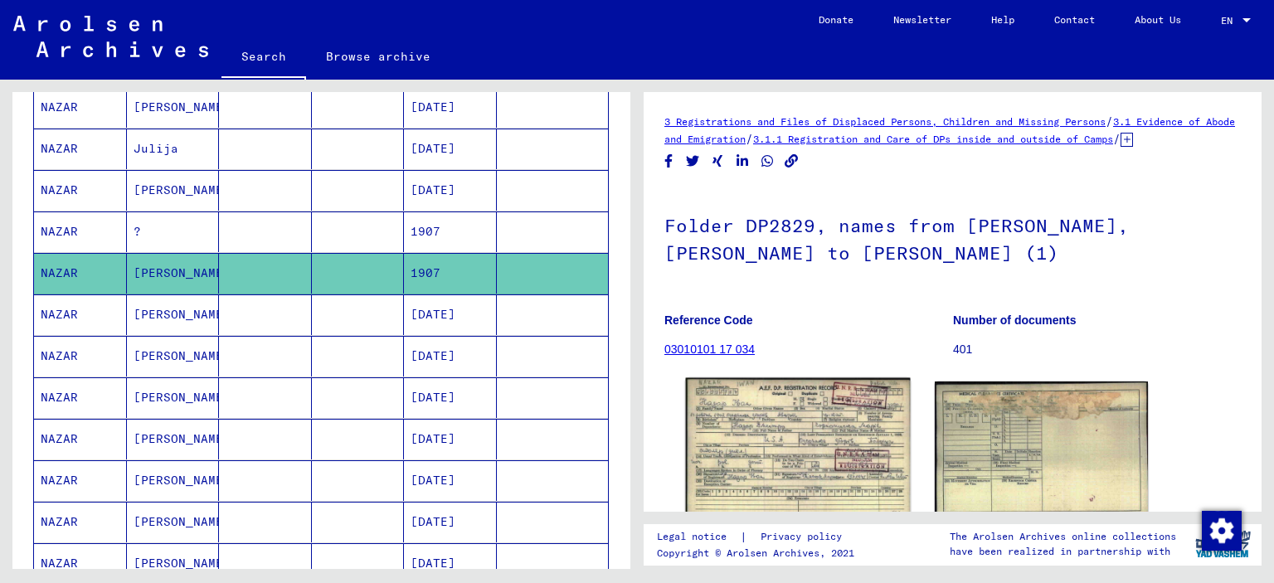
click at [720, 455] on img at bounding box center [798, 449] width 224 height 143
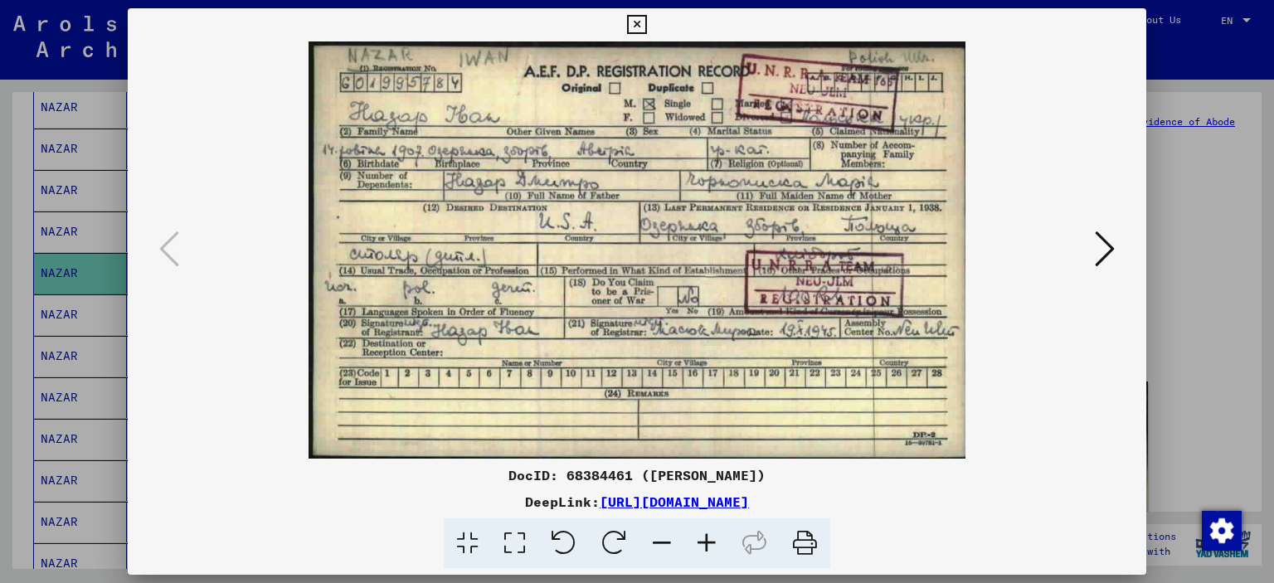
click at [1113, 251] on icon at bounding box center [1105, 249] width 20 height 40
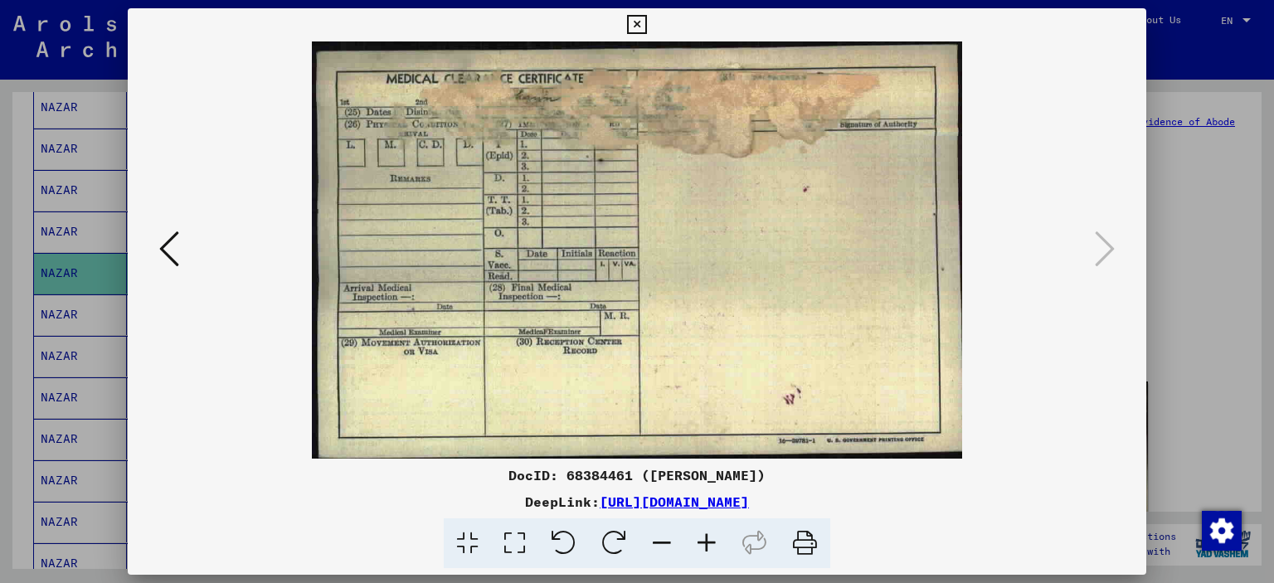
click at [640, 25] on icon at bounding box center [636, 25] width 19 height 20
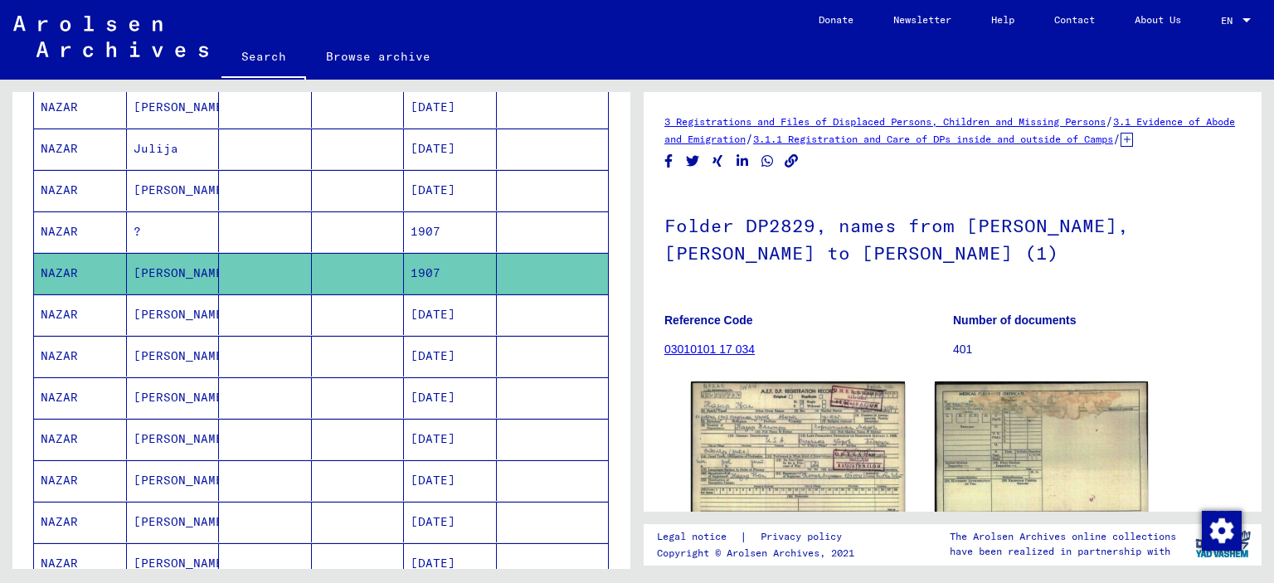
click at [158, 313] on mat-cell "[PERSON_NAME]" at bounding box center [173, 315] width 93 height 41
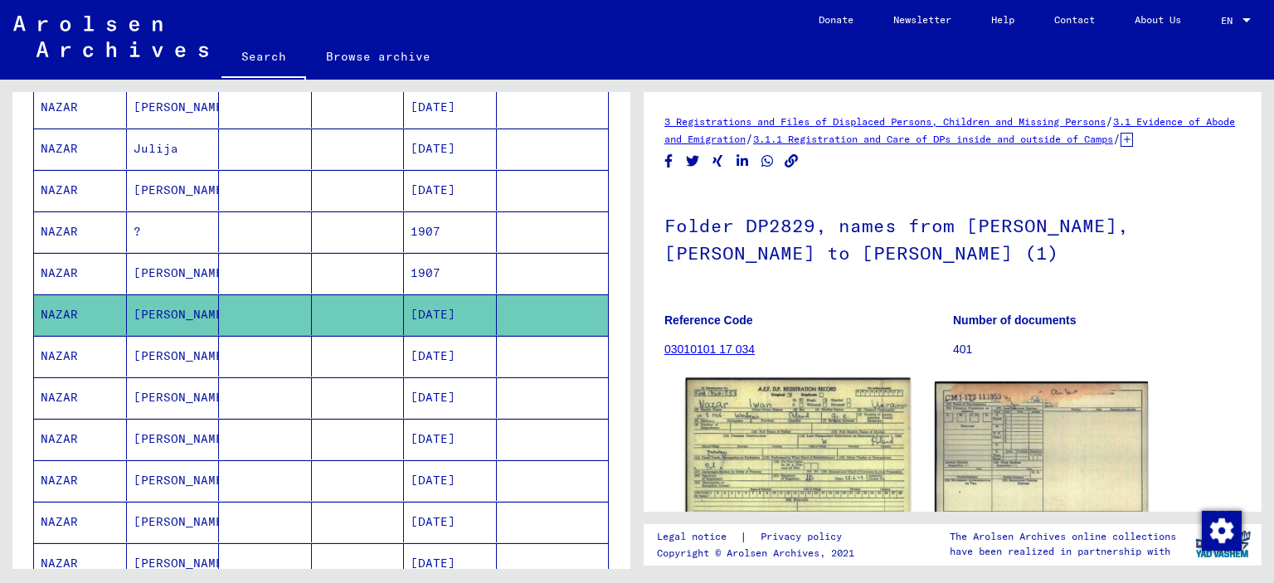
click at [810, 480] on img at bounding box center [798, 450] width 224 height 144
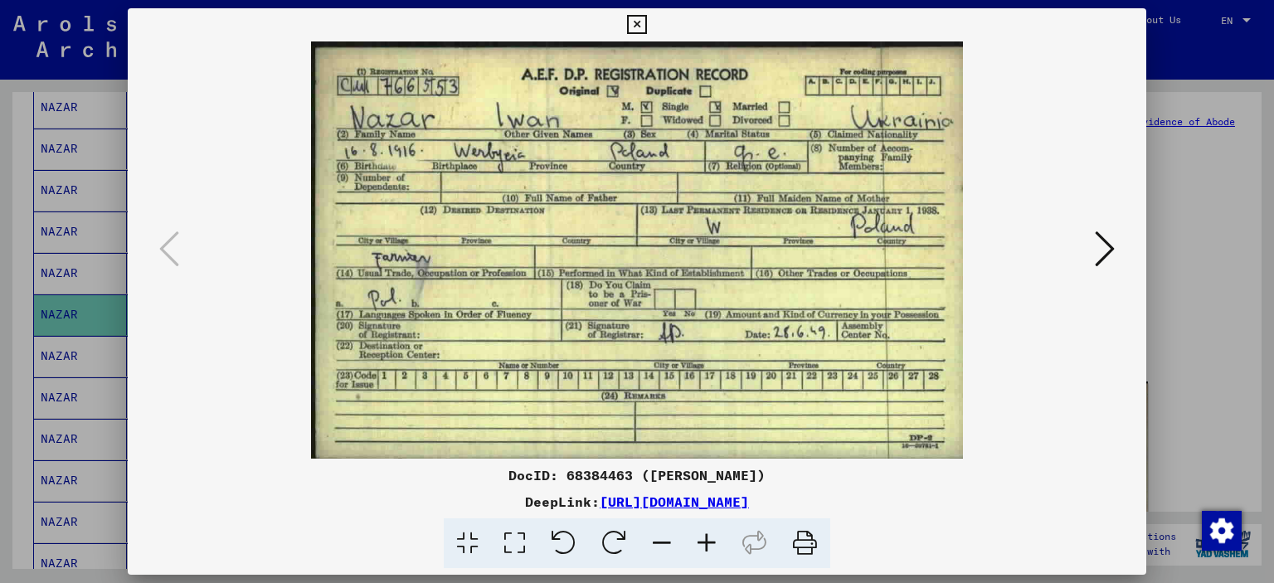
click at [637, 29] on icon at bounding box center [636, 25] width 19 height 20
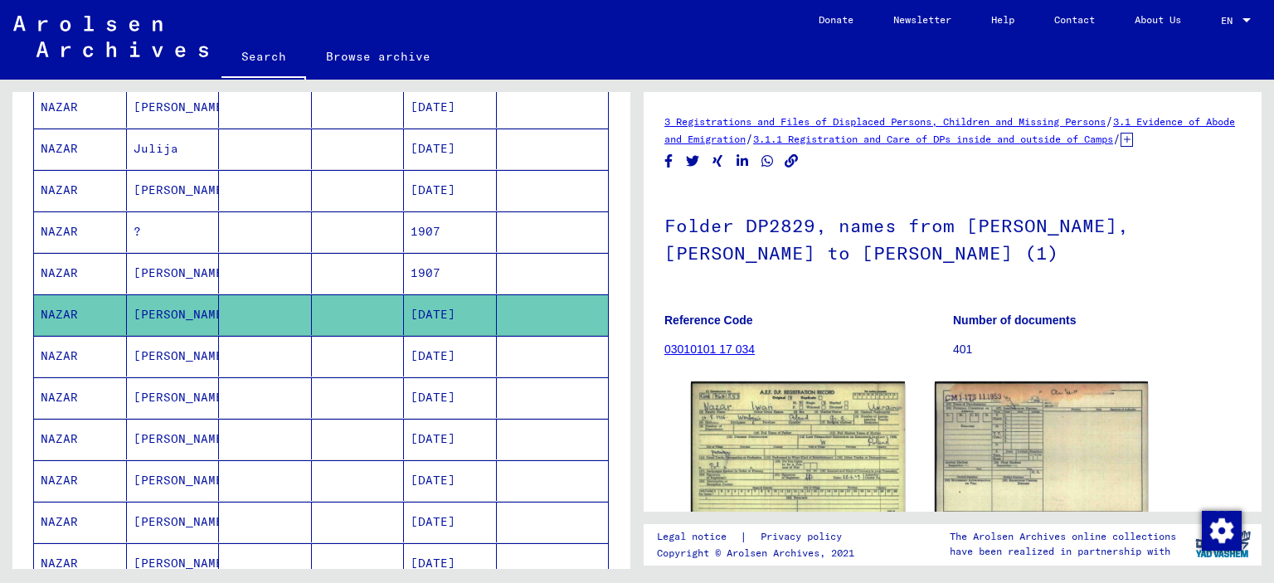
click at [176, 339] on mat-cell "[PERSON_NAME]" at bounding box center [173, 356] width 93 height 41
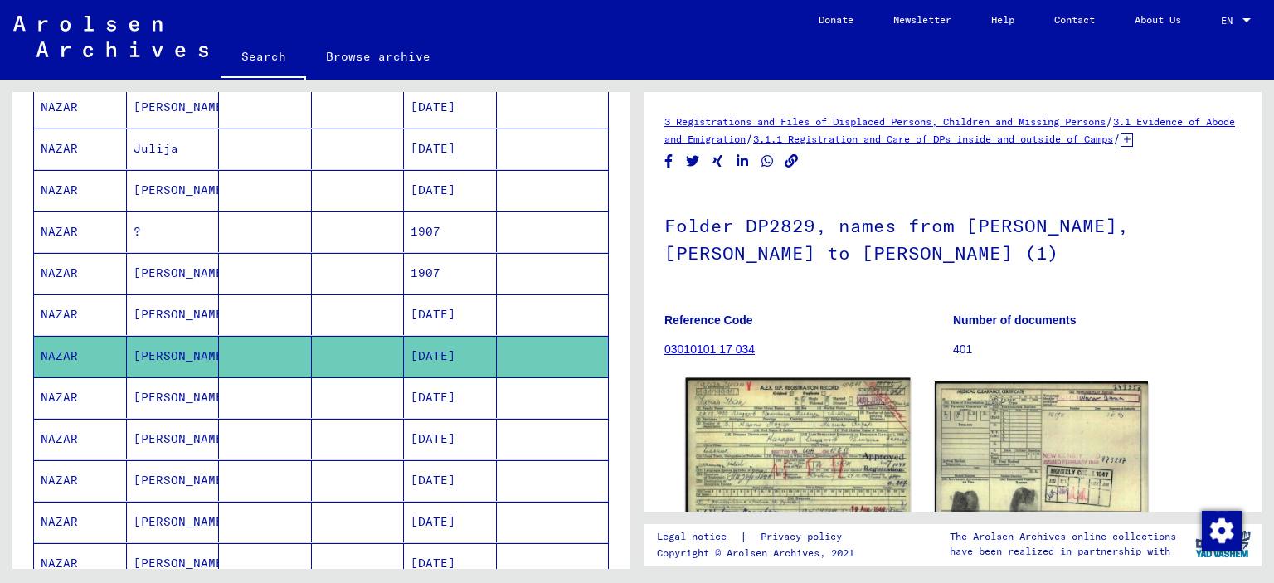
click at [777, 461] on img at bounding box center [798, 450] width 224 height 144
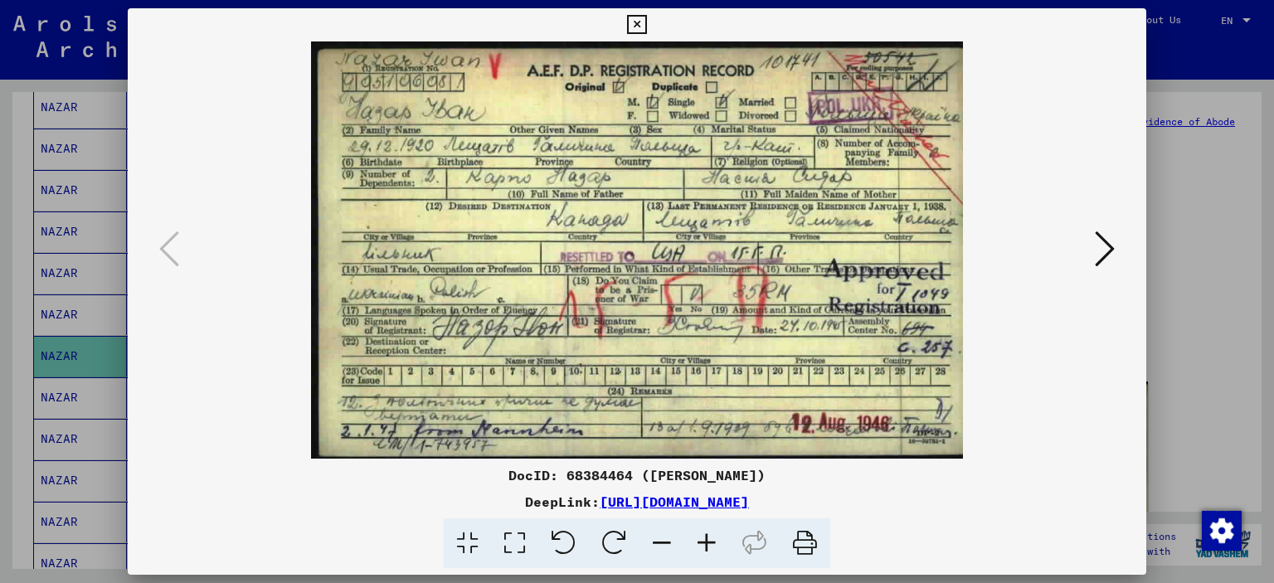
click at [1080, 256] on img at bounding box center [637, 249] width 907 height 417
click at [1101, 255] on icon at bounding box center [1105, 249] width 20 height 40
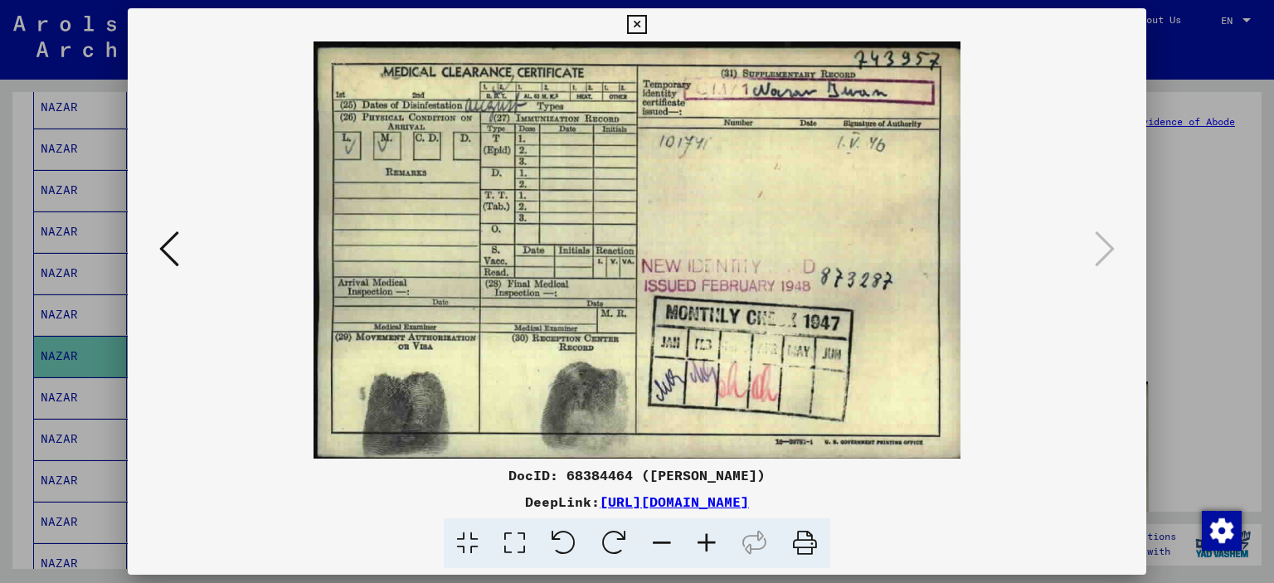
click at [631, 23] on icon at bounding box center [636, 25] width 19 height 20
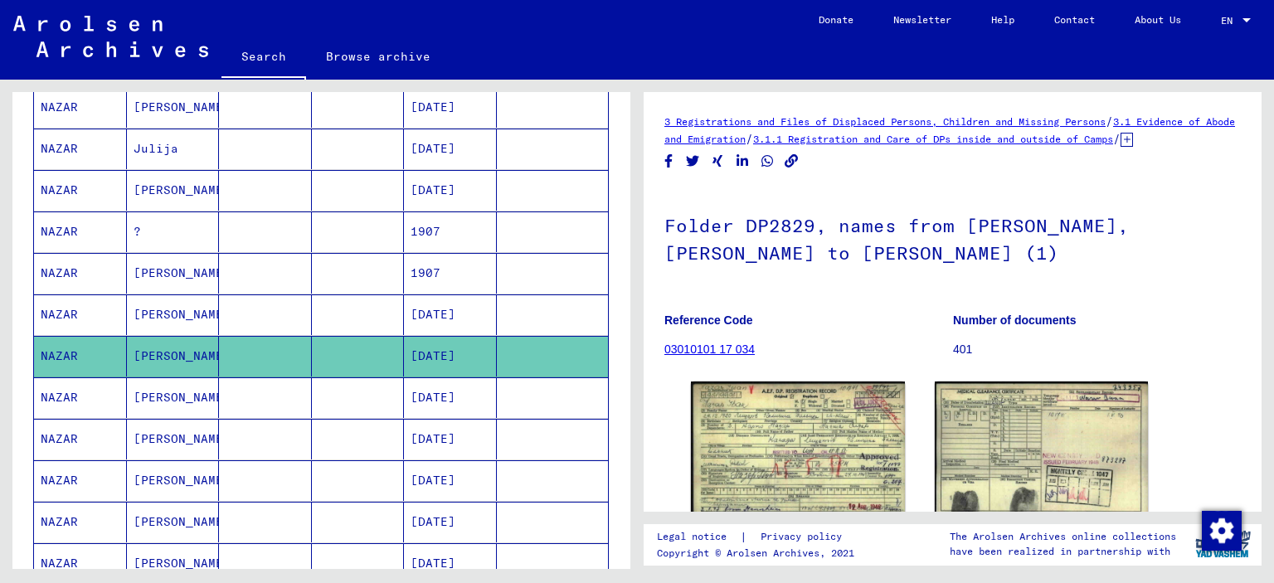
click at [151, 394] on mat-cell "[PERSON_NAME]" at bounding box center [173, 398] width 93 height 41
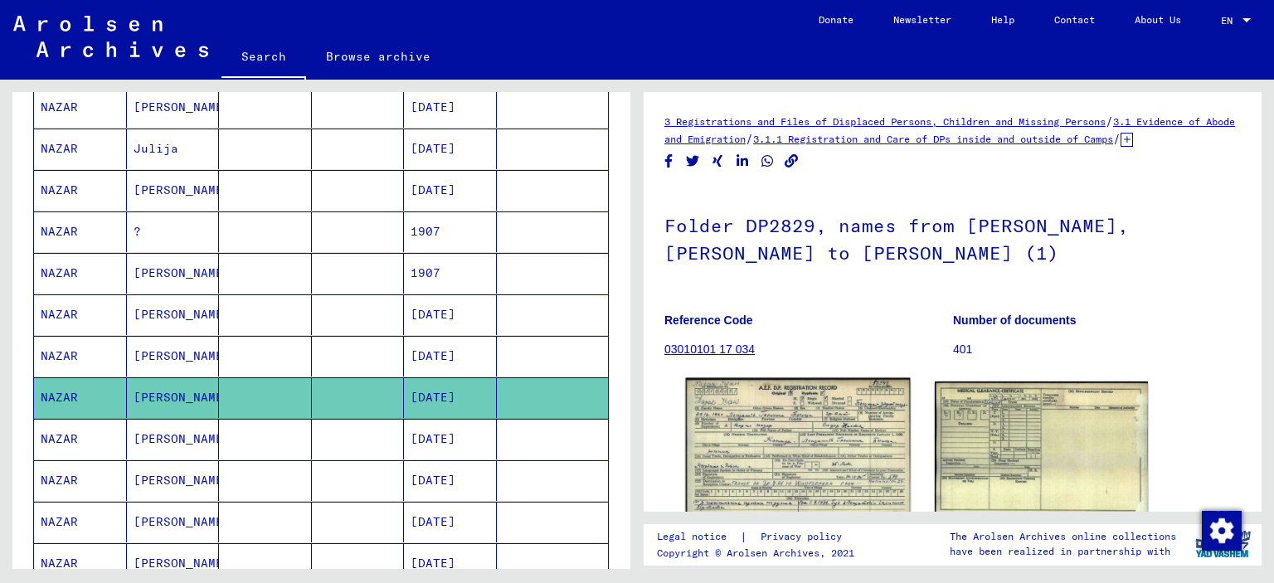
click at [755, 423] on img at bounding box center [798, 450] width 224 height 144
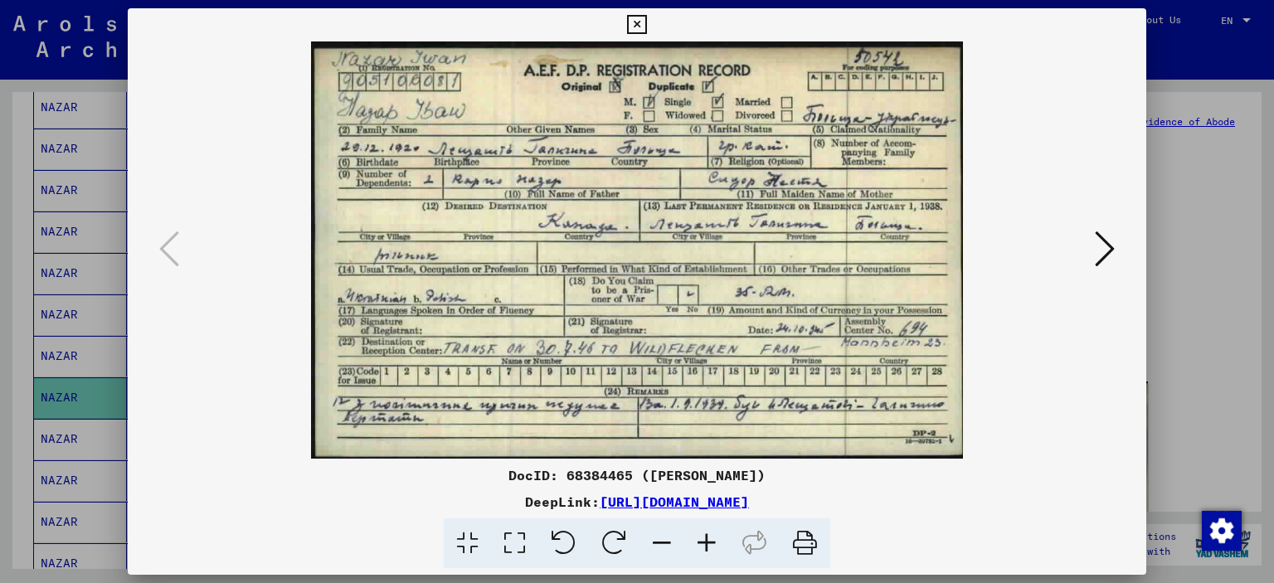
click at [1105, 253] on icon at bounding box center [1105, 249] width 20 height 40
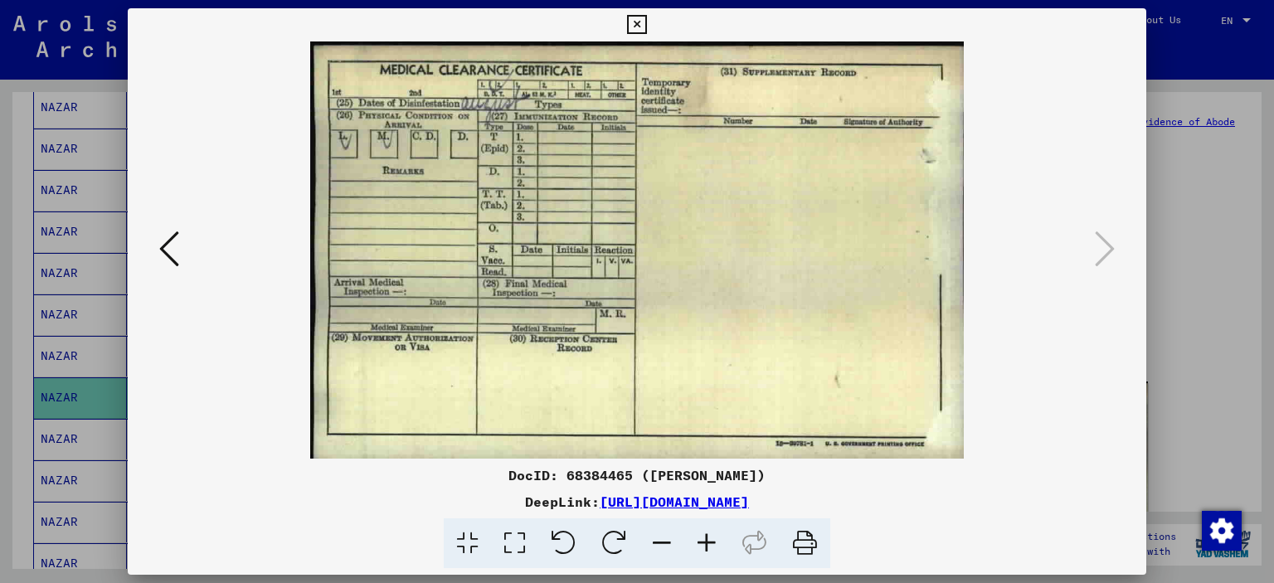
click at [642, 22] on icon at bounding box center [636, 25] width 19 height 20
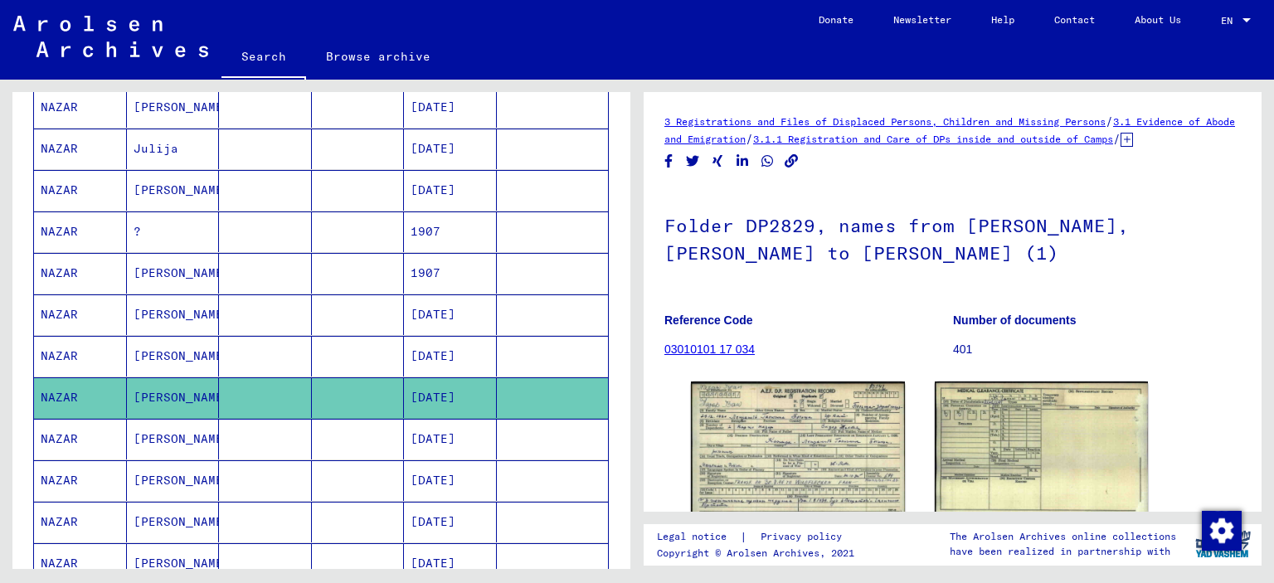
click at [152, 437] on mat-cell "[PERSON_NAME]" at bounding box center [173, 439] width 93 height 41
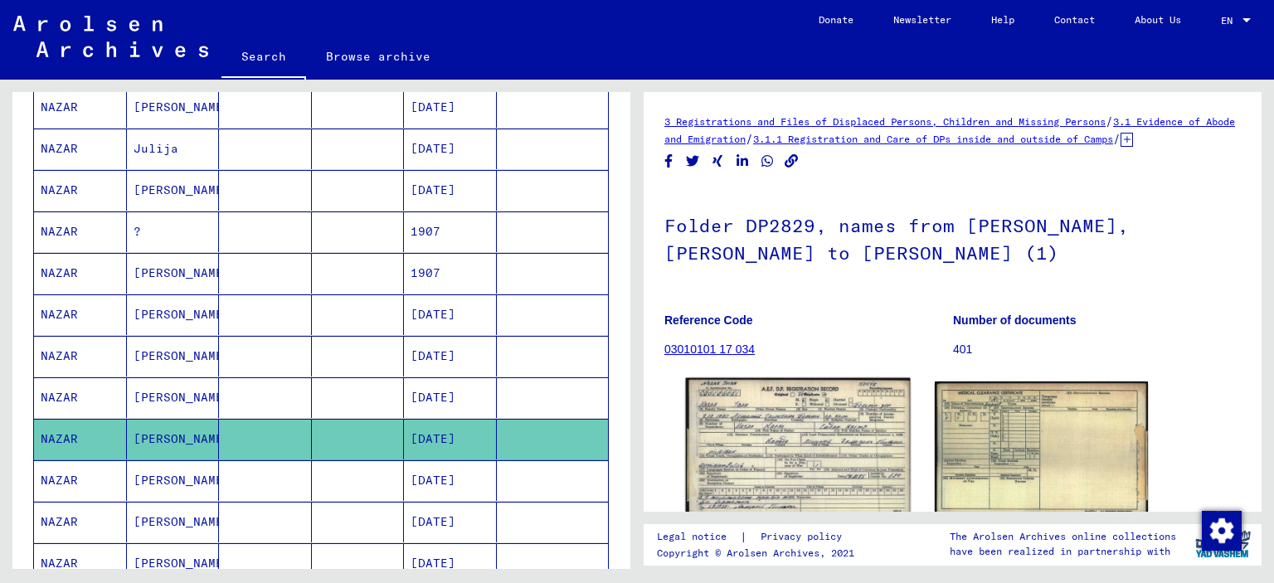
click at [755, 436] on img at bounding box center [798, 447] width 224 height 139
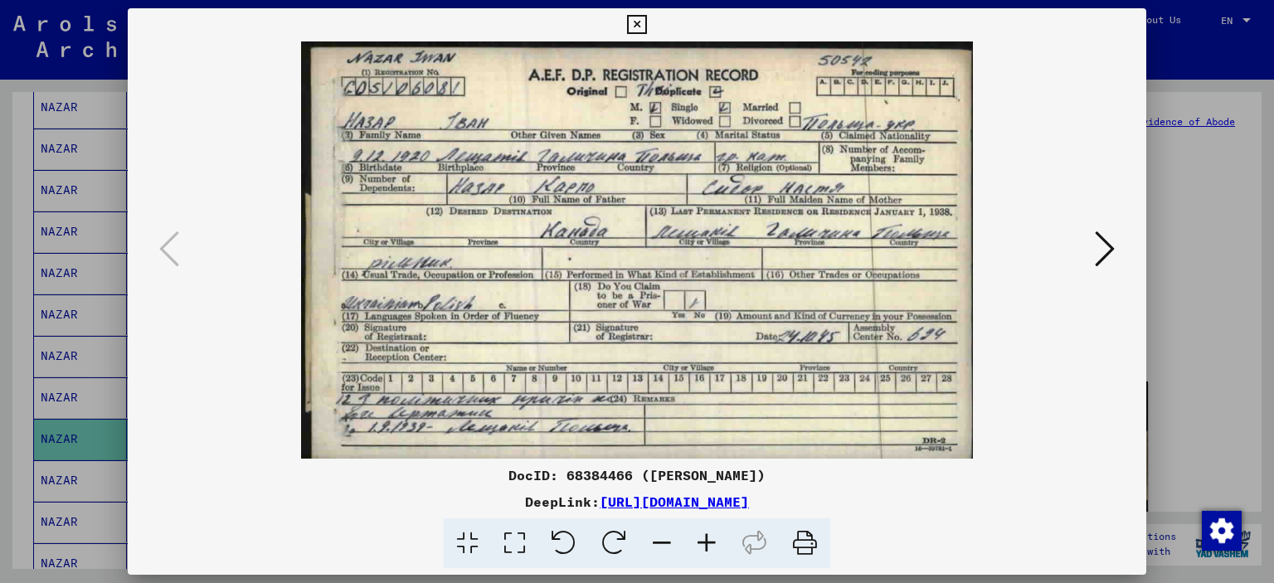
click at [1098, 241] on icon at bounding box center [1105, 249] width 20 height 40
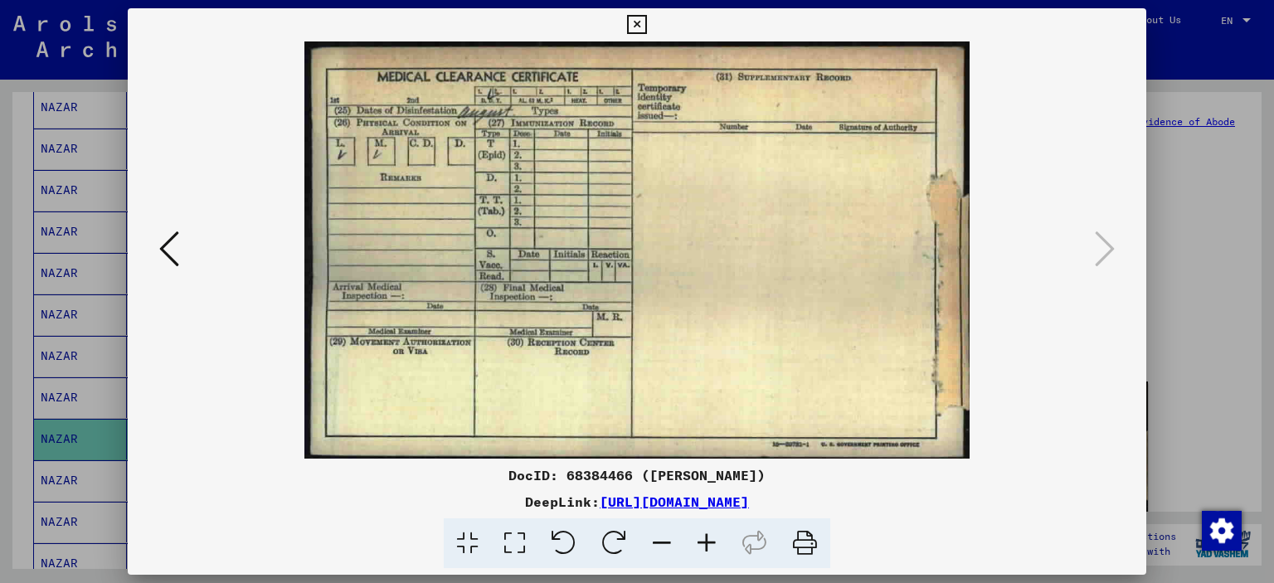
click at [642, 27] on icon at bounding box center [636, 25] width 19 height 20
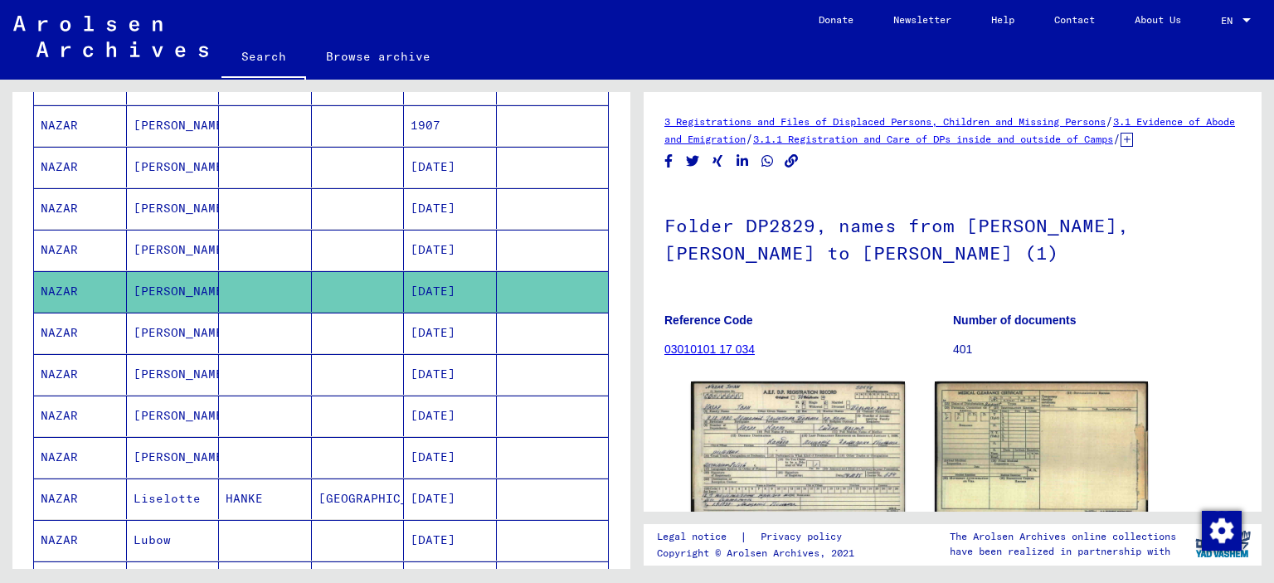
scroll to position [581, 0]
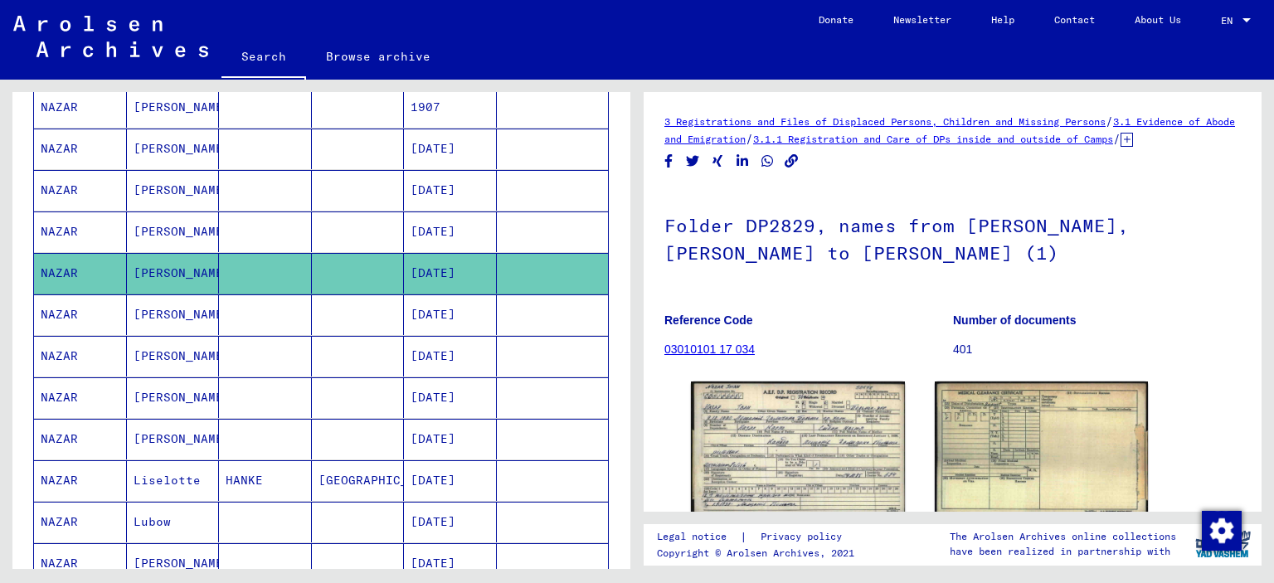
click at [163, 310] on mat-cell "[PERSON_NAME]" at bounding box center [173, 315] width 93 height 41
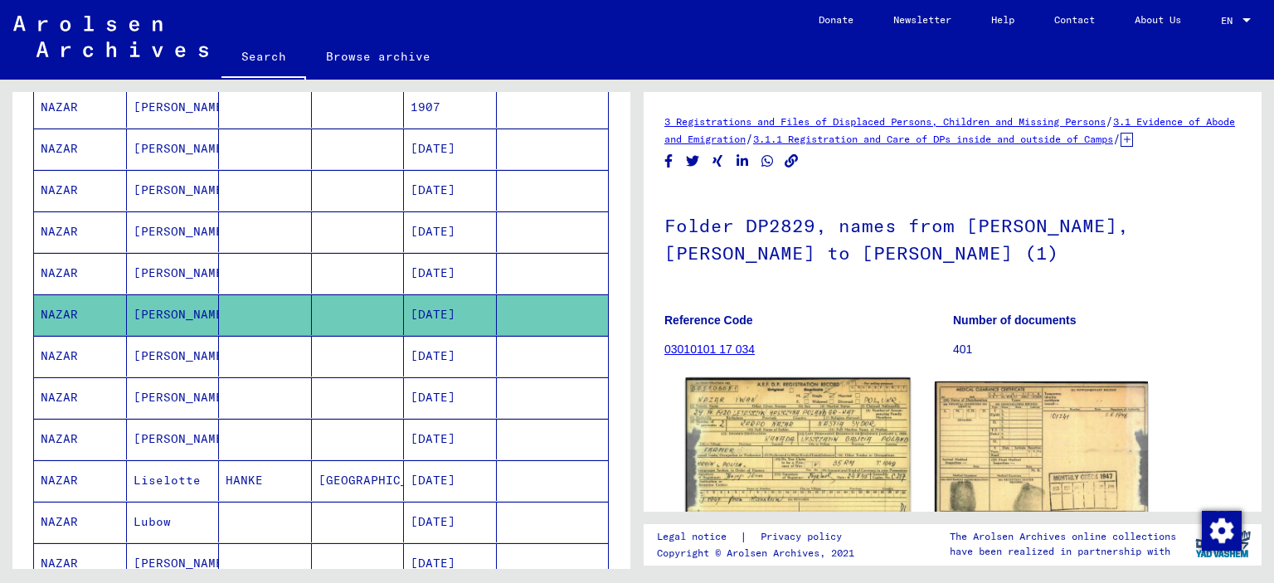
click at [726, 463] on img at bounding box center [798, 452] width 224 height 149
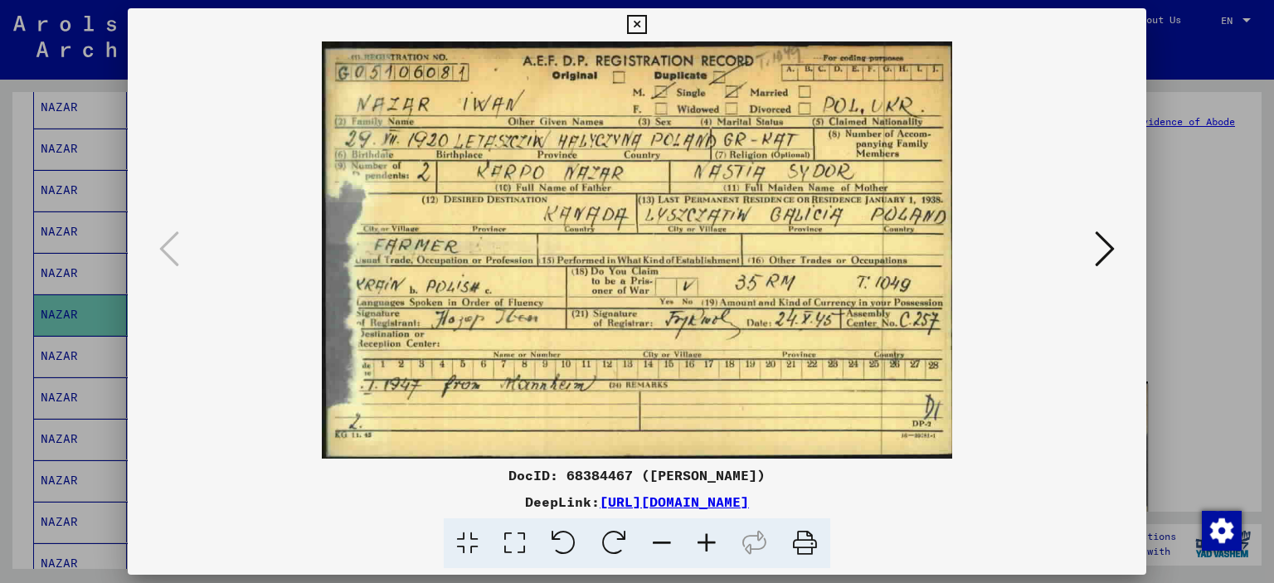
click at [636, 18] on icon at bounding box center [636, 25] width 19 height 20
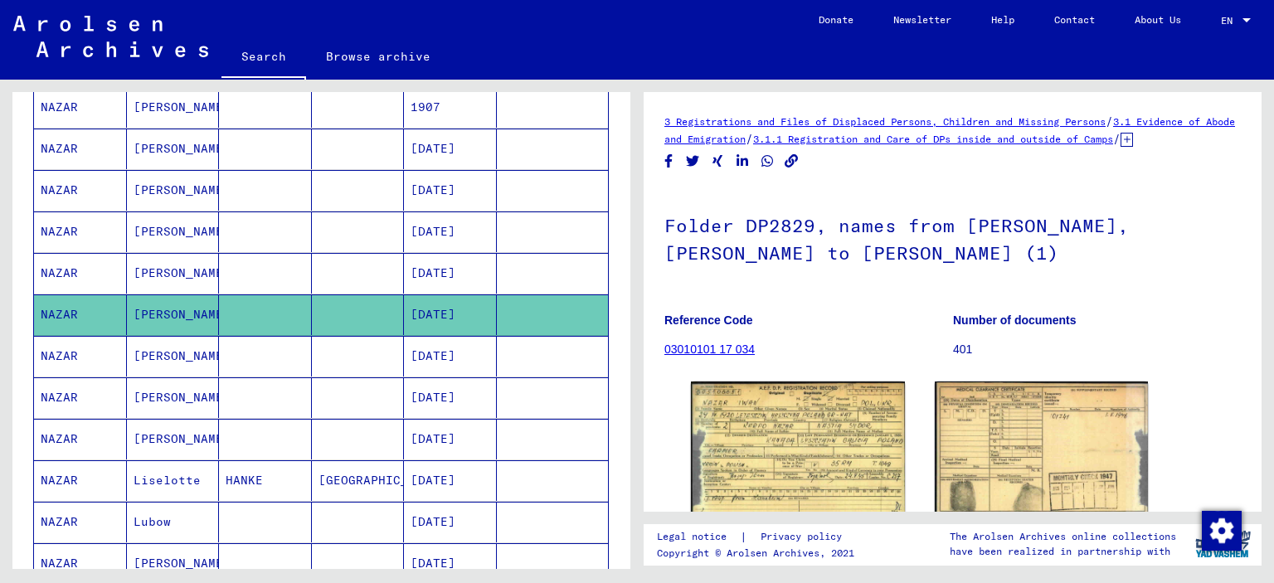
click at [165, 347] on mat-cell "[PERSON_NAME]" at bounding box center [173, 356] width 93 height 41
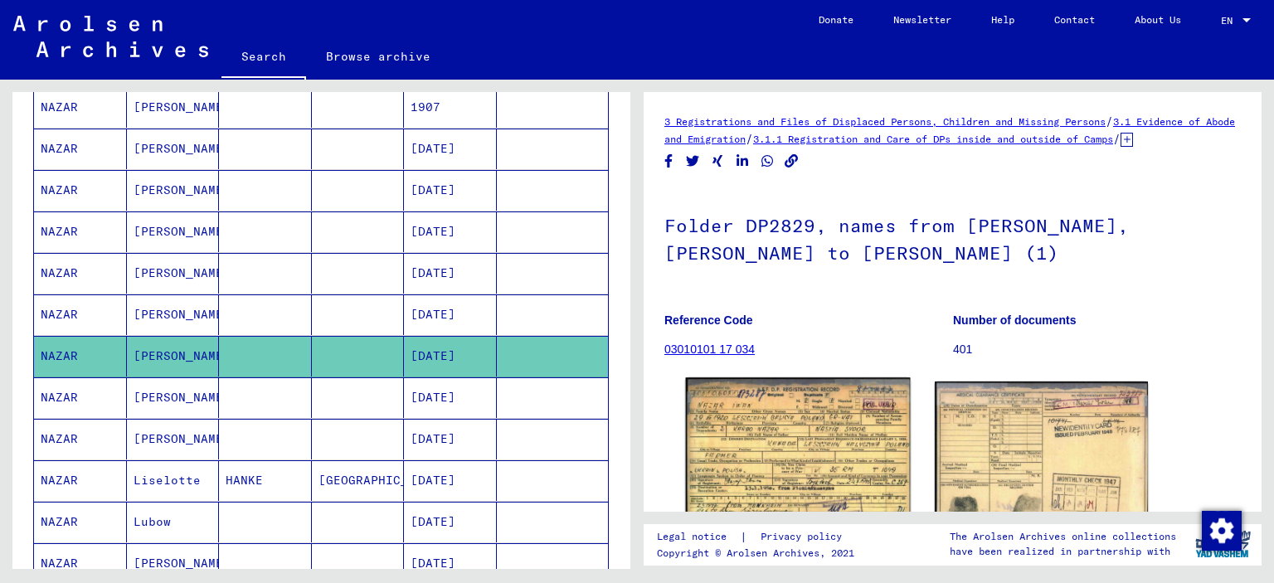
click at [792, 463] on img at bounding box center [798, 455] width 224 height 154
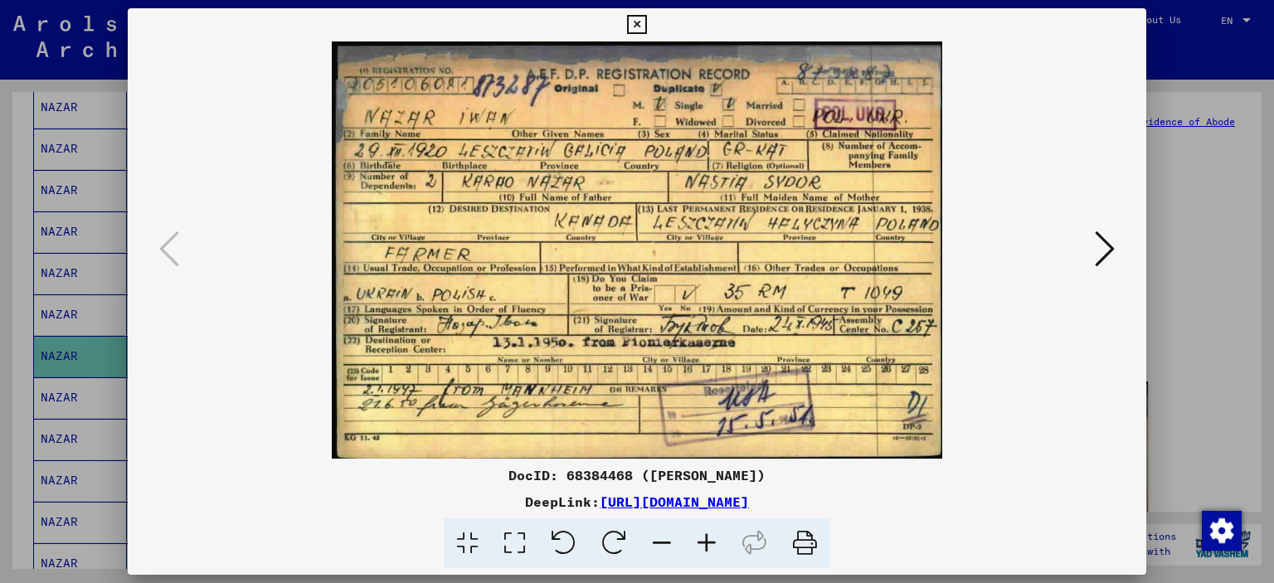
click at [635, 23] on icon at bounding box center [636, 25] width 19 height 20
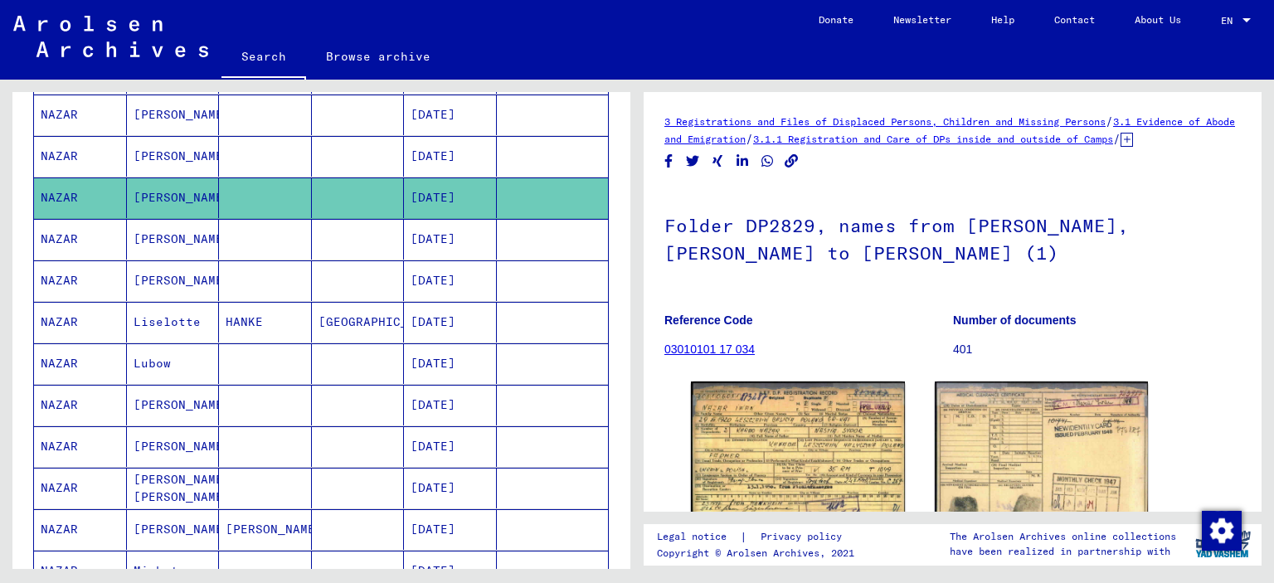
scroll to position [747, 0]
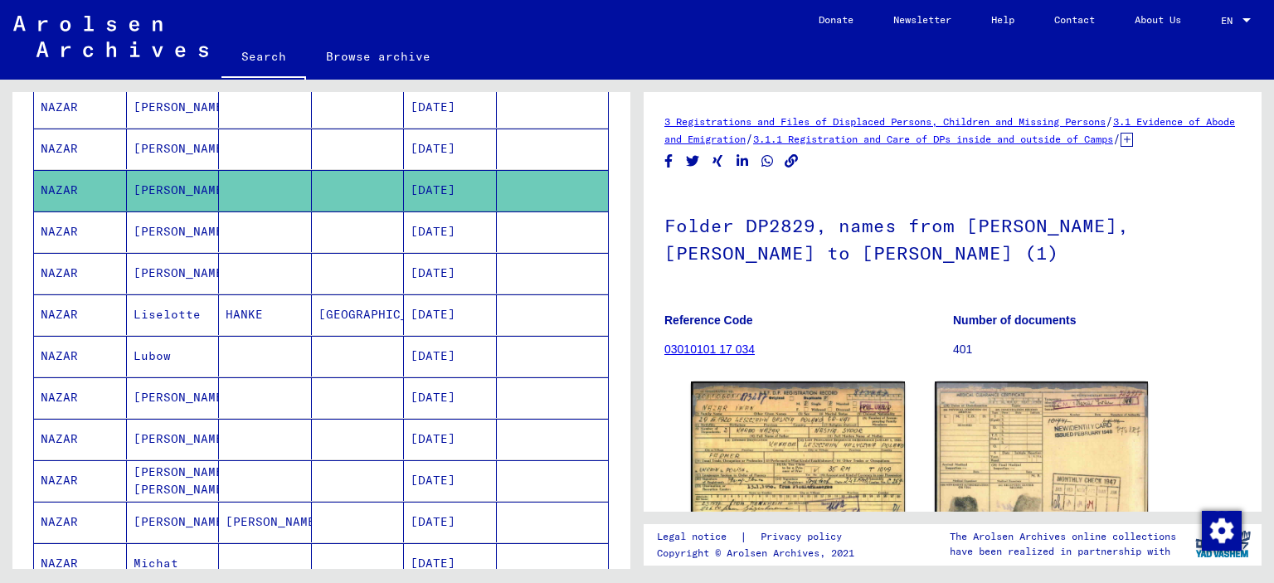
click at [163, 225] on mat-cell "[PERSON_NAME]" at bounding box center [173, 232] width 93 height 41
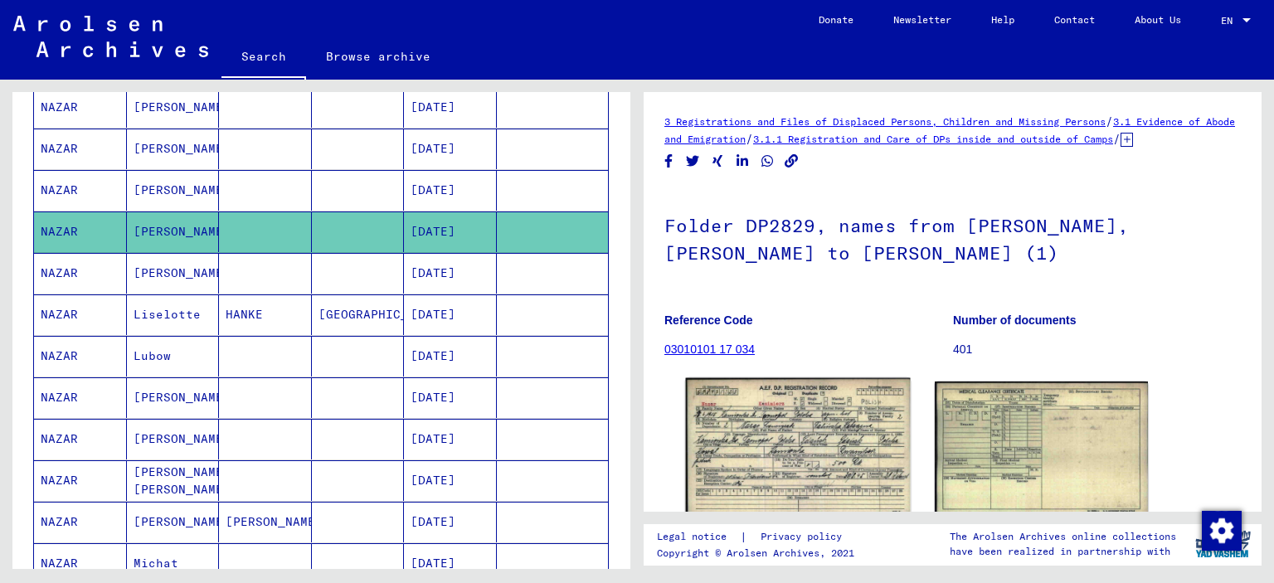
click at [786, 469] on img at bounding box center [798, 448] width 224 height 141
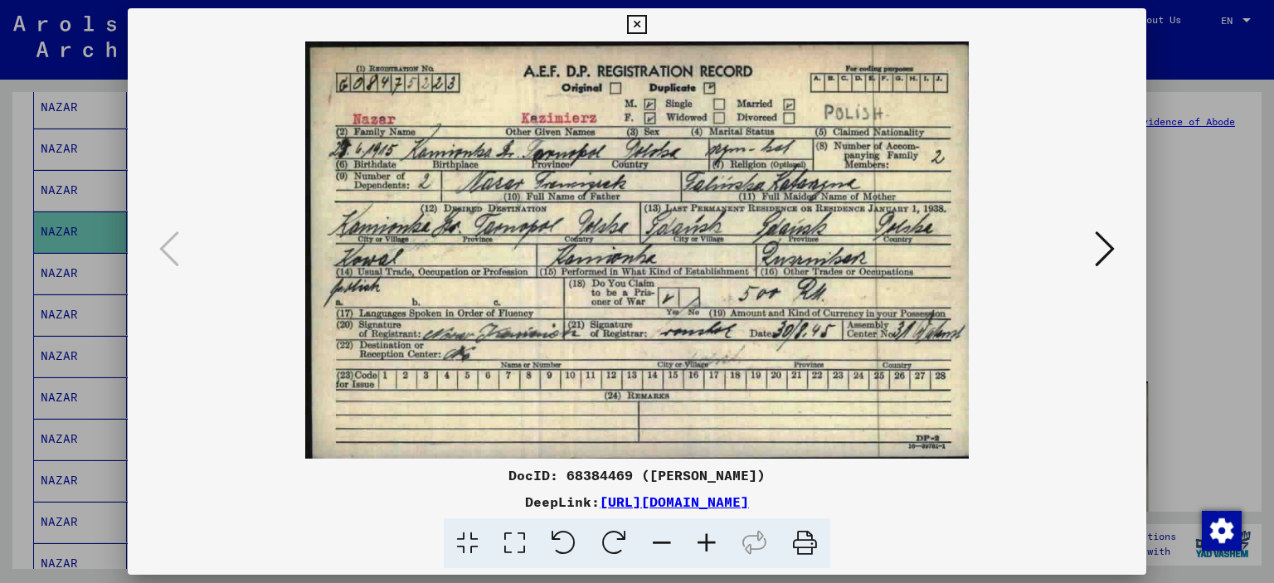
click at [699, 537] on icon at bounding box center [707, 544] width 45 height 51
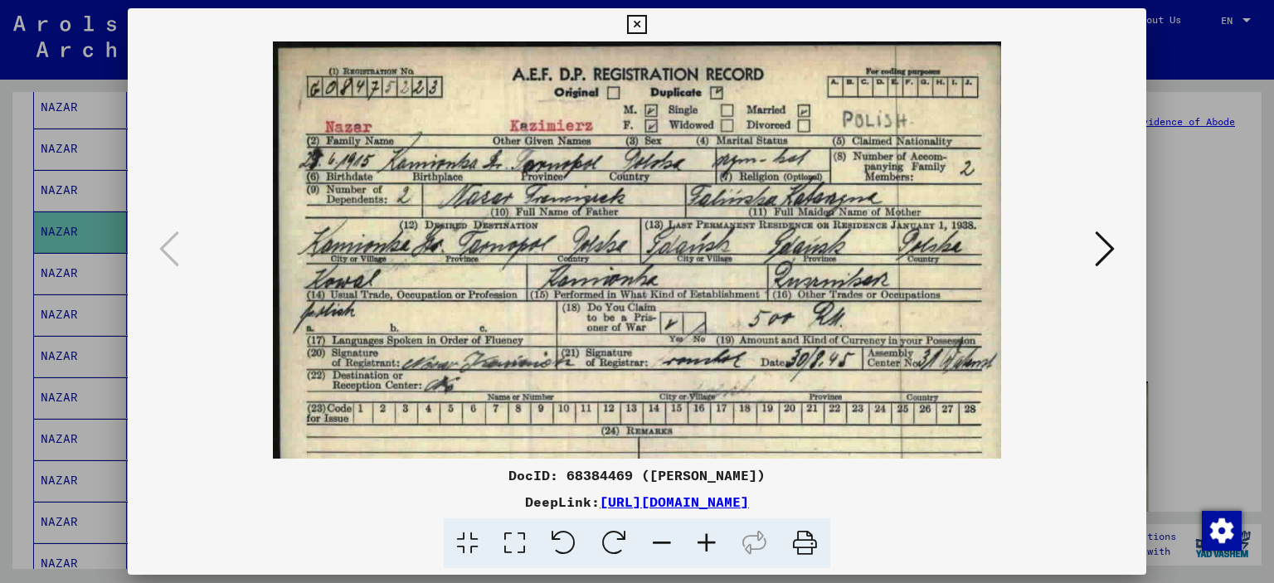
click at [699, 537] on icon at bounding box center [707, 544] width 45 height 51
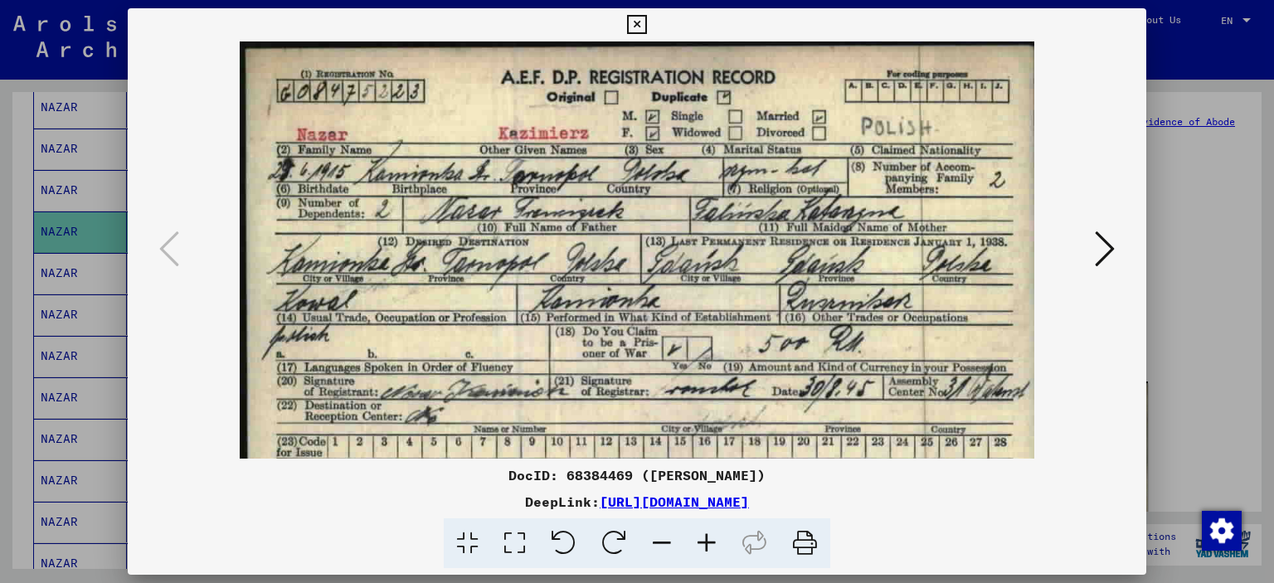
click at [699, 537] on icon at bounding box center [707, 544] width 45 height 51
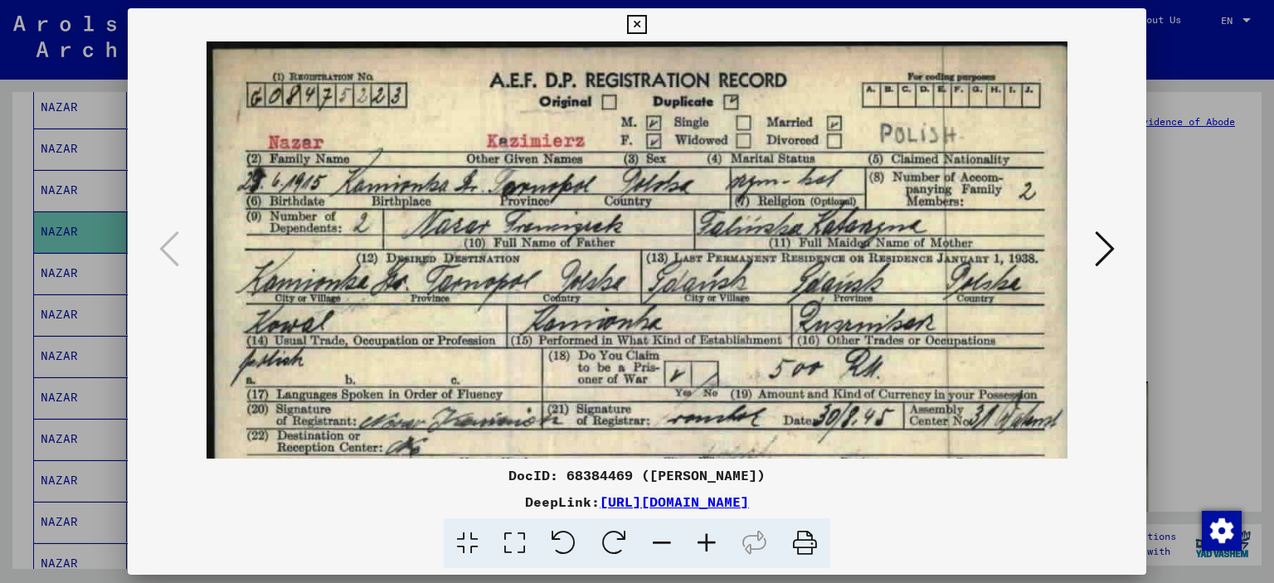
click at [699, 537] on icon at bounding box center [707, 544] width 45 height 51
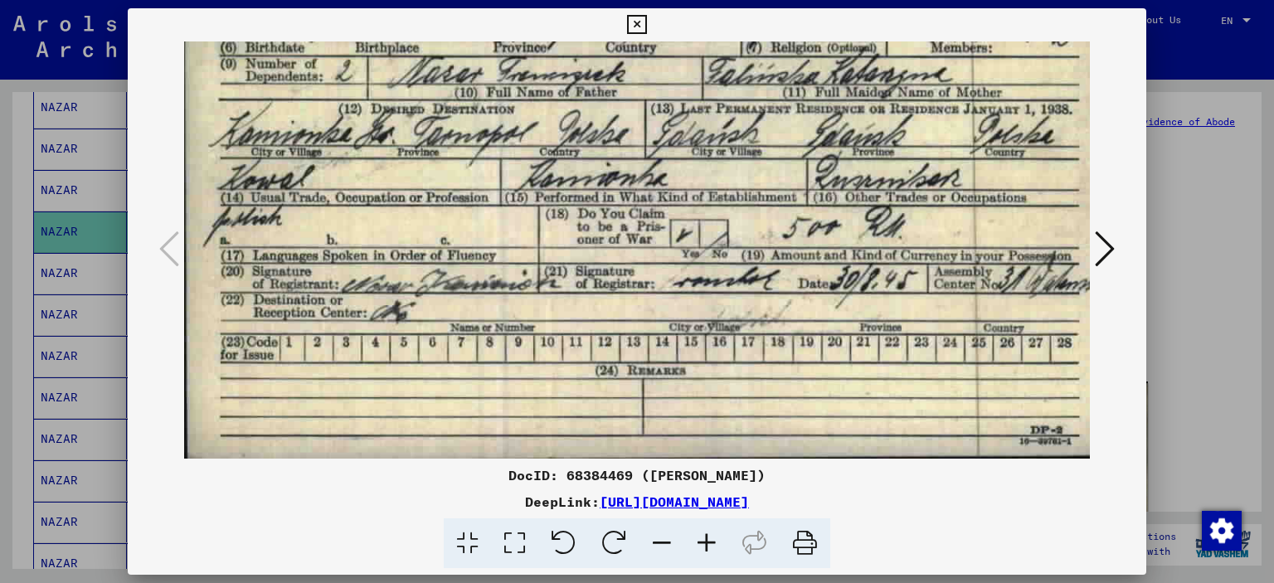
scroll to position [166, 1]
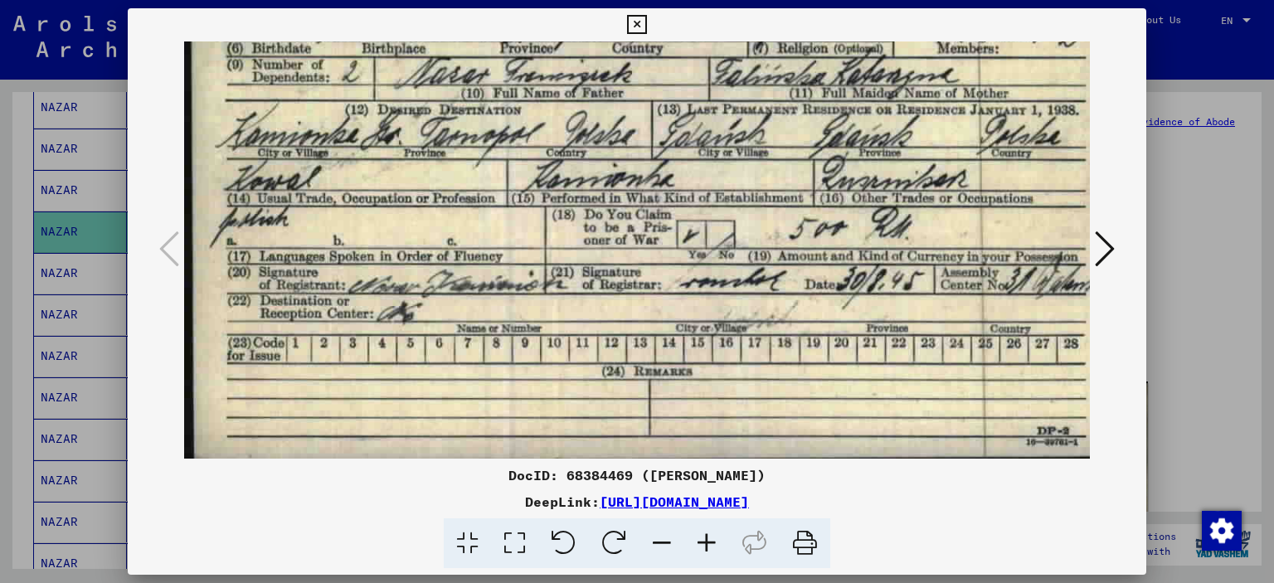
drag, startPoint x: 636, startPoint y: 378, endPoint x: 674, endPoint y: 99, distance: 281.4
click at [656, 139] on img at bounding box center [647, 167] width 927 height 583
click at [639, 21] on icon at bounding box center [636, 25] width 19 height 20
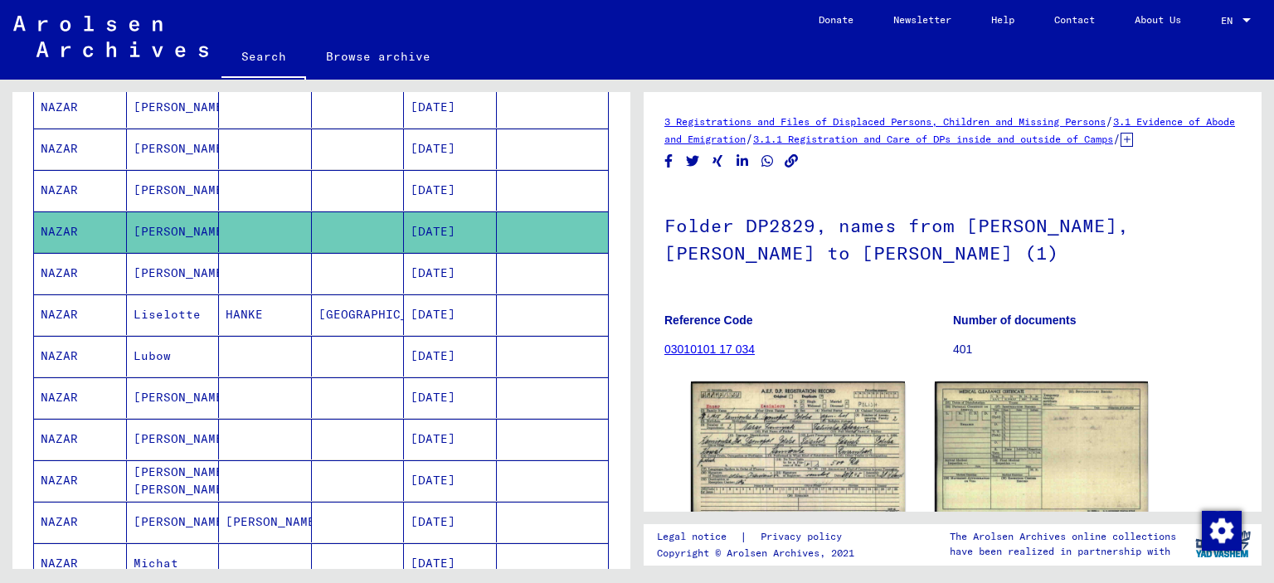
click at [152, 270] on mat-cell "[PERSON_NAME]" at bounding box center [173, 273] width 93 height 41
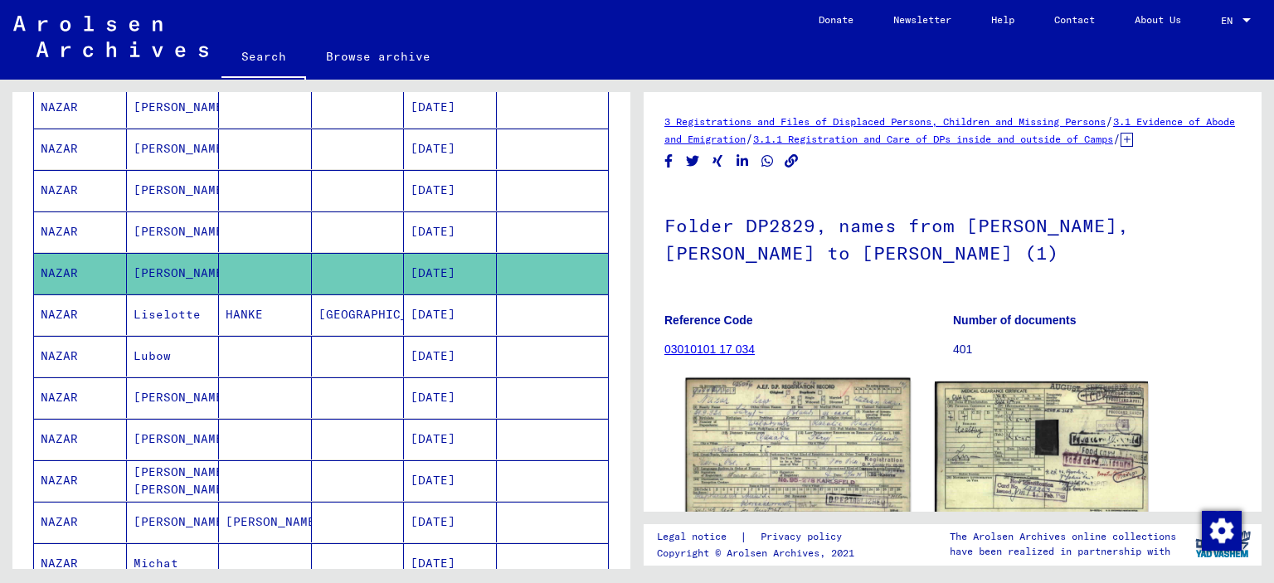
click at [769, 480] on img at bounding box center [798, 448] width 224 height 141
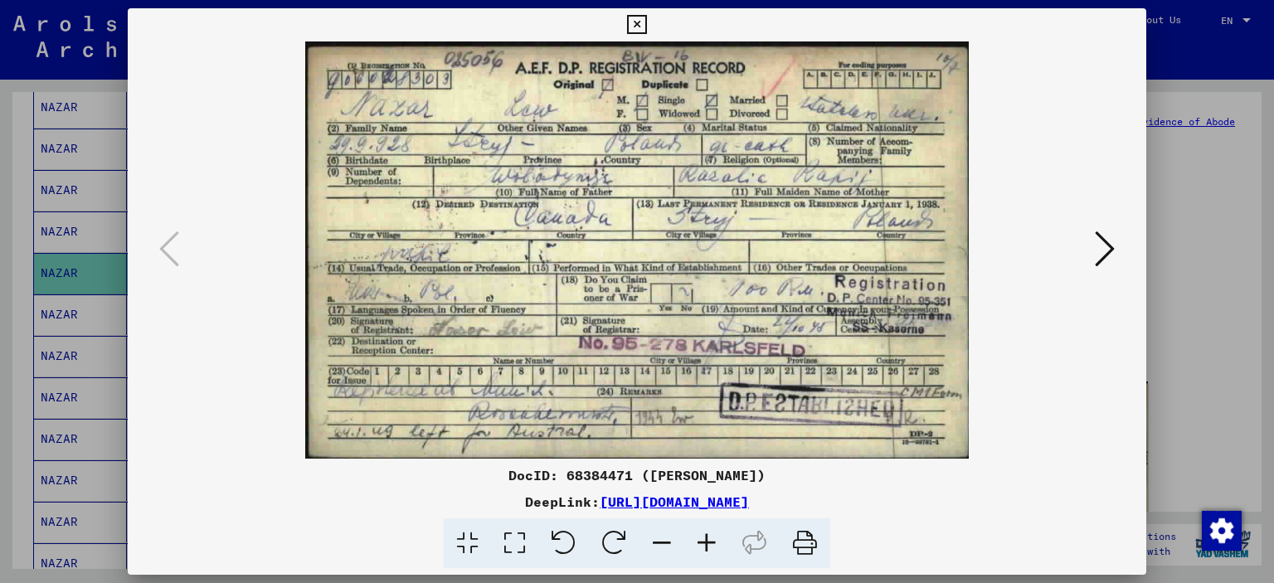
click at [315, 43] on img at bounding box center [637, 249] width 907 height 417
click at [1083, 241] on img at bounding box center [637, 249] width 907 height 417
click at [1109, 243] on icon at bounding box center [1105, 249] width 20 height 40
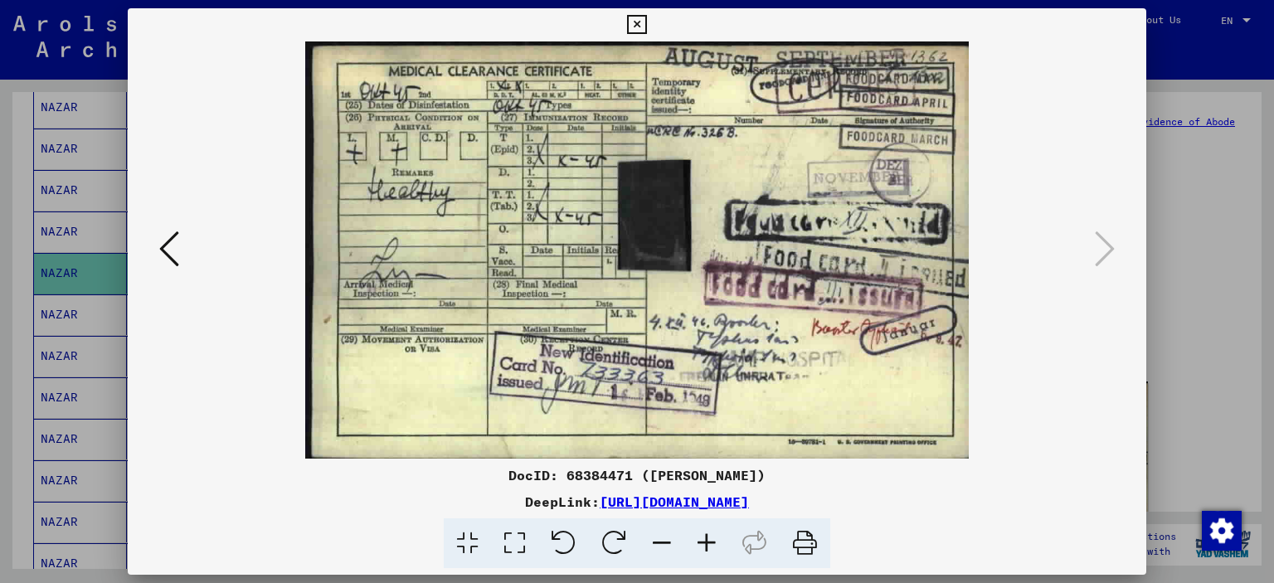
click at [640, 27] on icon at bounding box center [636, 25] width 19 height 20
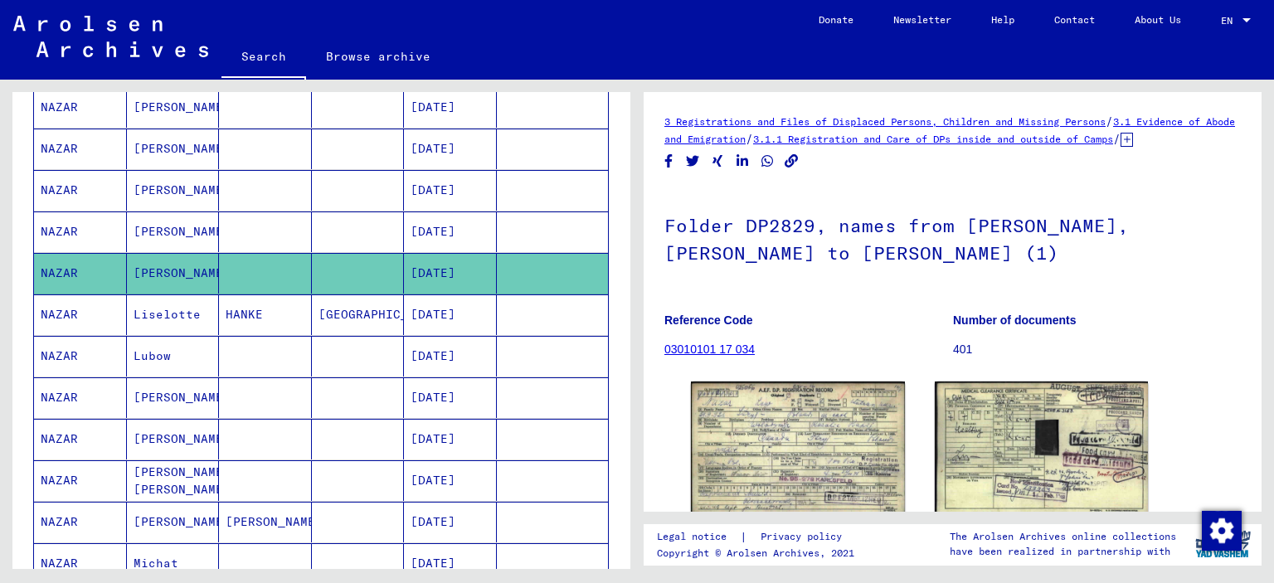
click at [157, 306] on mat-cell "Liselotte" at bounding box center [173, 315] width 93 height 41
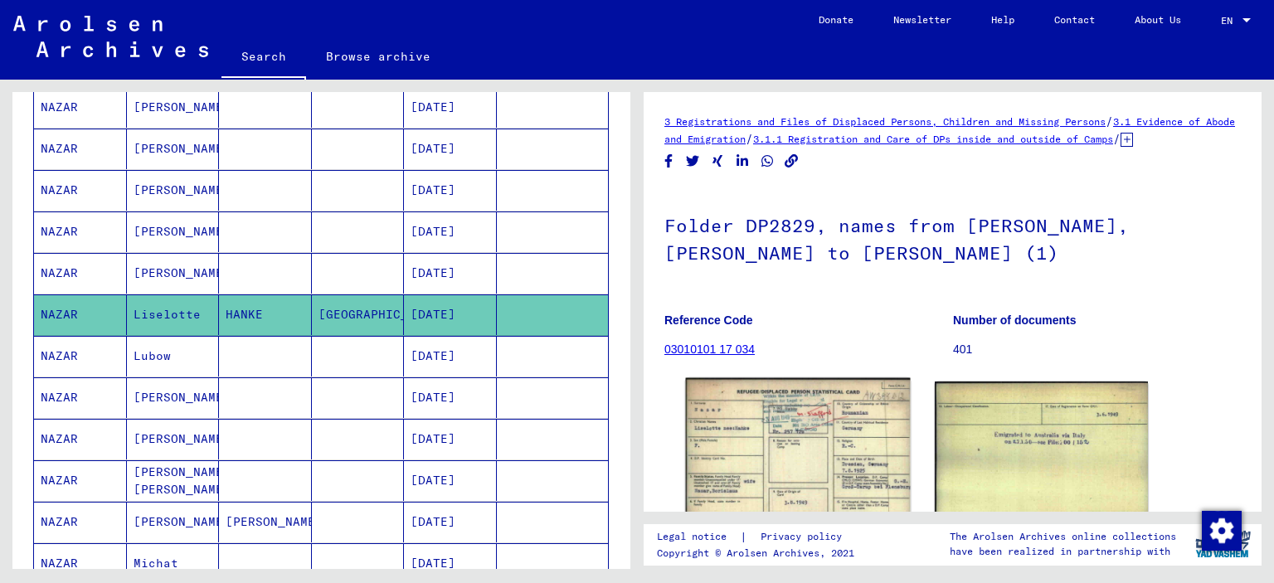
click at [768, 446] on img at bounding box center [798, 449] width 224 height 143
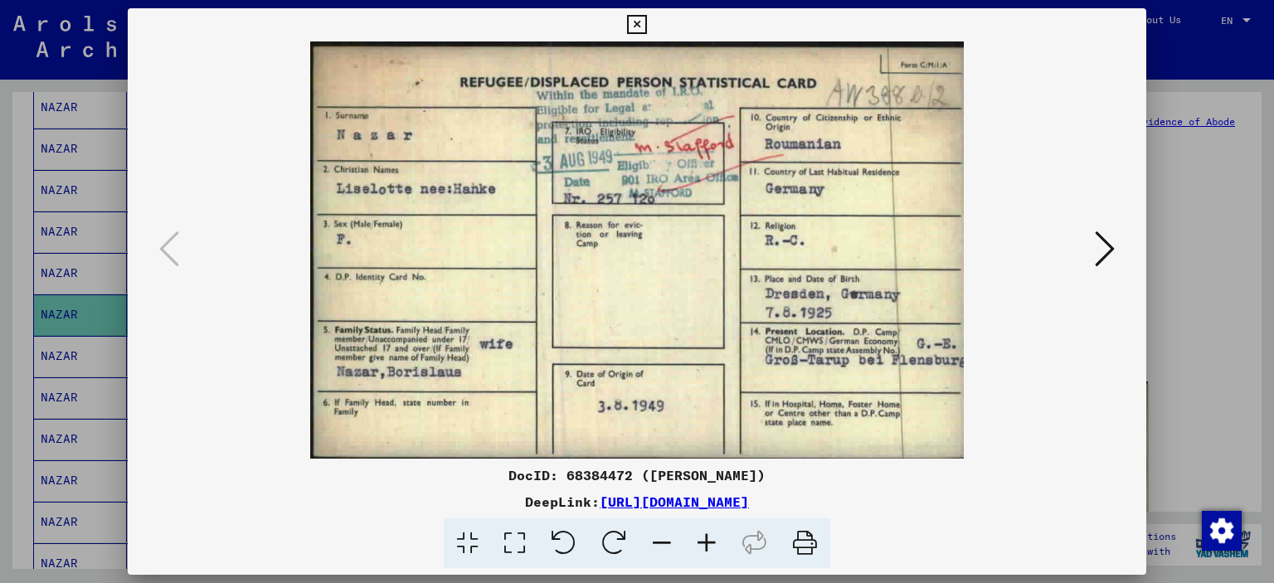
click at [641, 26] on icon at bounding box center [636, 25] width 19 height 20
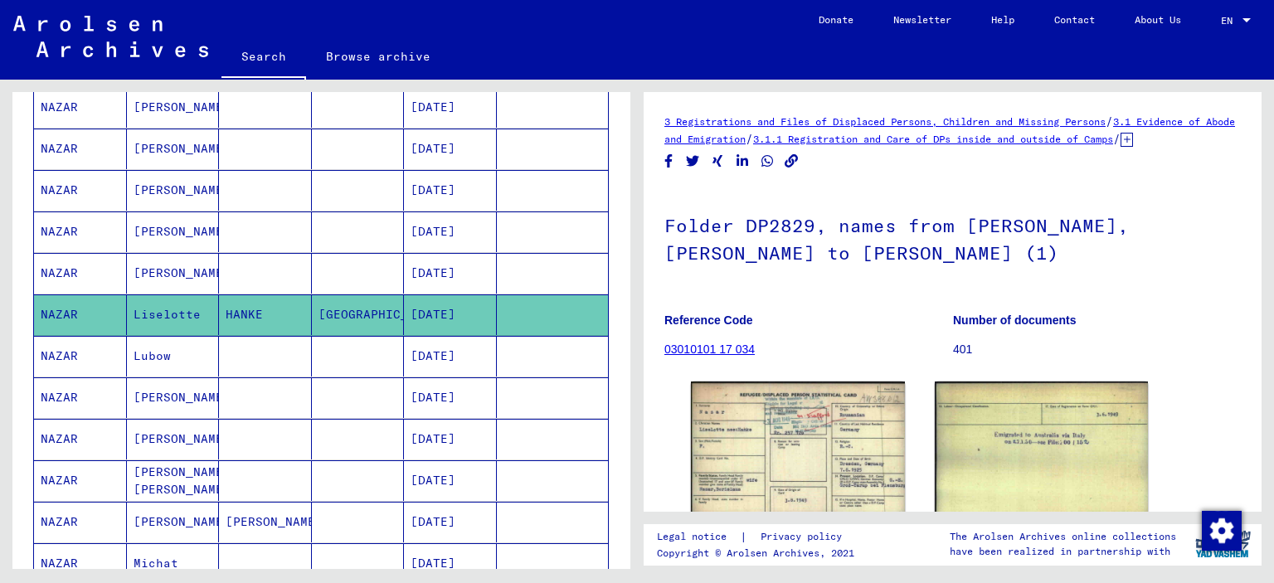
click at [154, 348] on mat-cell "Lubow" at bounding box center [173, 356] width 93 height 41
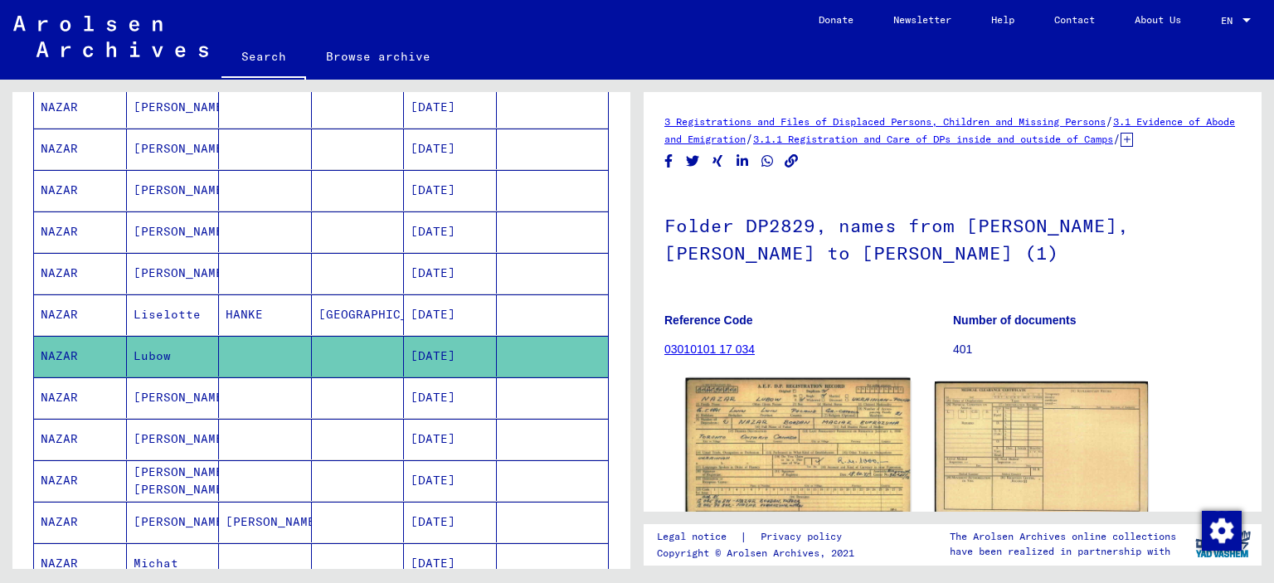
scroll to position [164, 0]
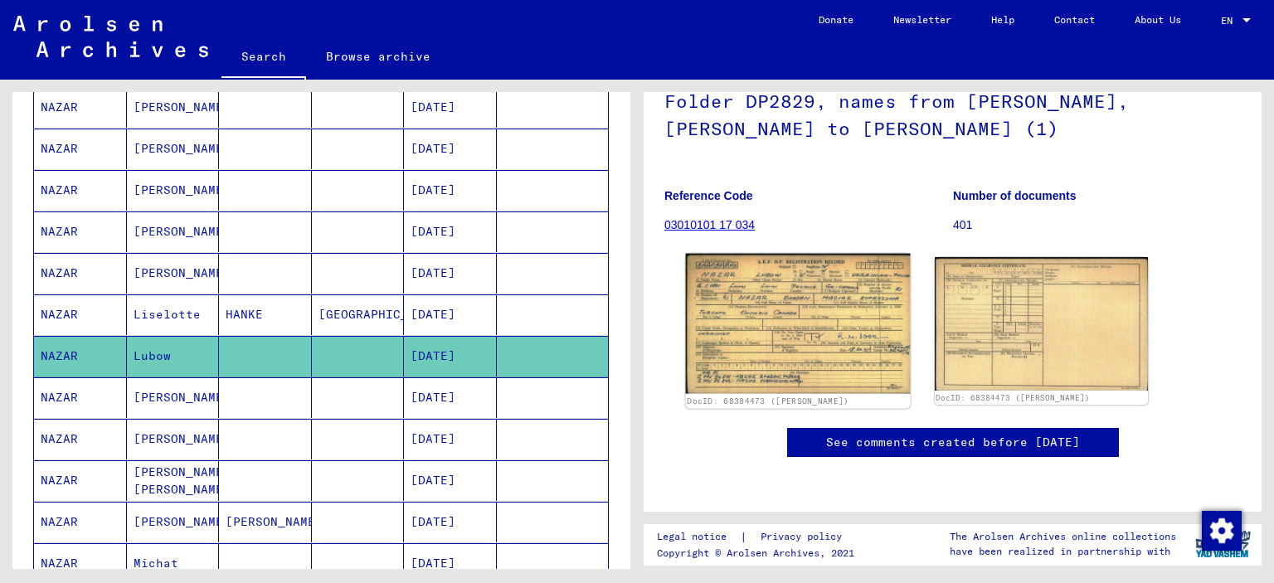
click at [751, 336] on img at bounding box center [798, 324] width 224 height 140
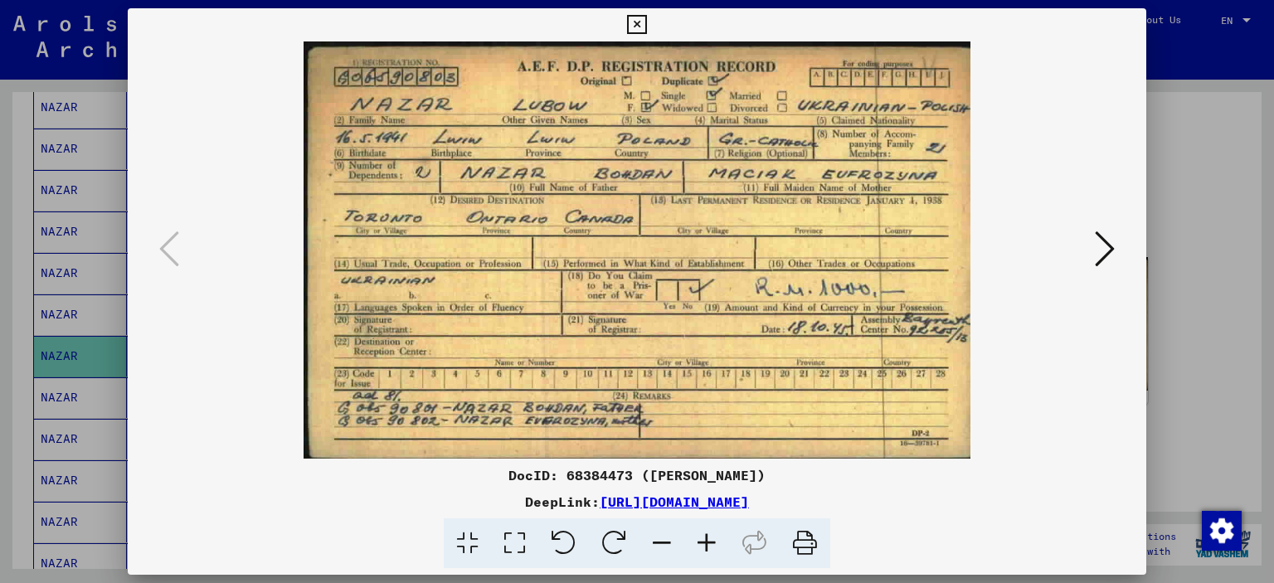
click at [1112, 251] on icon at bounding box center [1105, 249] width 20 height 40
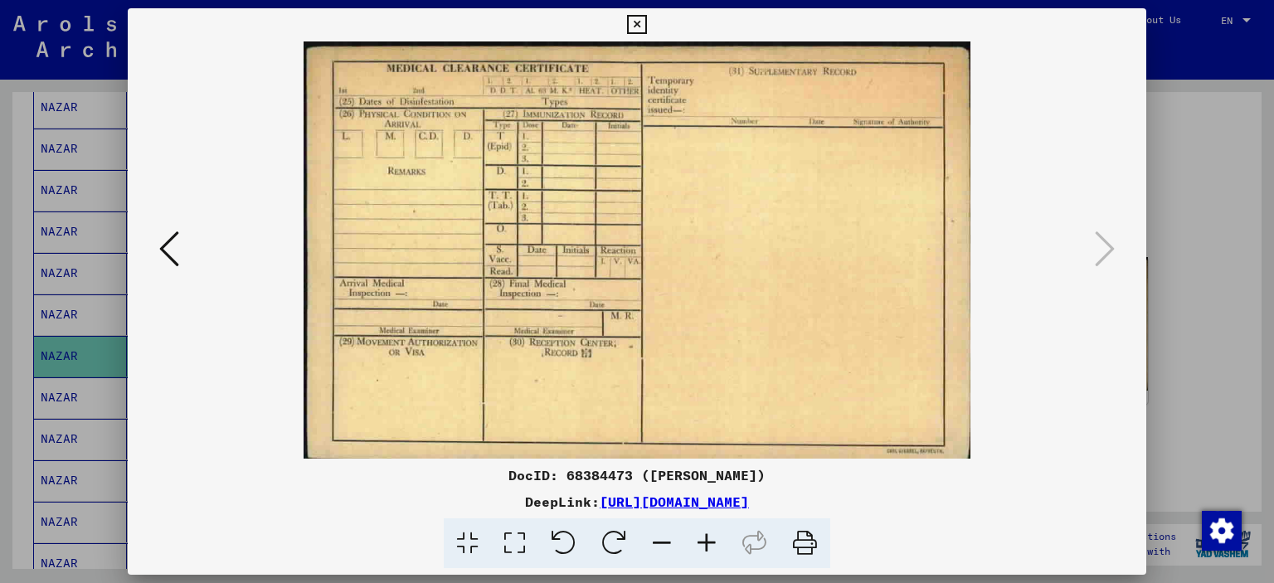
click at [641, 26] on icon at bounding box center [636, 25] width 19 height 20
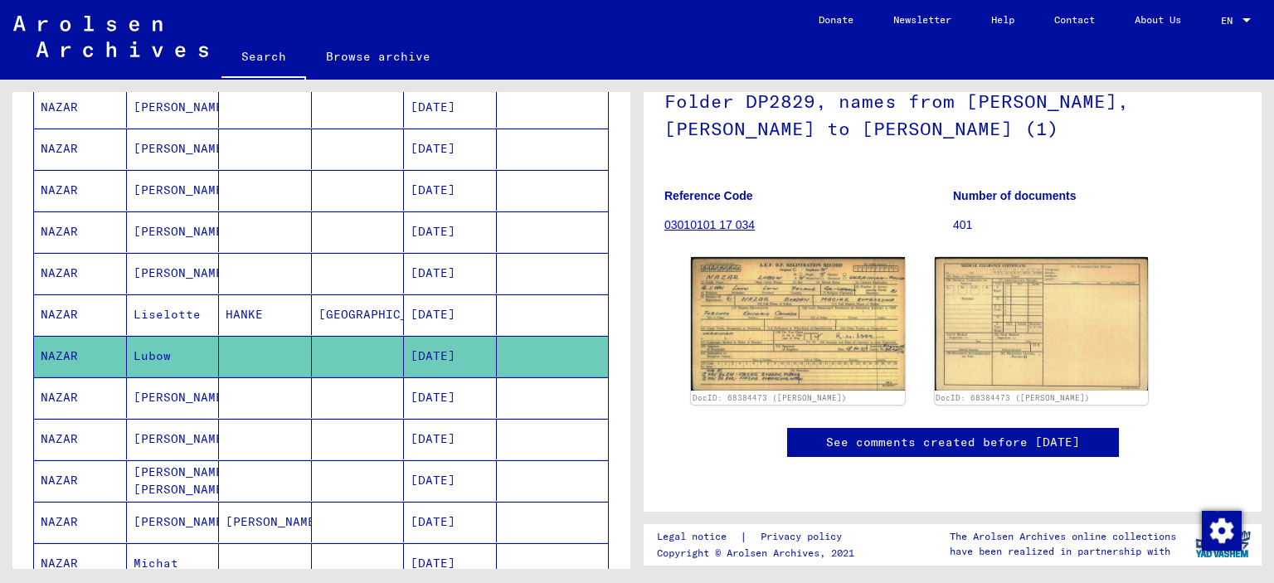
click at [149, 390] on mat-cell "[PERSON_NAME]" at bounding box center [173, 398] width 93 height 41
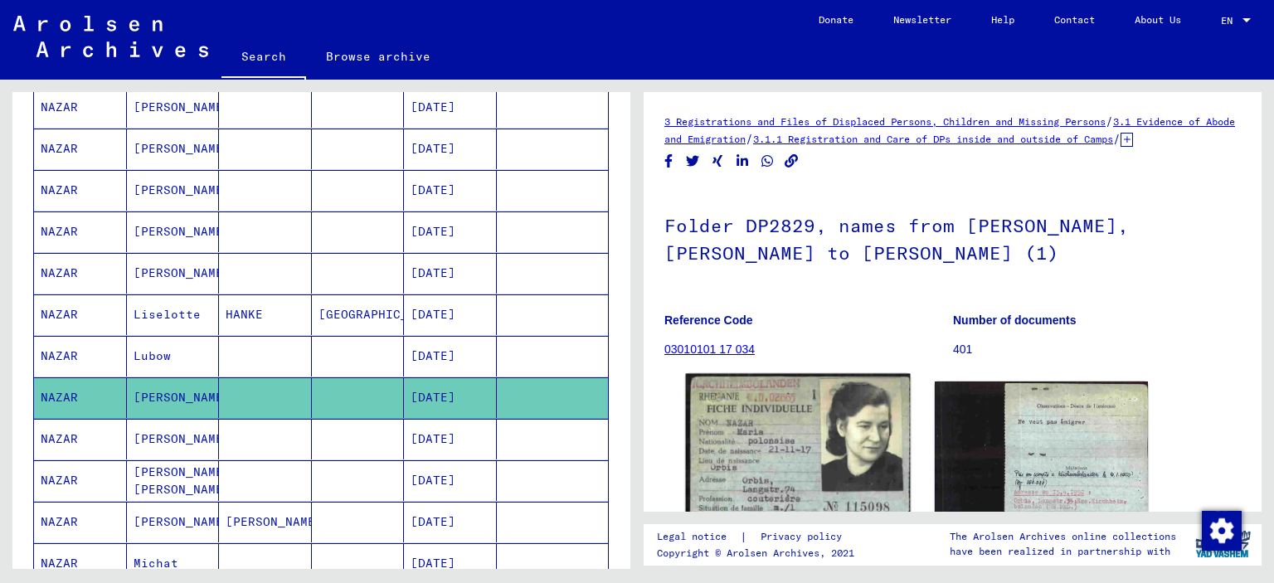
click at [725, 447] on img at bounding box center [798, 533] width 224 height 319
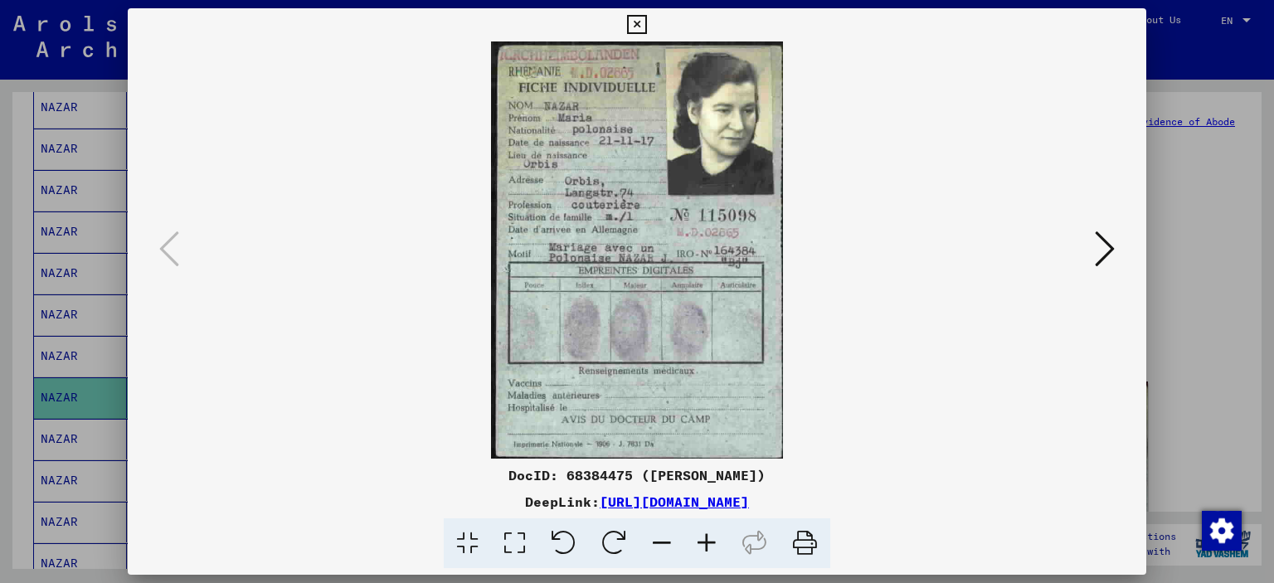
click at [637, 22] on icon at bounding box center [636, 25] width 19 height 20
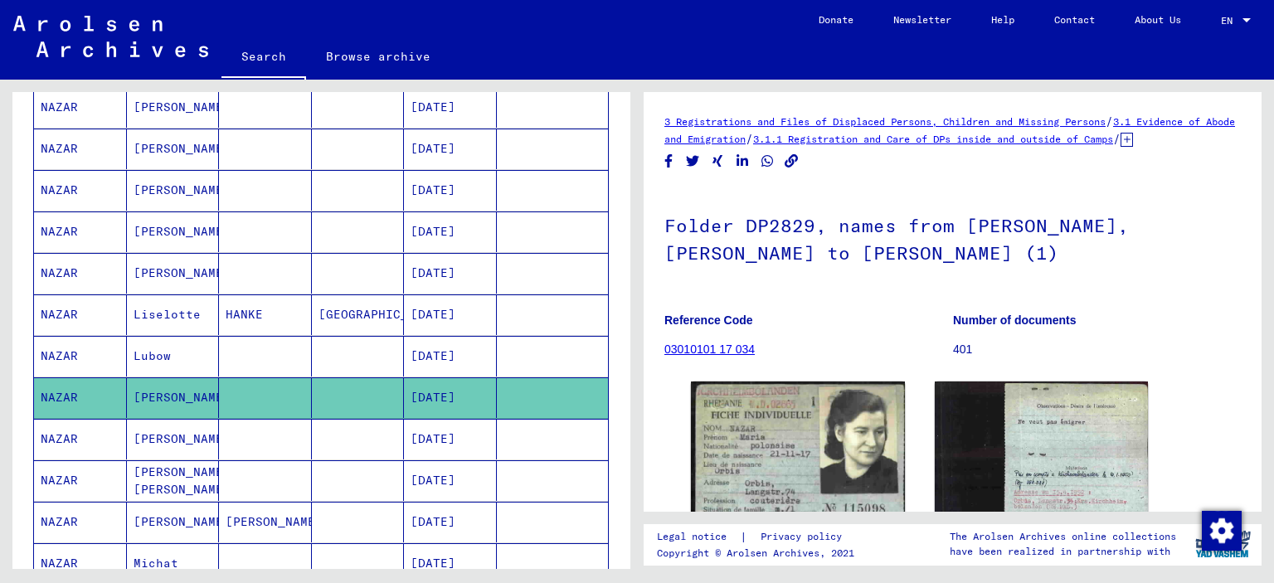
scroll to position [830, 0]
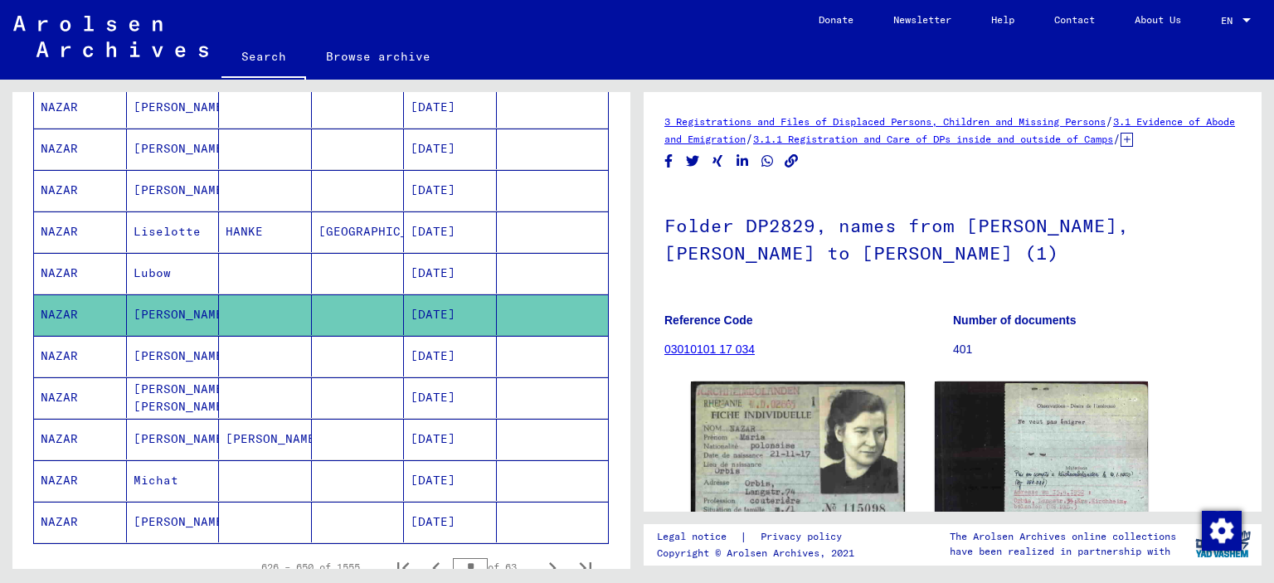
click at [436, 348] on mat-cell "[DATE]" at bounding box center [450, 356] width 93 height 41
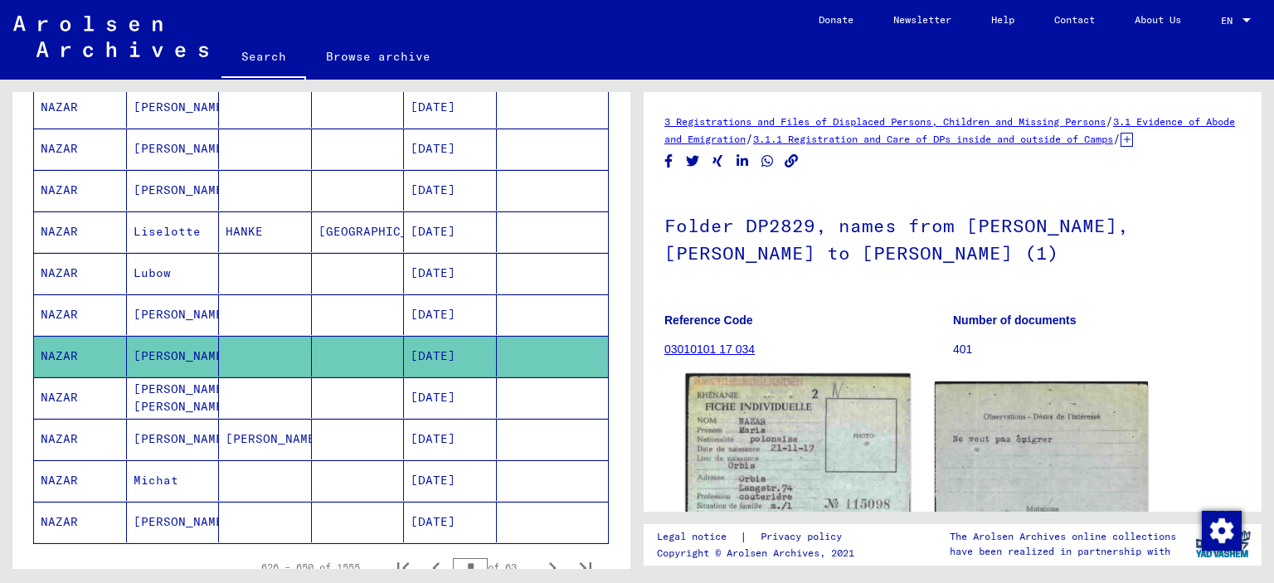
scroll to position [249, 0]
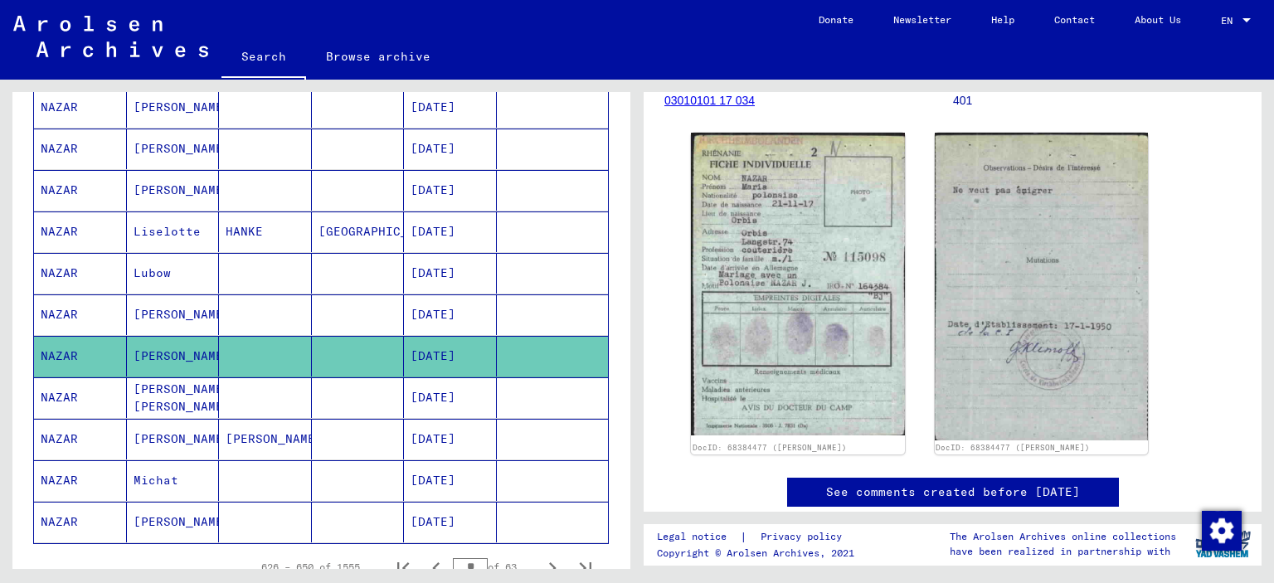
drag, startPoint x: 144, startPoint y: 387, endPoint x: 235, endPoint y: 429, distance: 99.5
click at [146, 387] on mat-cell "[PERSON_NAME] [PERSON_NAME]" at bounding box center [173, 398] width 93 height 41
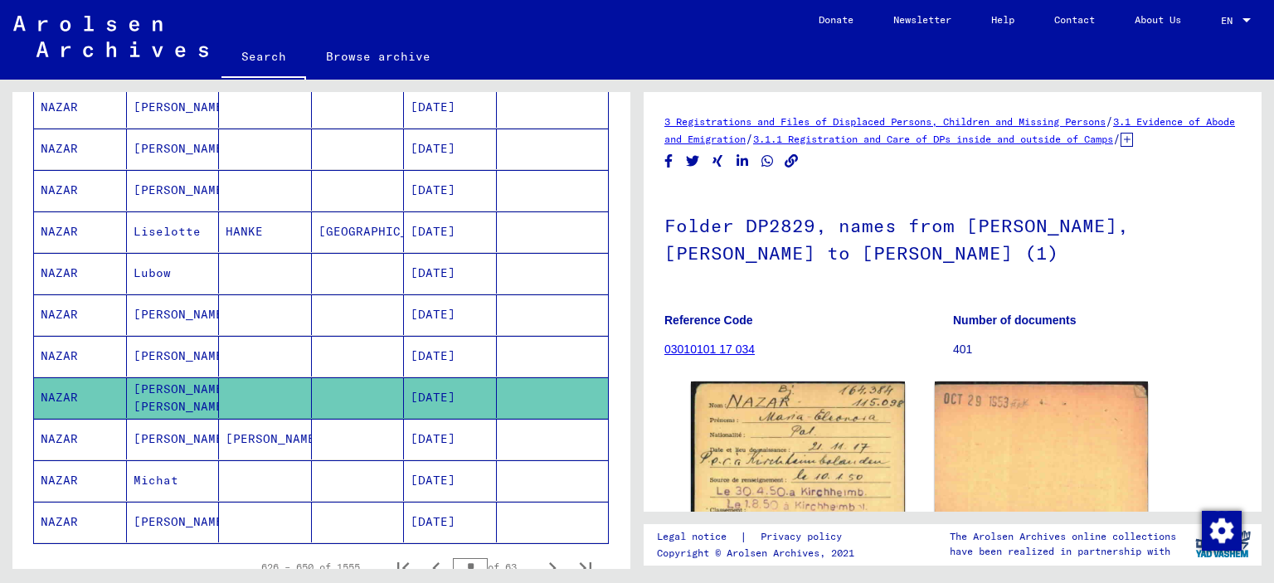
scroll to position [166, 0]
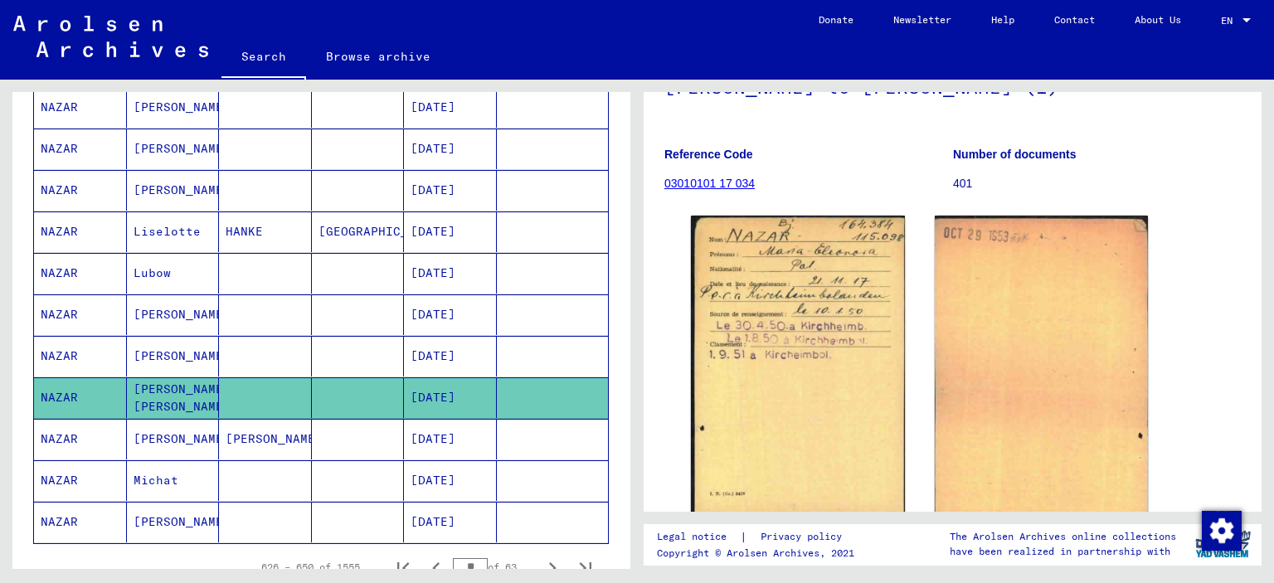
click at [158, 431] on mat-cell "[PERSON_NAME]" at bounding box center [173, 439] width 93 height 41
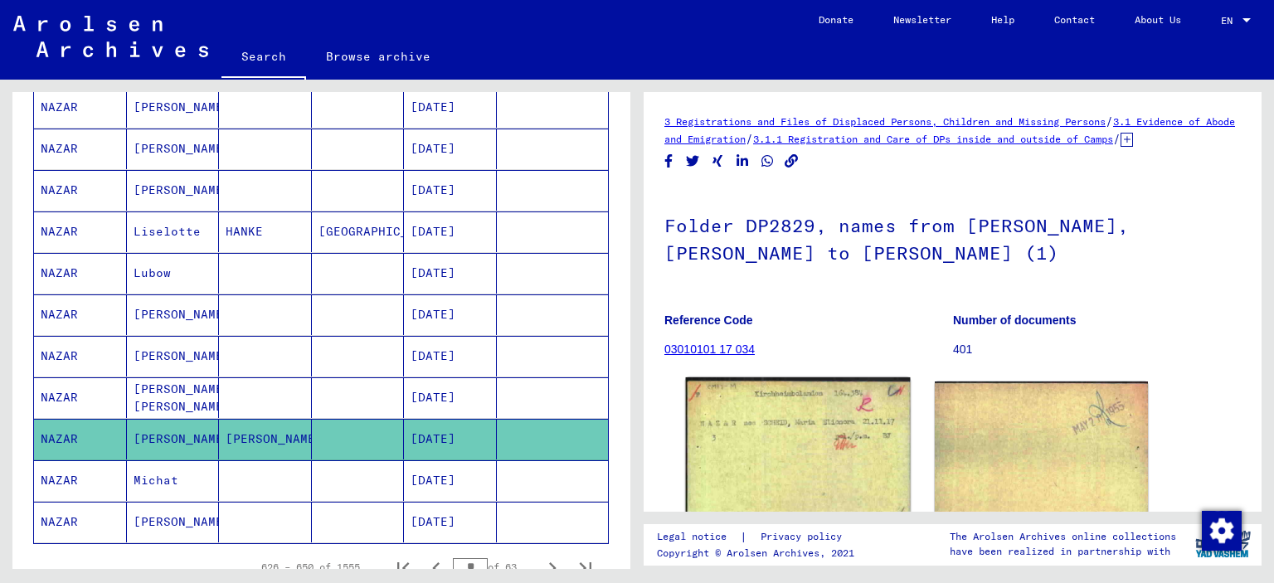
scroll to position [186, 0]
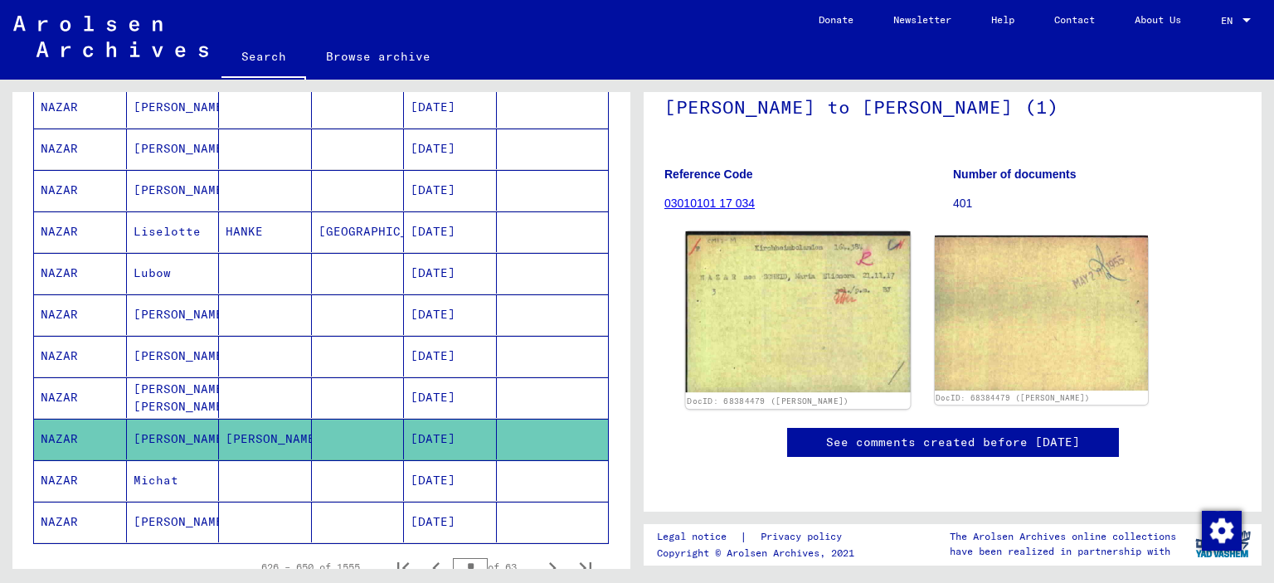
click at [734, 290] on img at bounding box center [798, 312] width 224 height 161
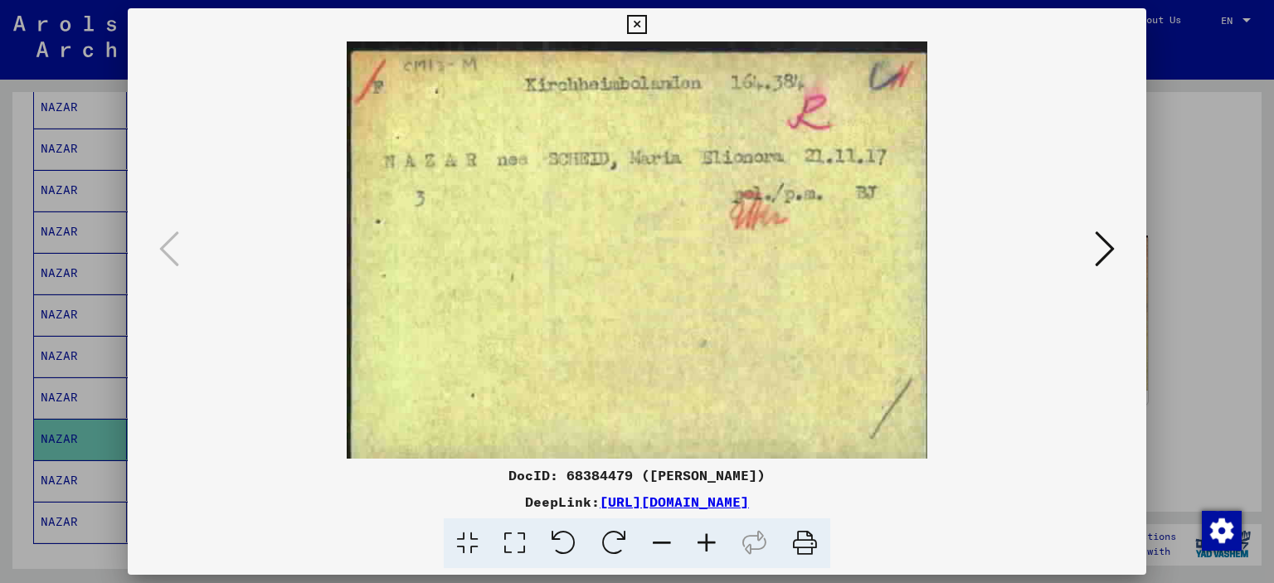
click at [1089, 254] on img at bounding box center [637, 249] width 907 height 417
click at [1105, 254] on icon at bounding box center [1105, 249] width 20 height 40
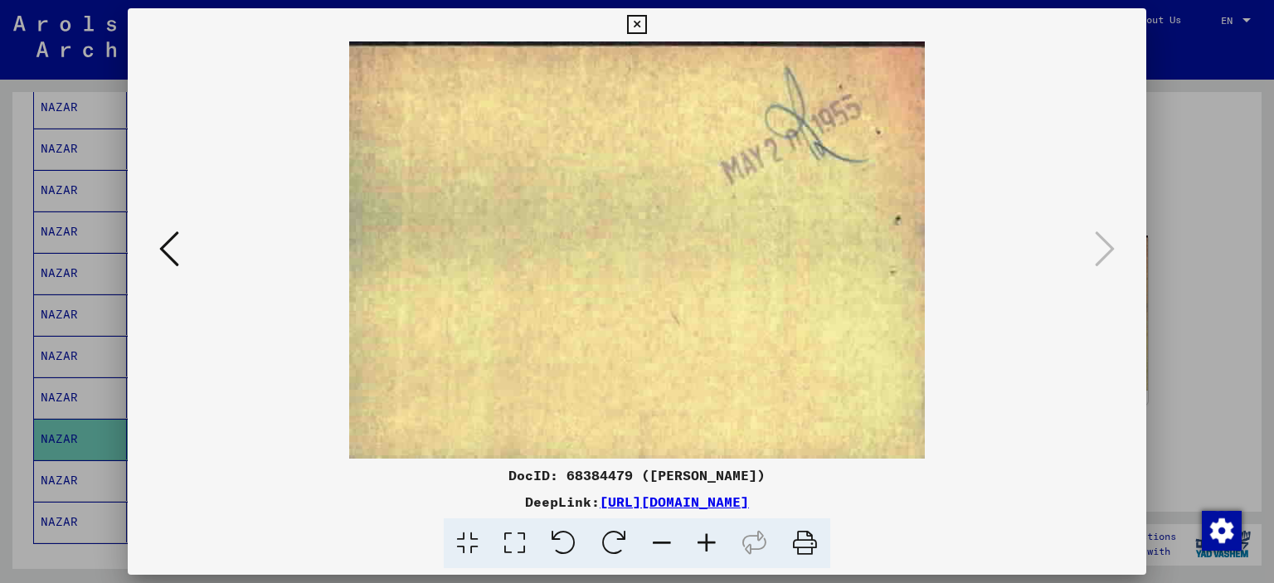
click at [638, 25] on icon at bounding box center [636, 25] width 19 height 20
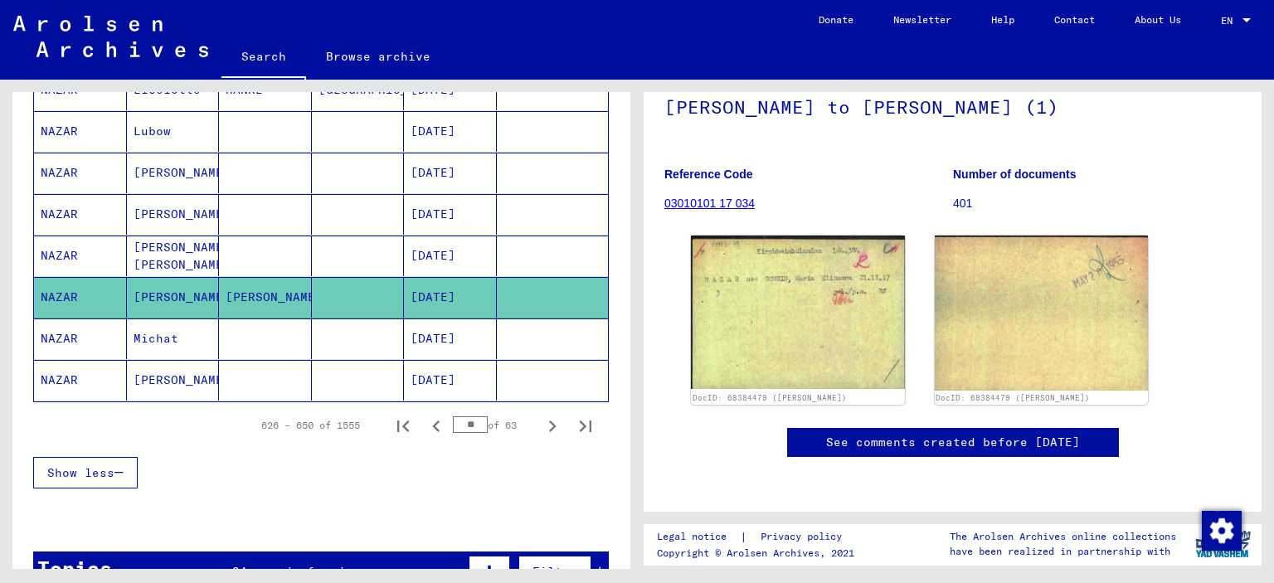
scroll to position [996, 0]
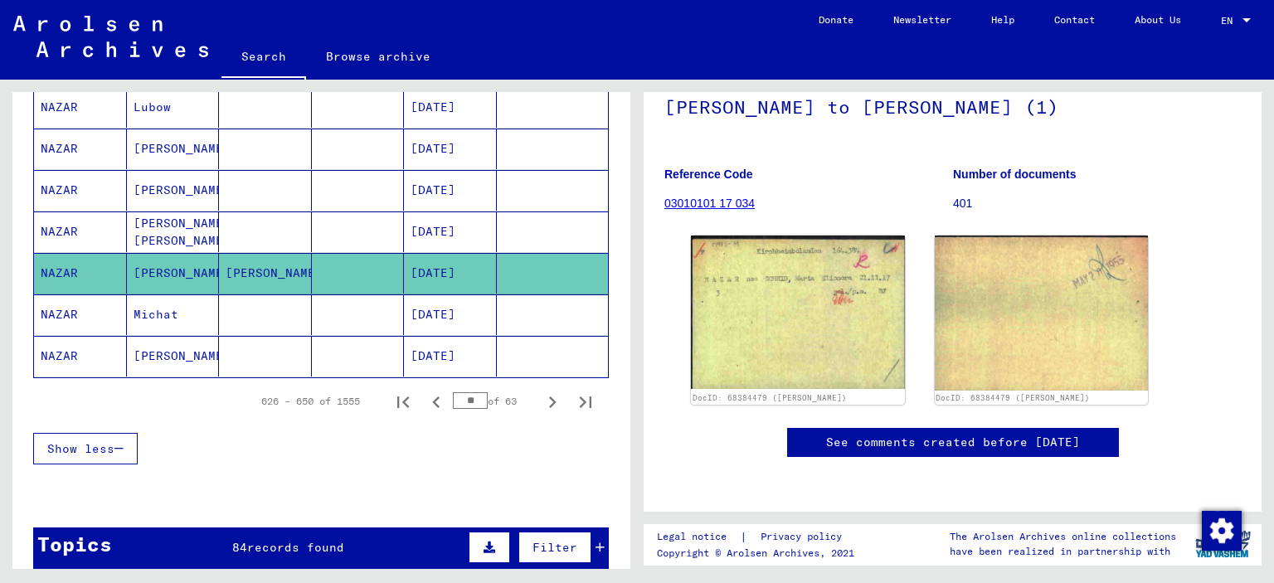
click at [154, 310] on mat-cell "Michat" at bounding box center [173, 315] width 93 height 41
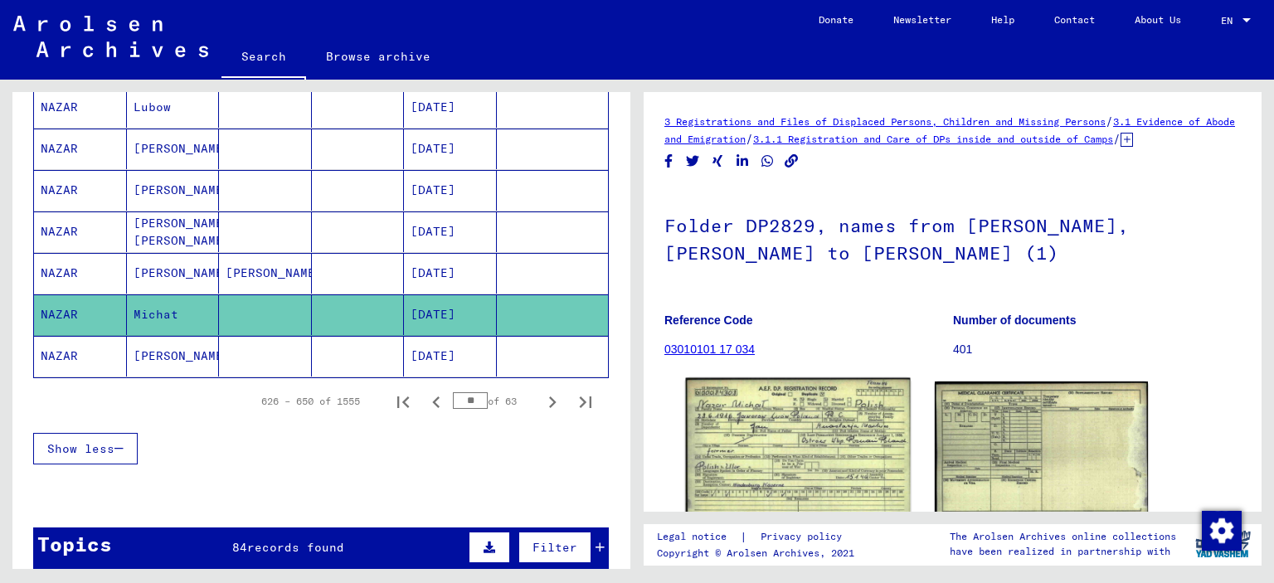
scroll to position [166, 0]
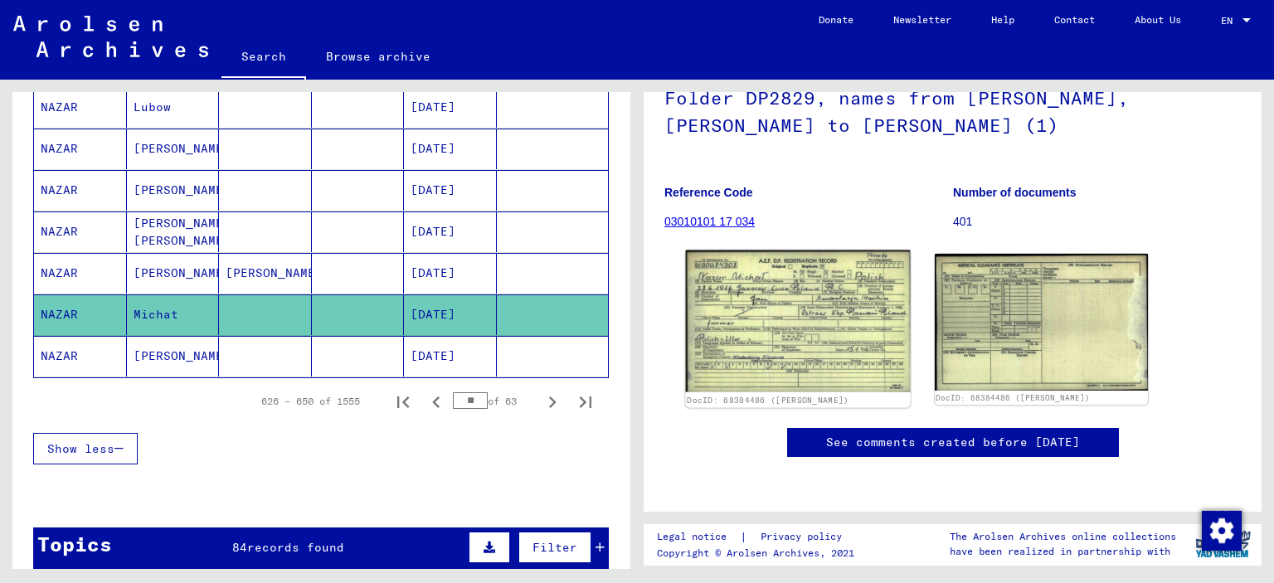
click at [813, 286] on img at bounding box center [798, 322] width 224 height 142
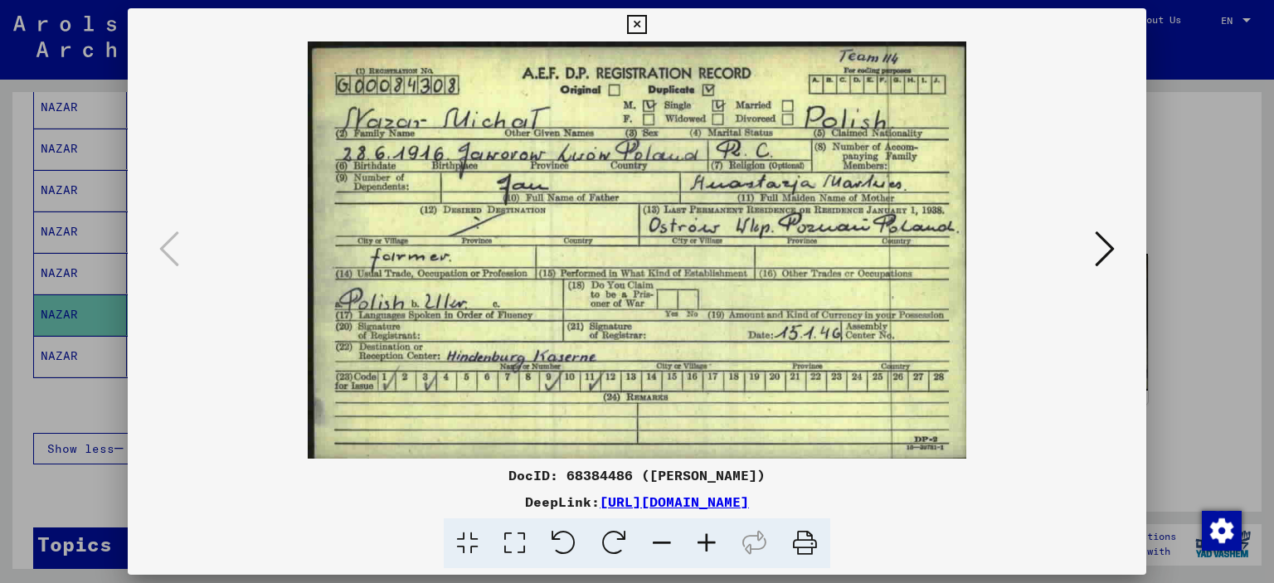
click at [1095, 251] on icon at bounding box center [1105, 249] width 20 height 40
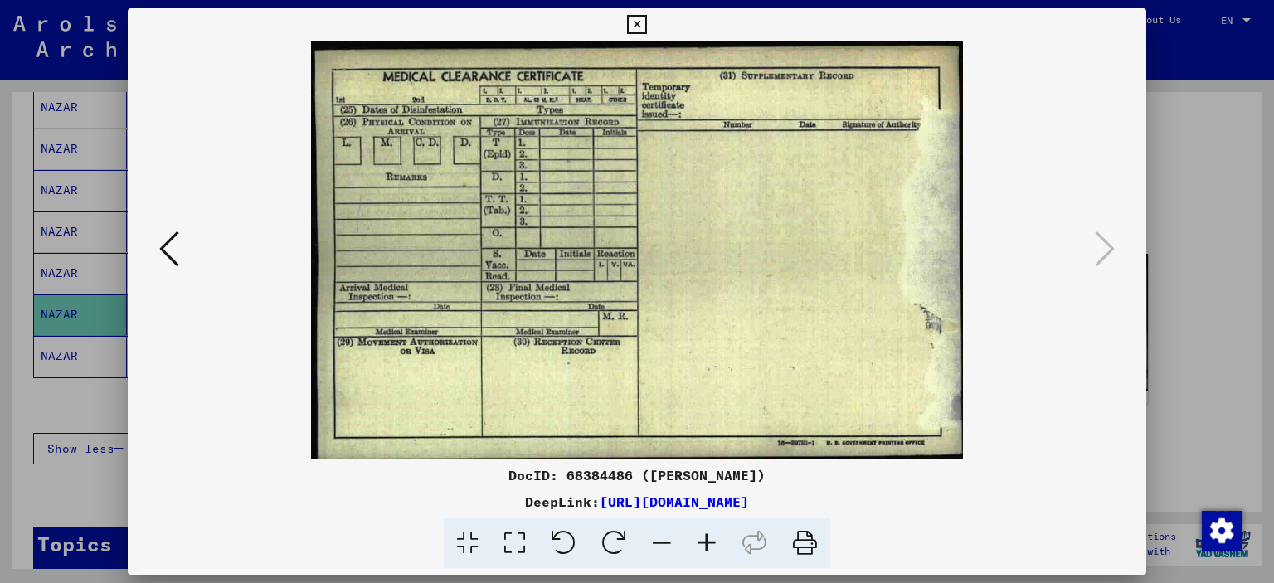
click at [631, 22] on icon at bounding box center [636, 25] width 19 height 20
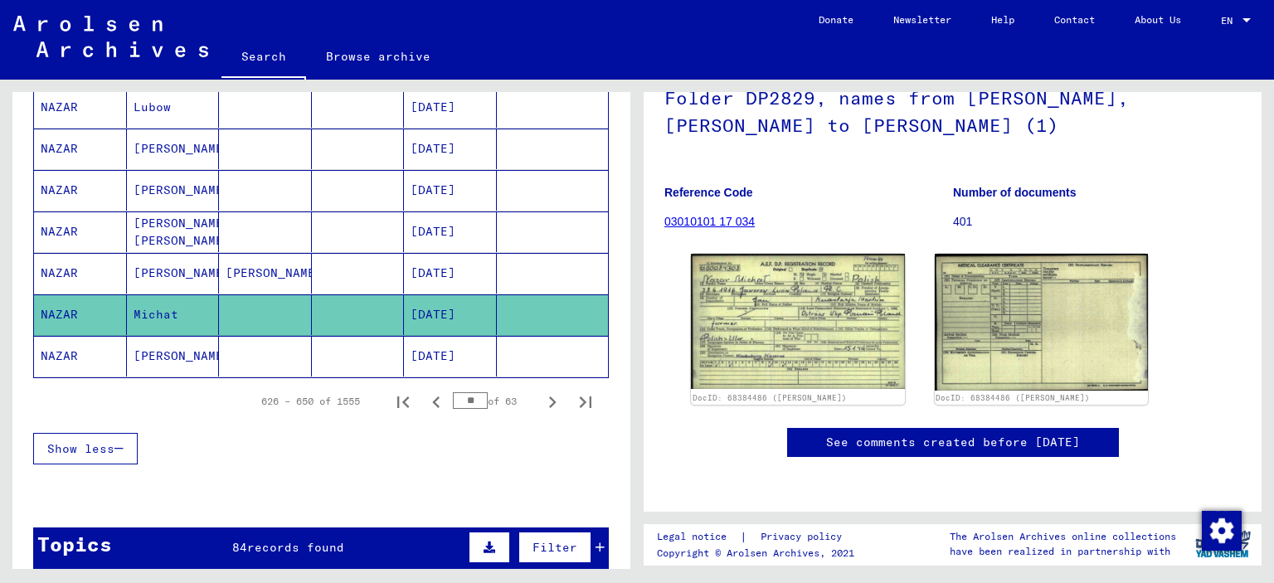
click at [141, 349] on mat-cell "[PERSON_NAME]" at bounding box center [173, 356] width 93 height 41
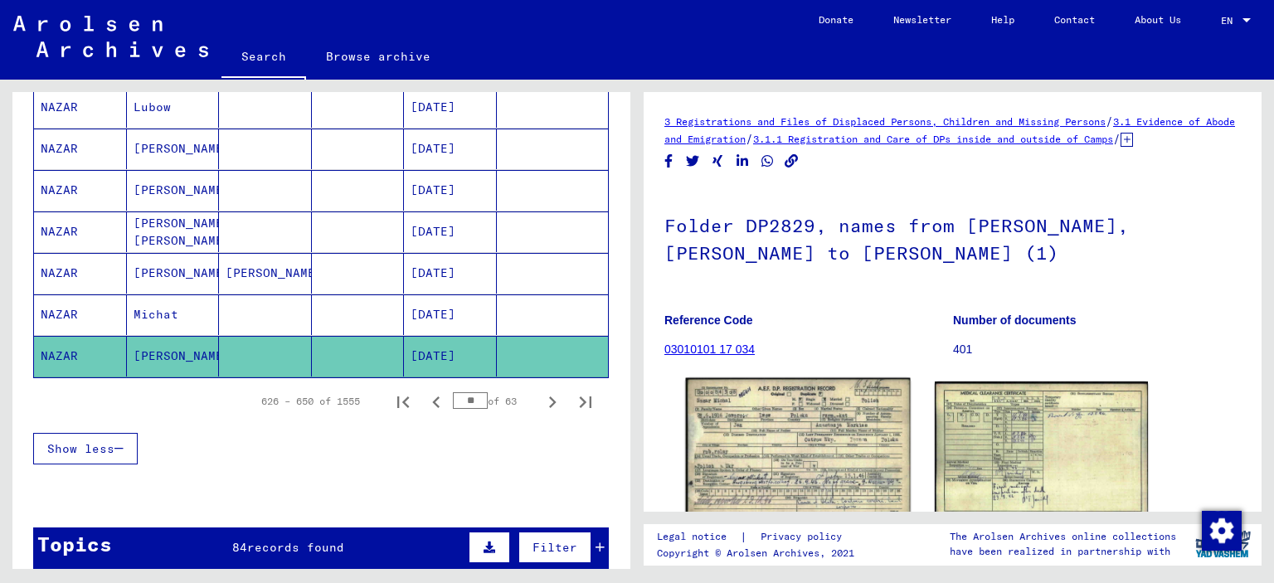
click at [787, 423] on img at bounding box center [798, 448] width 224 height 140
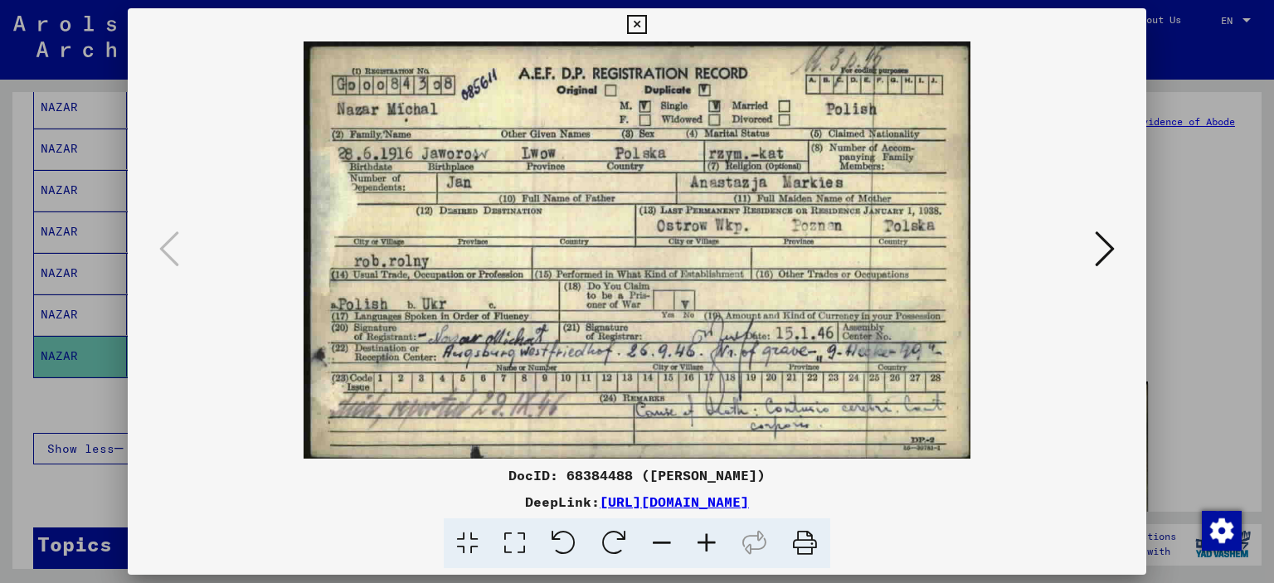
click at [635, 24] on icon at bounding box center [636, 25] width 19 height 20
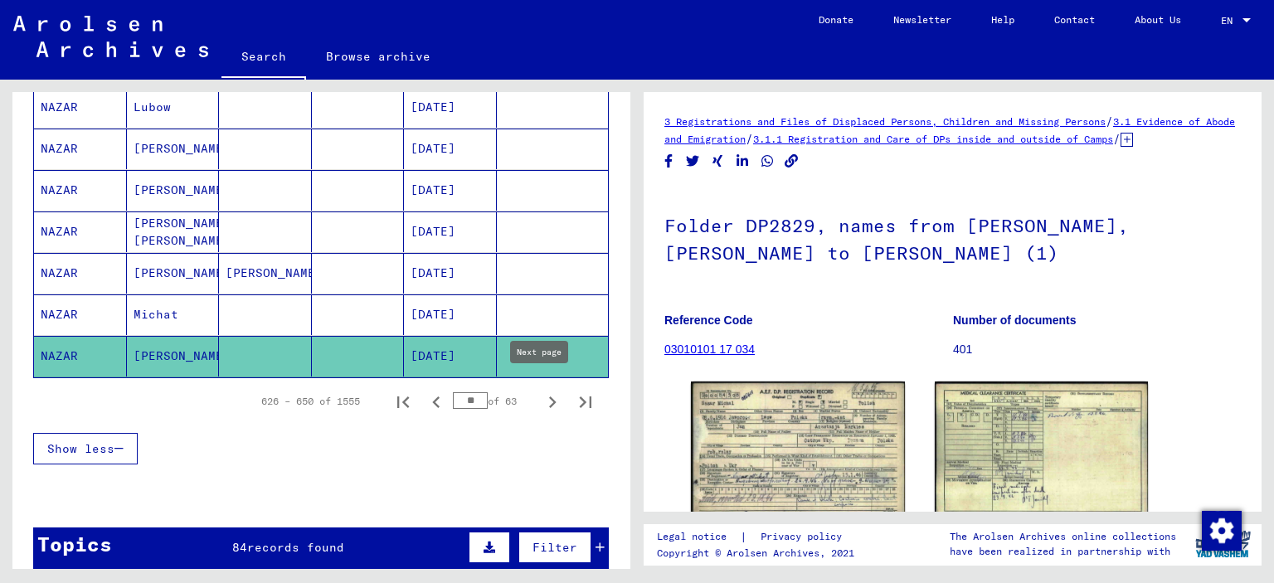
click at [541, 391] on icon "Next page" at bounding box center [552, 402] width 23 height 23
type input "**"
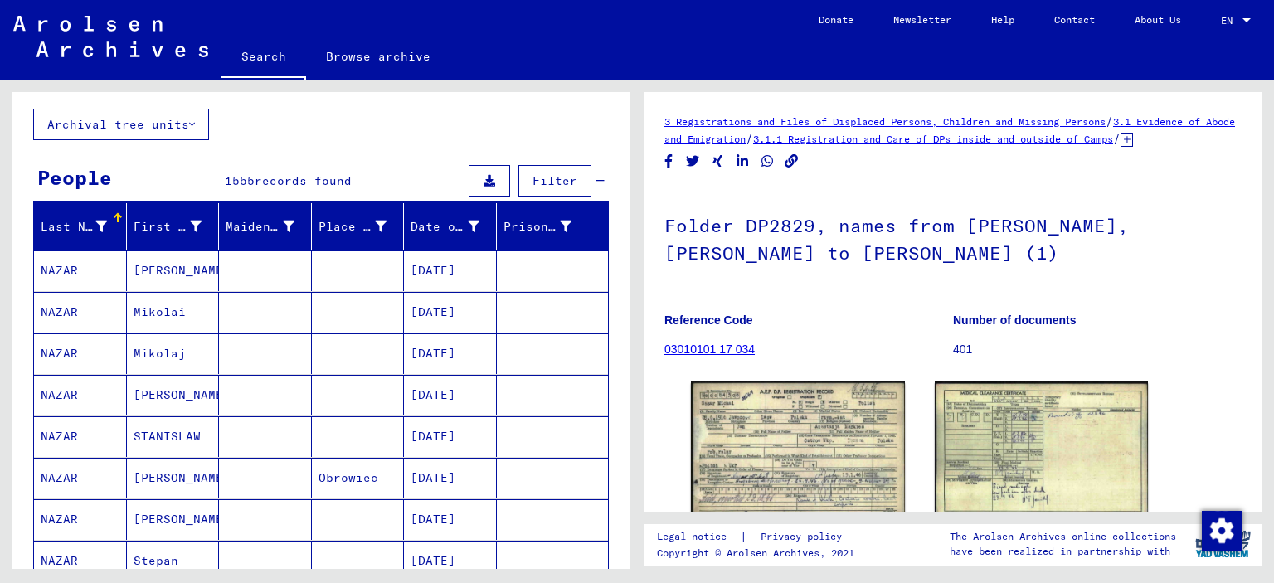
scroll to position [83, 0]
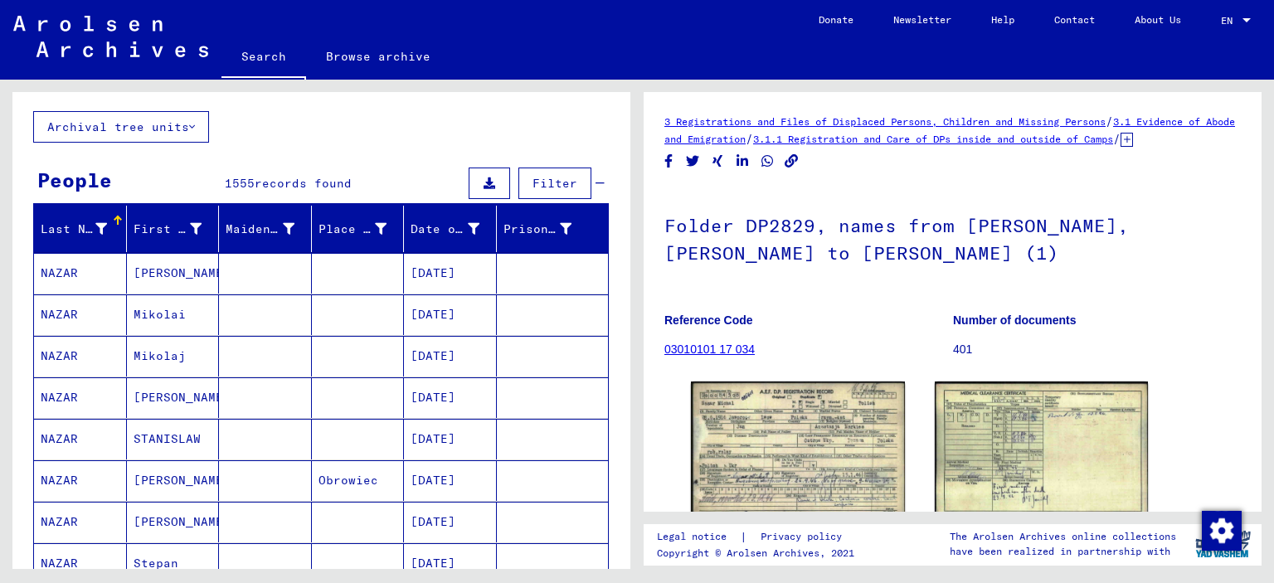
click at [169, 275] on mat-cell "[PERSON_NAME]" at bounding box center [173, 273] width 93 height 41
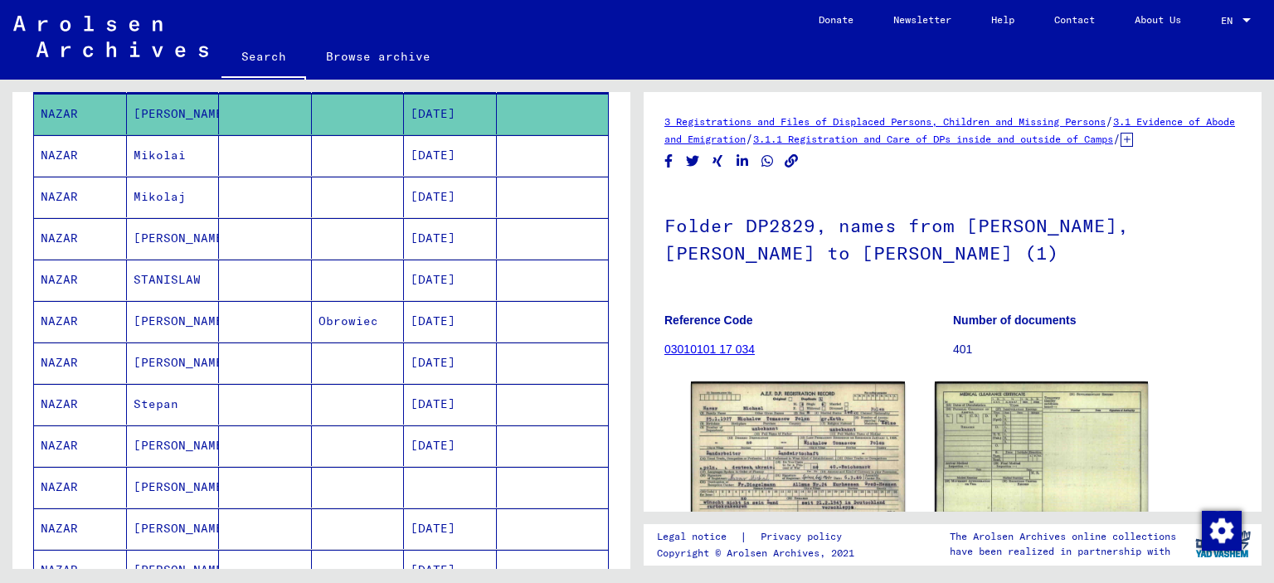
scroll to position [249, 0]
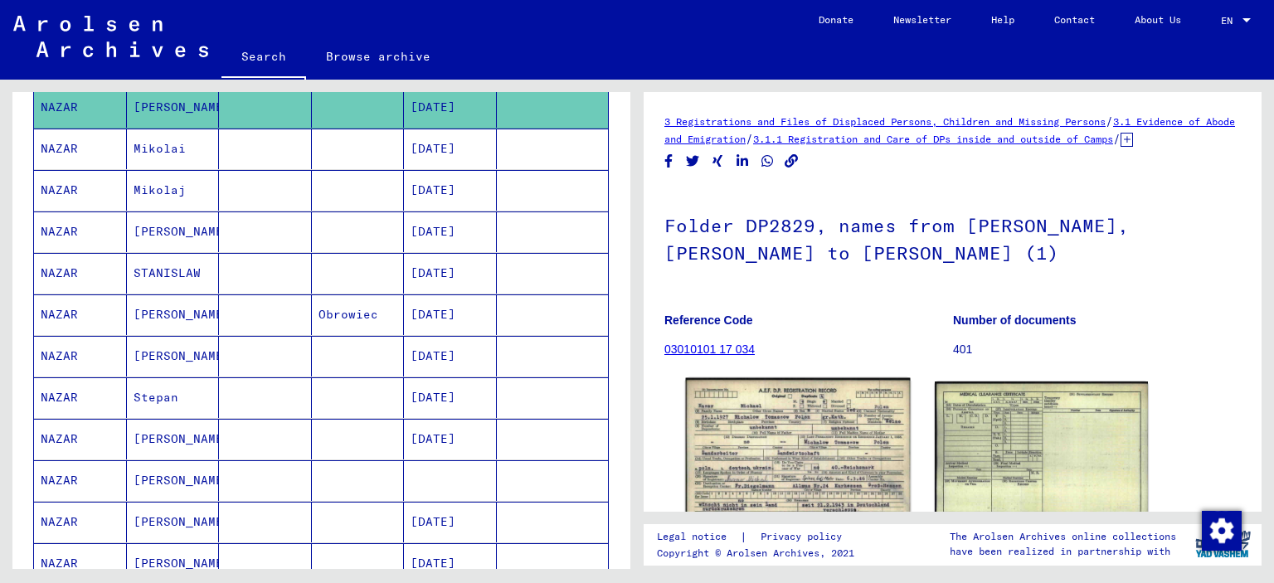
click at [762, 464] on img at bounding box center [798, 449] width 224 height 143
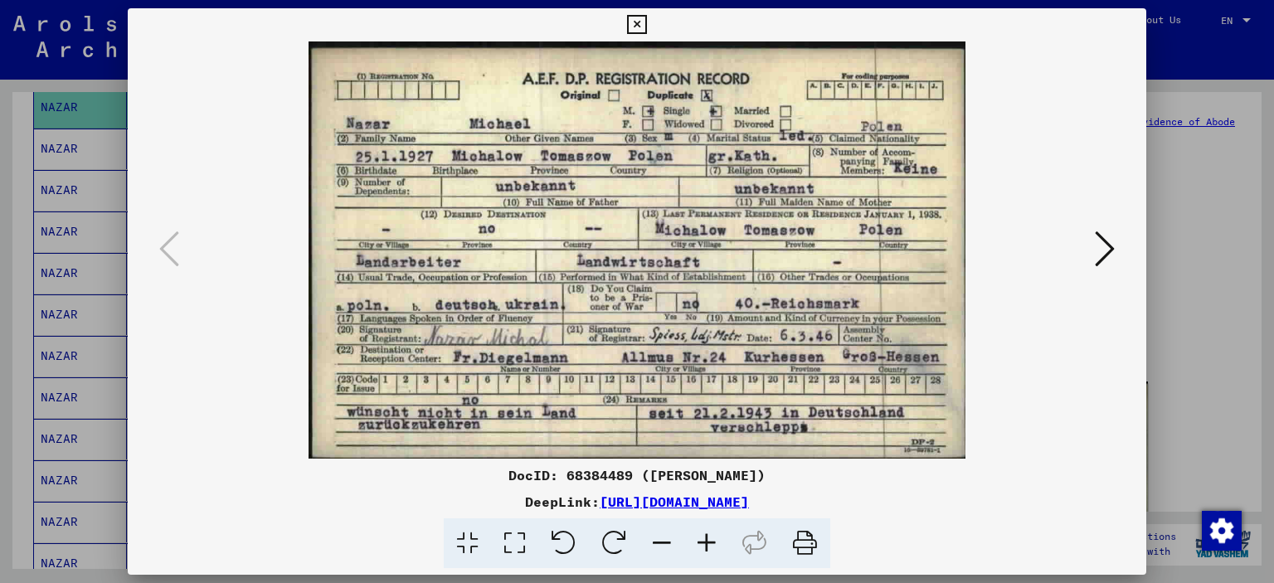
click at [1094, 252] on button at bounding box center [1105, 250] width 30 height 47
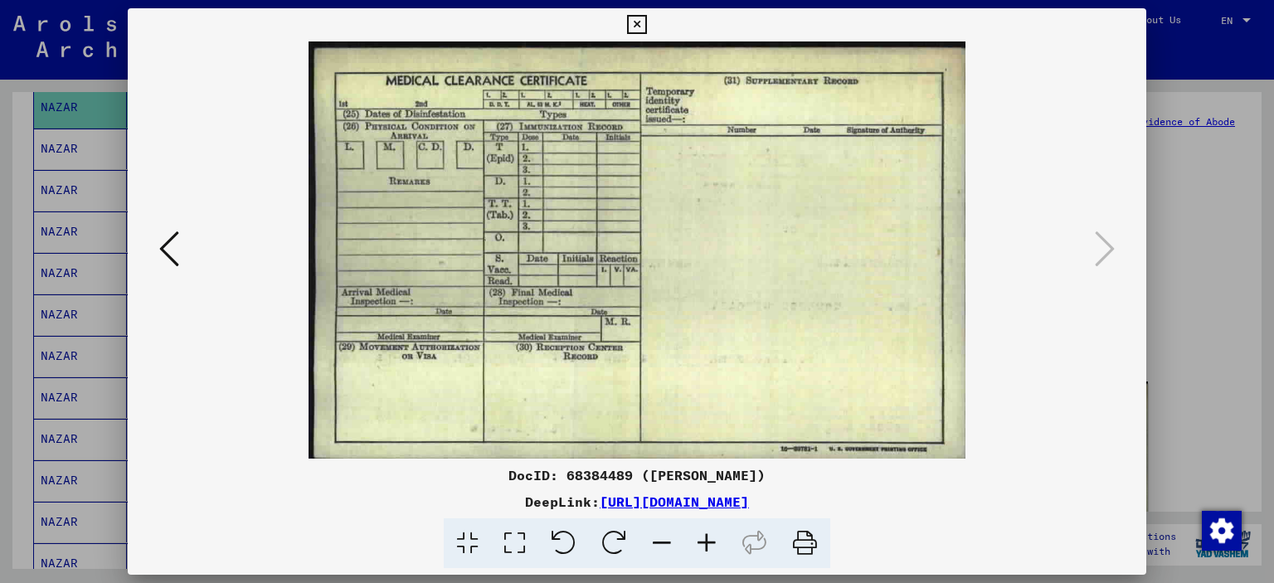
click at [636, 29] on icon at bounding box center [636, 25] width 19 height 20
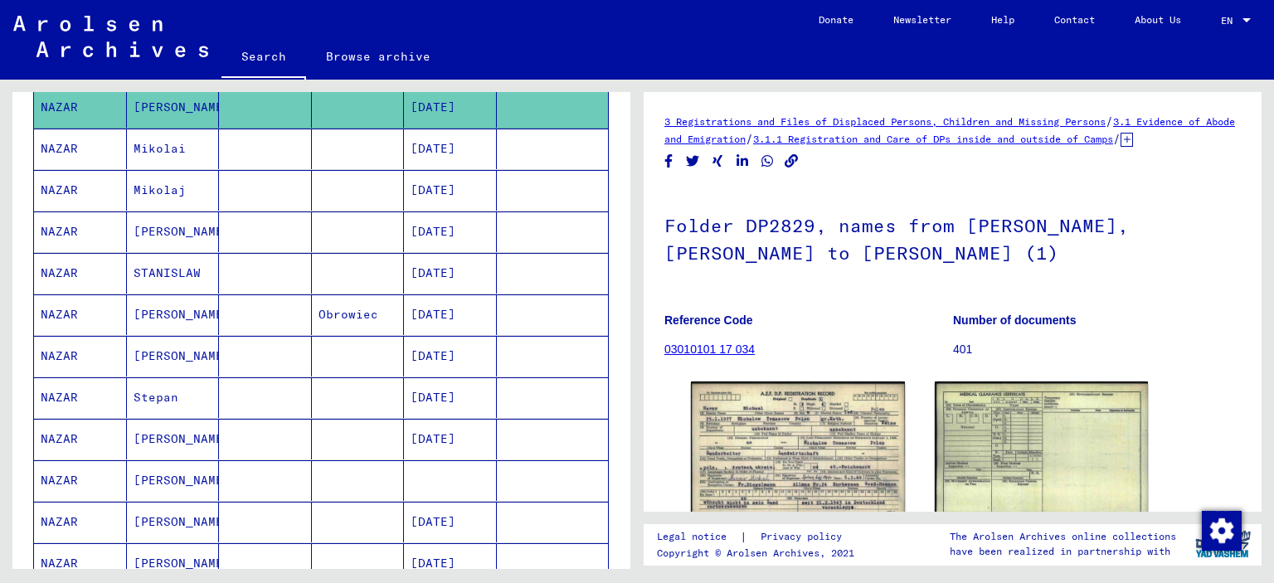
click at [149, 149] on mat-cell "Mikolai" at bounding box center [173, 149] width 93 height 41
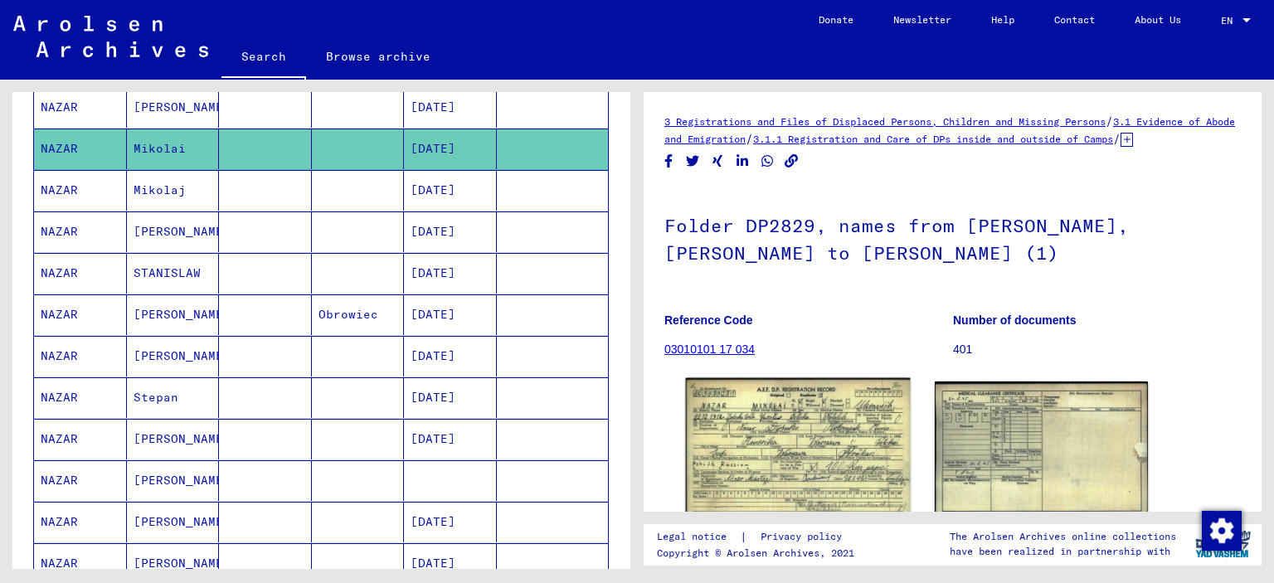
click at [817, 431] on img at bounding box center [798, 449] width 224 height 142
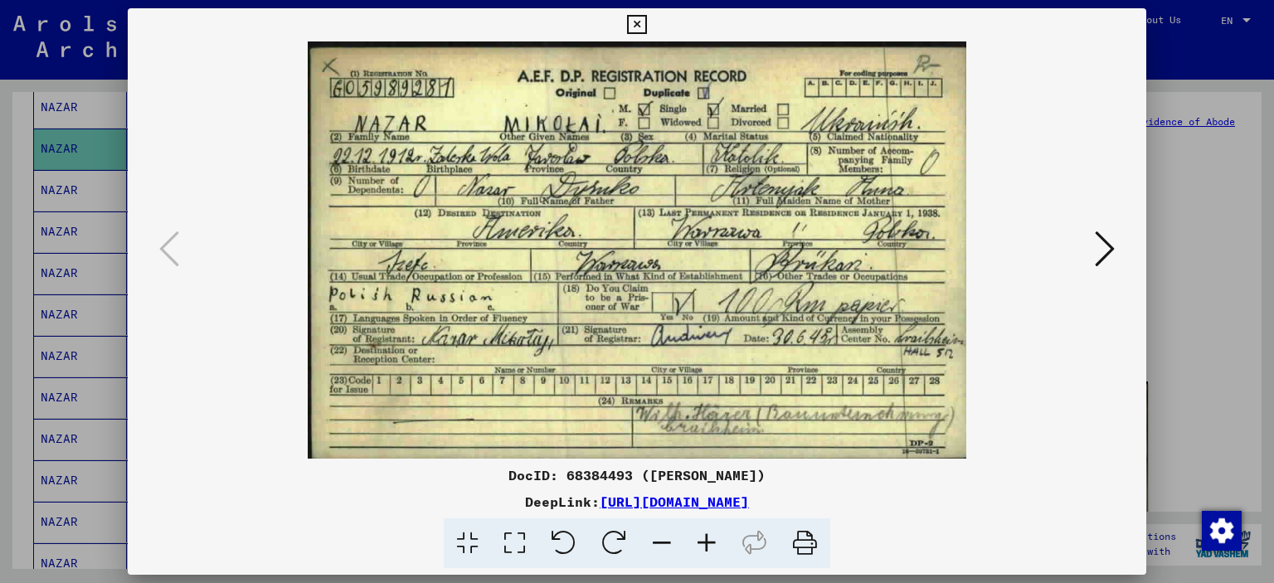
click at [1102, 249] on icon at bounding box center [1105, 249] width 20 height 40
